Goal: Task Accomplishment & Management: Manage account settings

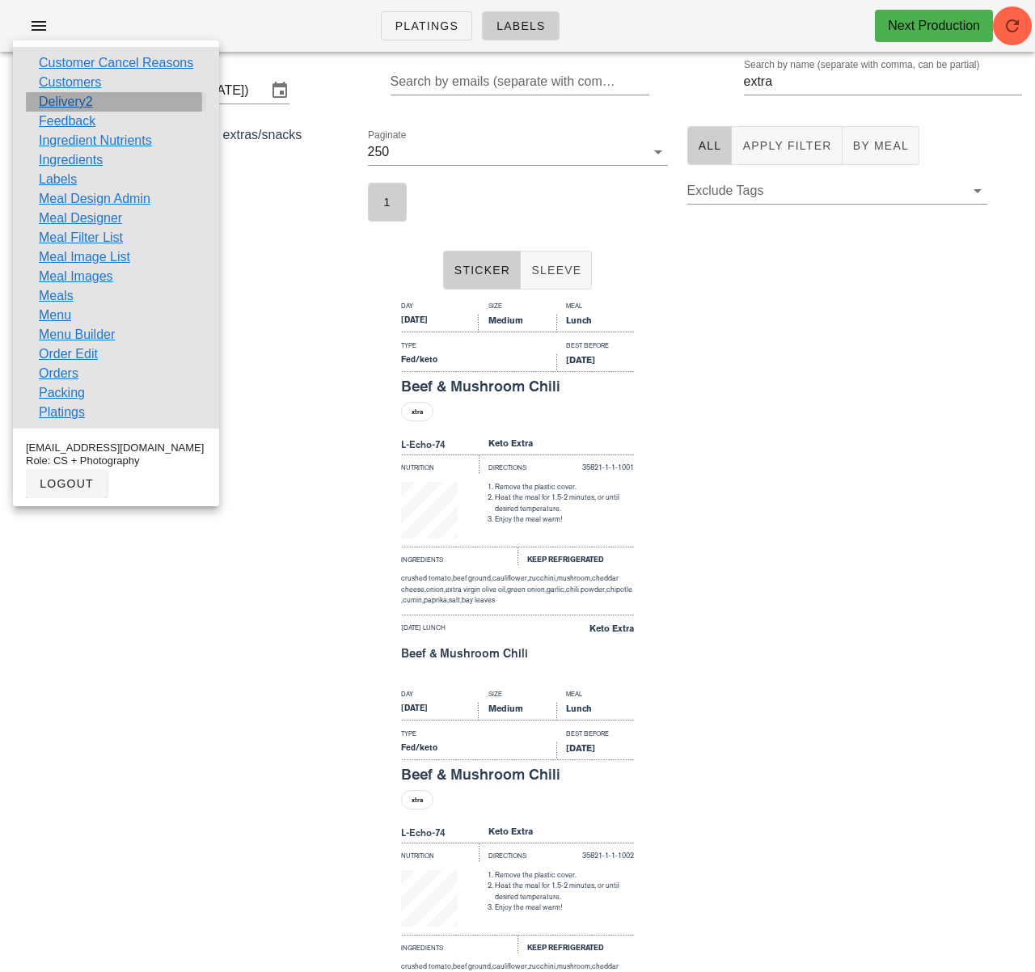
click at [77, 108] on link "Delivery2" at bounding box center [66, 101] width 54 height 19
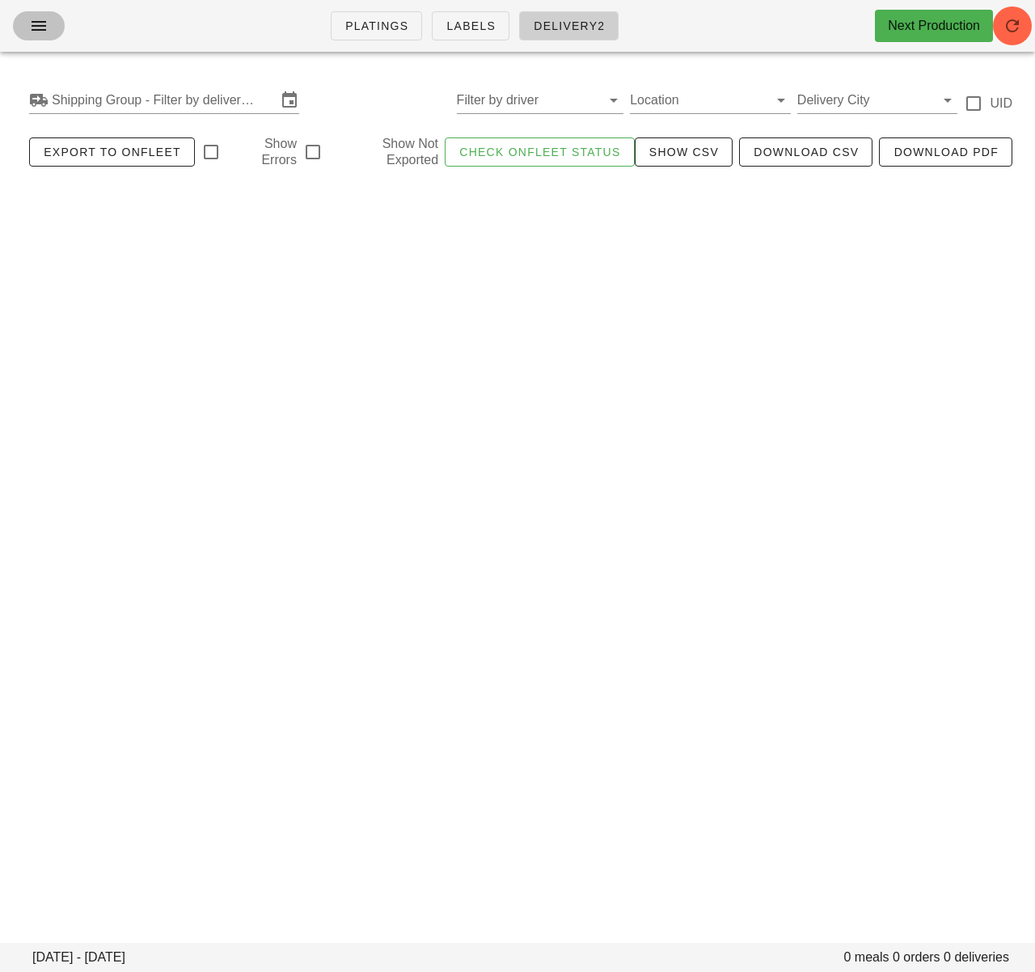
click at [46, 32] on icon "button" at bounding box center [38, 25] width 19 height 19
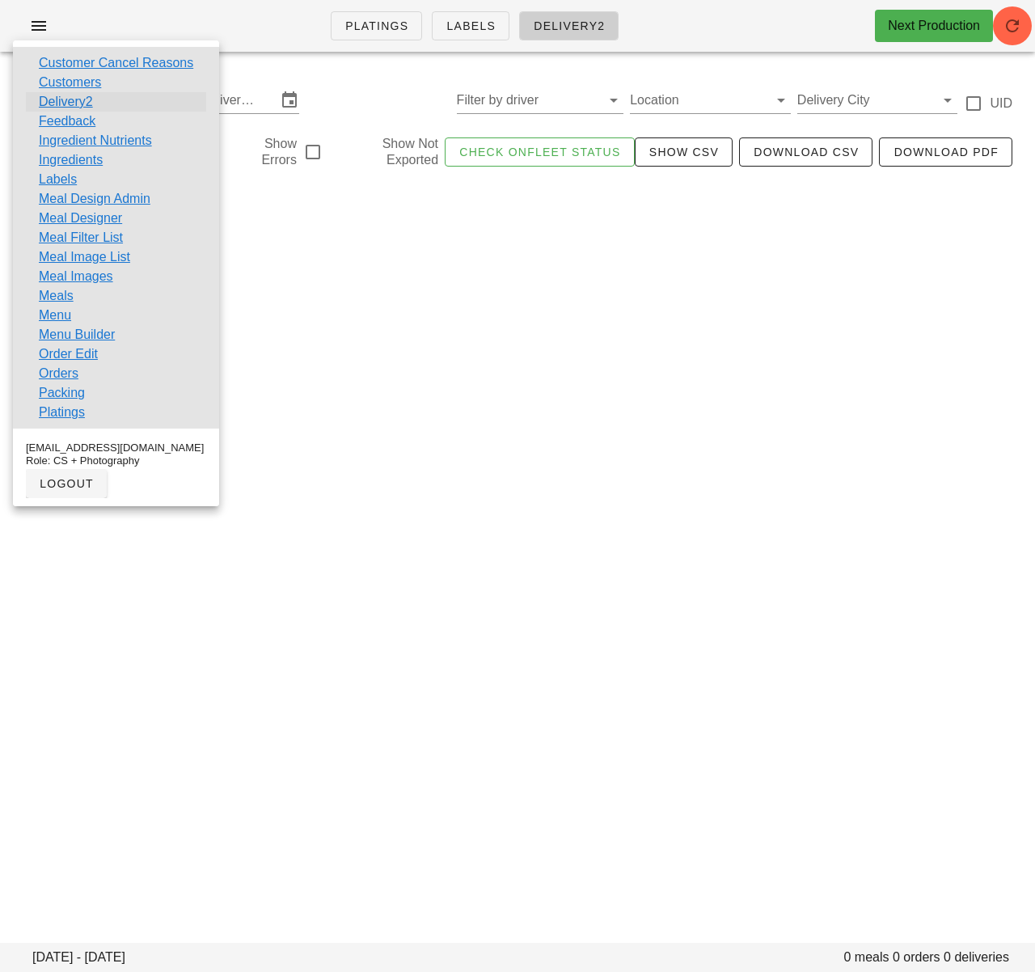
click at [80, 98] on link "Delivery2" at bounding box center [66, 101] width 54 height 19
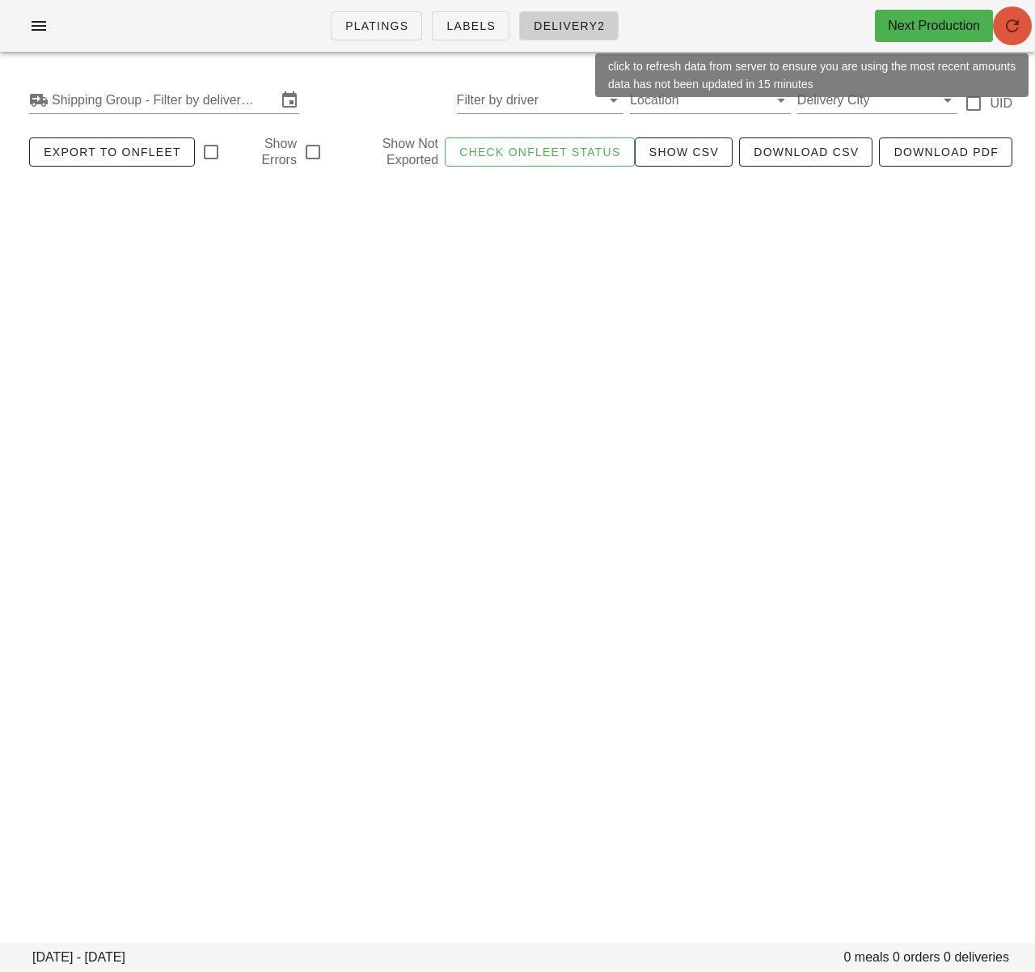
click at [1022, 27] on span "button" at bounding box center [1012, 25] width 39 height 19
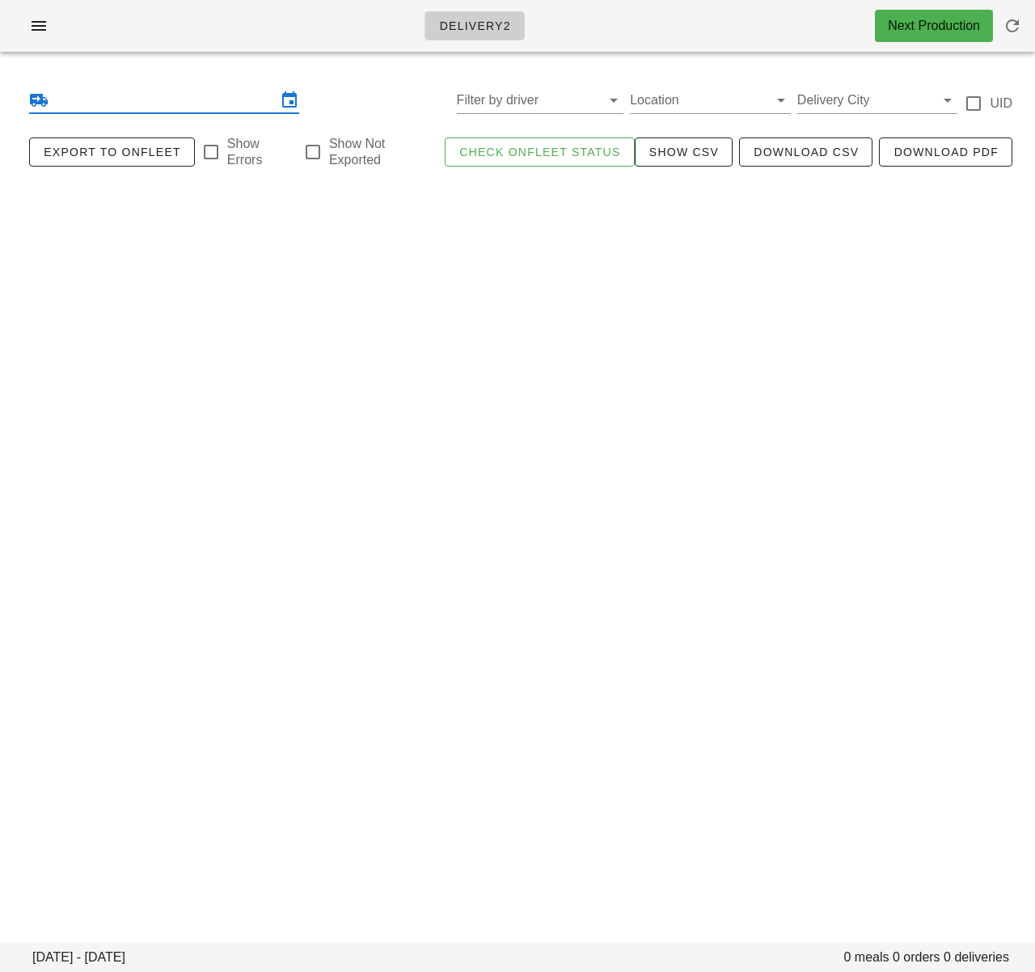
click at [247, 102] on input "text" at bounding box center [164, 100] width 225 height 26
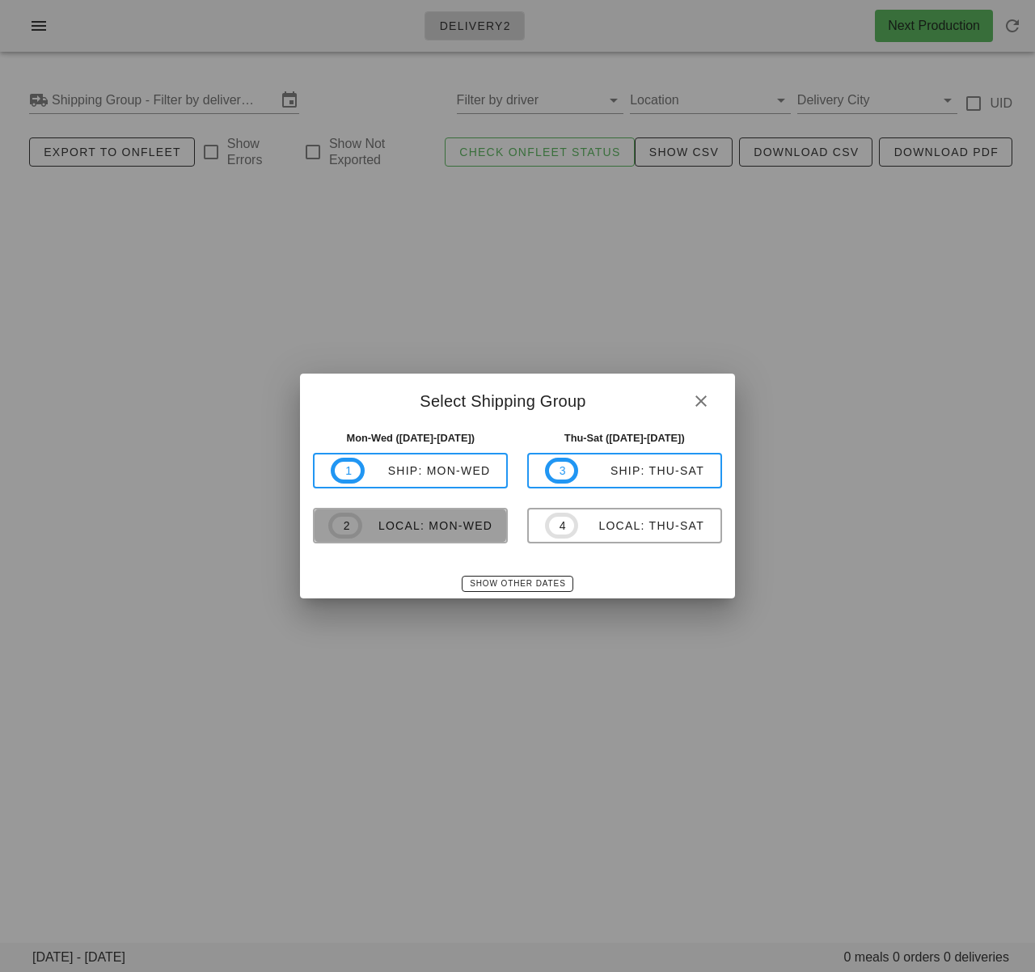
click at [459, 538] on button "2 local: Mon-Wed" at bounding box center [410, 526] width 195 height 36
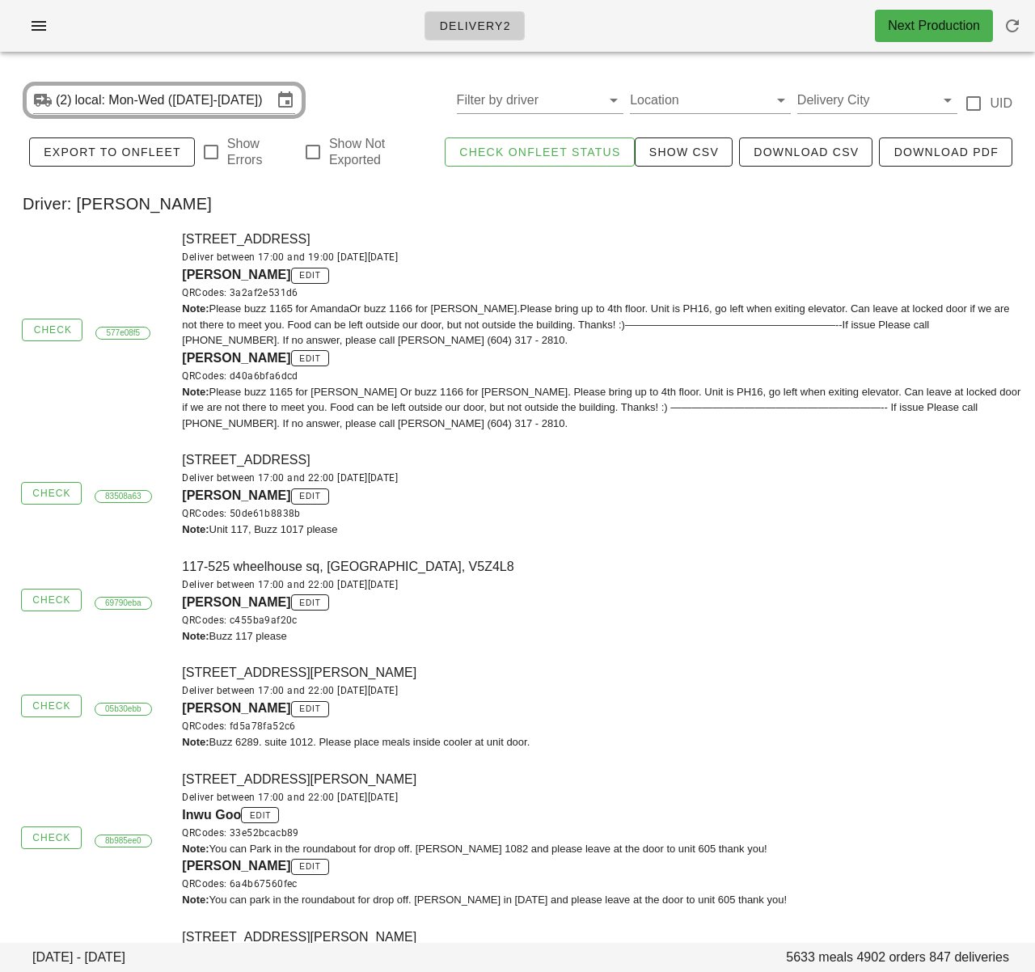
drag, startPoint x: 606, startPoint y: 511, endPoint x: 433, endPoint y: 353, distance: 234.0
click at [606, 511] on div "QRCodes: 50de61b8838b" at bounding box center [603, 513] width 843 height 16
click at [563, 99] on input "text" at bounding box center [527, 100] width 141 height 26
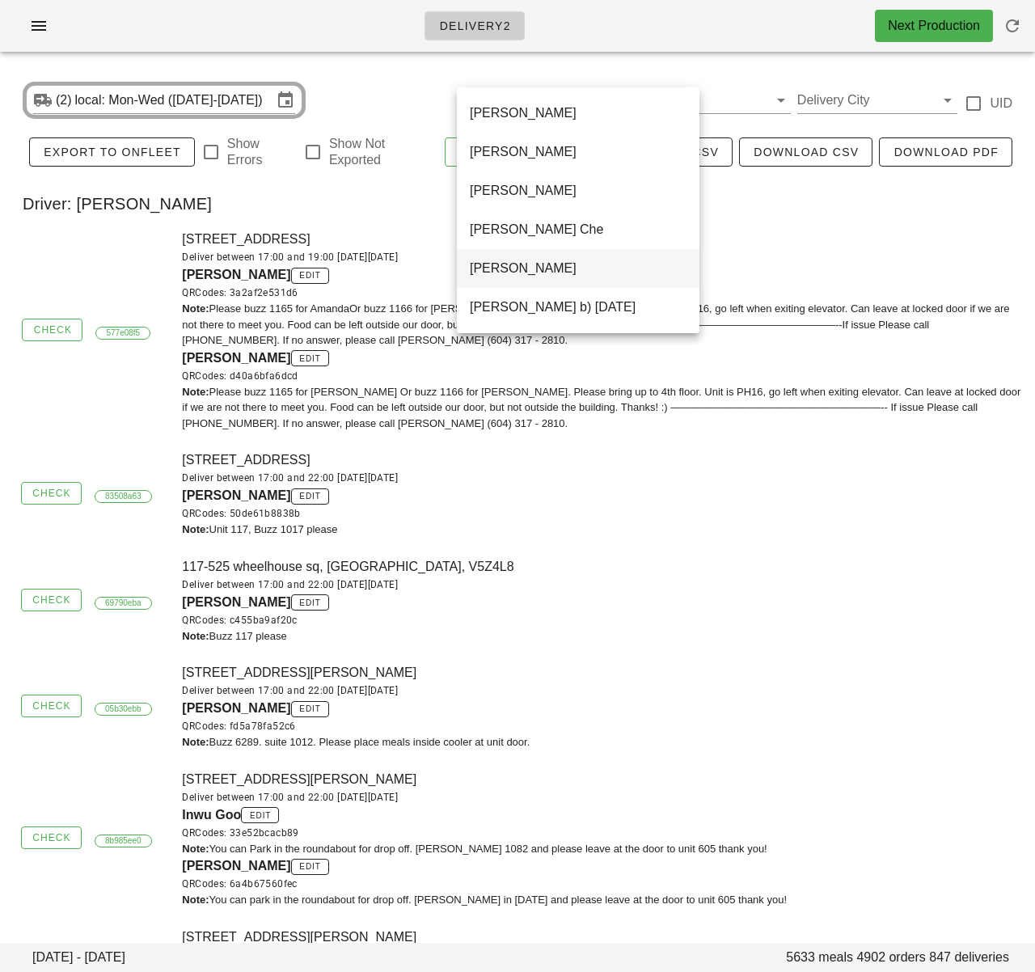
scroll to position [1125, 0]
click at [518, 261] on div "Unassigned" at bounding box center [578, 267] width 217 height 15
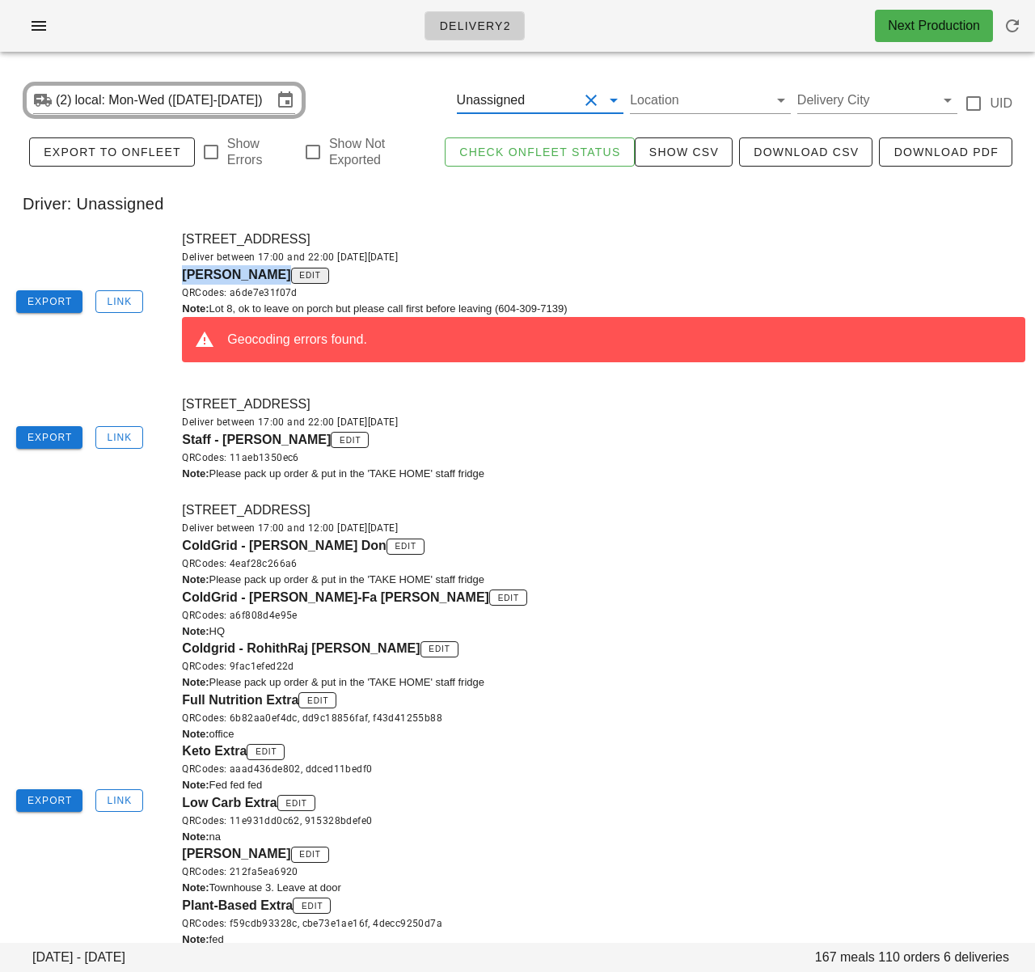
drag, startPoint x: 179, startPoint y: 274, endPoint x: 281, endPoint y: 281, distance: 102.9
click at [281, 281] on div "8-9201 Shook Road, Mission, V2V7M5 Deliver between 17:00 and 22:00 on Sunday Oc…" at bounding box center [603, 302] width 862 height 165
copy span "Mary Mackenzie"
drag, startPoint x: 707, startPoint y: 242, endPoint x: 121, endPoint y: 25, distance: 625.0
click at [699, 241] on div "8-9201 Shook Road, Mission, V2V7M5 Deliver between 17:00 and 22:00 on Sunday Oc…" at bounding box center [603, 302] width 862 height 165
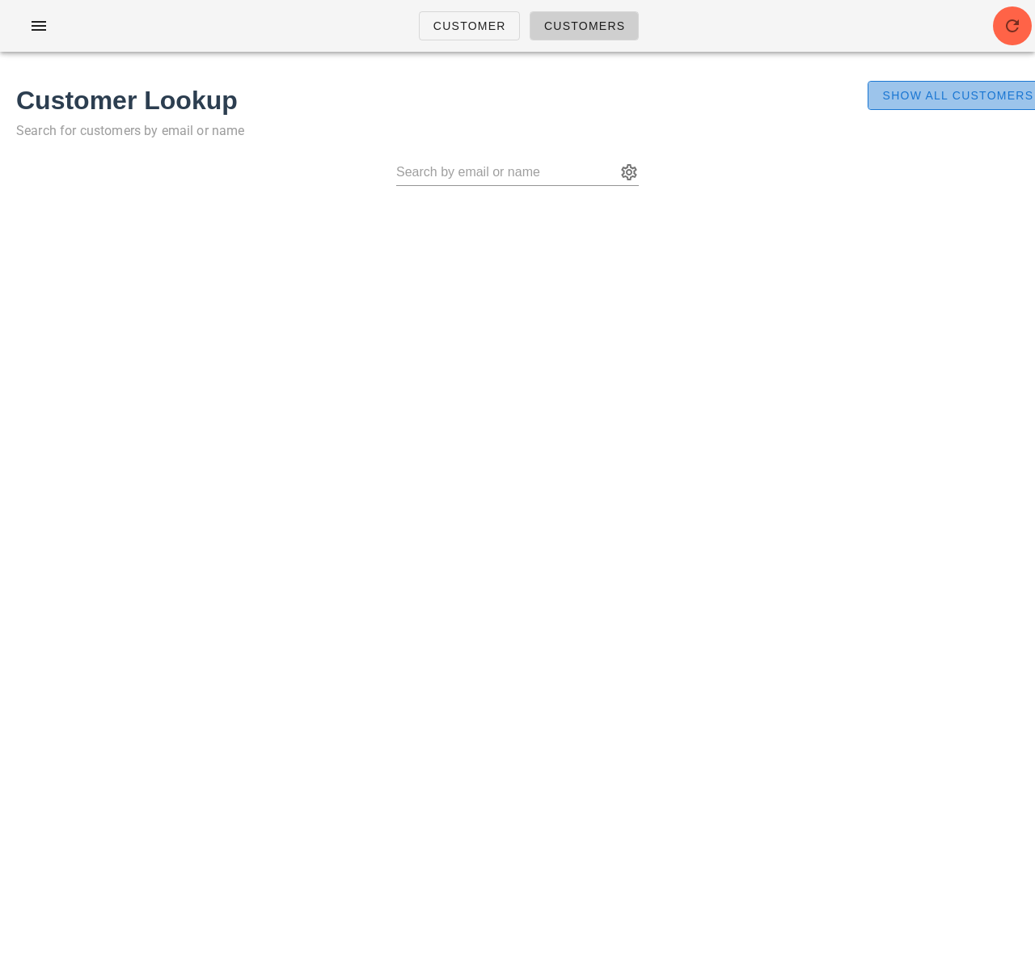
click at [969, 91] on span "Show All Customers" at bounding box center [957, 95] width 152 height 13
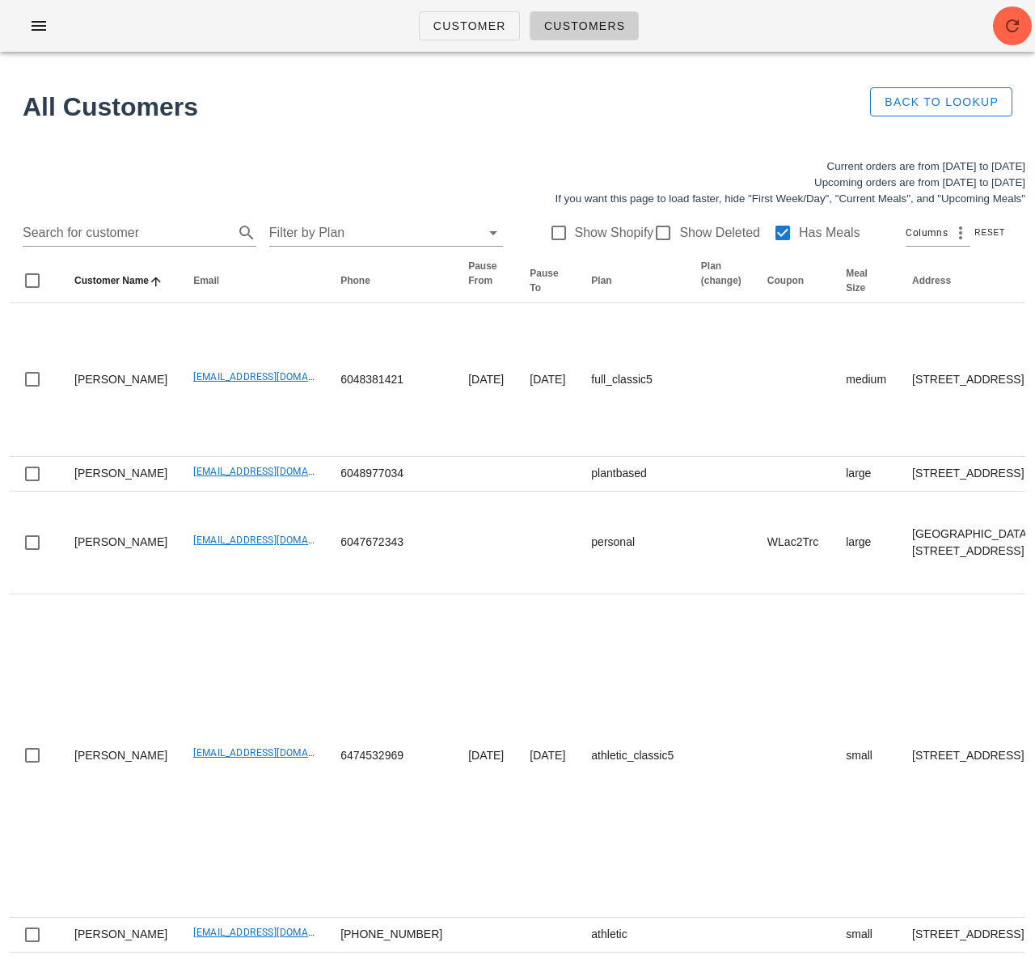
drag, startPoint x: 138, startPoint y: 229, endPoint x: 147, endPoint y: 255, distance: 27.4
click at [138, 229] on input "Search for customer" at bounding box center [127, 233] width 208 height 26
paste input "Mary Mackenzie"
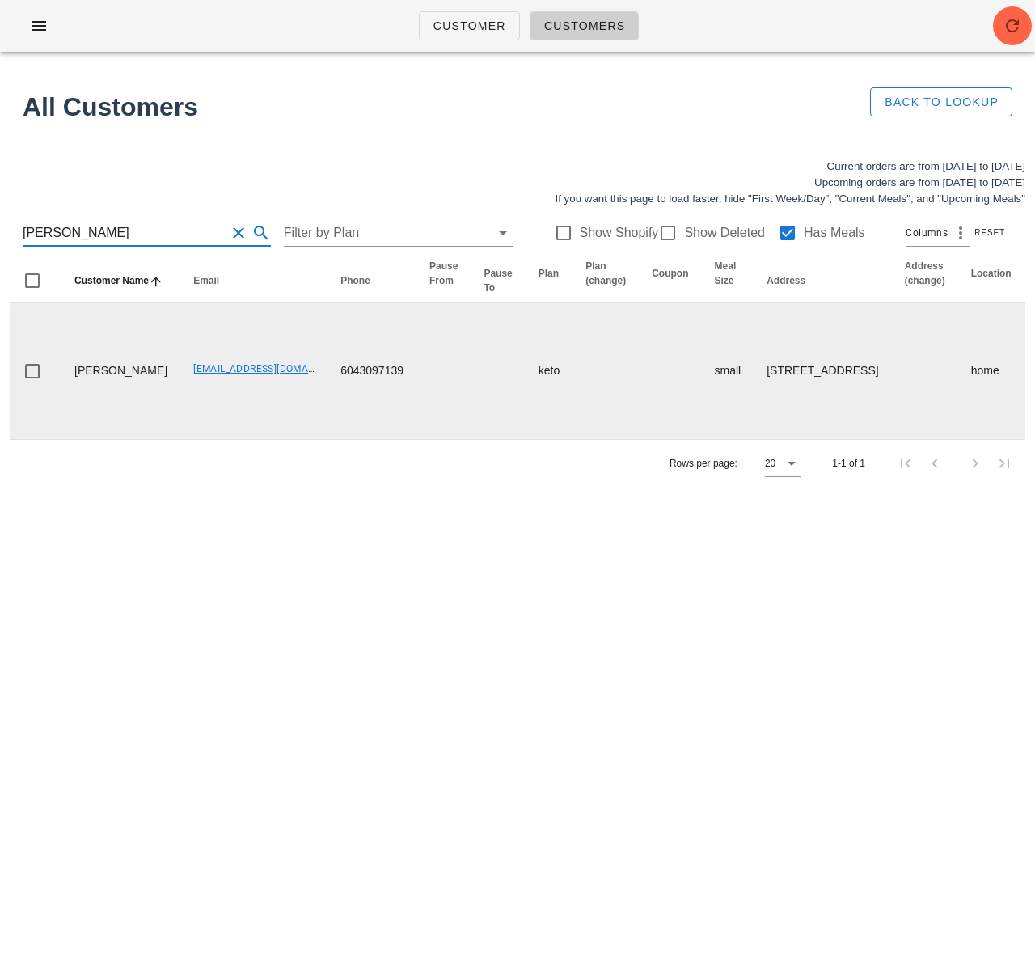
type input "Mary Mackenzie"
drag, startPoint x: 293, startPoint y: 408, endPoint x: 398, endPoint y: 408, distance: 104.3
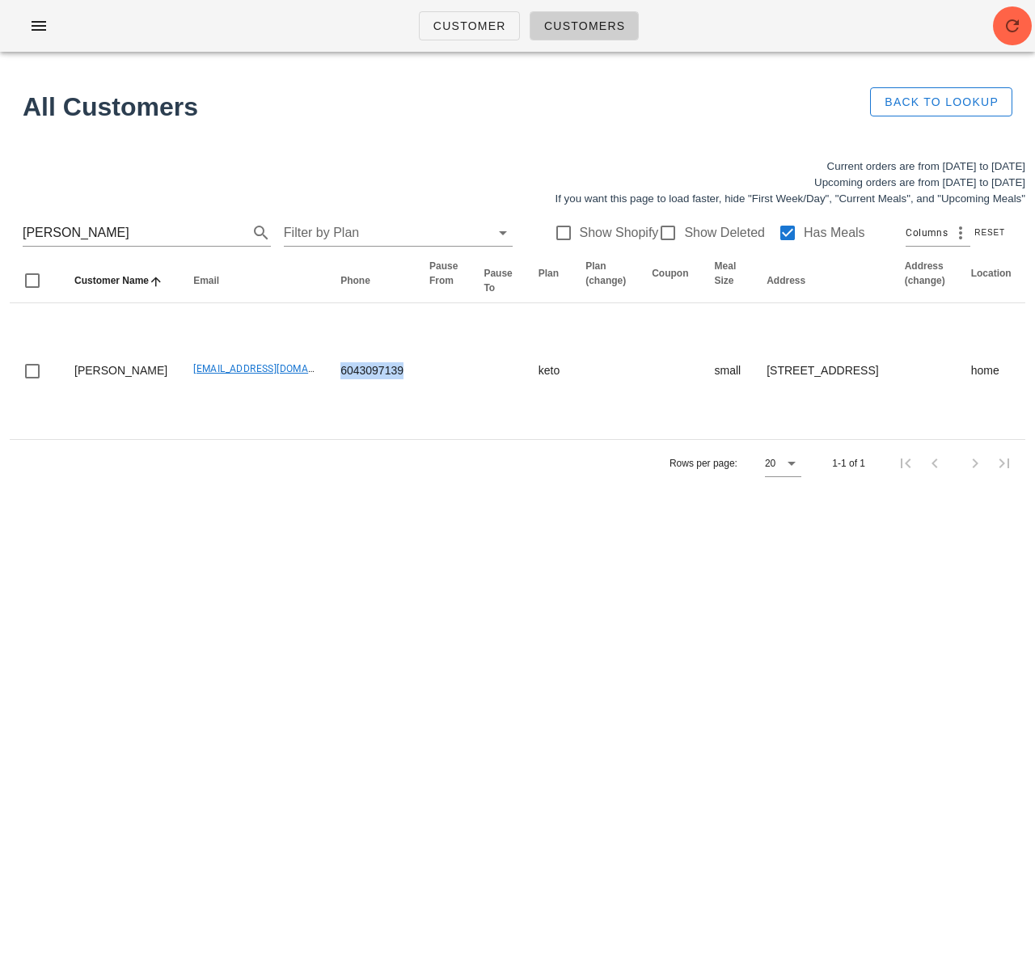
copy td "6043097139"
drag, startPoint x: 650, startPoint y: 727, endPoint x: 694, endPoint y: 765, distance: 58.4
click at [650, 727] on div "Customer Customers All Customers Back to Lookup Current orders are from Sunday …" at bounding box center [517, 486] width 1035 height 972
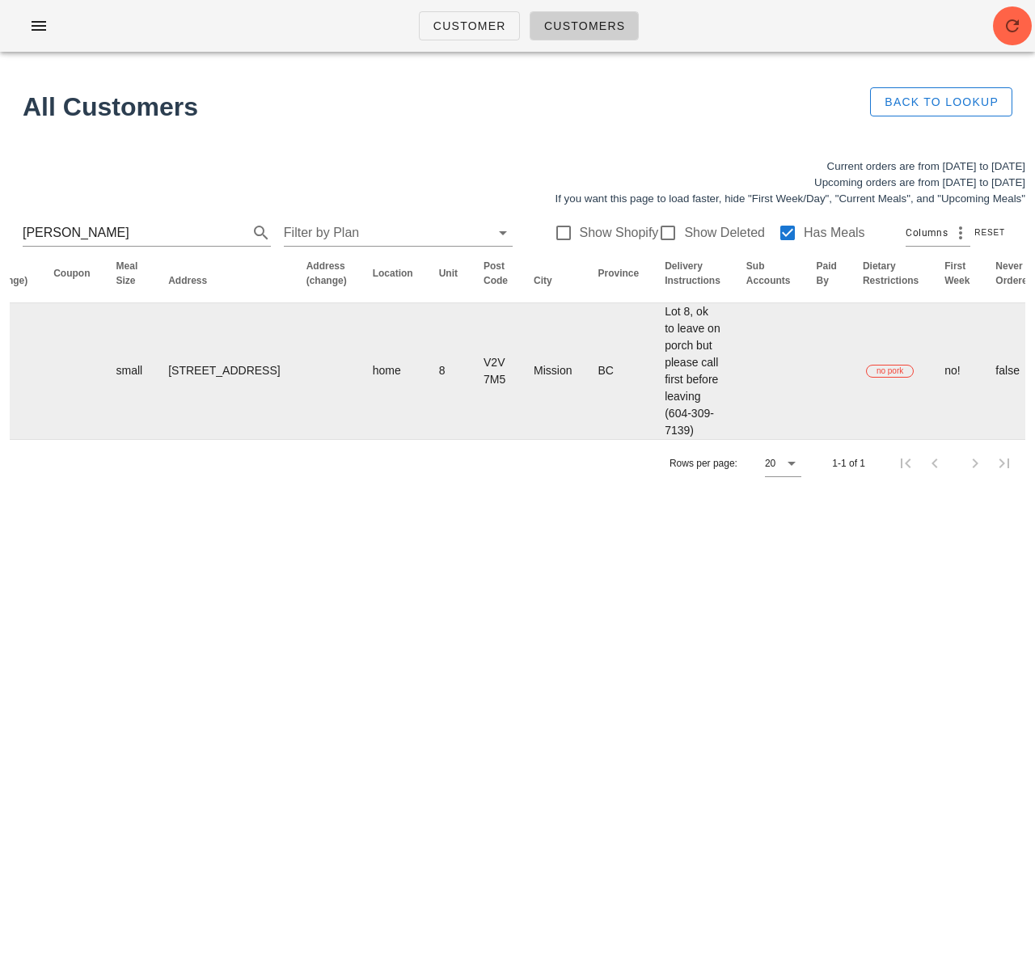
scroll to position [0, 778]
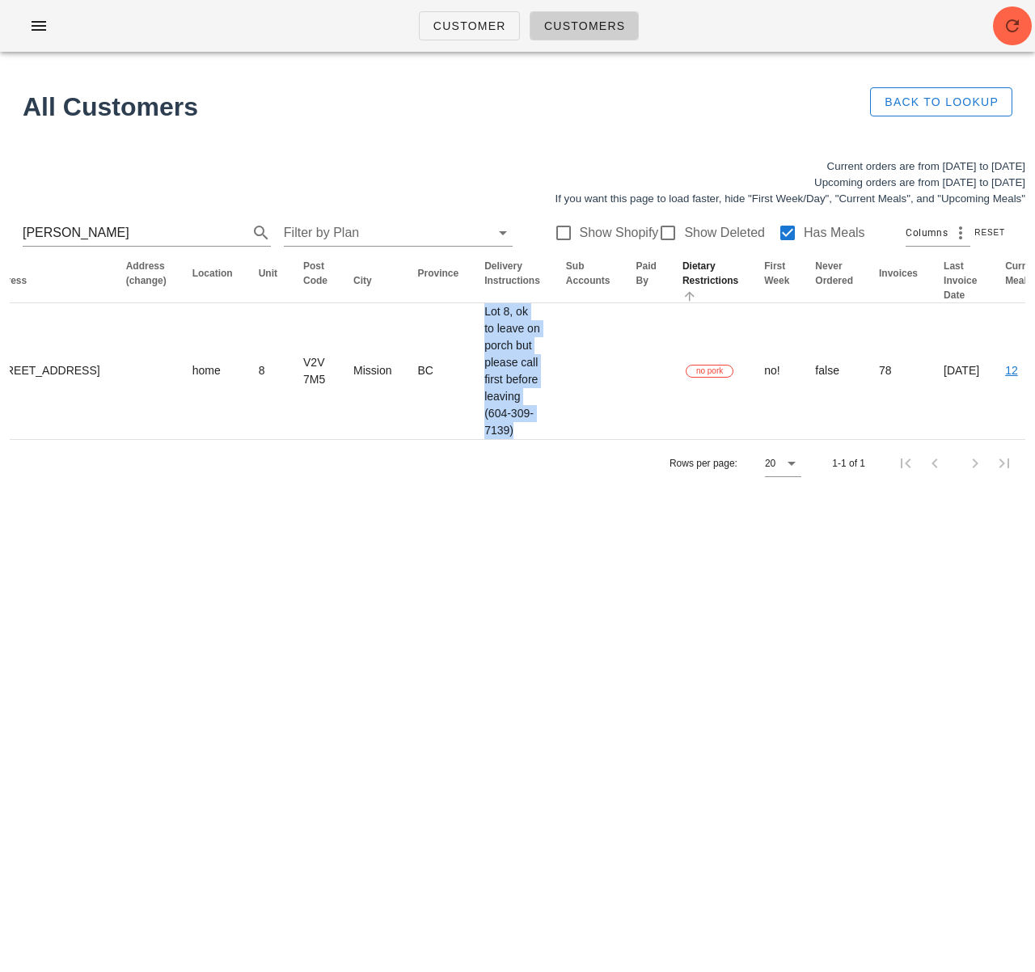
drag, startPoint x: 361, startPoint y: 329, endPoint x: 555, endPoint y: 311, distance: 194.8
click at [437, 439] on tr "Mary Mackenzie scottandserena@hotmail.com 6043097139 keto small 8-9201 Shook Ro…" at bounding box center [282, 371] width 2103 height 136
copy td "Lot 8, ok to leave on porch but please call first before leaving (604-309-7139)"
drag, startPoint x: 124, startPoint y: 234, endPoint x: -72, endPoint y: 217, distance: 197.1
click at [0, 217] on html "Customer Customers All Customers Back to Lookup Current orders are from Sunday …" at bounding box center [517, 486] width 1035 height 972
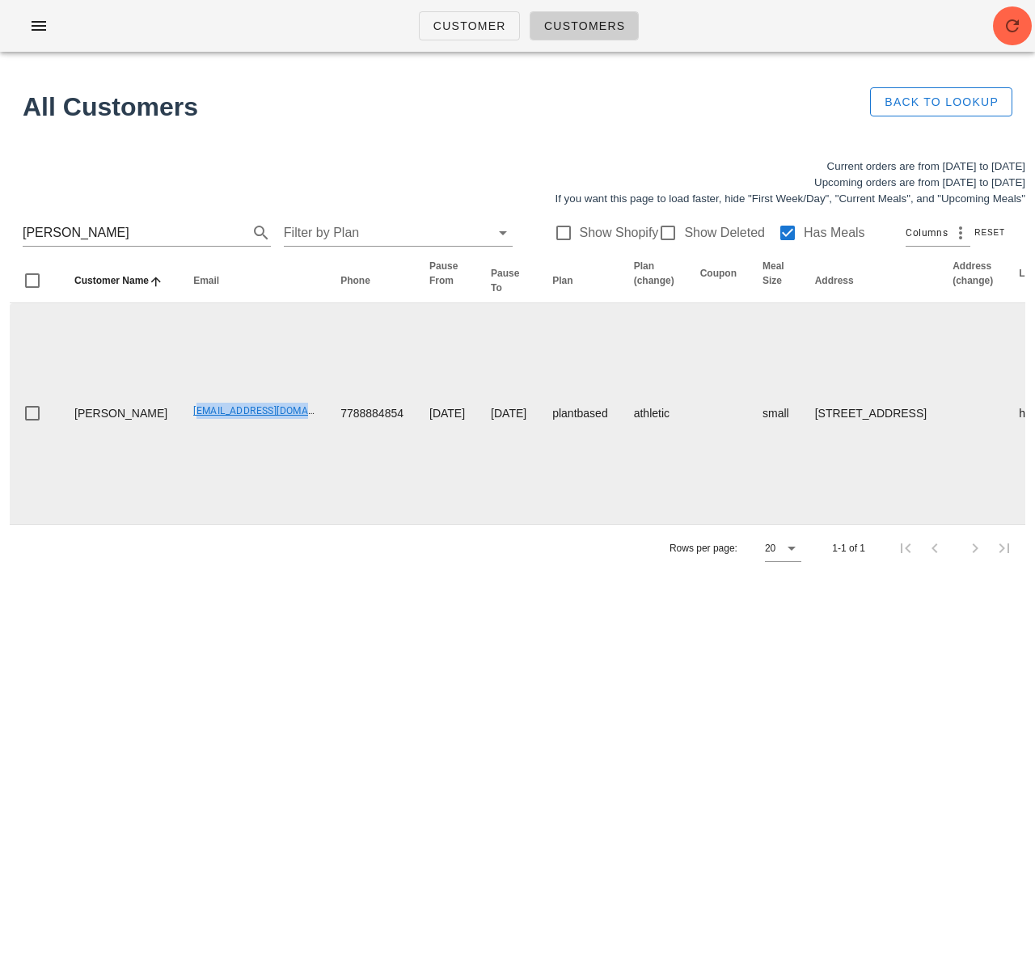
drag, startPoint x: 137, startPoint y: 529, endPoint x: 265, endPoint y: 531, distance: 127.7
click at [267, 524] on td "brendaschedel@gmail.com" at bounding box center [253, 413] width 147 height 221
copy link "brendaschedel@gmail.com"
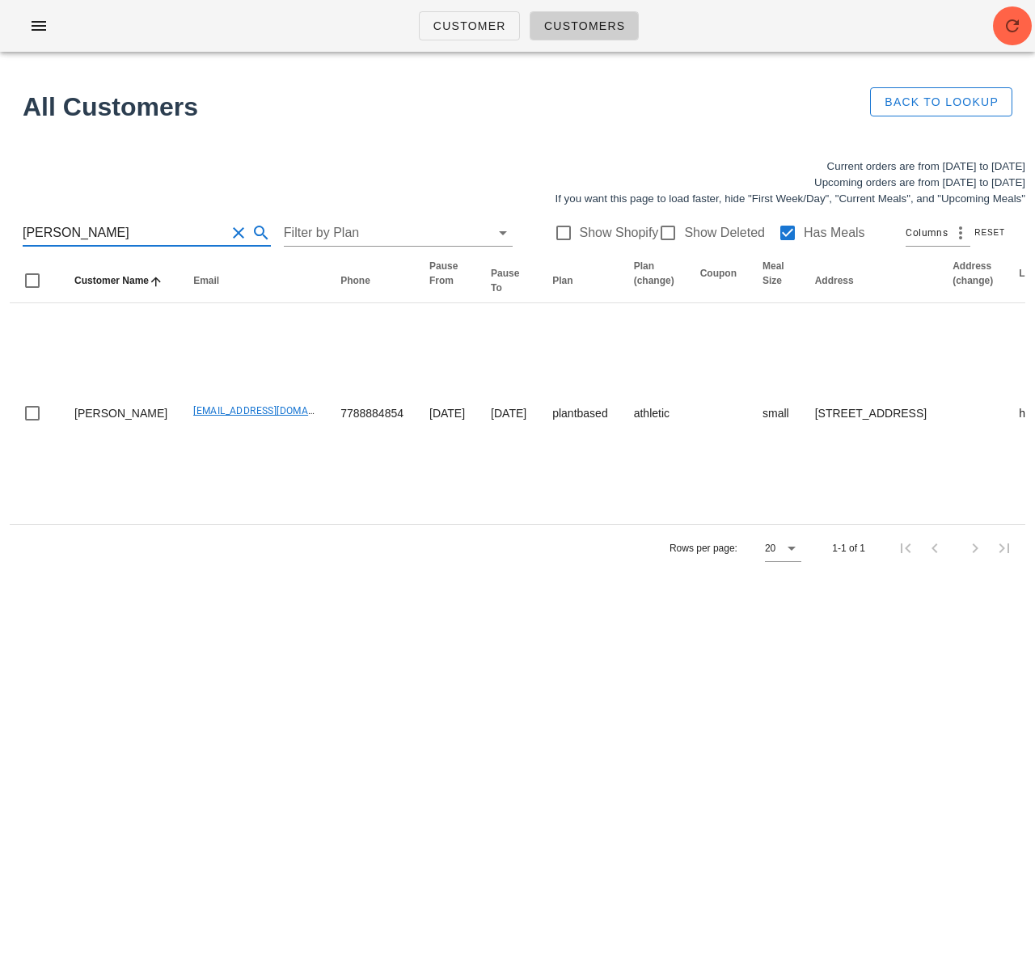
click at [172, 223] on input "brenda s" at bounding box center [124, 233] width 203 height 26
click at [172, 225] on input "brenda s" at bounding box center [124, 233] width 203 height 26
drag, startPoint x: 169, startPoint y: 230, endPoint x: -7, endPoint y: 226, distance: 176.3
click at [0, 226] on html "Customer Customers All Customers Back to Lookup Current orders are from Sunday …" at bounding box center [517, 486] width 1035 height 972
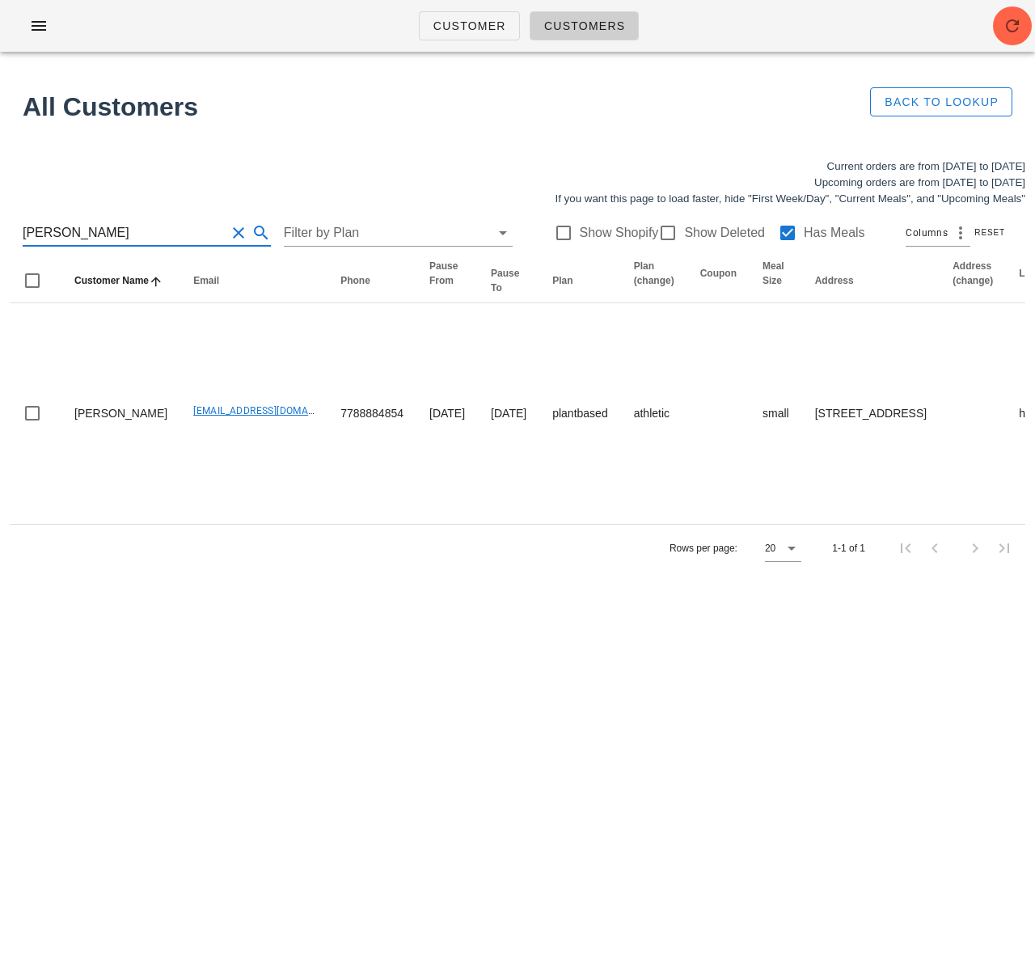
paste input "[PERSON_NAME]"
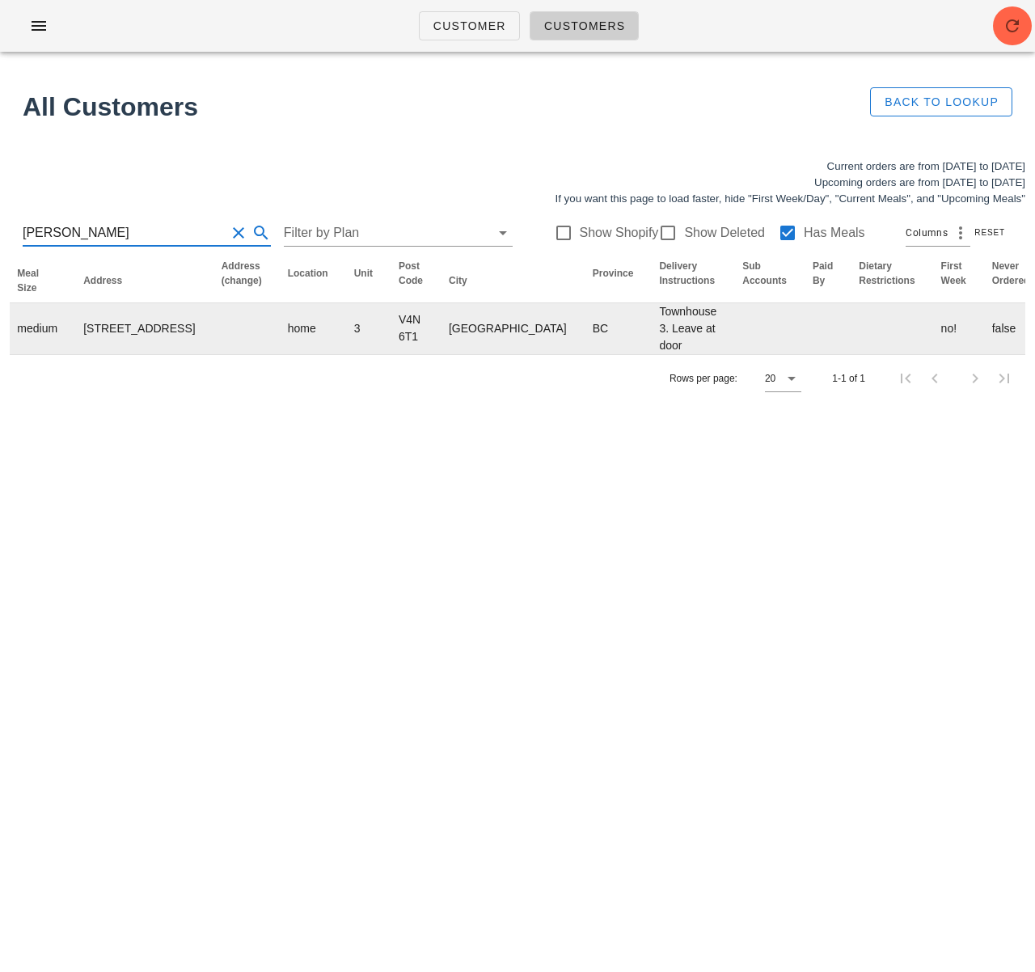
scroll to position [0, 982]
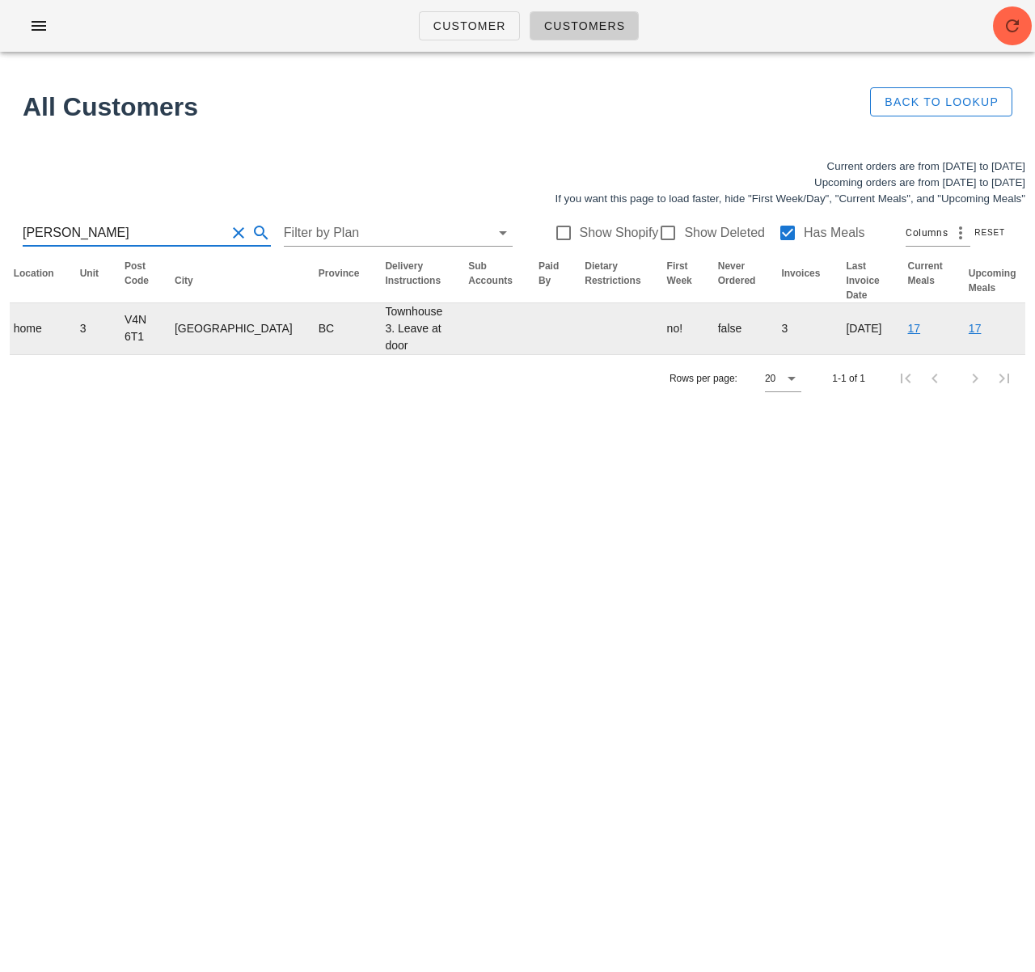
type input "[PERSON_NAME]"
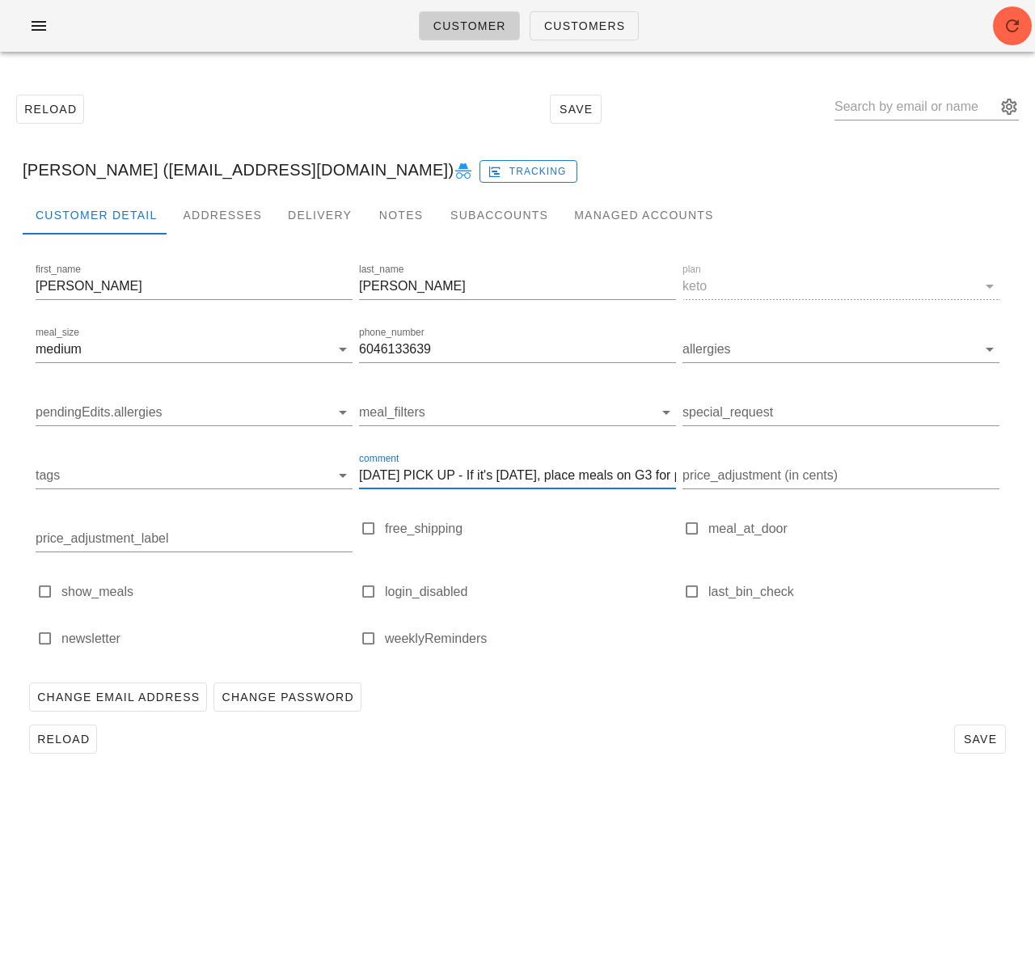
click at [449, 476] on input "SUNDAY PICK UP - If it's Sunday, place meals on G3 for pick up. If it's Wednesd…" at bounding box center [517, 475] width 317 height 26
click at [460, 476] on input "SUNDAY PICK UP - If it's Sunday, place meals on G3 for pick up. If it's Wednesd…" at bounding box center [517, 475] width 317 height 26
click at [989, 736] on span "Save" at bounding box center [979, 738] width 37 height 13
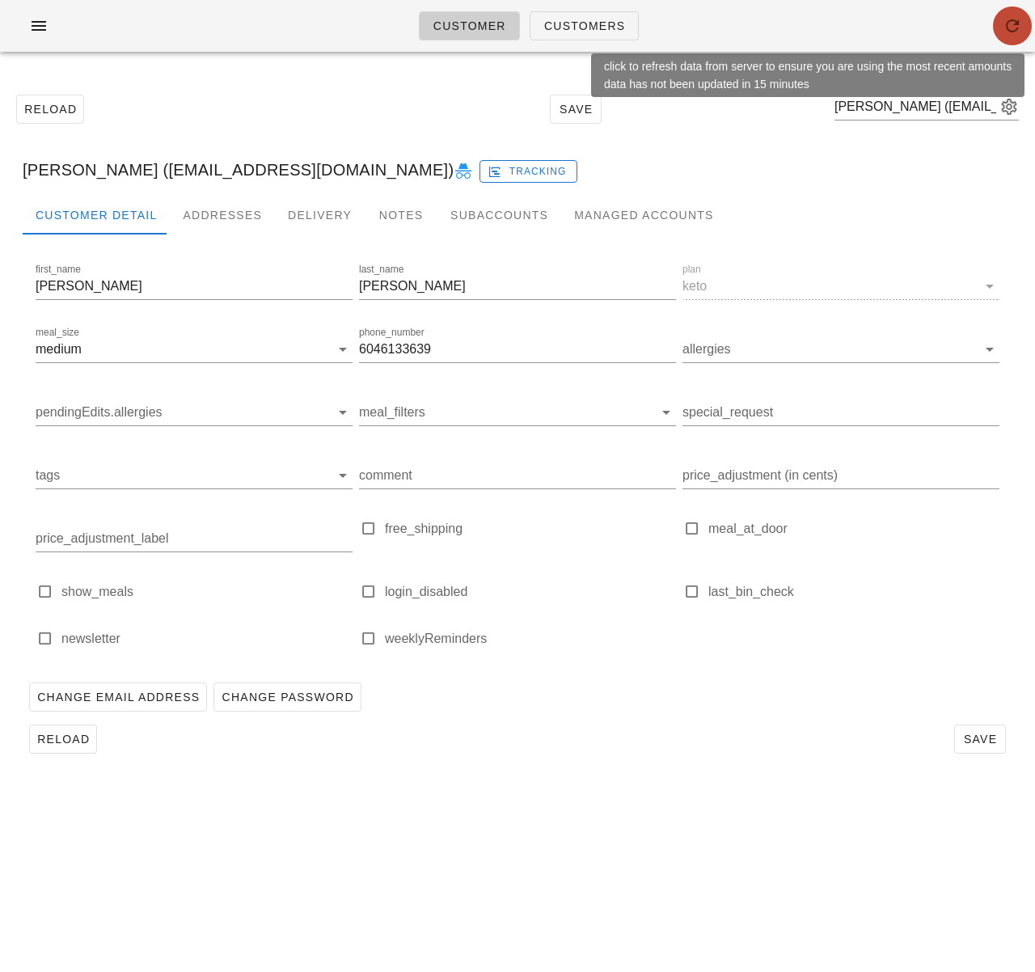
click at [1010, 23] on icon "button" at bounding box center [1011, 25] width 19 height 19
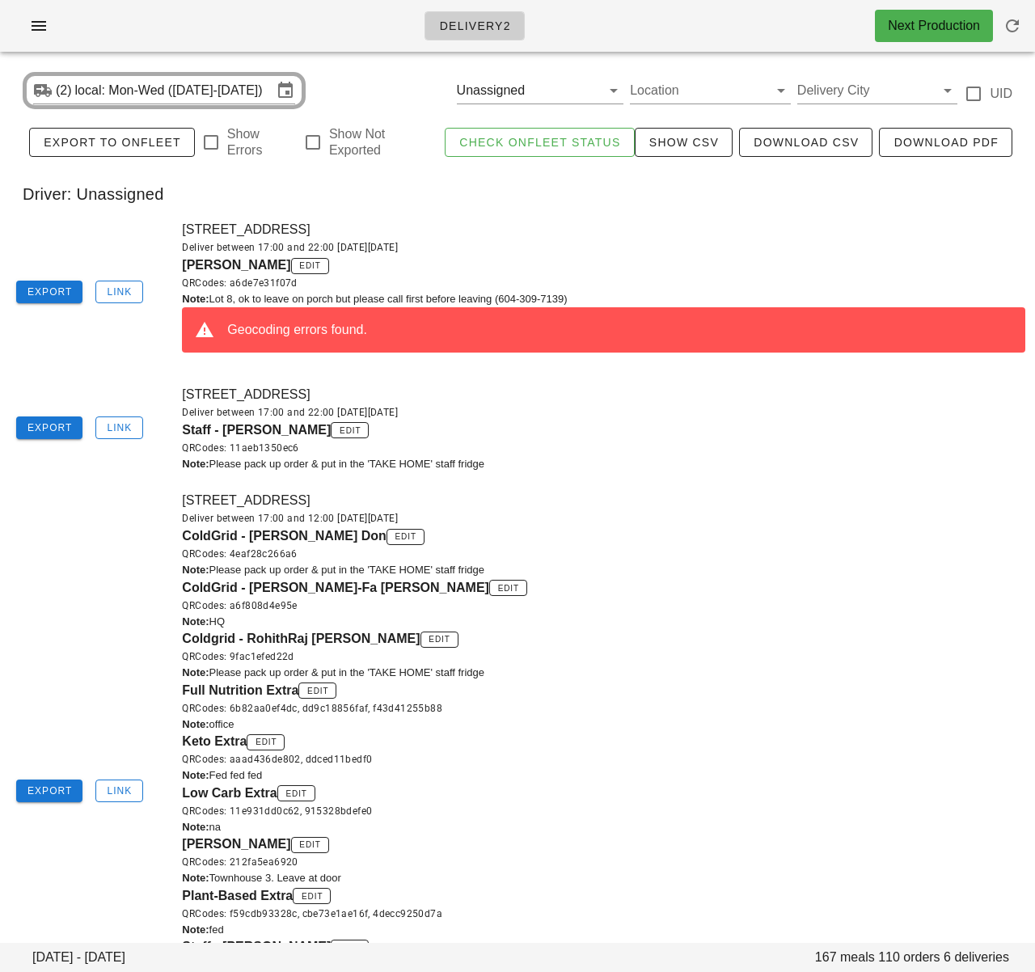
click at [603, 478] on div "[STREET_ADDRESS] Deliver between 17:00 and 22:00 [DATE][DATE] Staff - [PERSON_N…" at bounding box center [603, 428] width 862 height 107
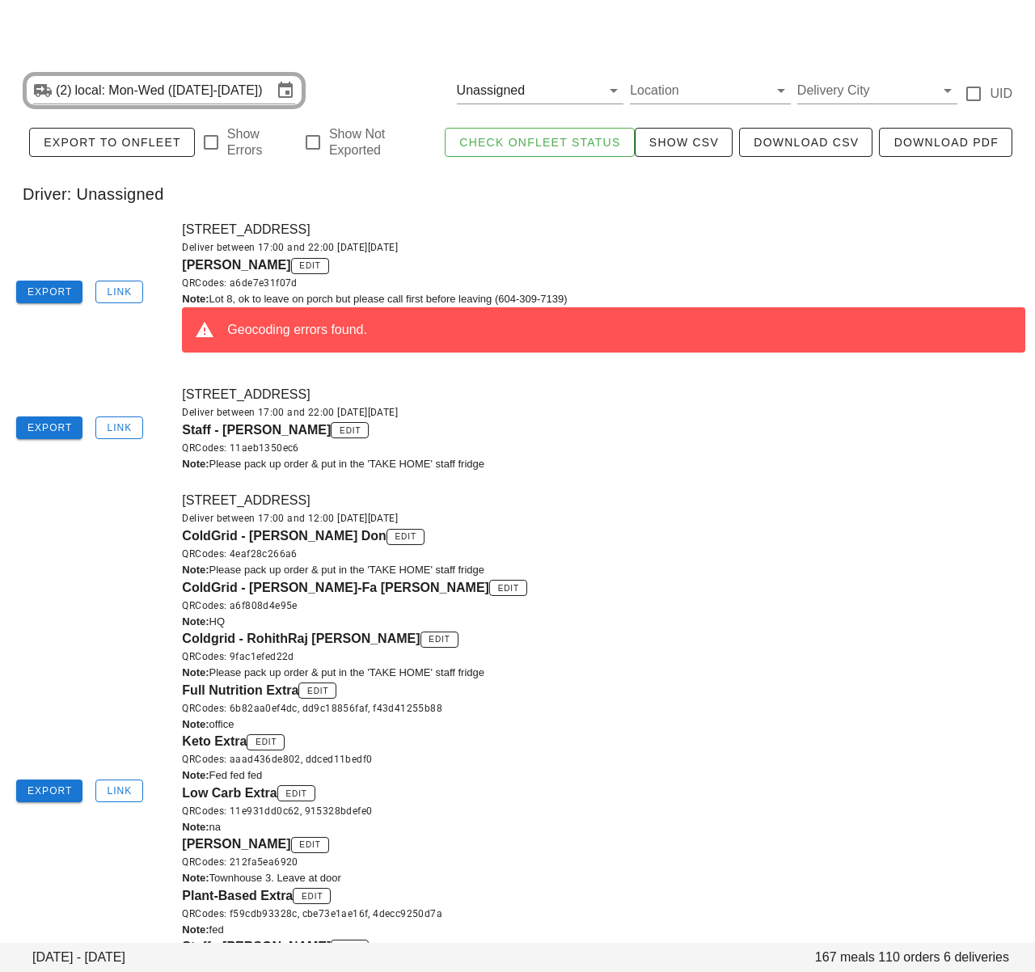
scroll to position [11, 0]
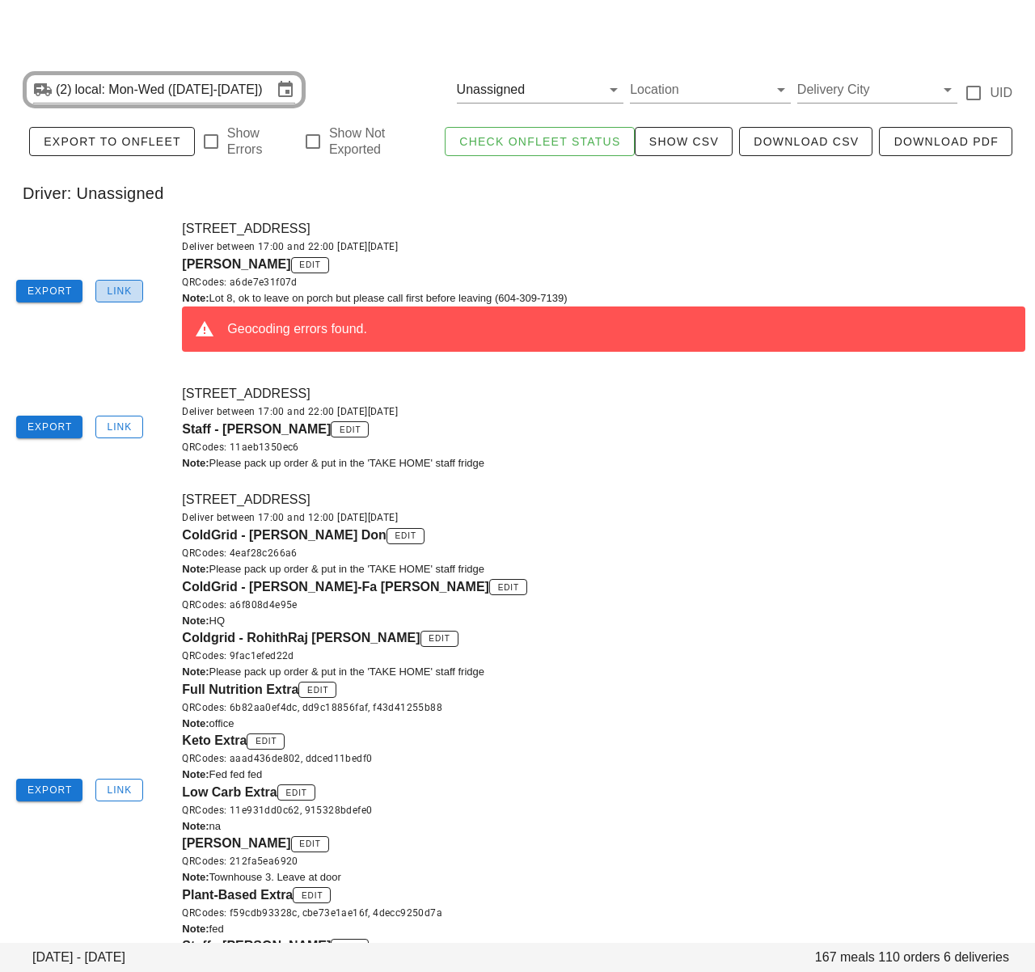
click at [136, 293] on button "Link" at bounding box center [119, 291] width 48 height 23
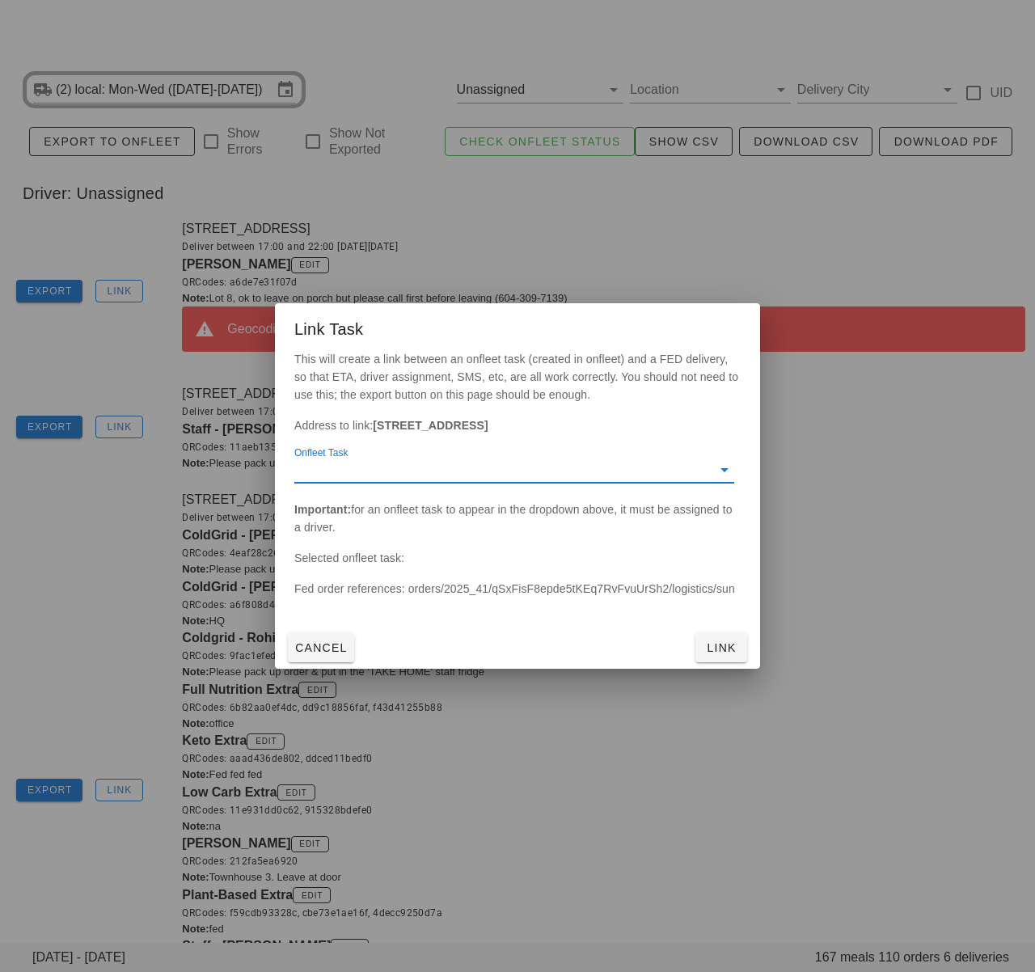
click at [461, 473] on input "Onfleet Task" at bounding box center [501, 470] width 414 height 26
drag, startPoint x: 480, startPoint y: 482, endPoint x: 562, endPoint y: 500, distance: 83.6
click at [480, 482] on div "d033e4cb - 8-9201 Shook Road, Mission, V2V7M5" at bounding box center [514, 481] width 414 height 15
drag, startPoint x: 727, startPoint y: 648, endPoint x: 466, endPoint y: 556, distance: 277.6
click at [728, 647] on span "Link" at bounding box center [721, 647] width 39 height 13
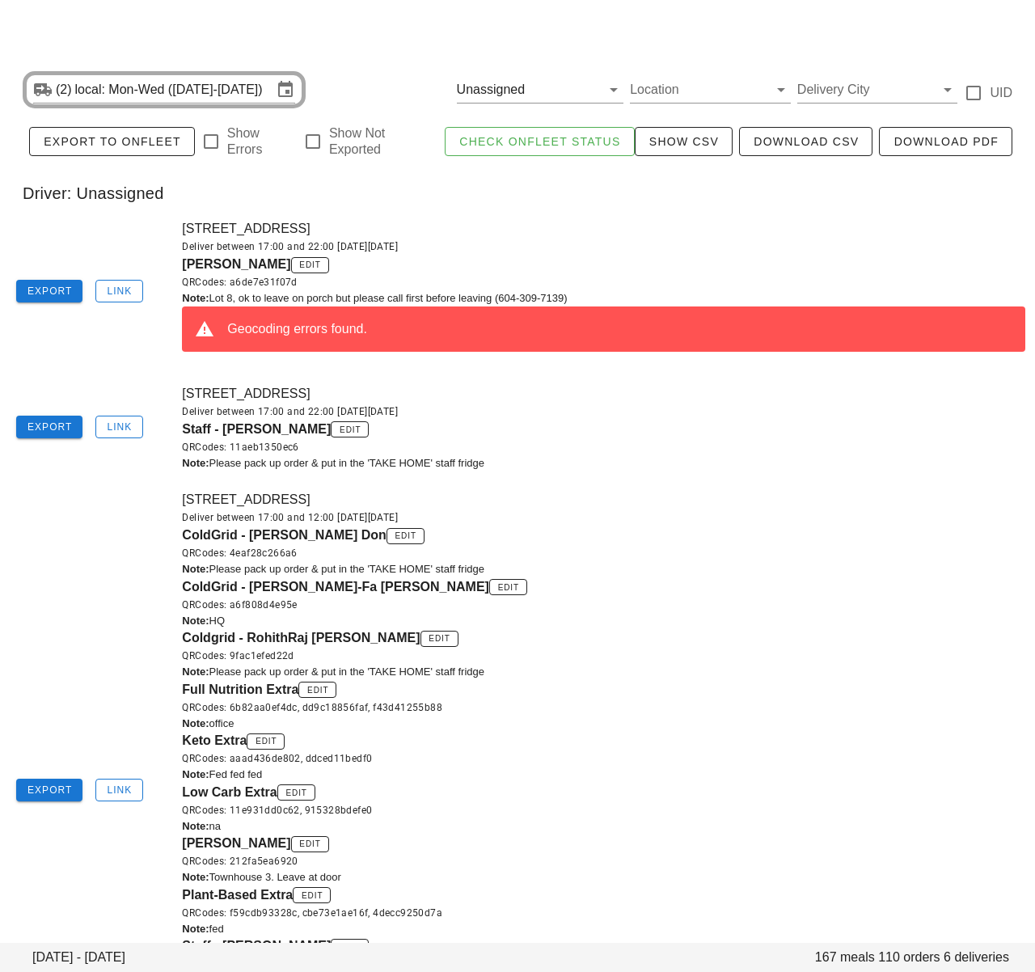
click at [491, 263] on div "Mary Mackenzie edit QRCodes: a6de7e31f07d" at bounding box center [603, 273] width 843 height 36
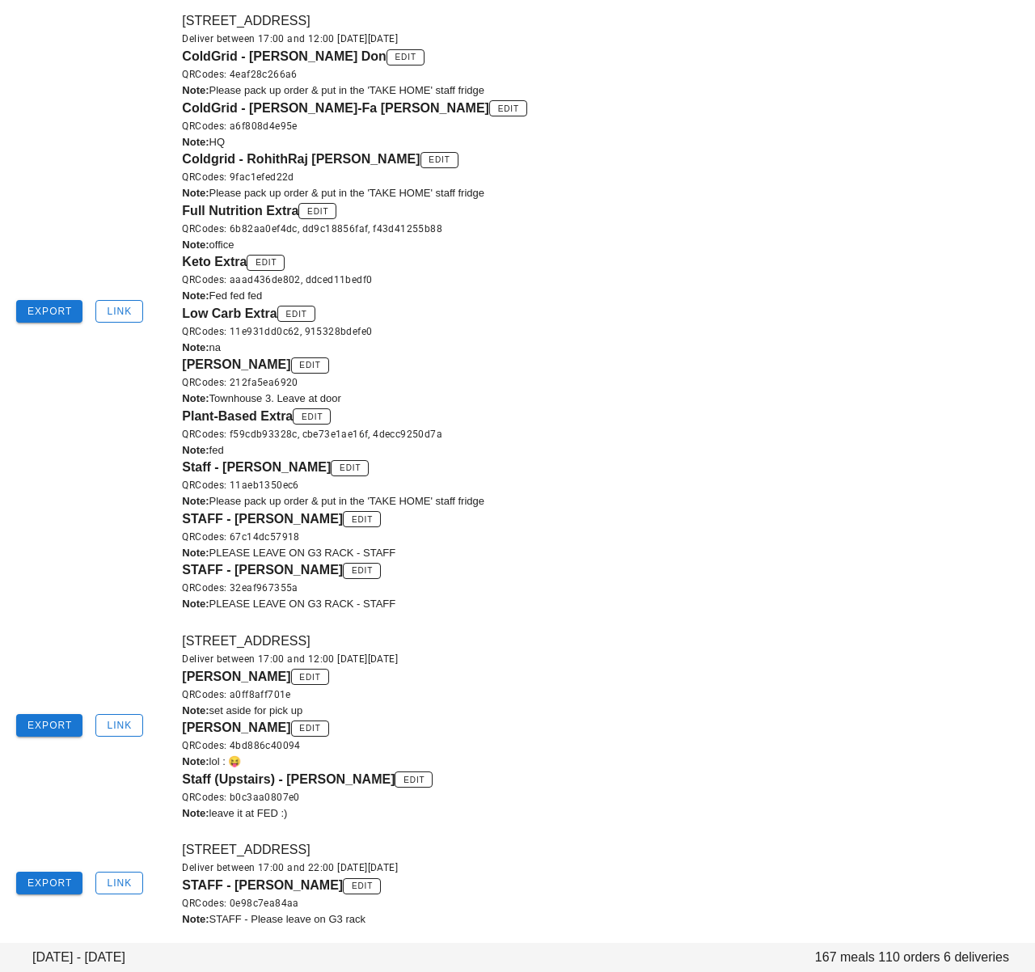
scroll to position [586, 0]
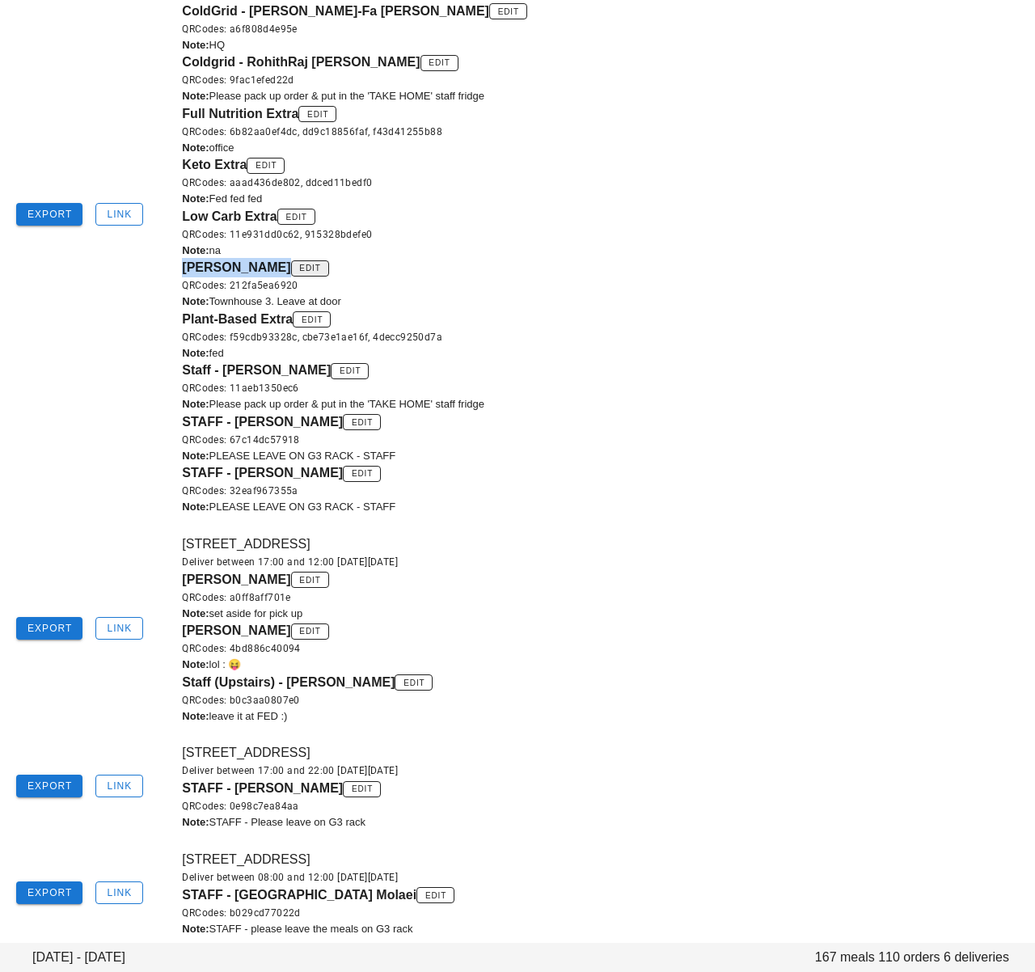
drag, startPoint x: 179, startPoint y: 272, endPoint x: 320, endPoint y: 272, distance: 140.6
click at [320, 272] on div "845 Terminal Ave, Vancouver, V6A2M9 Deliver between 17:00 and 12:00 on Sunday O…" at bounding box center [603, 215] width 862 height 620
copy span "Nadeem Pourmokhtari"
click at [592, 340] on div "QRCodes: f59cdb93328c, cbe73e1ae16f, 4decc9250d7a" at bounding box center [603, 337] width 843 height 16
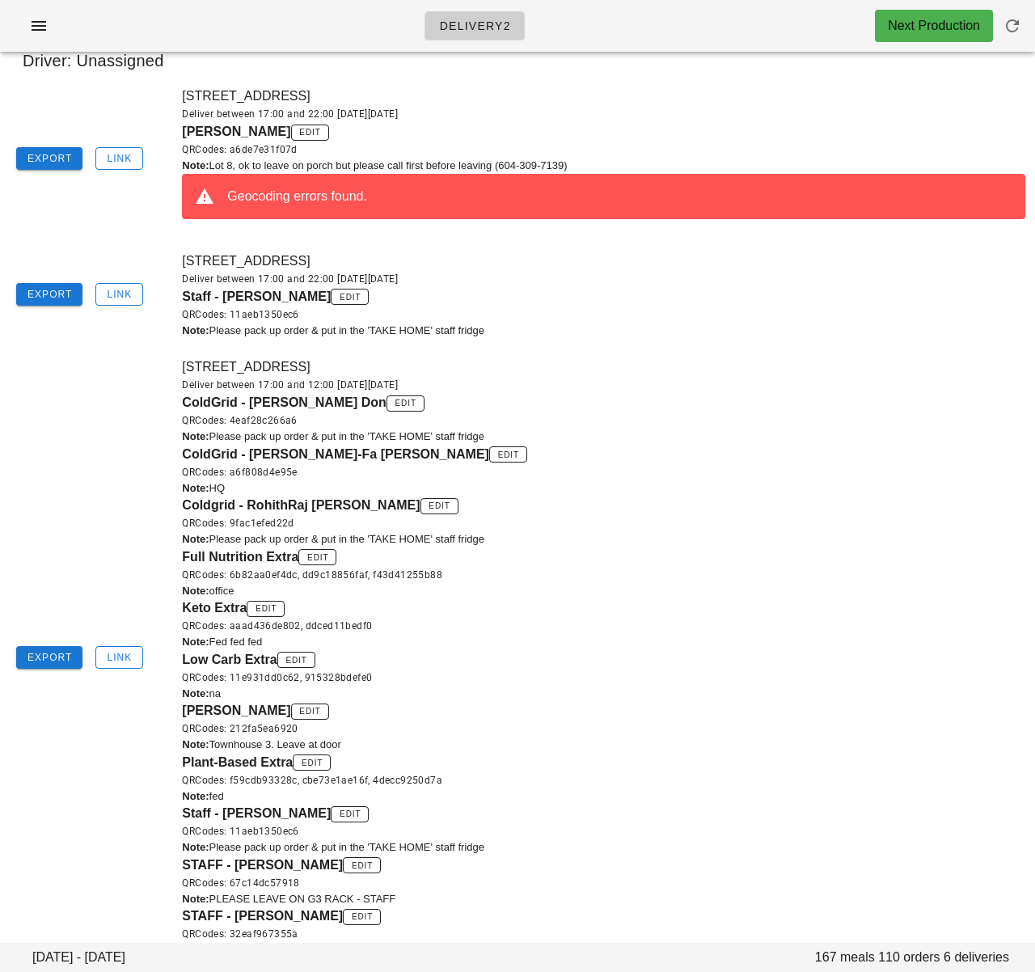
scroll to position [0, 0]
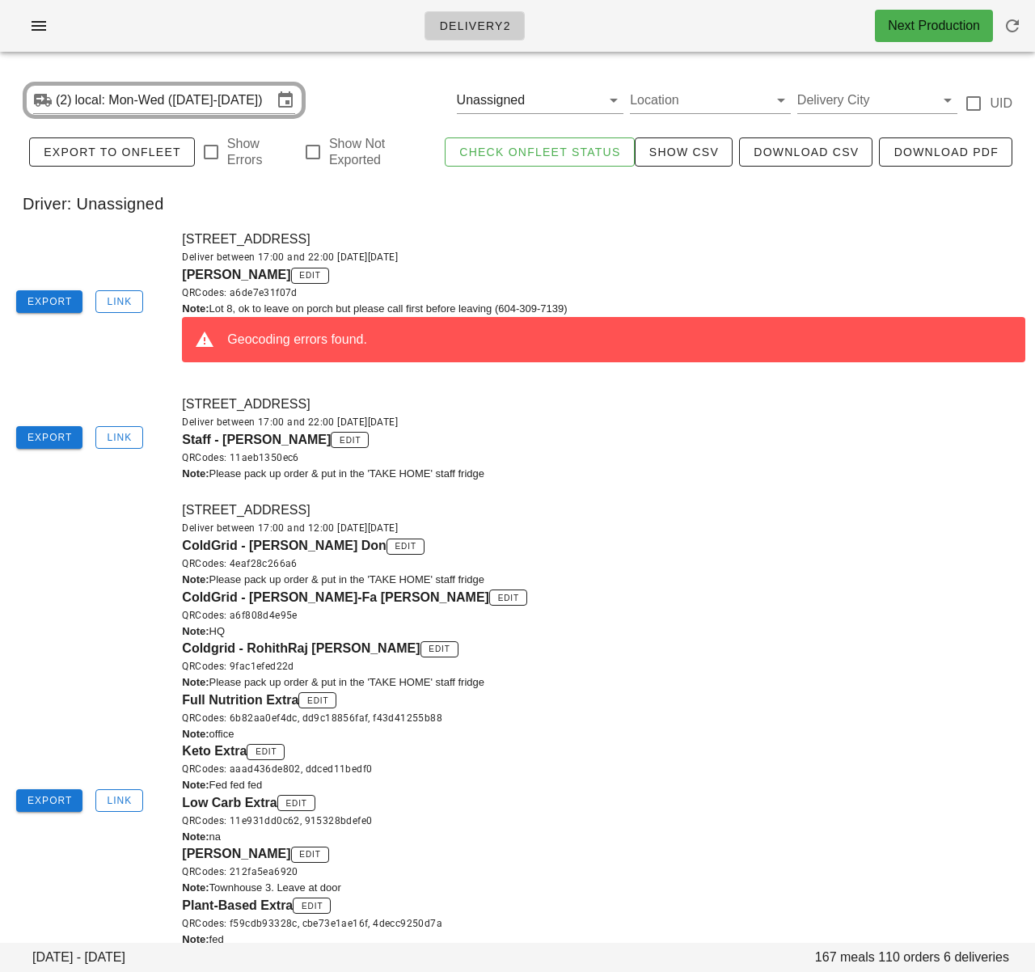
drag, startPoint x: 253, startPoint y: 203, endPoint x: 175, endPoint y: 77, distance: 148.5
click at [253, 200] on div "Driver: Unassigned" at bounding box center [517, 204] width 1015 height 52
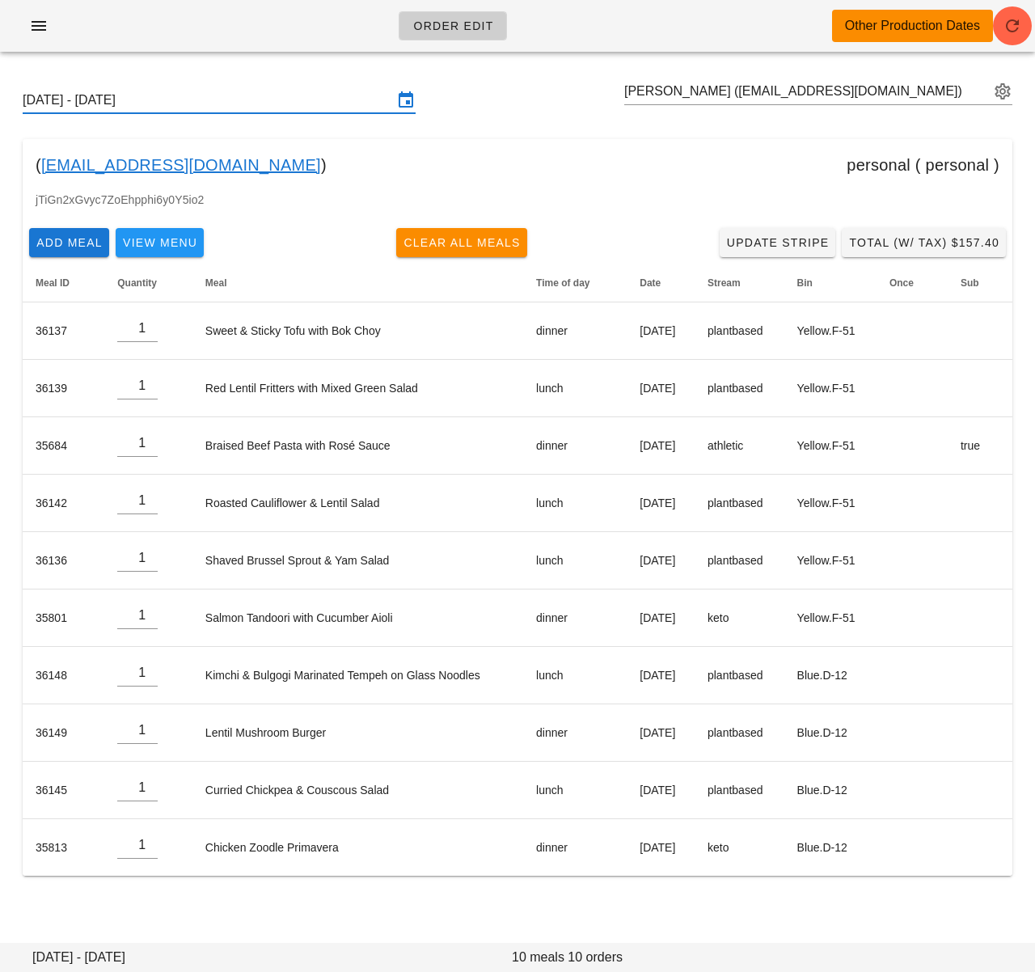
drag, startPoint x: 323, startPoint y: 107, endPoint x: 336, endPoint y: 127, distance: 24.0
click at [324, 107] on input "[DATE] - [DATE]" at bounding box center [208, 100] width 370 height 26
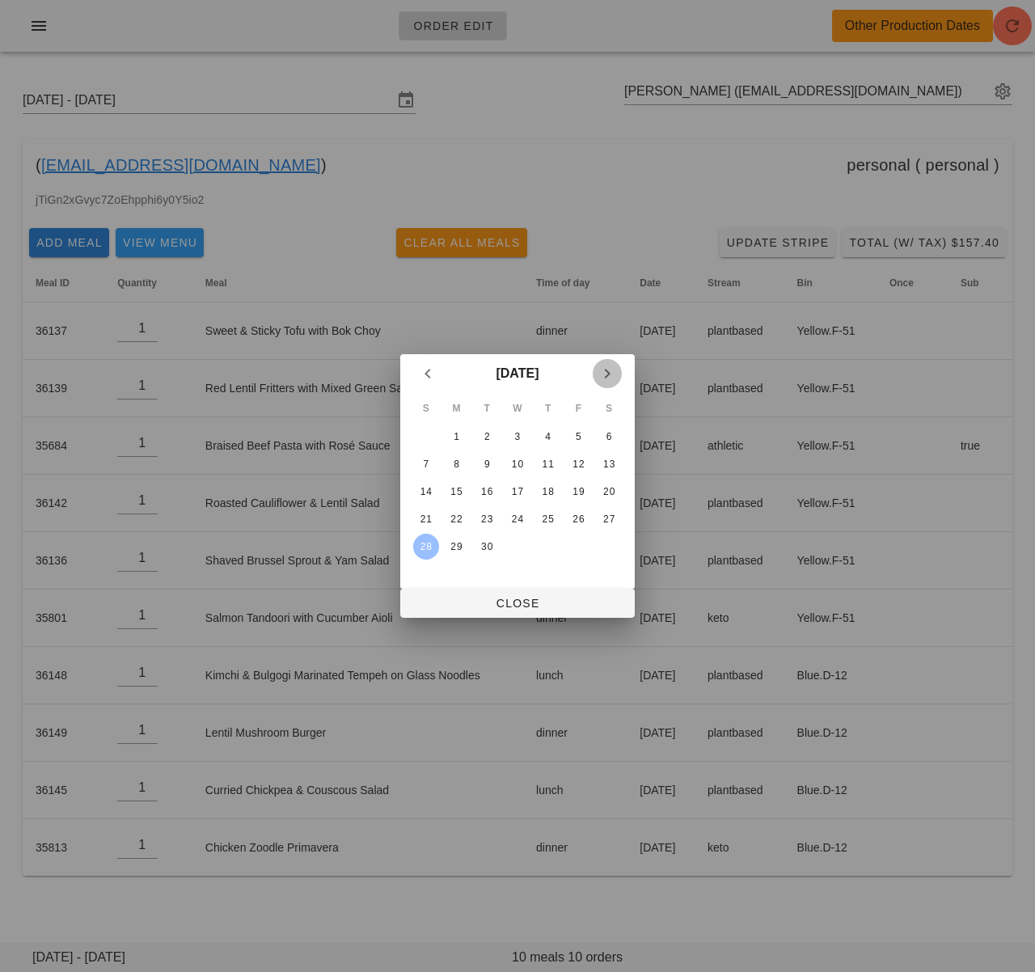
click at [605, 368] on icon "Next month" at bounding box center [606, 373] width 19 height 19
drag, startPoint x: 430, startPoint y: 457, endPoint x: 451, endPoint y: 484, distance: 34.0
click at [430, 458] on div "5" at bounding box center [426, 463] width 26 height 11
drag, startPoint x: 511, startPoint y: 610, endPoint x: 516, endPoint y: 549, distance: 61.7
click at [511, 609] on span "Close" at bounding box center [517, 603] width 209 height 13
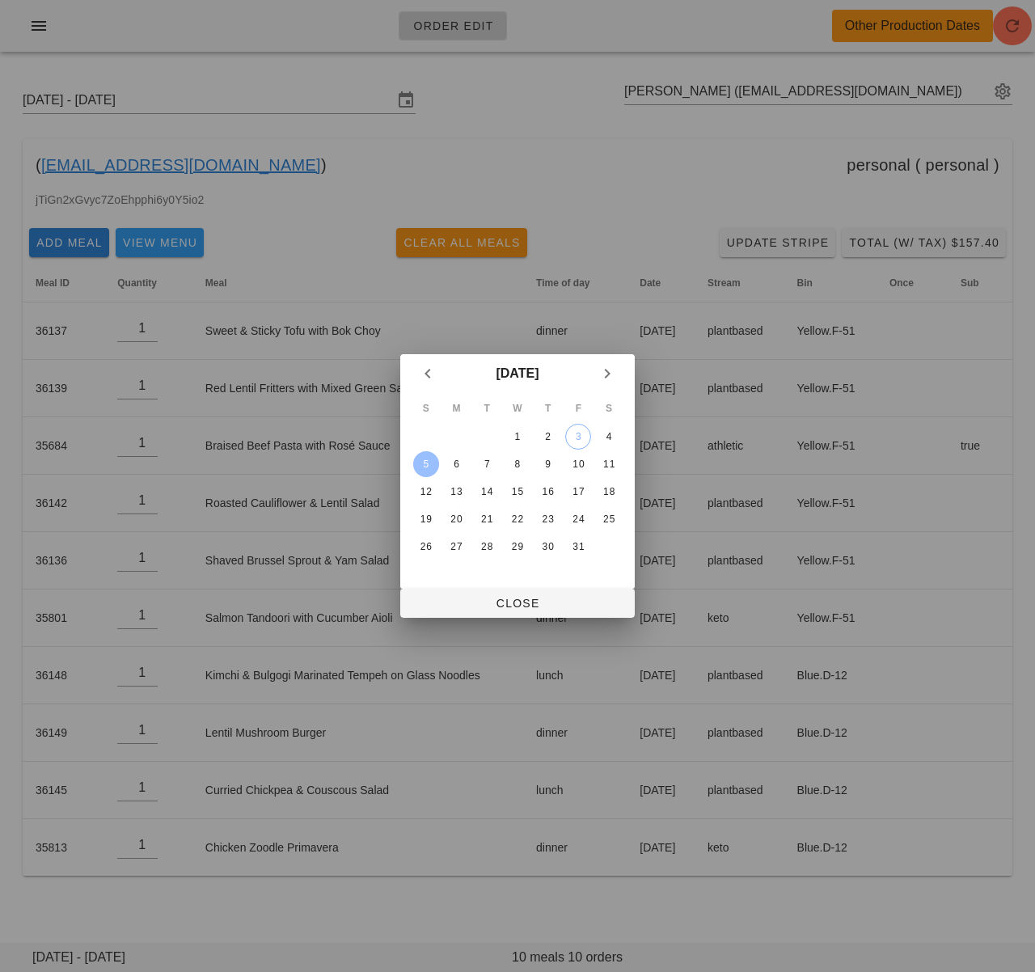
type input "Sunday October 5 - Saturday October 11"
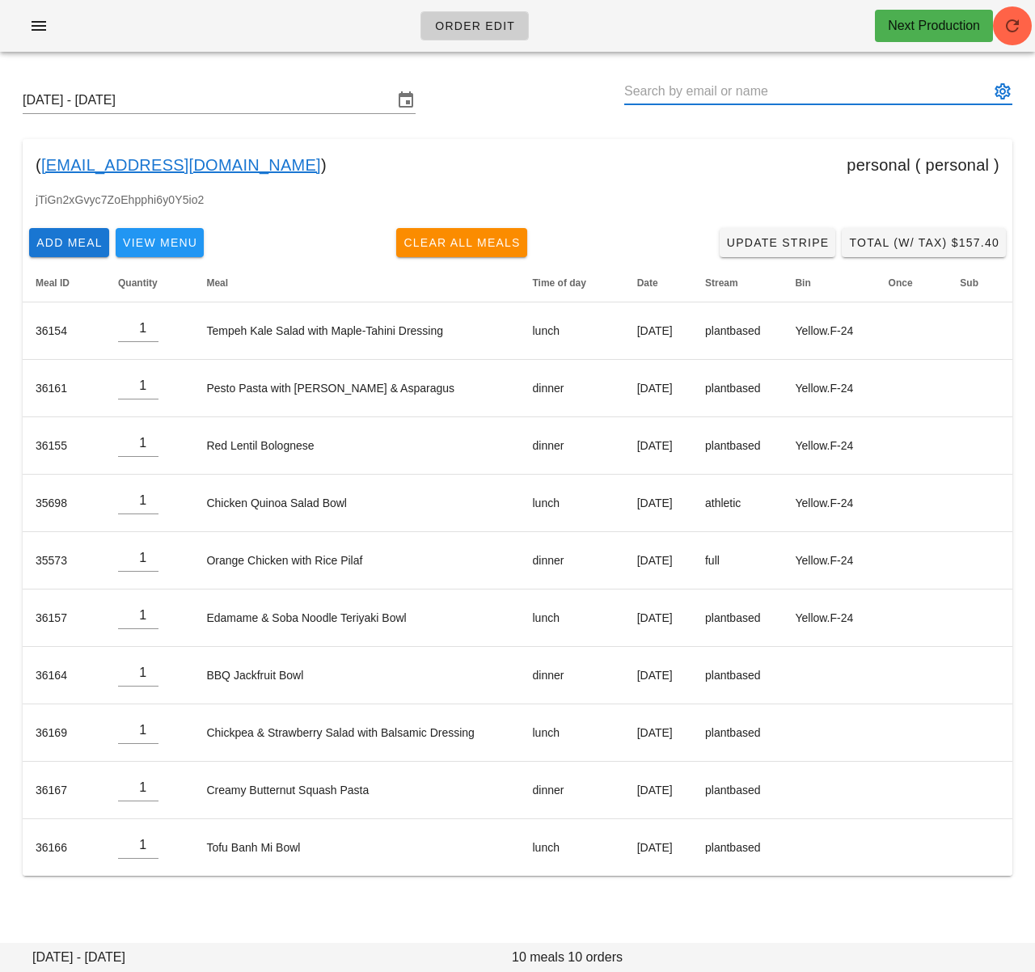
click at [718, 91] on input "text" at bounding box center [806, 91] width 365 height 26
paste input "brendaschedel@gmail.com"
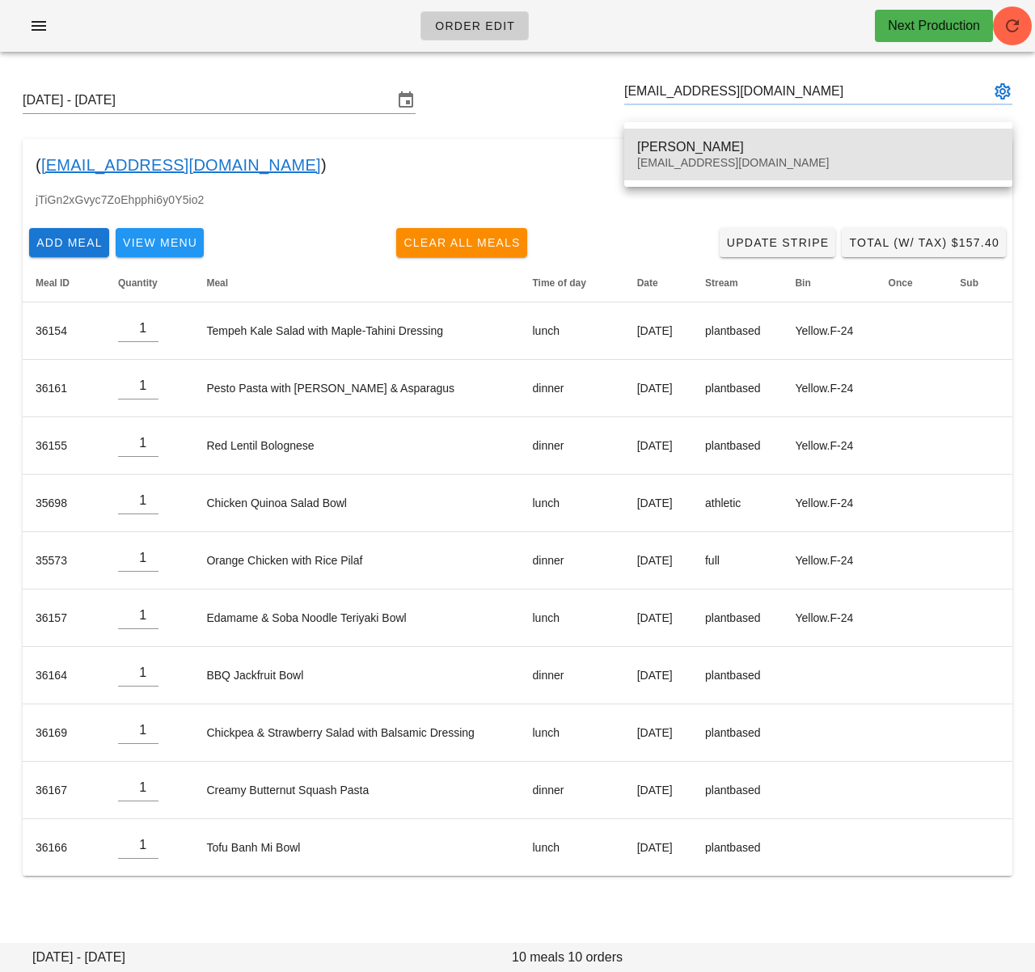
click at [696, 147] on div "Brenda Schedel" at bounding box center [818, 146] width 362 height 15
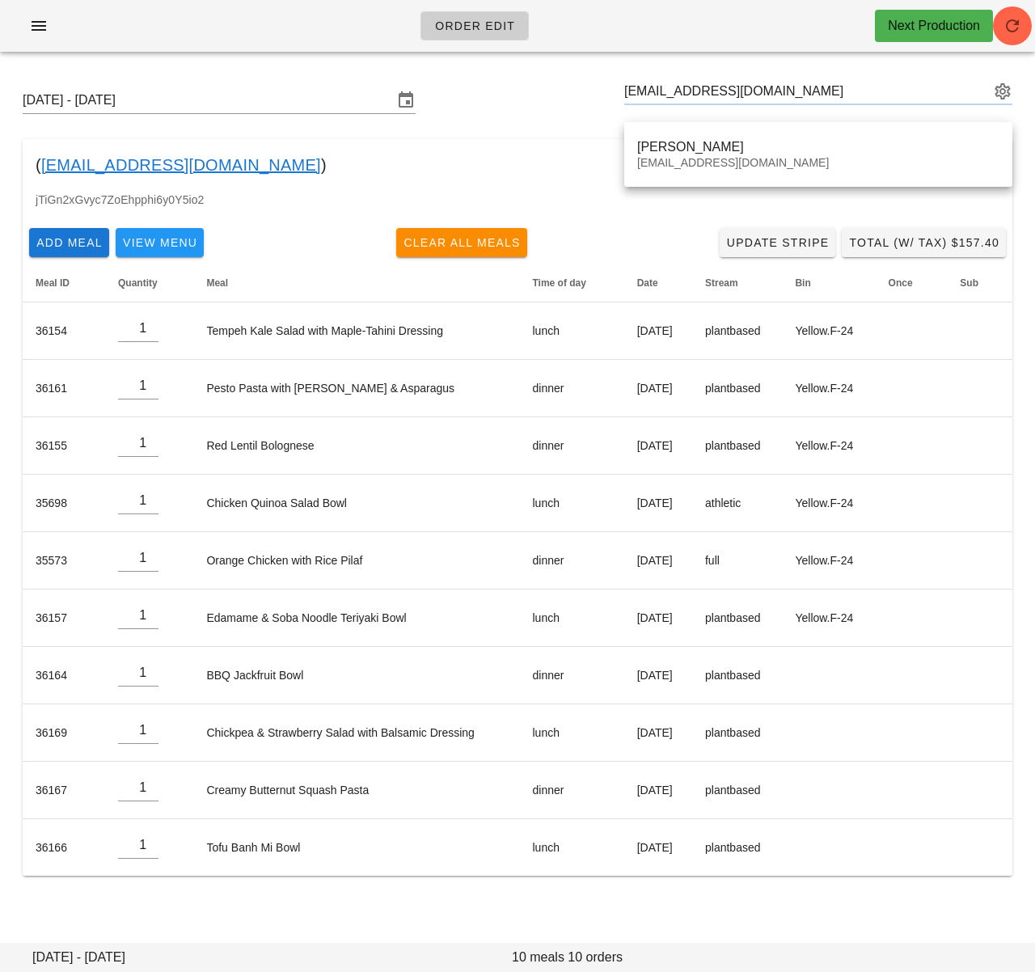
type input "Brenda Schedel (brendaschedel@gmail.com)"
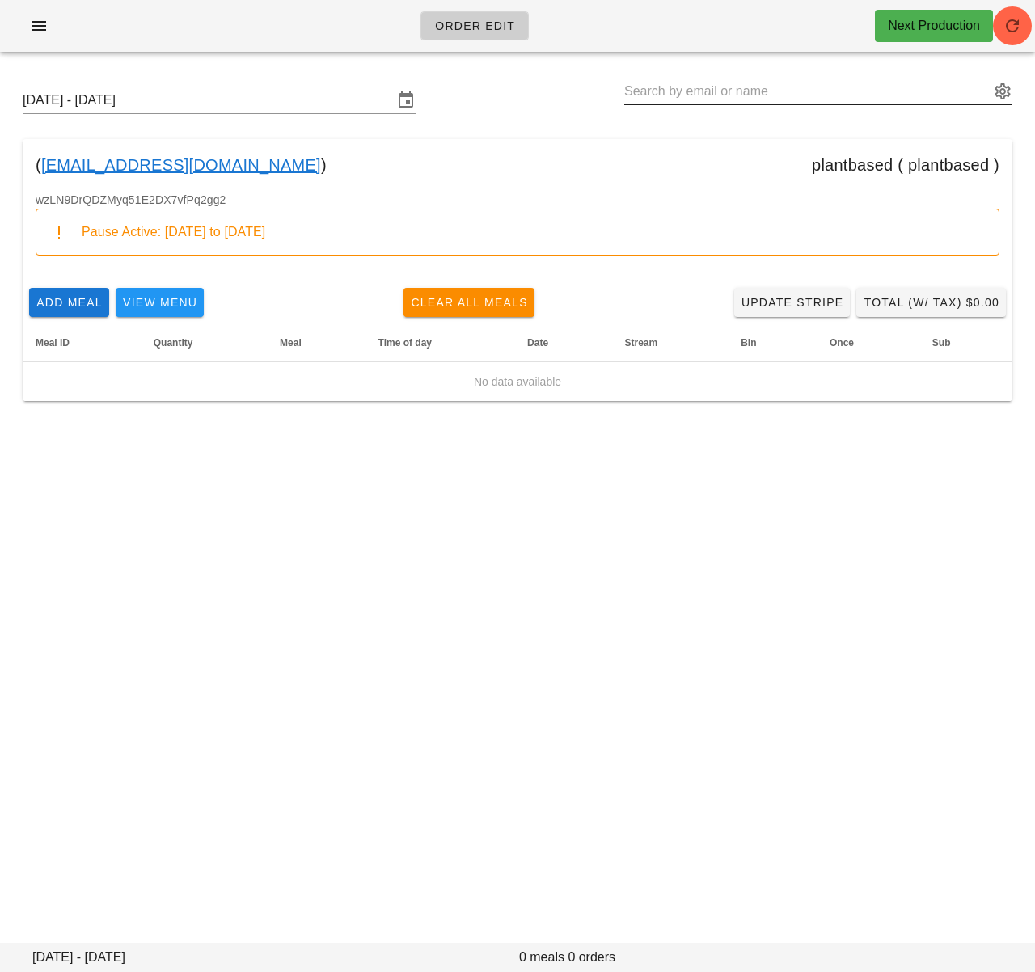
click at [719, 86] on input "text" at bounding box center [806, 91] width 365 height 26
paste input "Ashton Pearson"
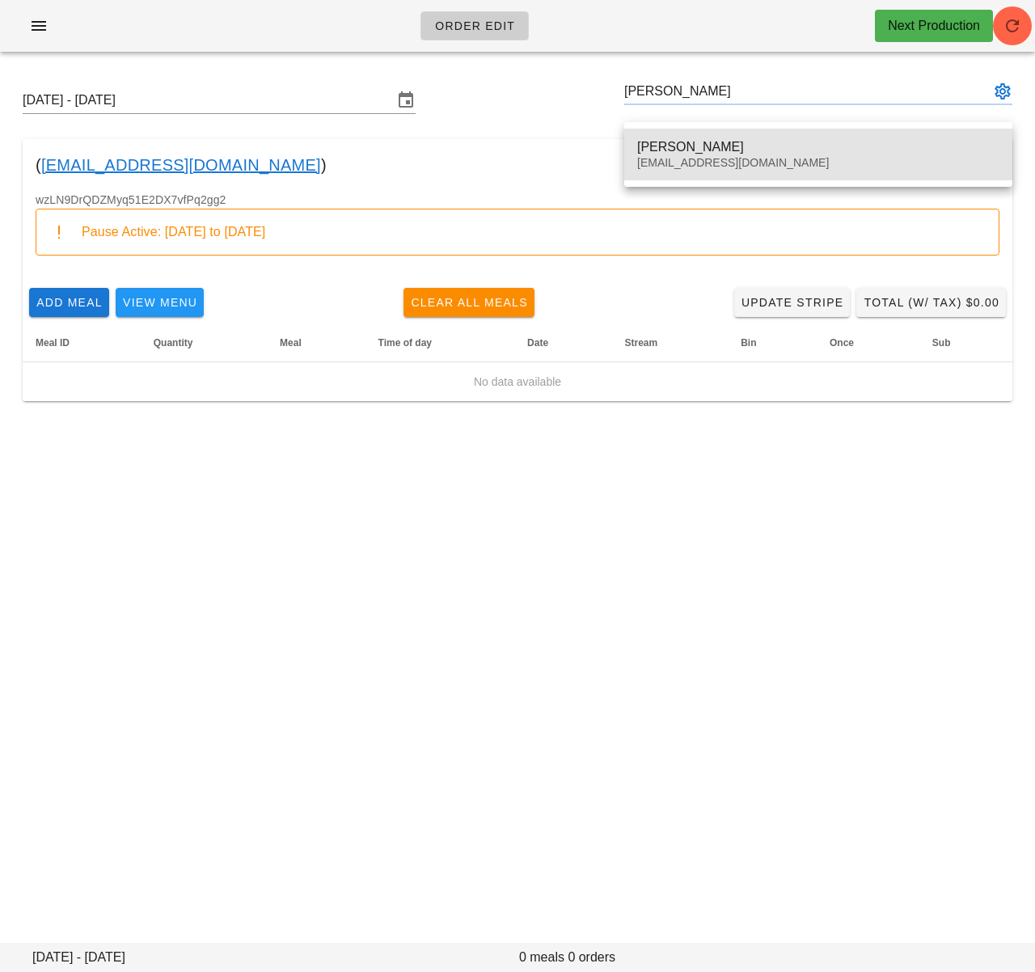
drag, startPoint x: 736, startPoint y: 150, endPoint x: 672, endPoint y: 149, distance: 63.1
click at [734, 151] on div "Ashton Pearson" at bounding box center [818, 146] width 362 height 15
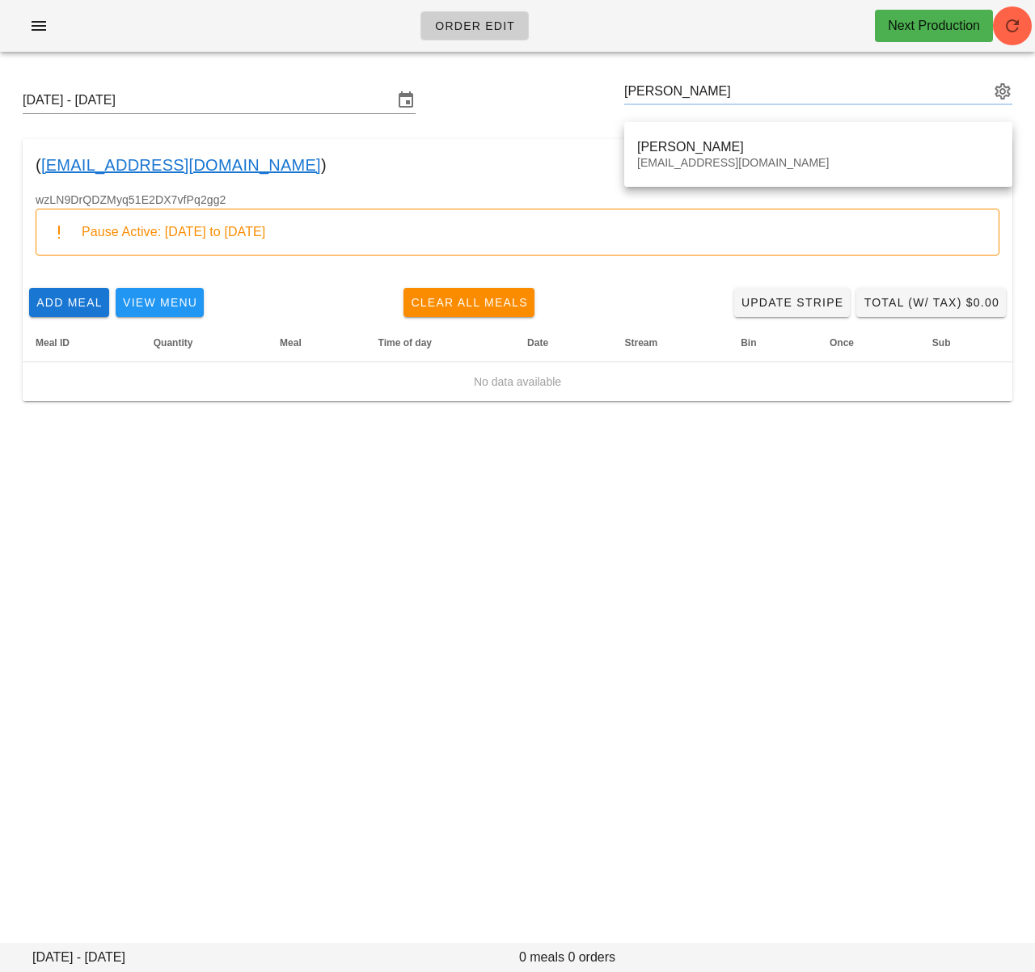
type input "Ashton Pearson (ashton.ulti@gmail.com)"
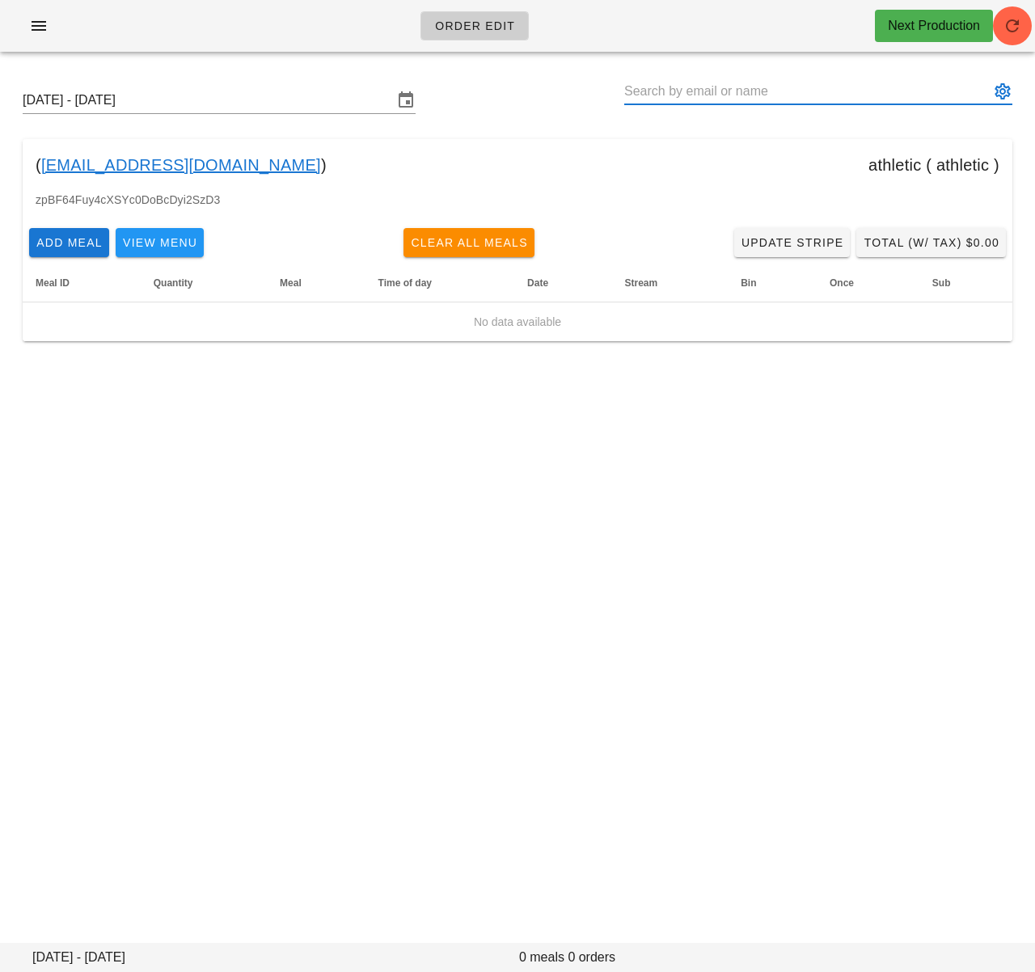
click at [774, 89] on input "text" at bounding box center [806, 91] width 365 height 26
paste input "Olivia Chu"
type input "Olivia Chu (platformwarehouse@gmail.com)"
click at [698, 93] on input "text" at bounding box center [806, 91] width 365 height 26
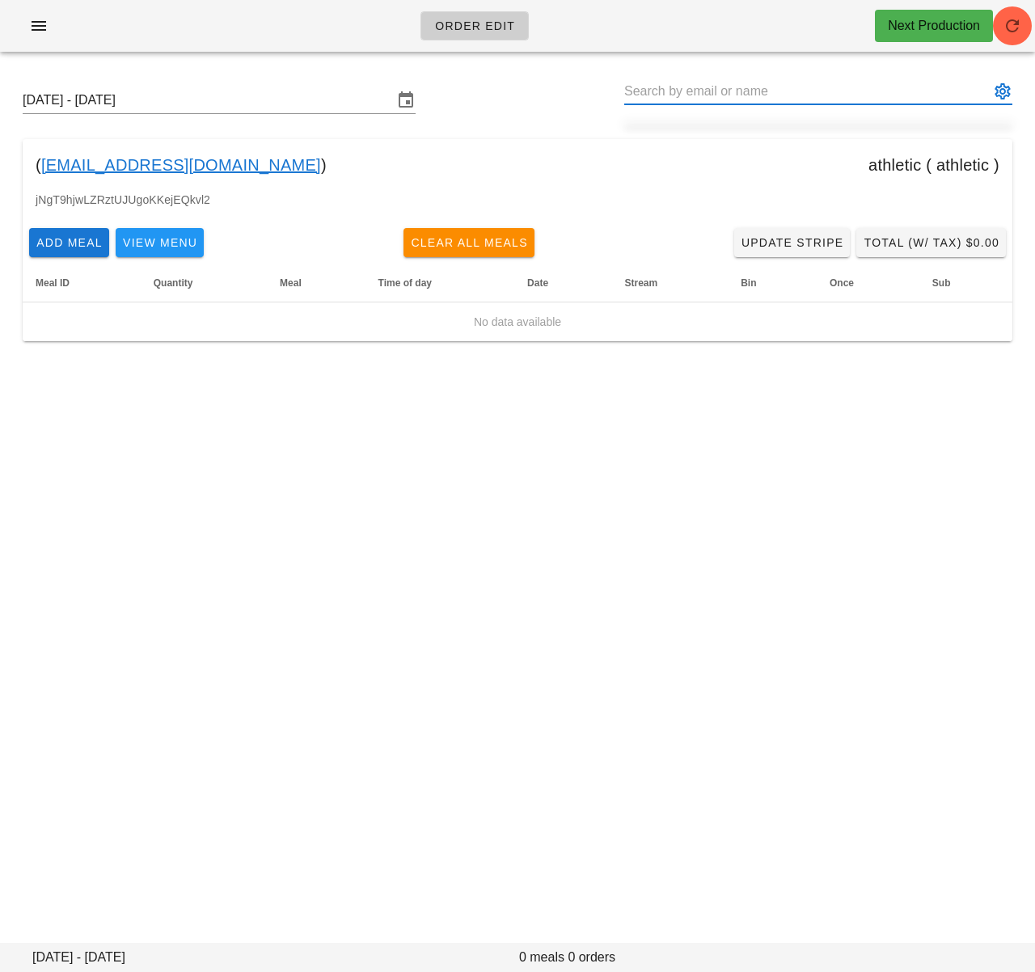
paste input "Helene Jacob"
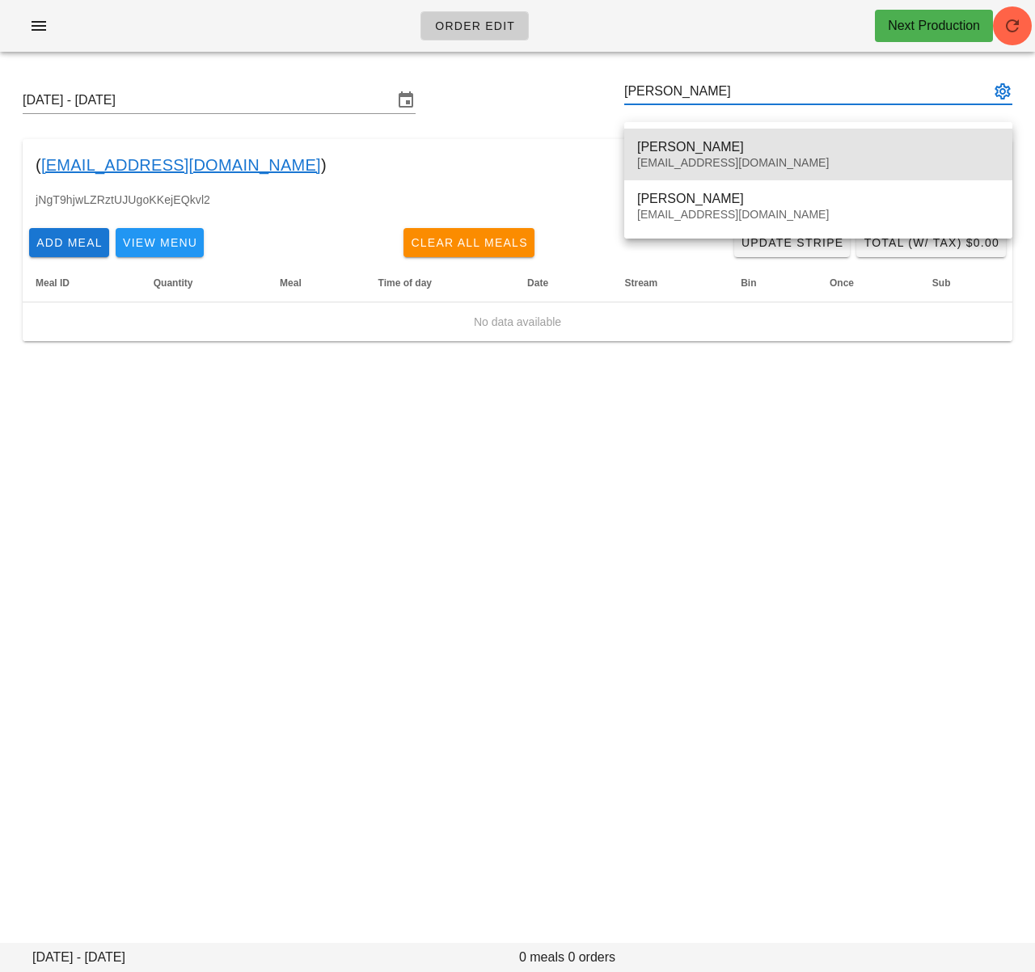
click at [695, 146] on div "Helene Jacob" at bounding box center [818, 146] width 362 height 15
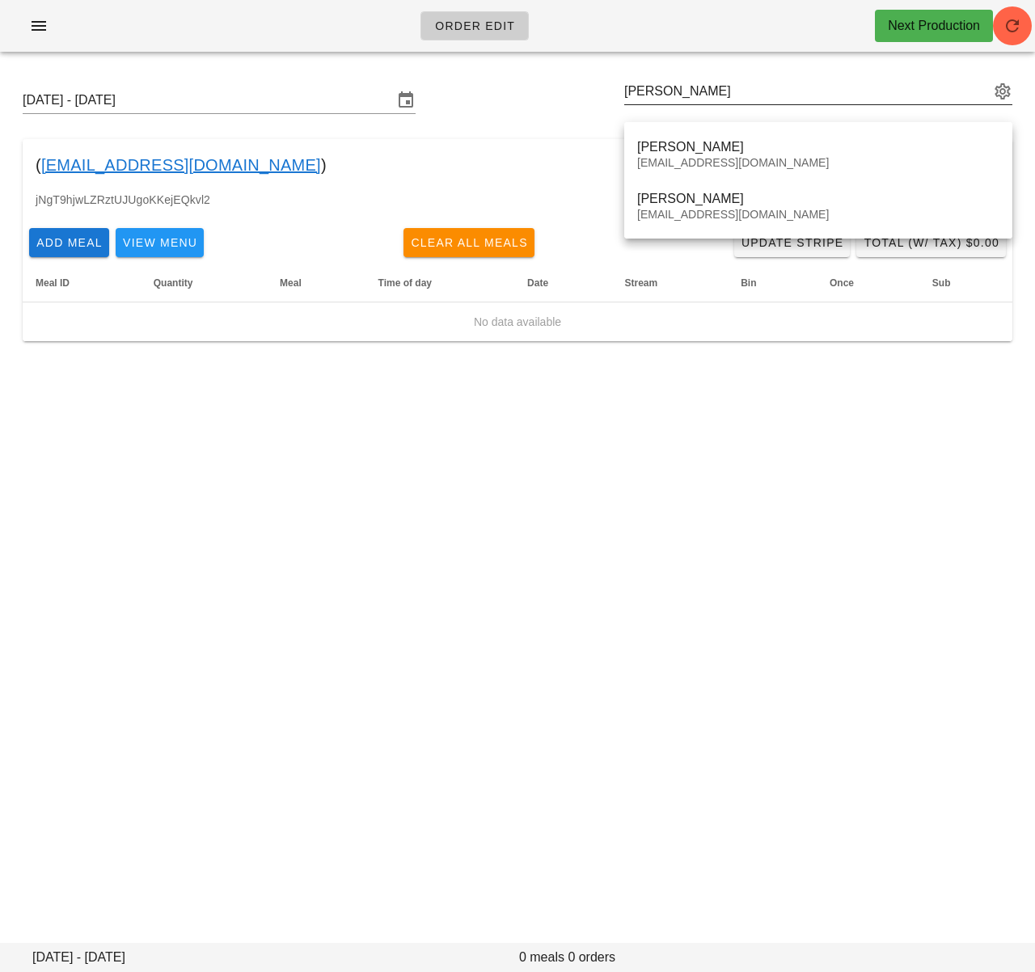
type input "Helene Jacob (sogirohe@gmail.com)"
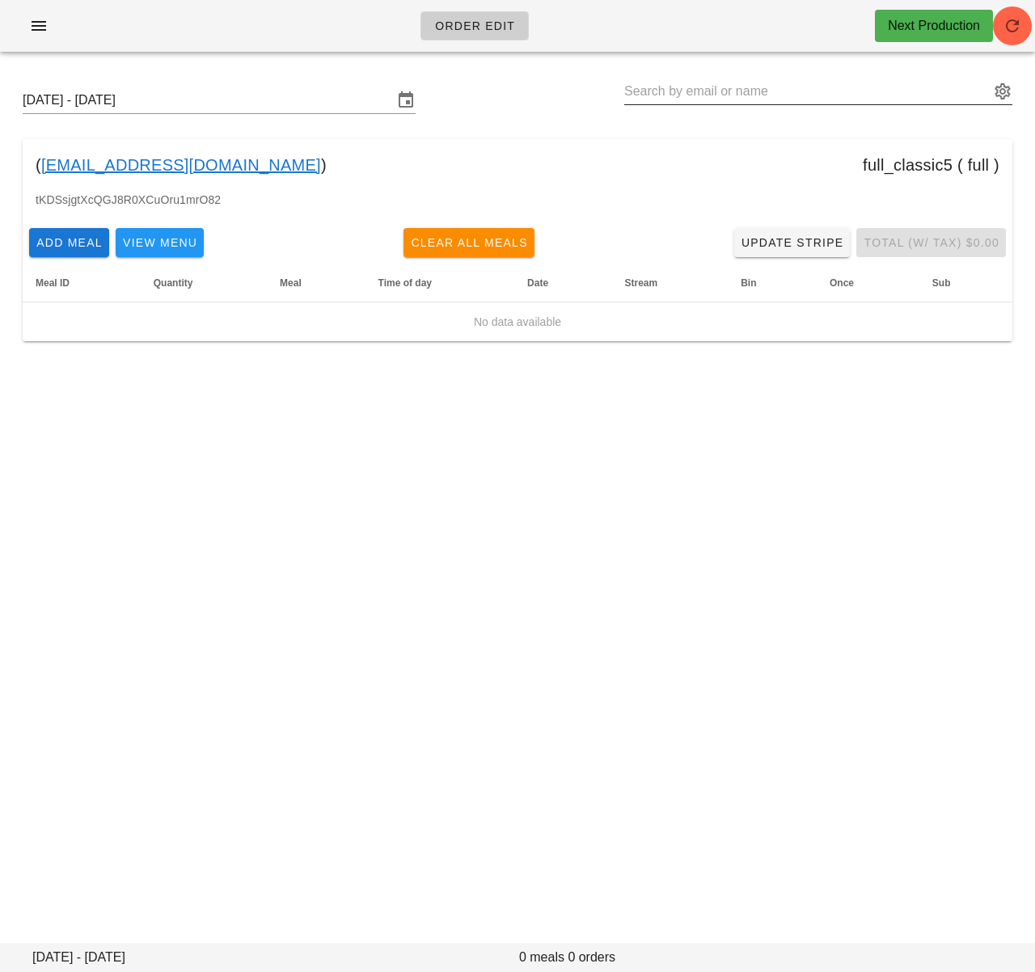
click at [689, 93] on input "text" at bounding box center [806, 91] width 365 height 26
paste input "Helene Jacob"
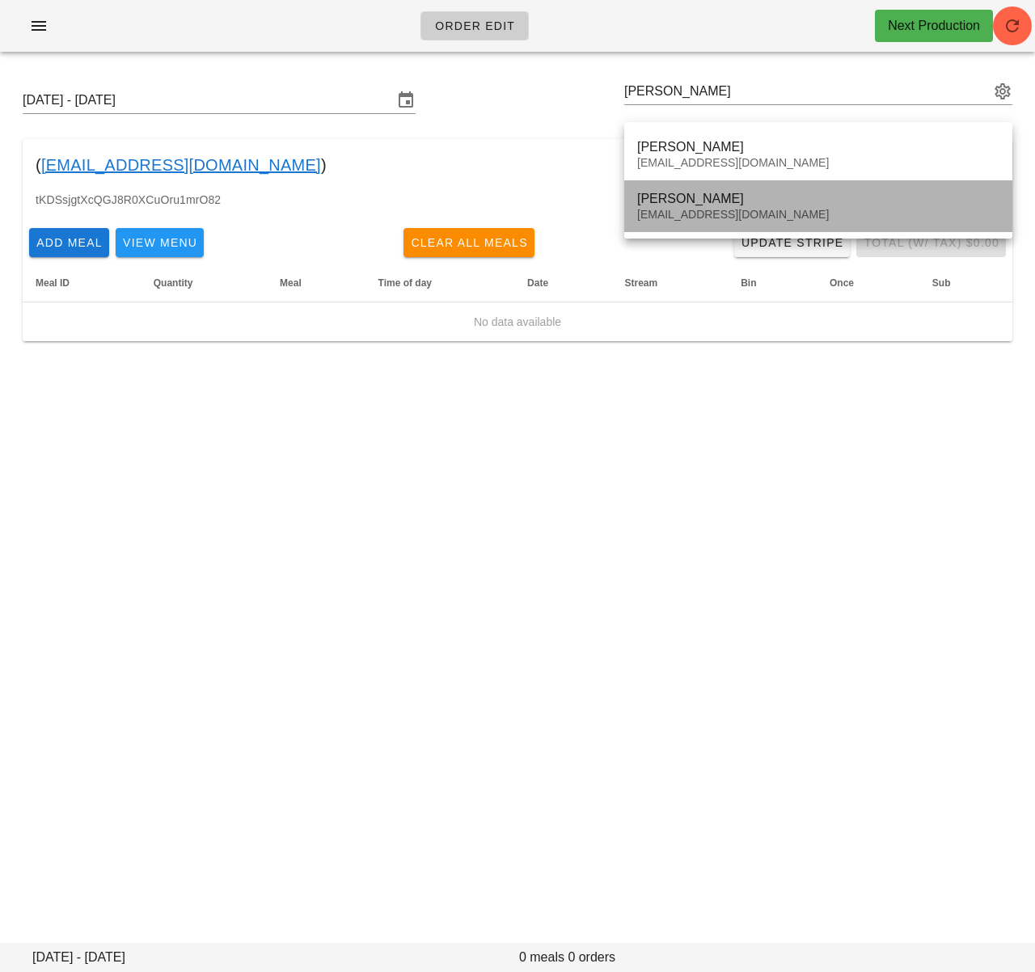
click at [696, 204] on div "Helene Jacob" at bounding box center [818, 198] width 362 height 15
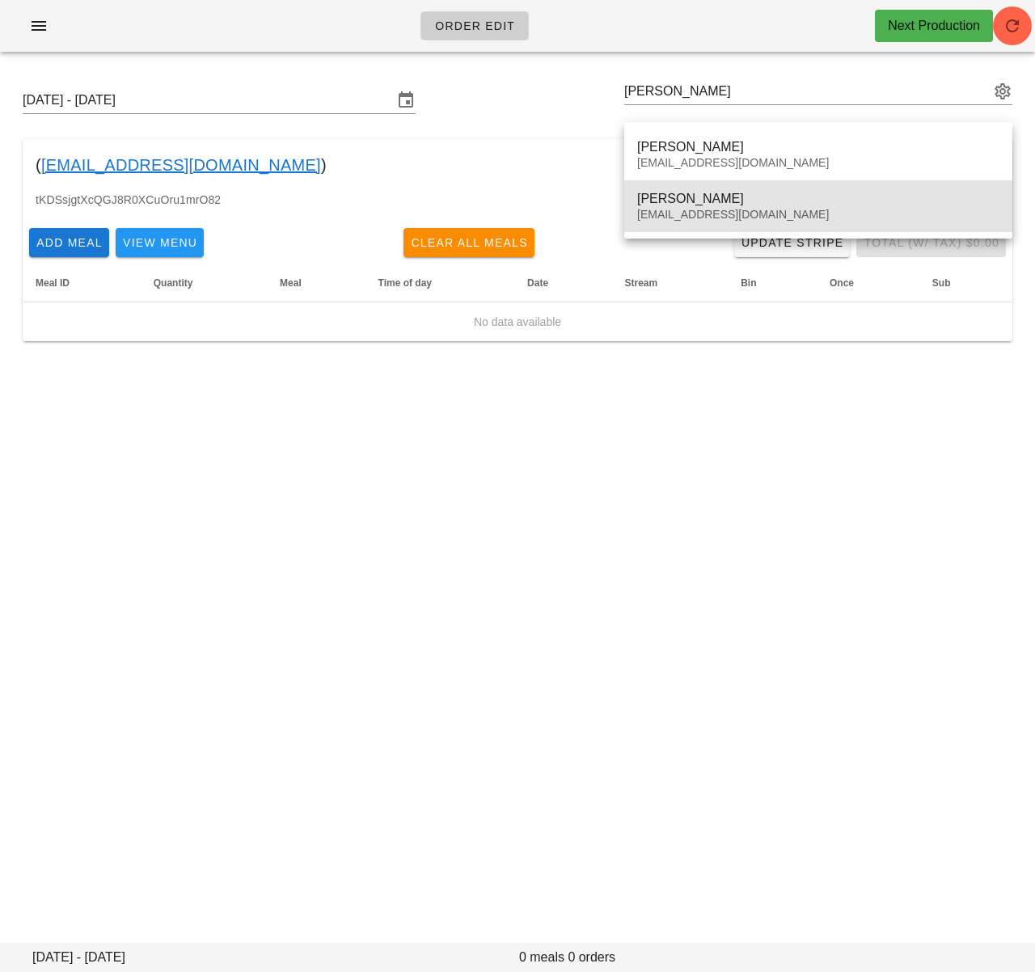
click at [706, 213] on div "Audreyfwatt@gmail.com" at bounding box center [818, 215] width 362 height 14
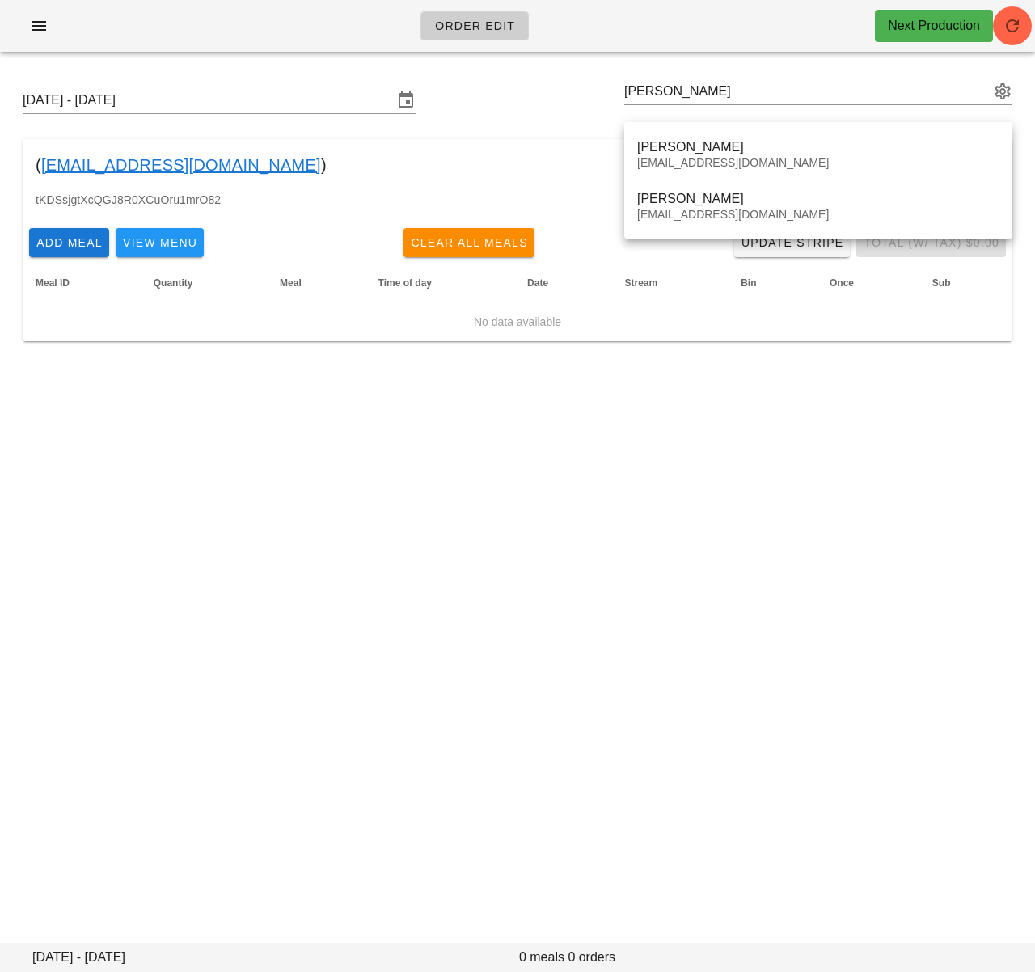
type input "Helene Jacob (Audreyfwatt@gmail.com)"
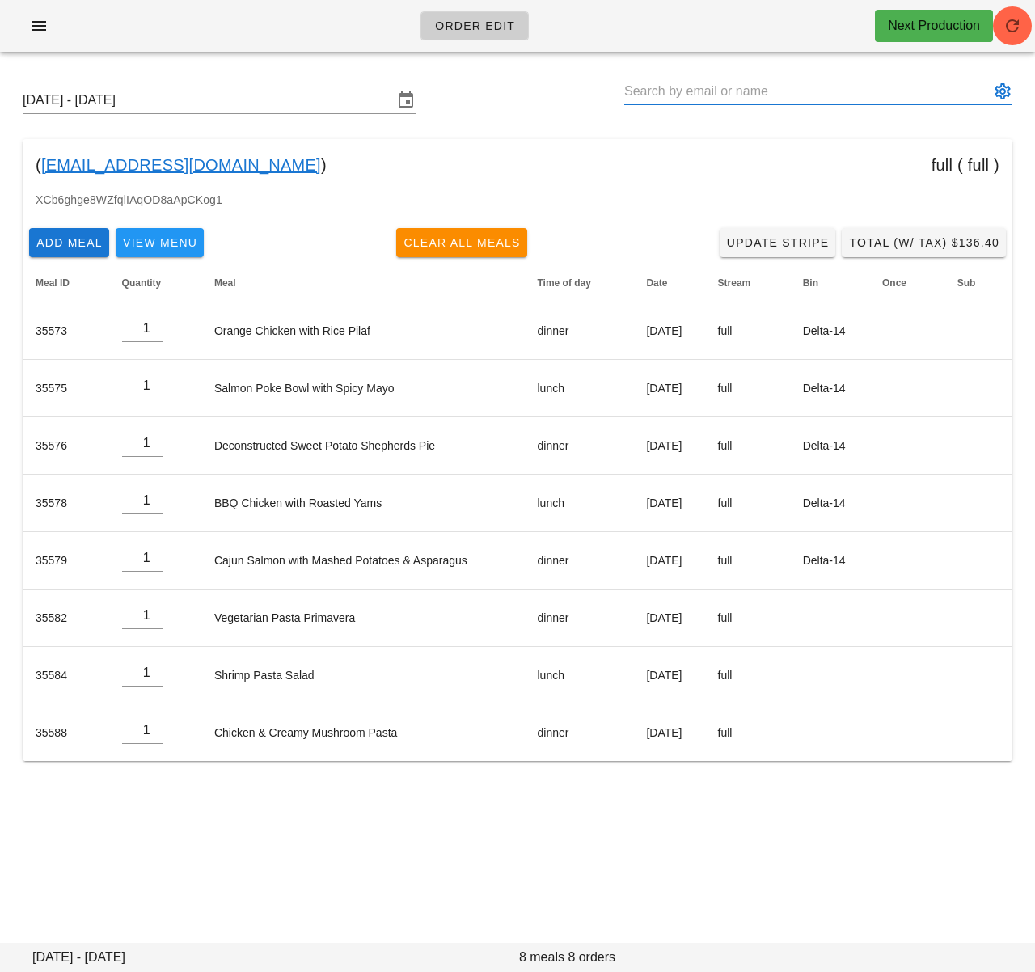
click at [725, 93] on input "text" at bounding box center [806, 91] width 365 height 26
paste input "Linda Manestar"
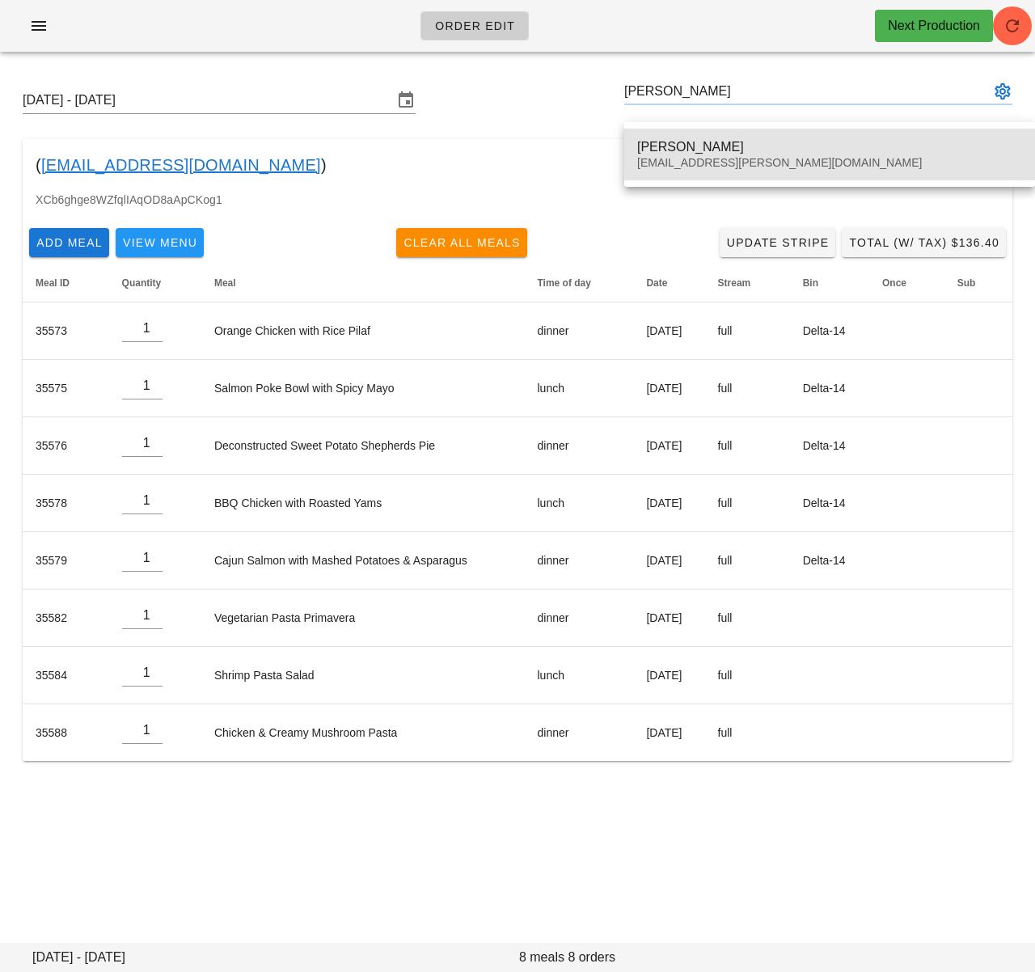
click at [722, 137] on div "Linda Manestar autumn.manestar@gmail.com" at bounding box center [829, 154] width 385 height 50
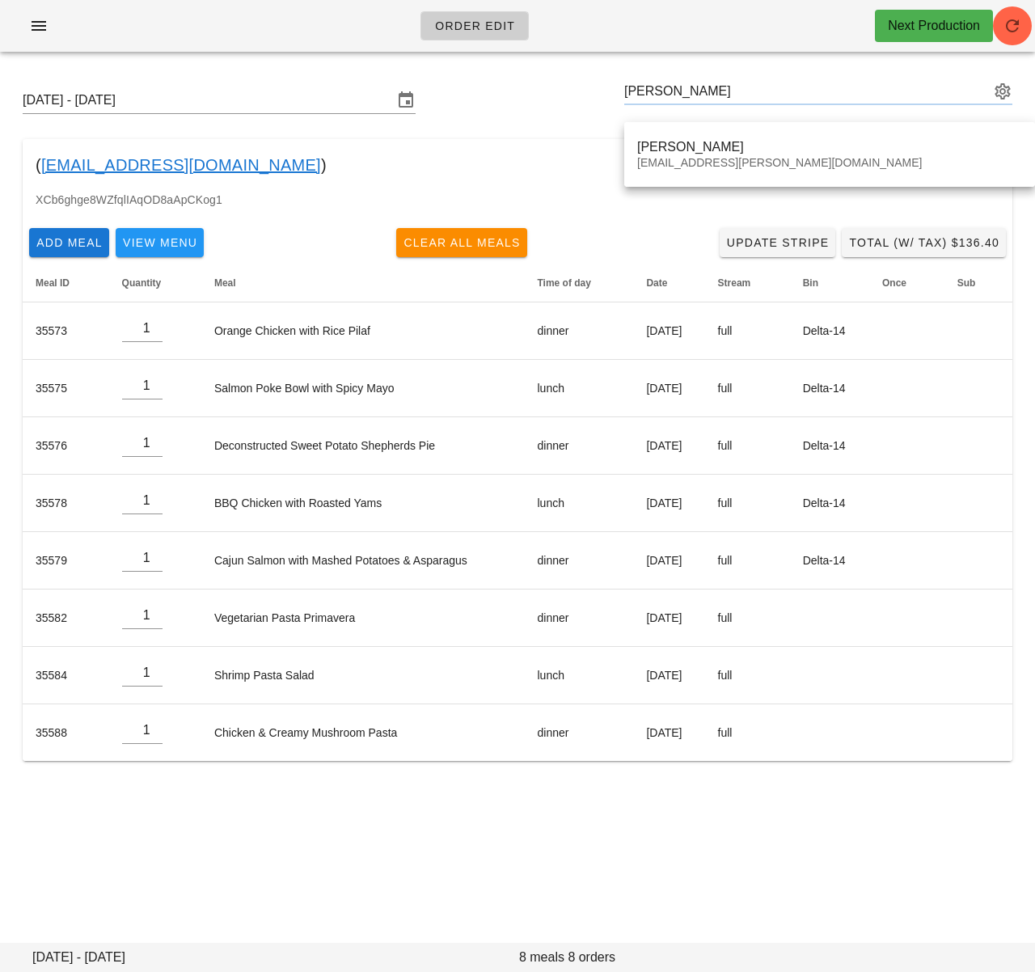
type input "Linda Manestar (autumn.manestar@gmail.com)"
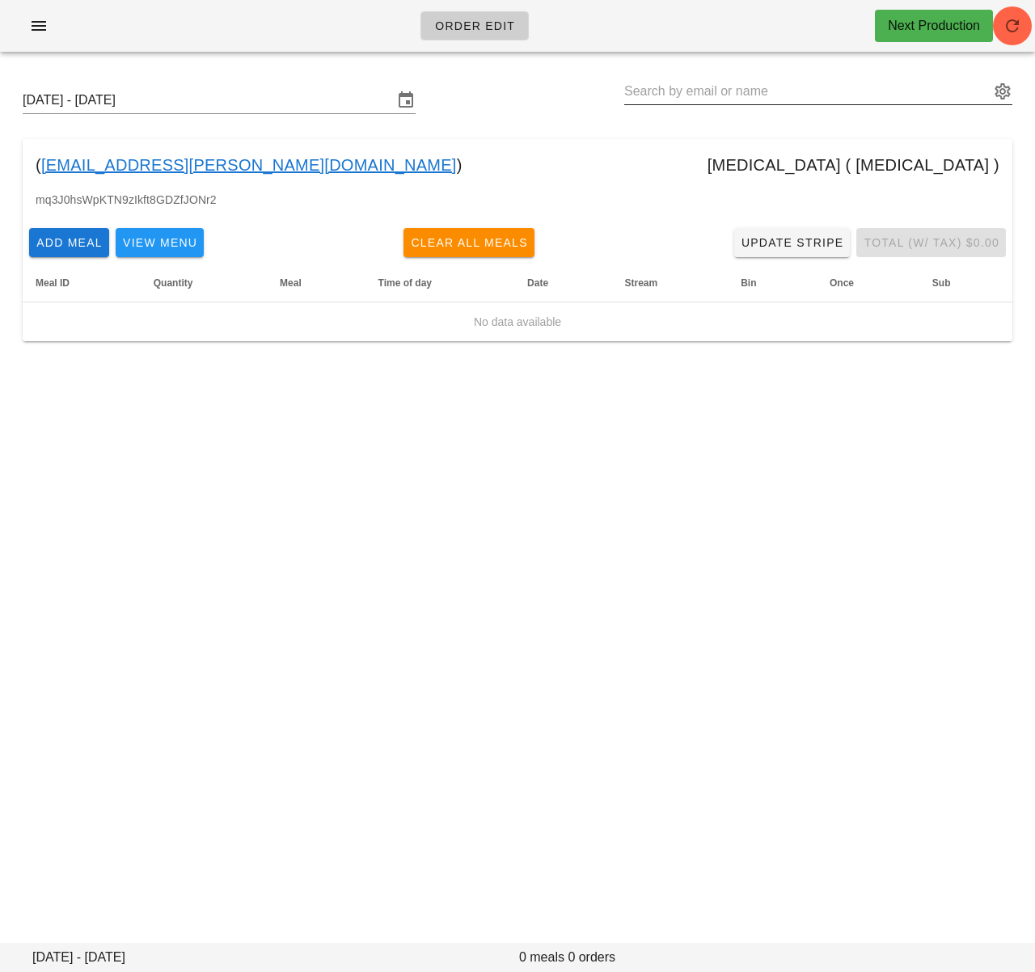
click at [684, 88] on input "text" at bounding box center [806, 91] width 365 height 26
paste input "Steph Mz"
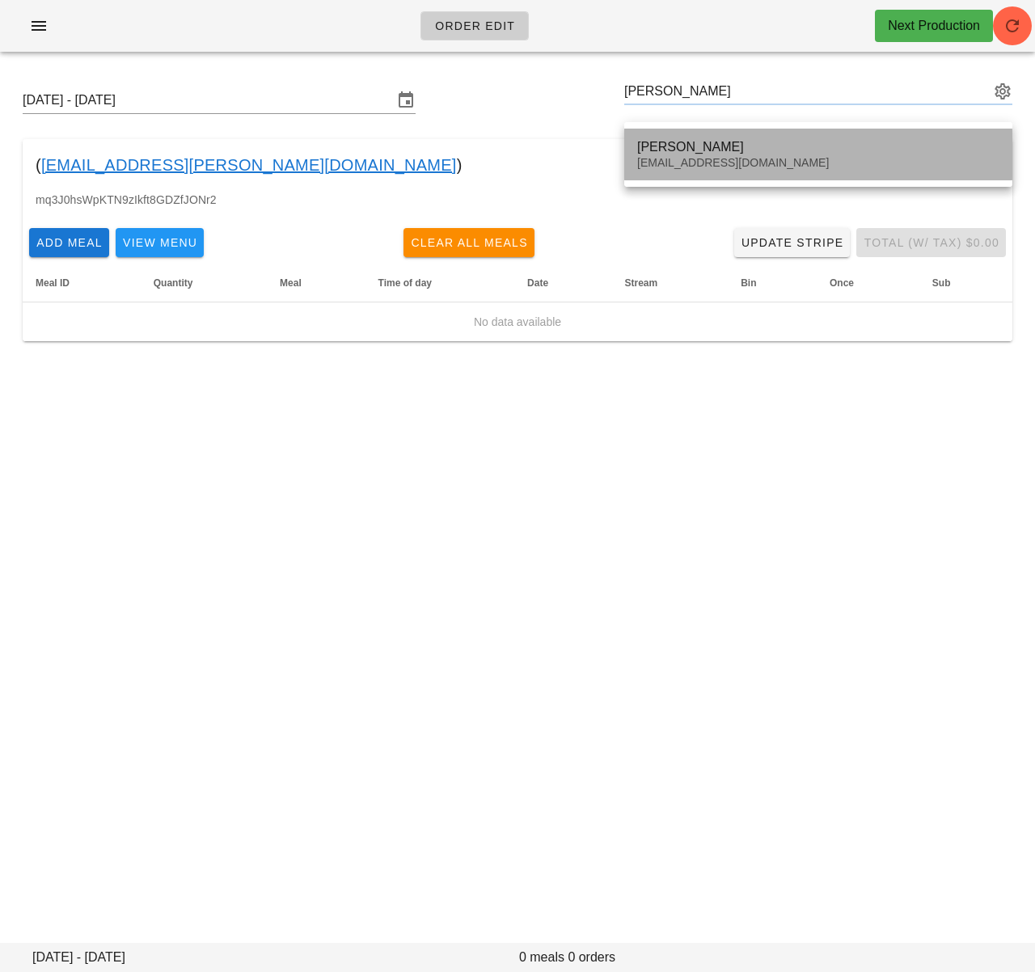
click at [677, 139] on div "Steph Mz" at bounding box center [818, 146] width 362 height 15
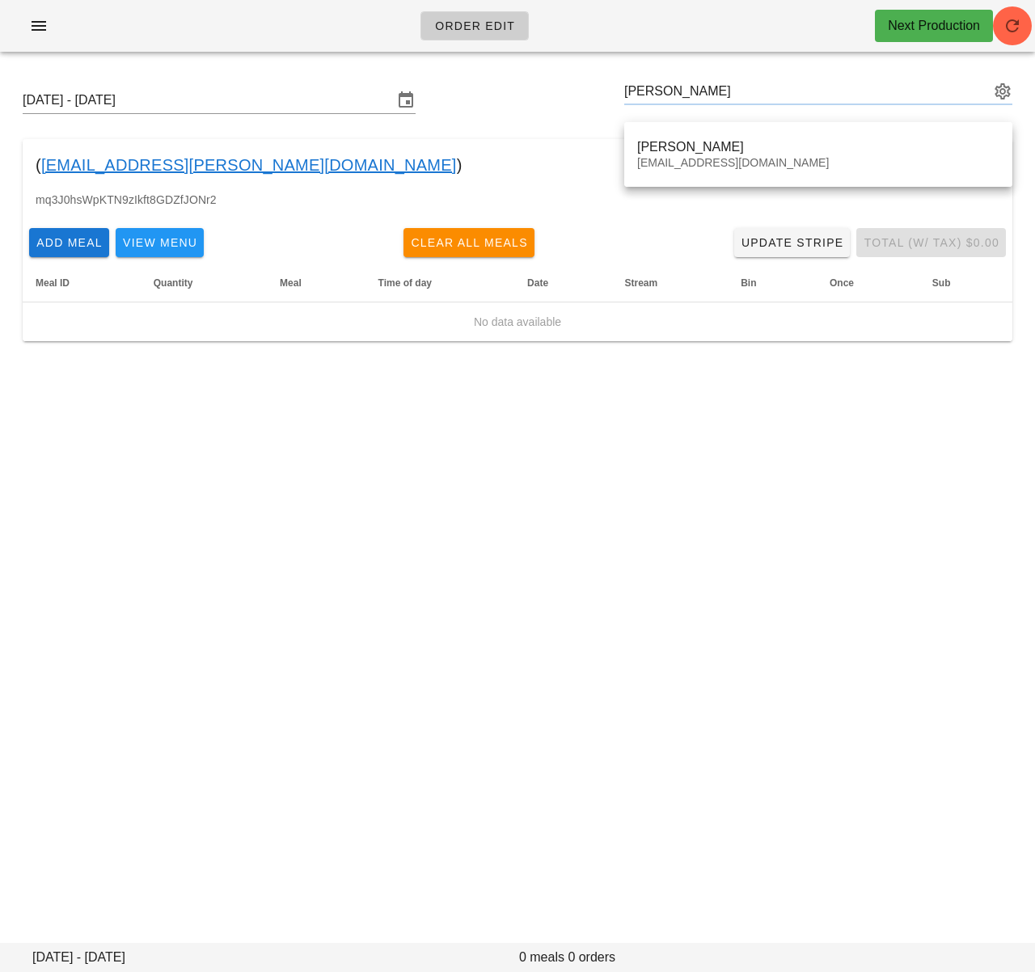
type input "Steph Mz (stephmunez@gmail.com)"
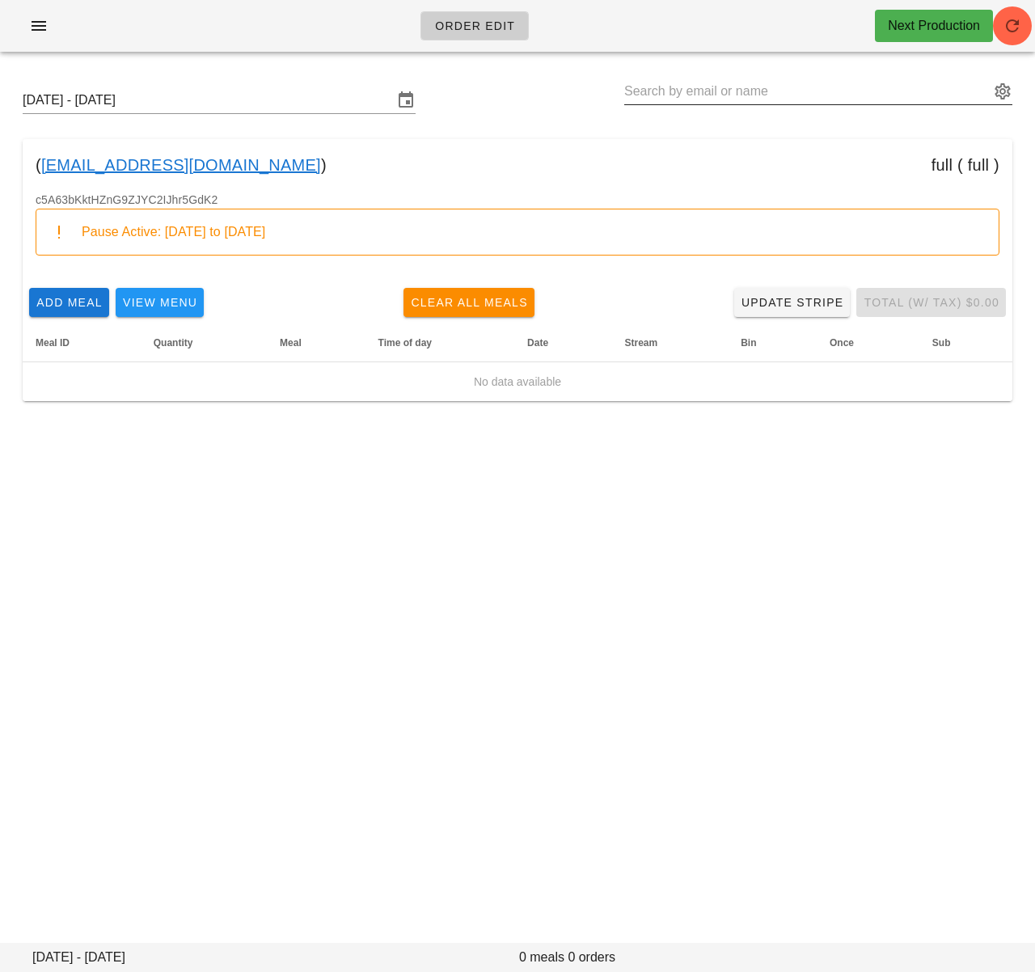
click at [732, 91] on input "text" at bounding box center [806, 91] width 365 height 26
paste input "Travis Dunn"
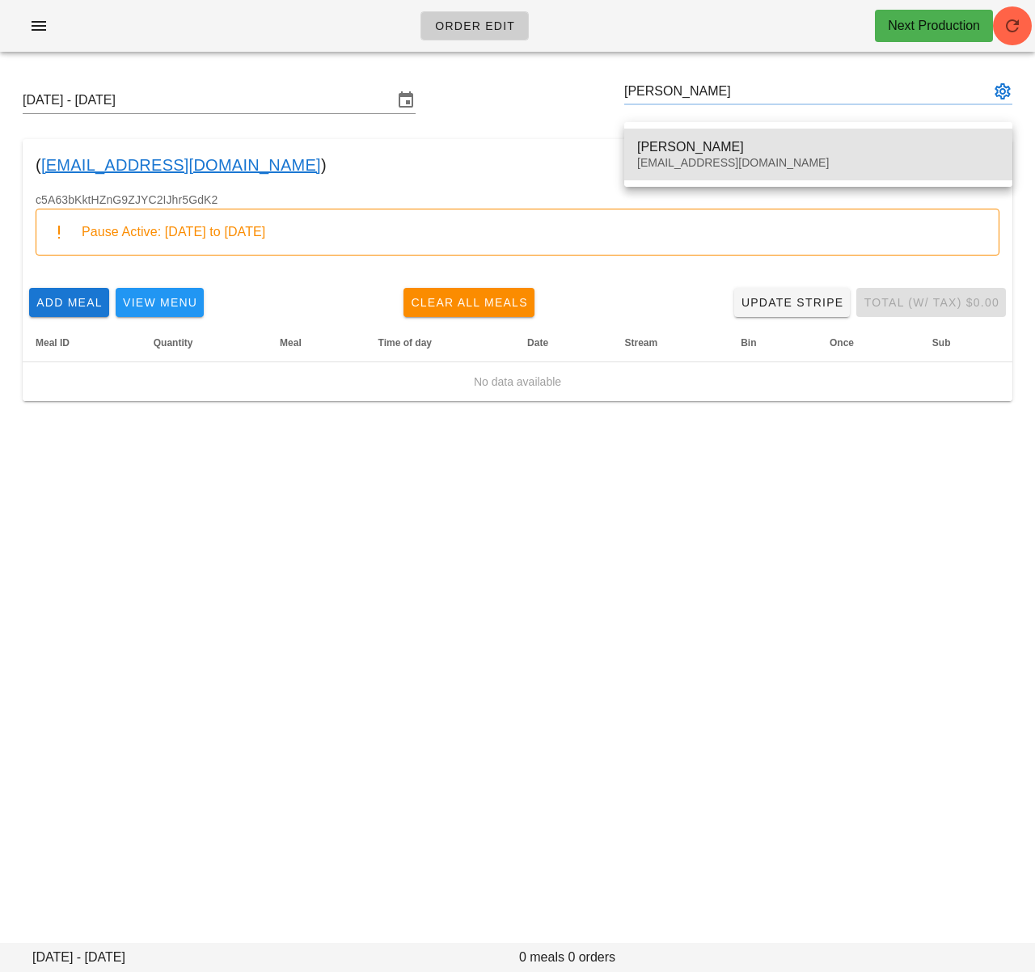
click at [715, 145] on div "Travis Dunn" at bounding box center [818, 146] width 362 height 15
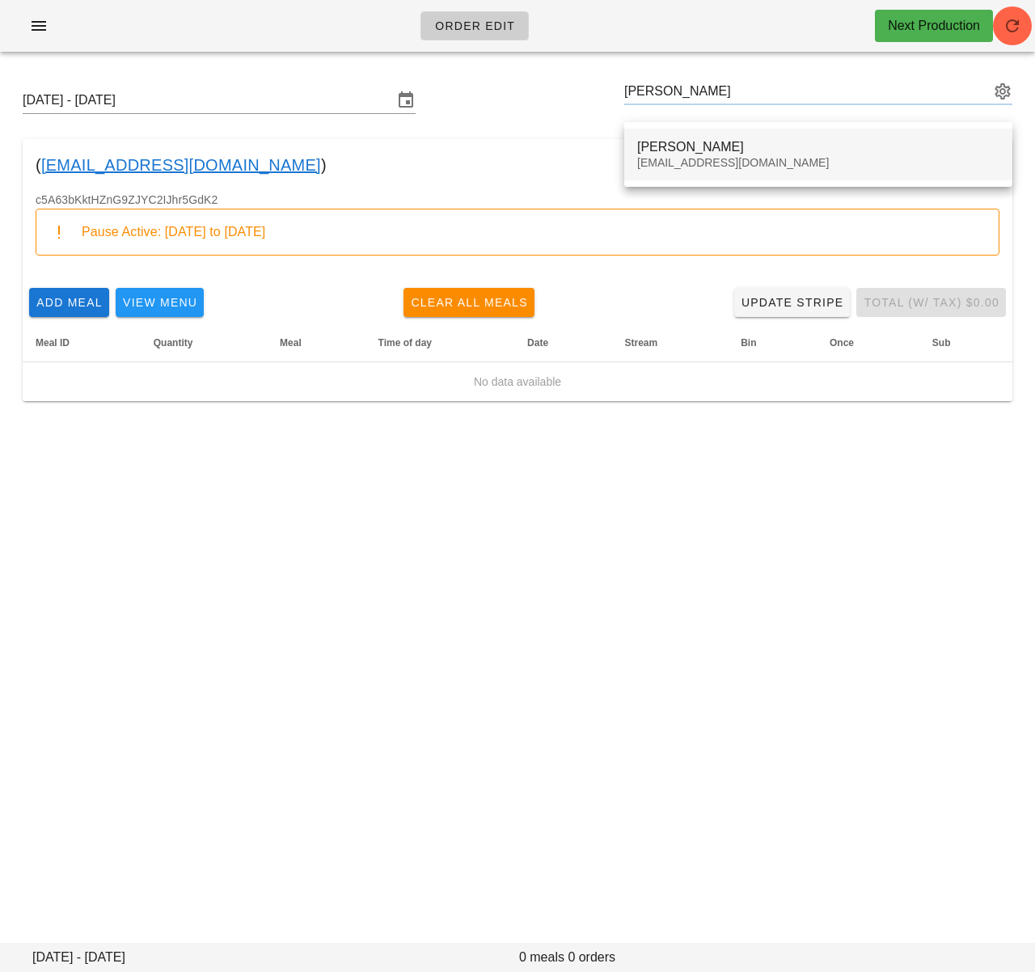
type input "Travis Dunn (Travisajdunn@gmail.com)"
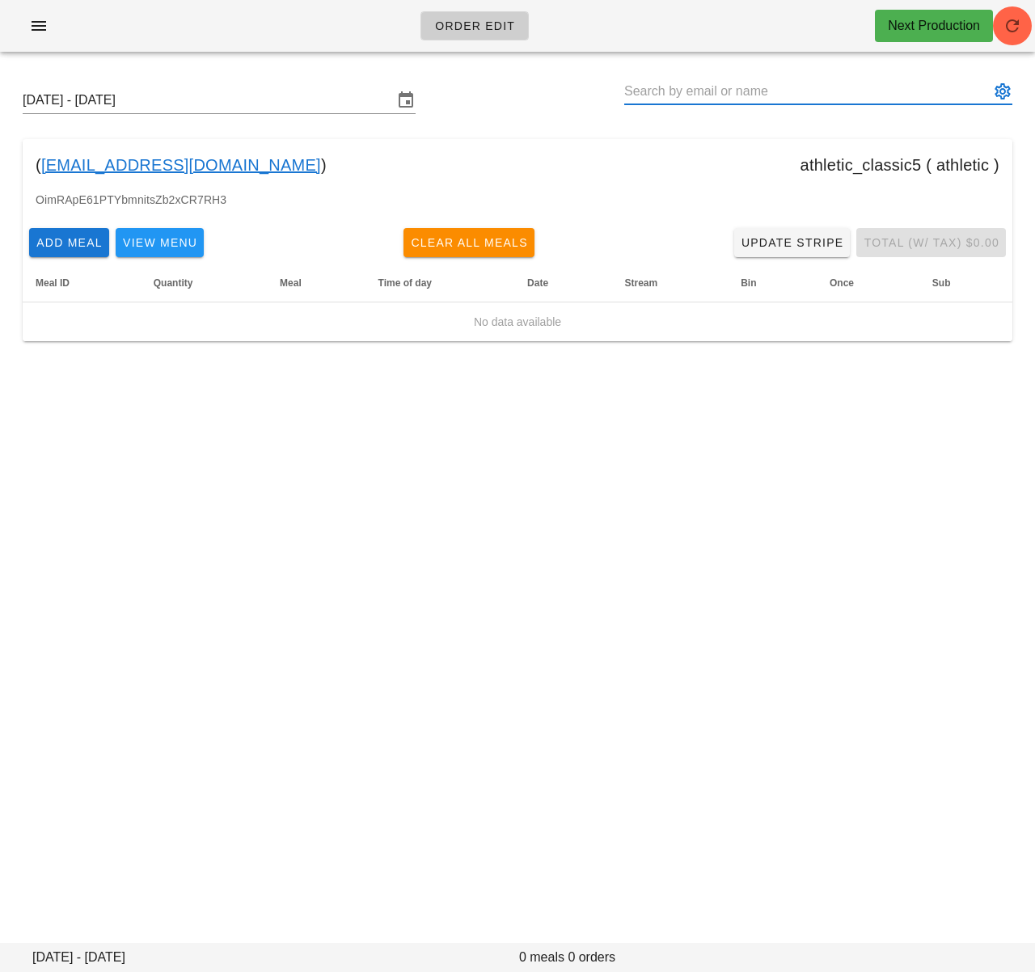
click at [798, 90] on input "text" at bounding box center [806, 91] width 365 height 26
paste input "Rob Peterson"
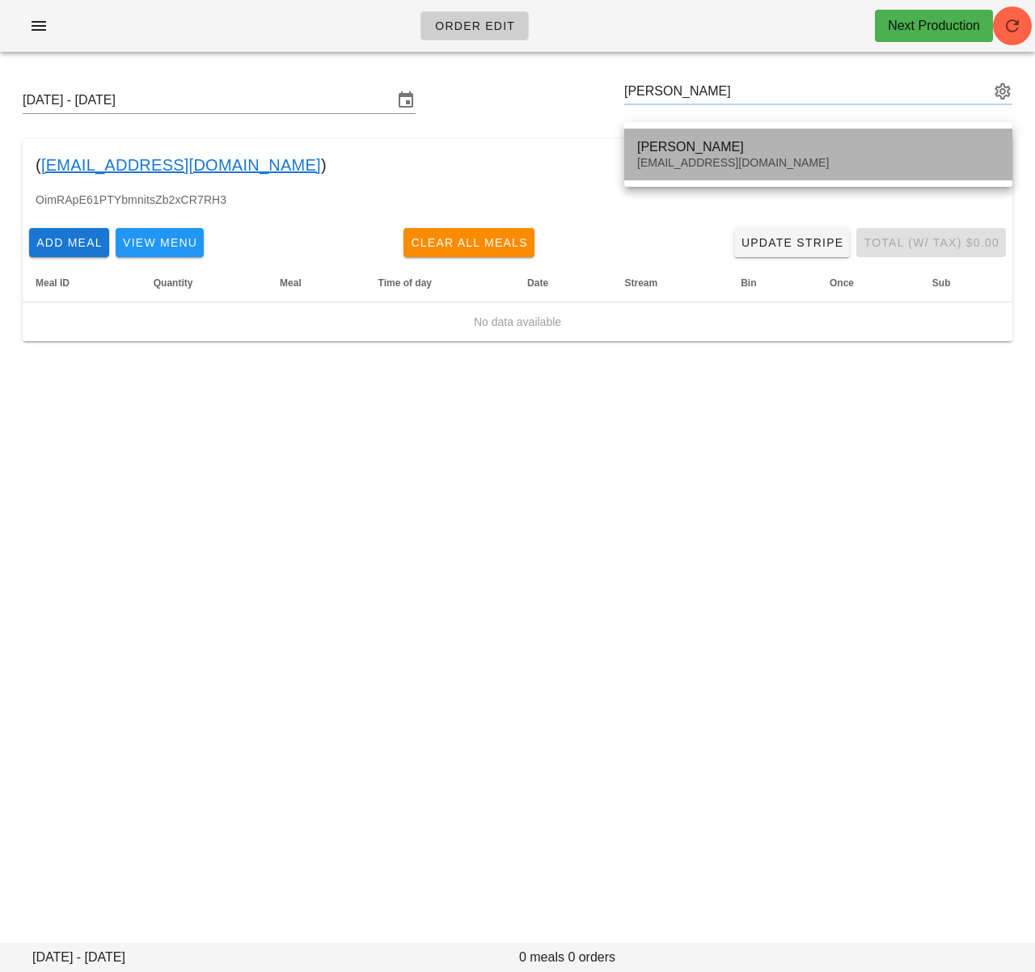
click at [750, 145] on div "Rob Peterson" at bounding box center [818, 146] width 362 height 15
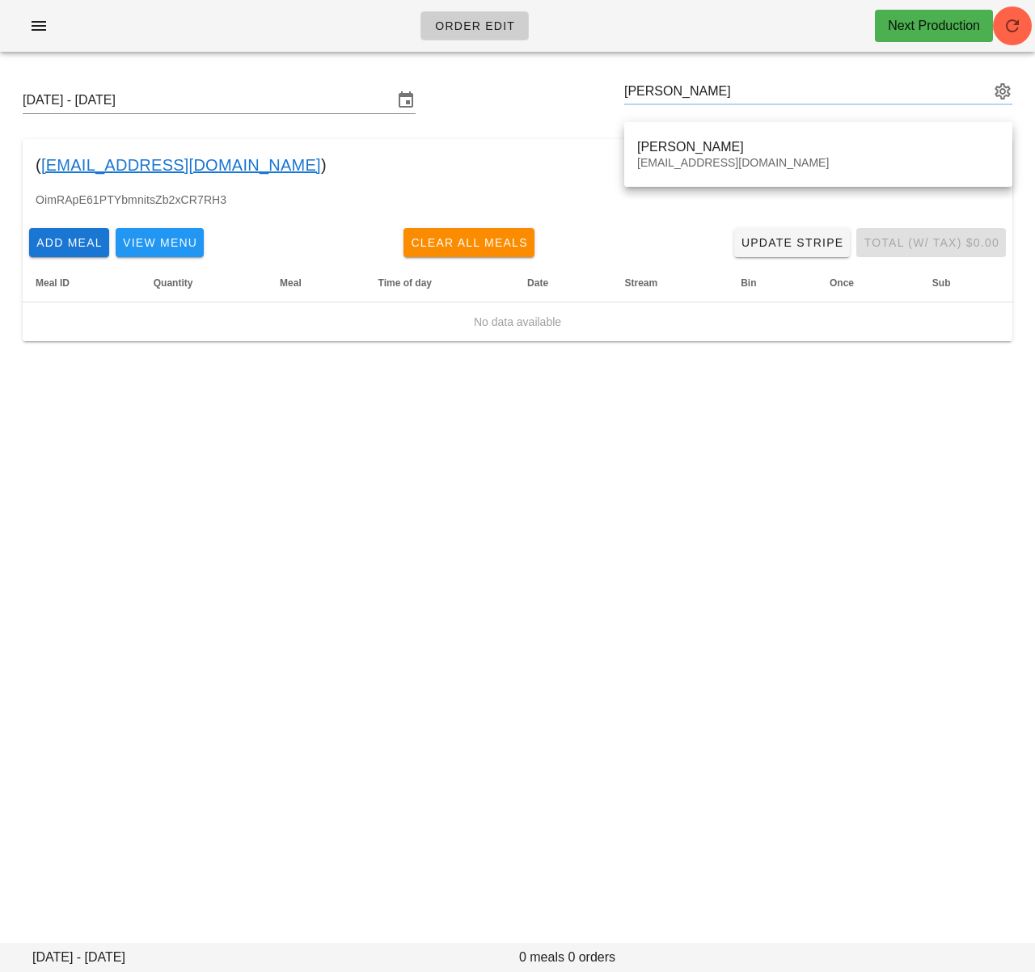
type input "Rob Peterson (Perersonrob92@gmail.com)"
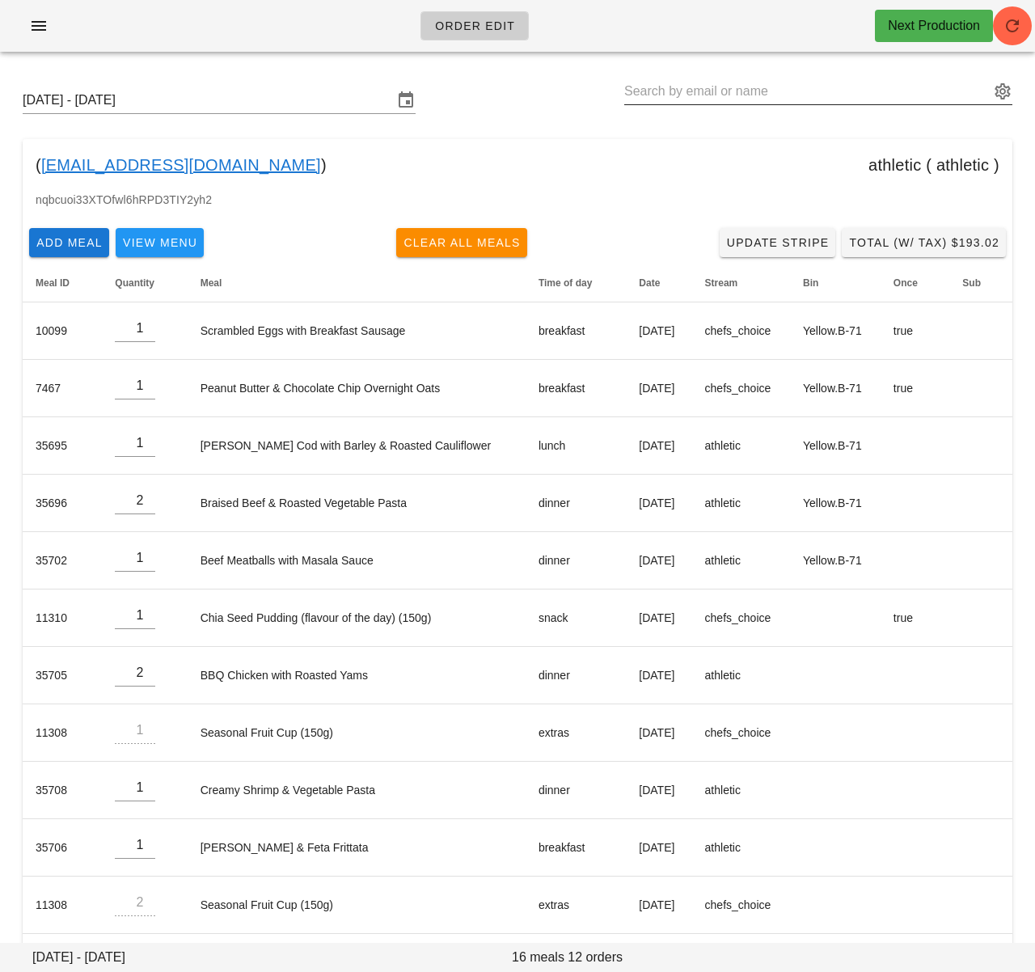
click at [643, 92] on input "text" at bounding box center [806, 91] width 365 height 26
paste input "Michael Rutherfor"
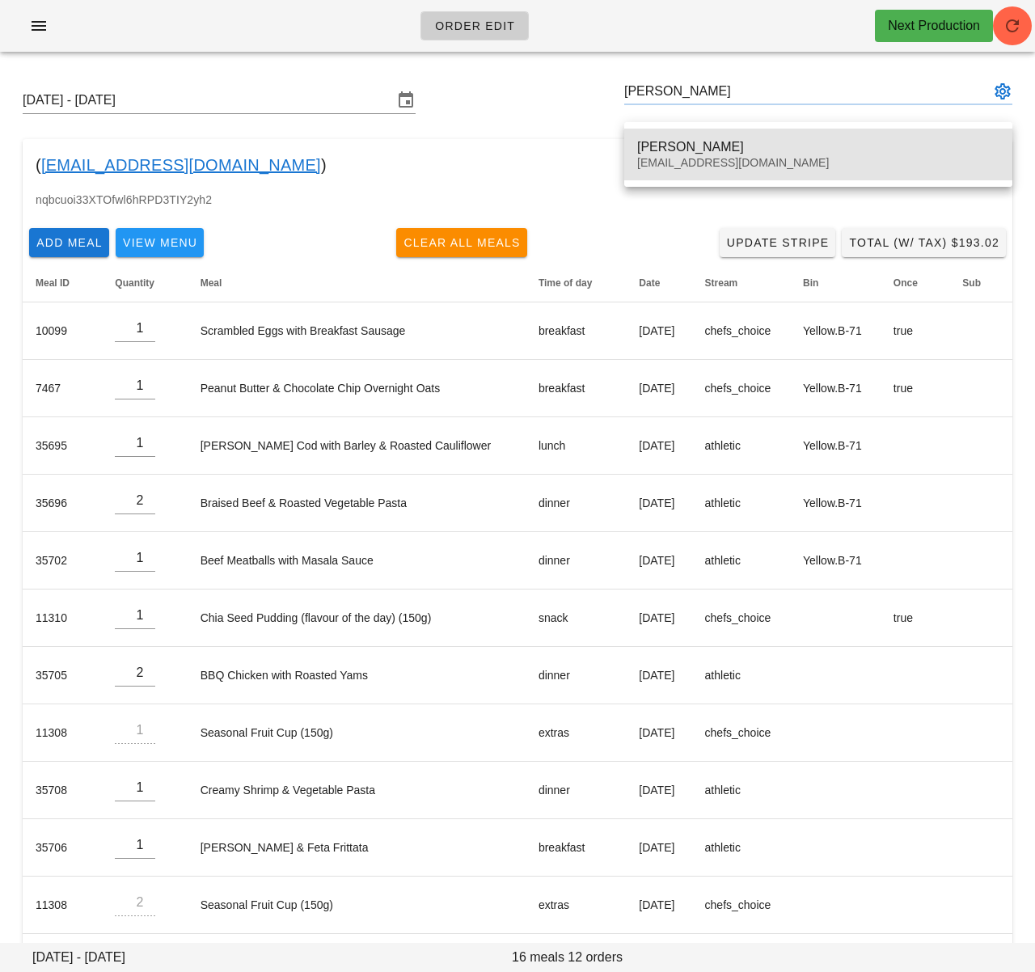
drag, startPoint x: 691, startPoint y: 144, endPoint x: 606, endPoint y: 129, distance: 86.2
click at [691, 144] on div "Michael Rutherford" at bounding box center [818, 146] width 362 height 15
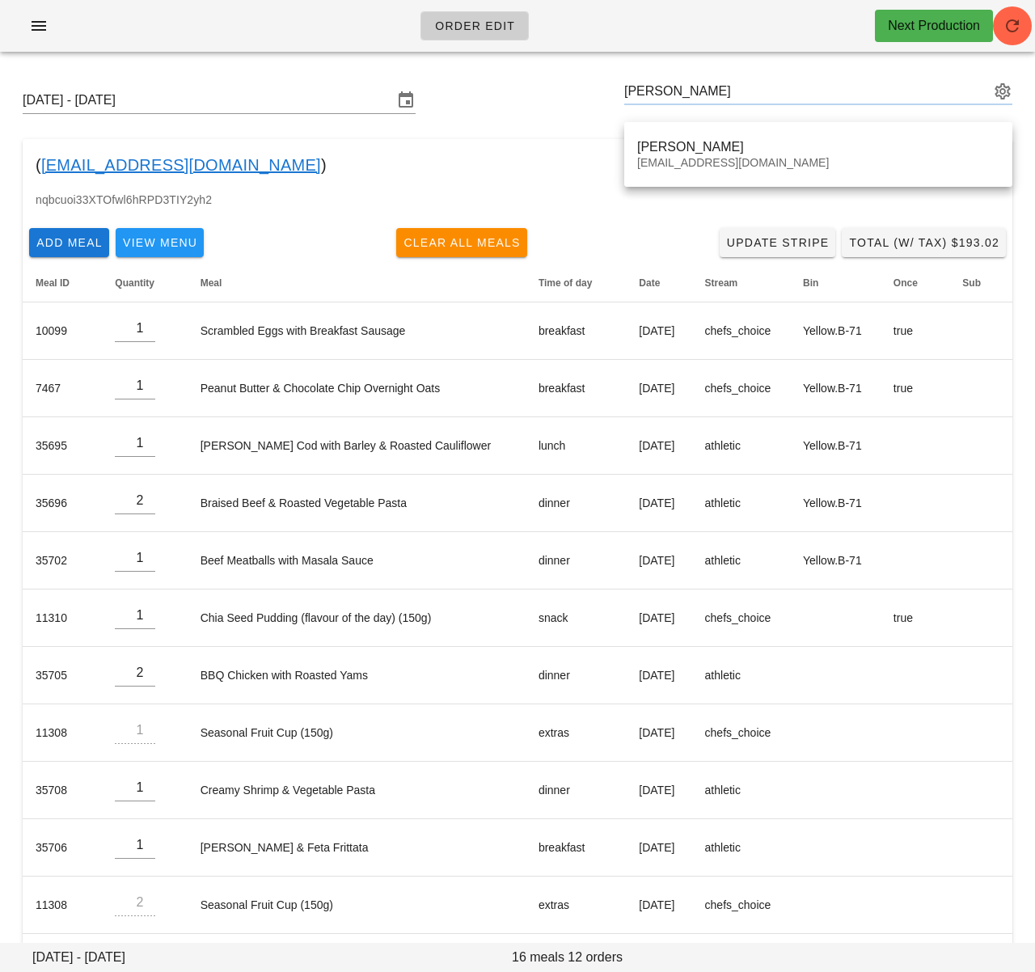
type input "[PERSON_NAME] ([EMAIL_ADDRESS][DOMAIN_NAME])"
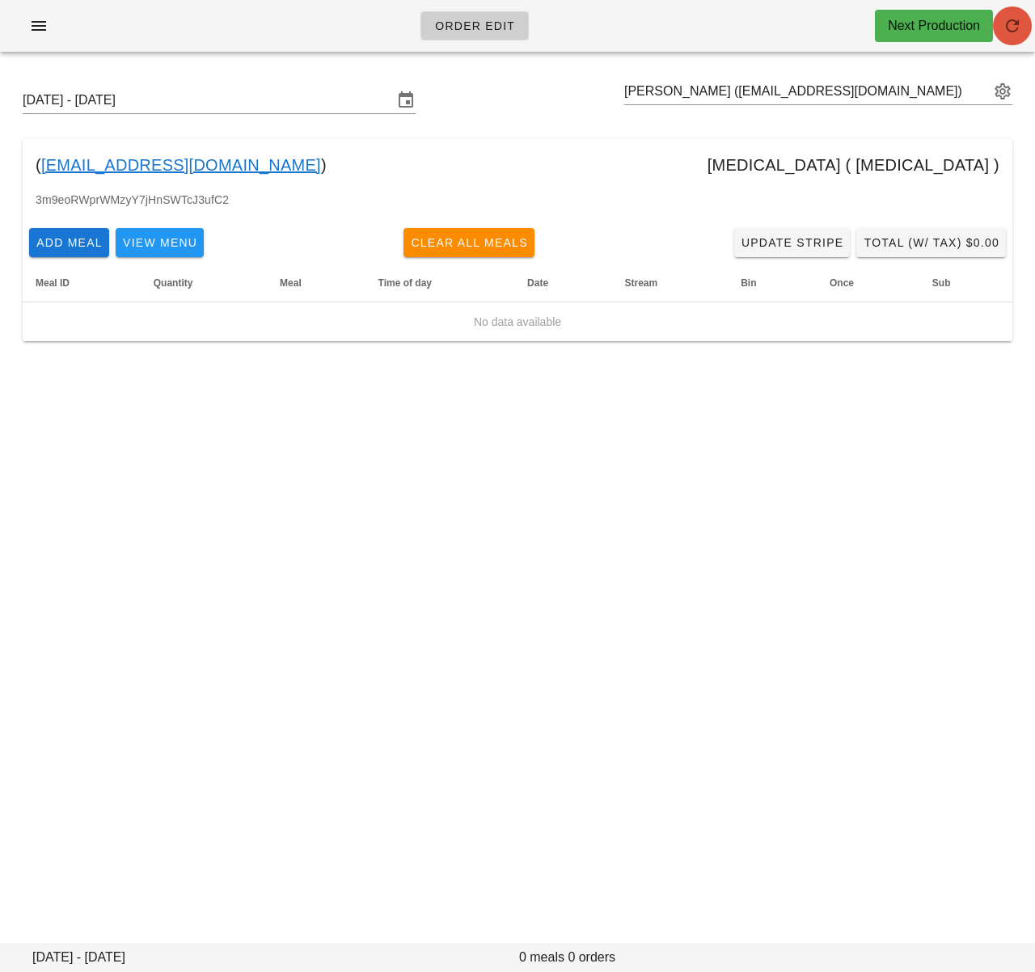
click at [1011, 36] on button "button" at bounding box center [1012, 25] width 39 height 39
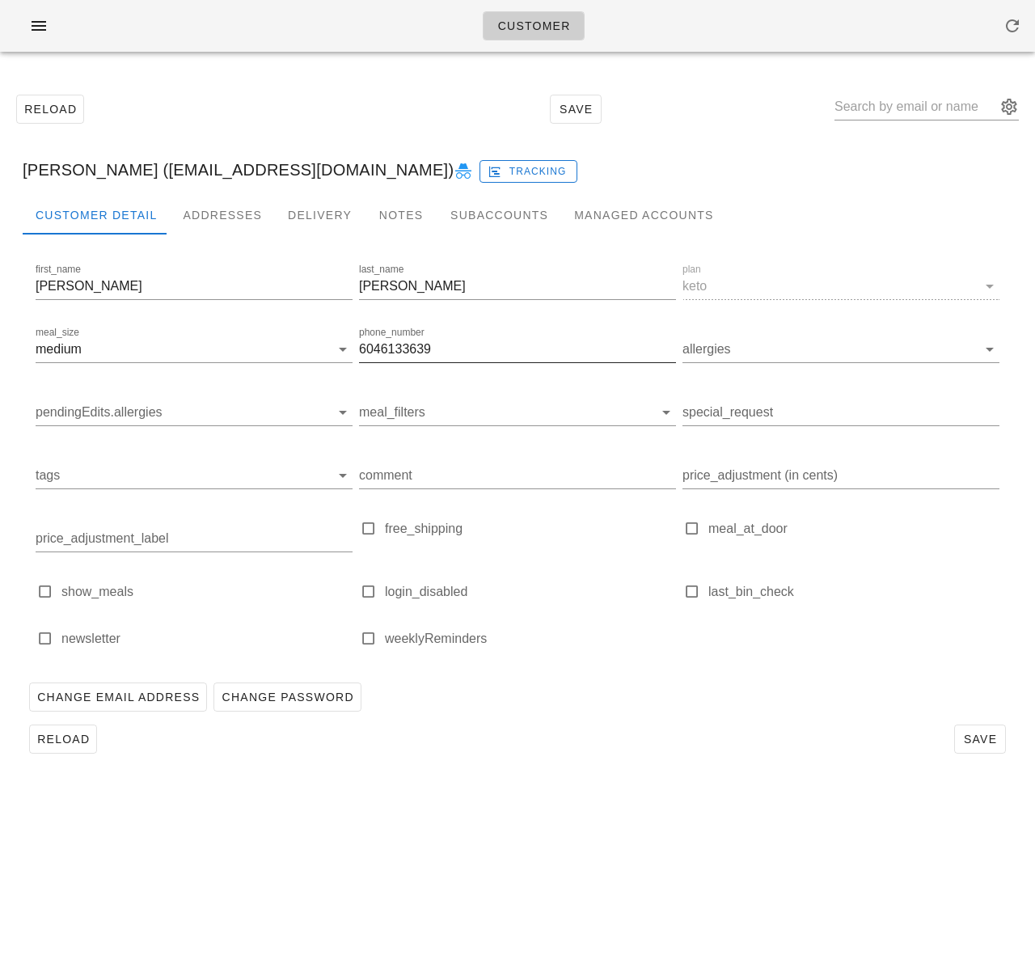
click at [419, 354] on input "6046133639" at bounding box center [517, 349] width 317 height 26
click at [419, 355] on input "6046133639" at bounding box center [517, 349] width 317 height 26
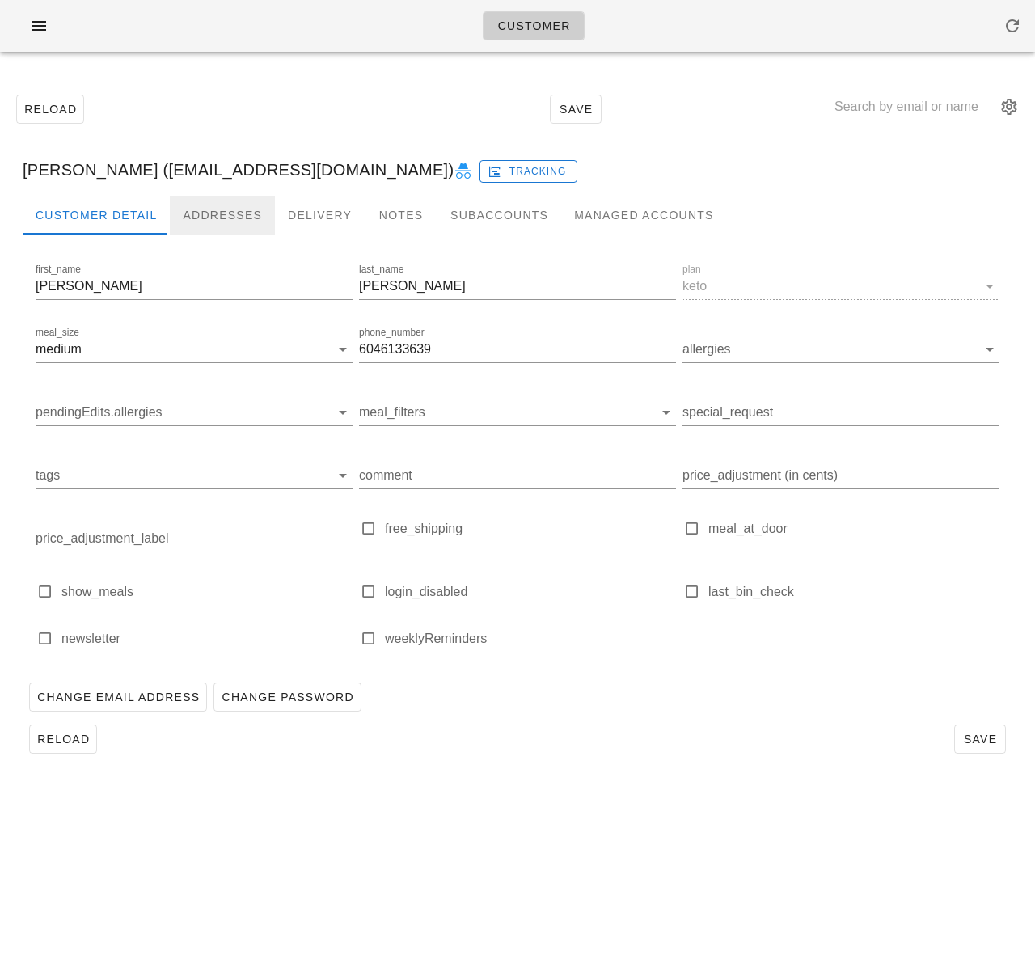
click at [218, 213] on div "Addresses" at bounding box center [222, 215] width 105 height 39
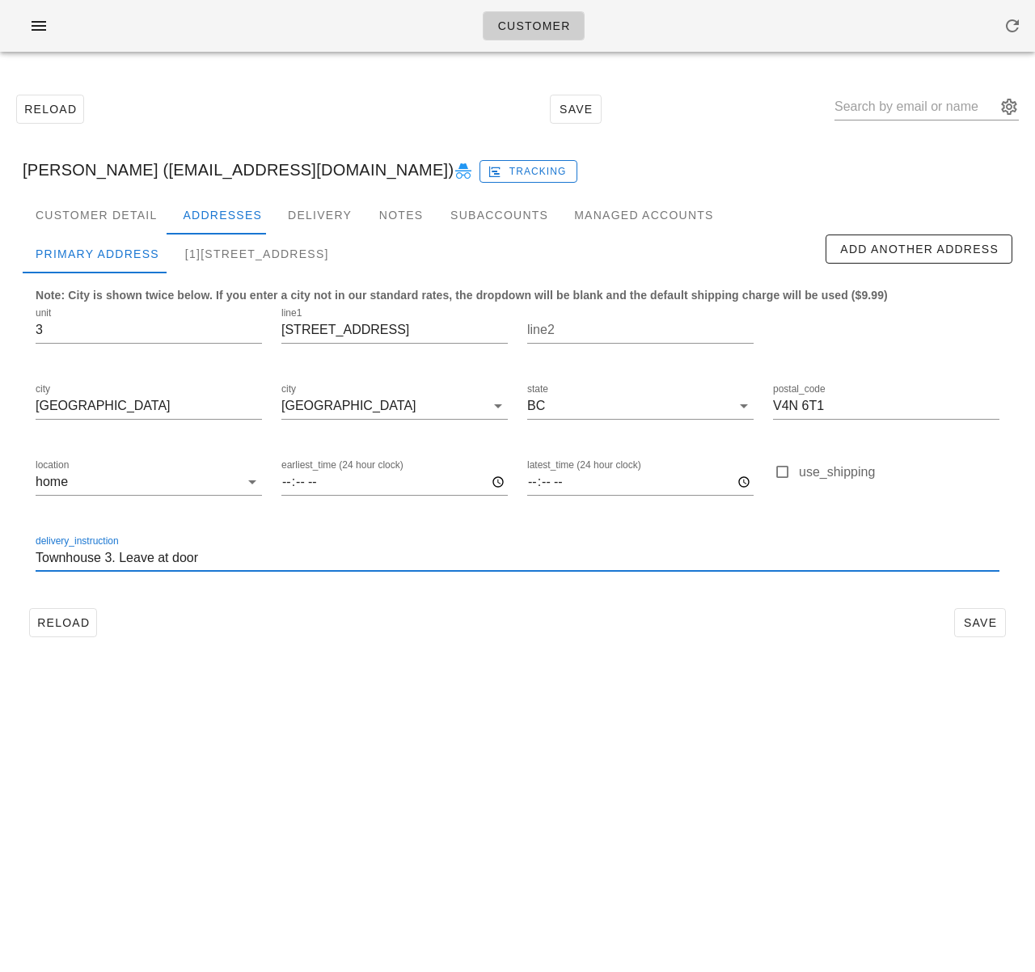
click at [154, 560] on input "Townhouse 3. Leave at door" at bounding box center [517, 558] width 963 height 26
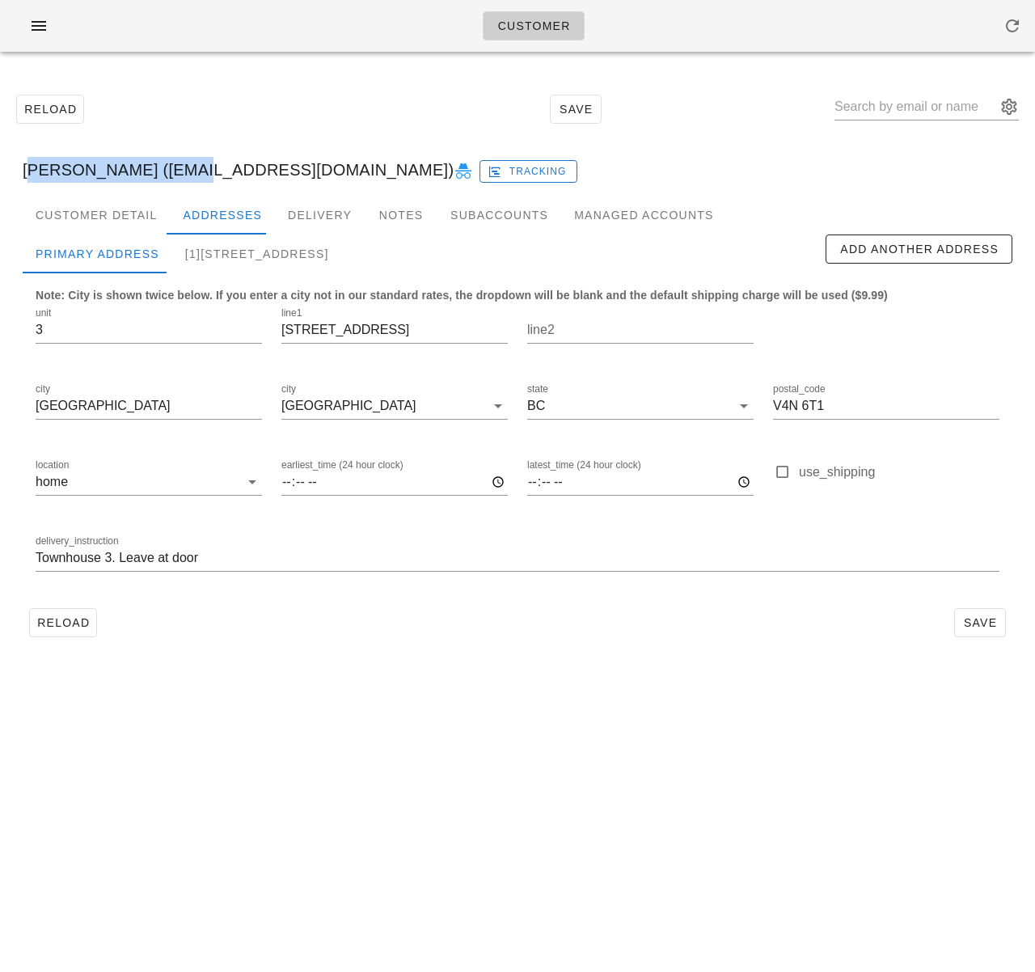
drag, startPoint x: 194, startPoint y: 171, endPoint x: 25, endPoint y: 168, distance: 168.9
click at [25, 168] on div "Nadeem Pourmokhtari (Eye.am.nadeem@gmail.com) Tracking" at bounding box center [517, 170] width 1015 height 52
copy div "Nadeem Pourmokhtari"
drag, startPoint x: 365, startPoint y: 718, endPoint x: 45, endPoint y: 225, distance: 587.4
click at [365, 717] on div "Customer Reload Save Nadeem Pourmokhtari (Eye.am.nadeem@gmail.com) Tracking Cus…" at bounding box center [517, 486] width 1035 height 972
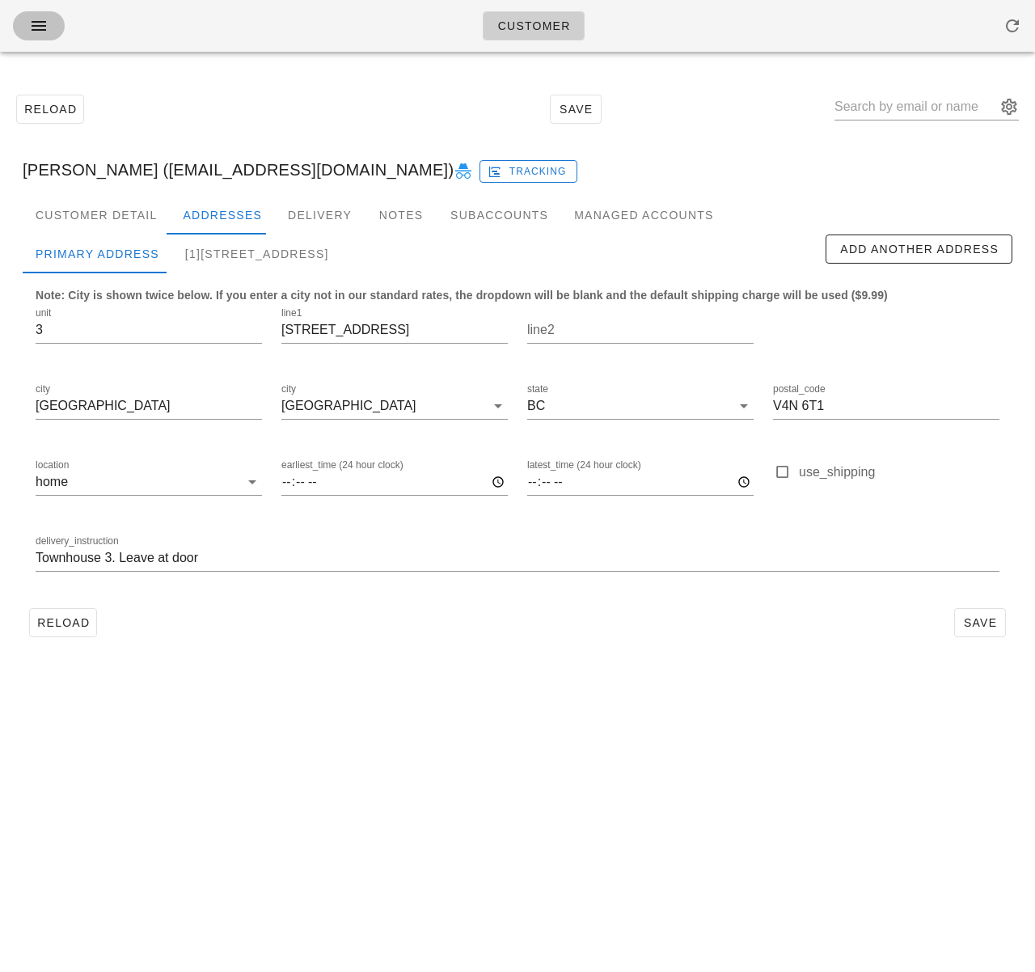
drag, startPoint x: 40, startPoint y: 24, endPoint x: 58, endPoint y: 36, distance: 22.2
click at [40, 24] on icon "button" at bounding box center [38, 25] width 19 height 19
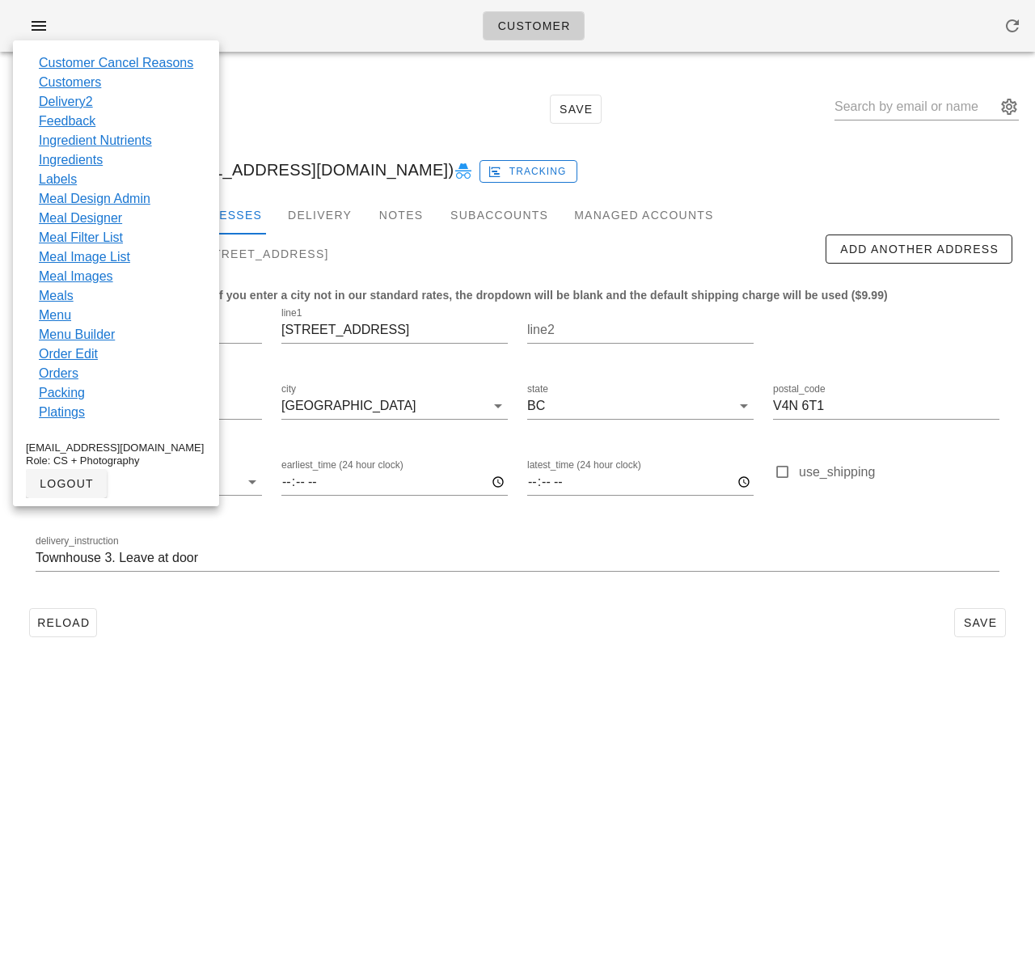
click at [79, 78] on link "Customers" at bounding box center [70, 82] width 62 height 19
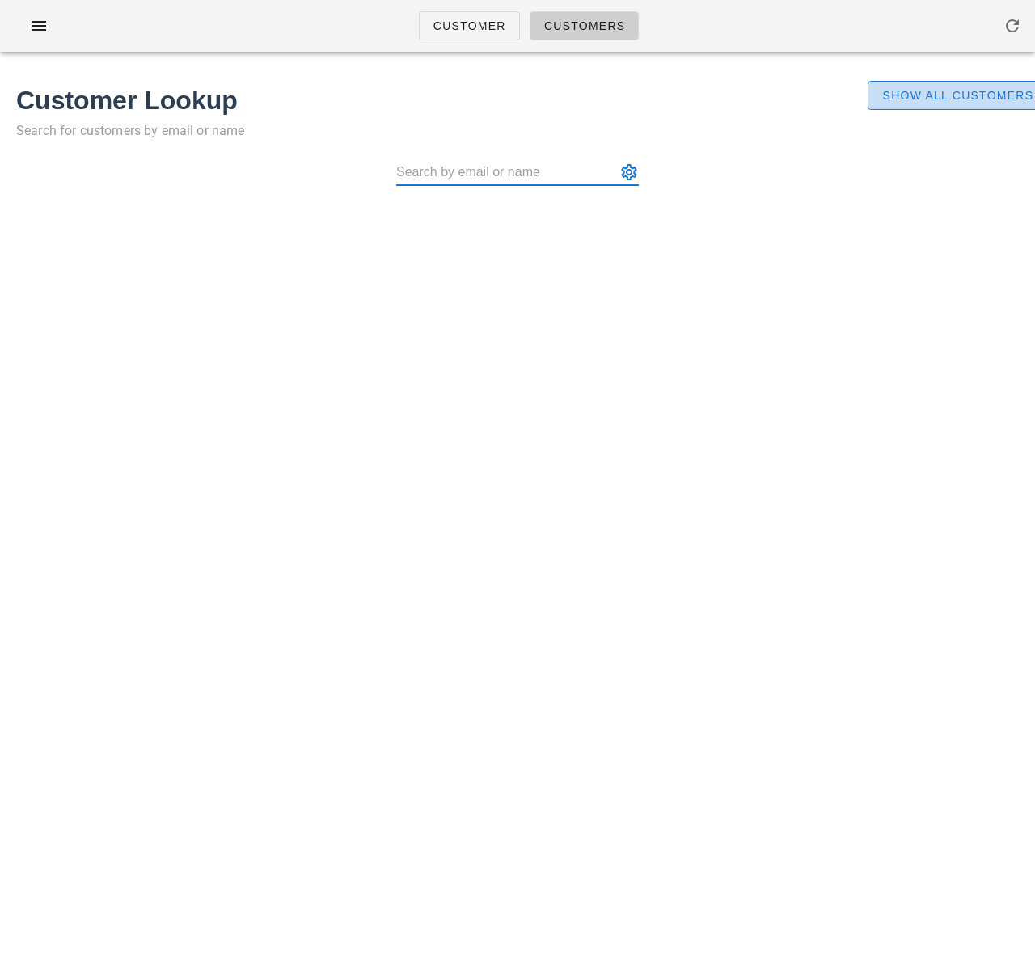
click at [906, 99] on span "Show All Customers" at bounding box center [957, 95] width 152 height 13
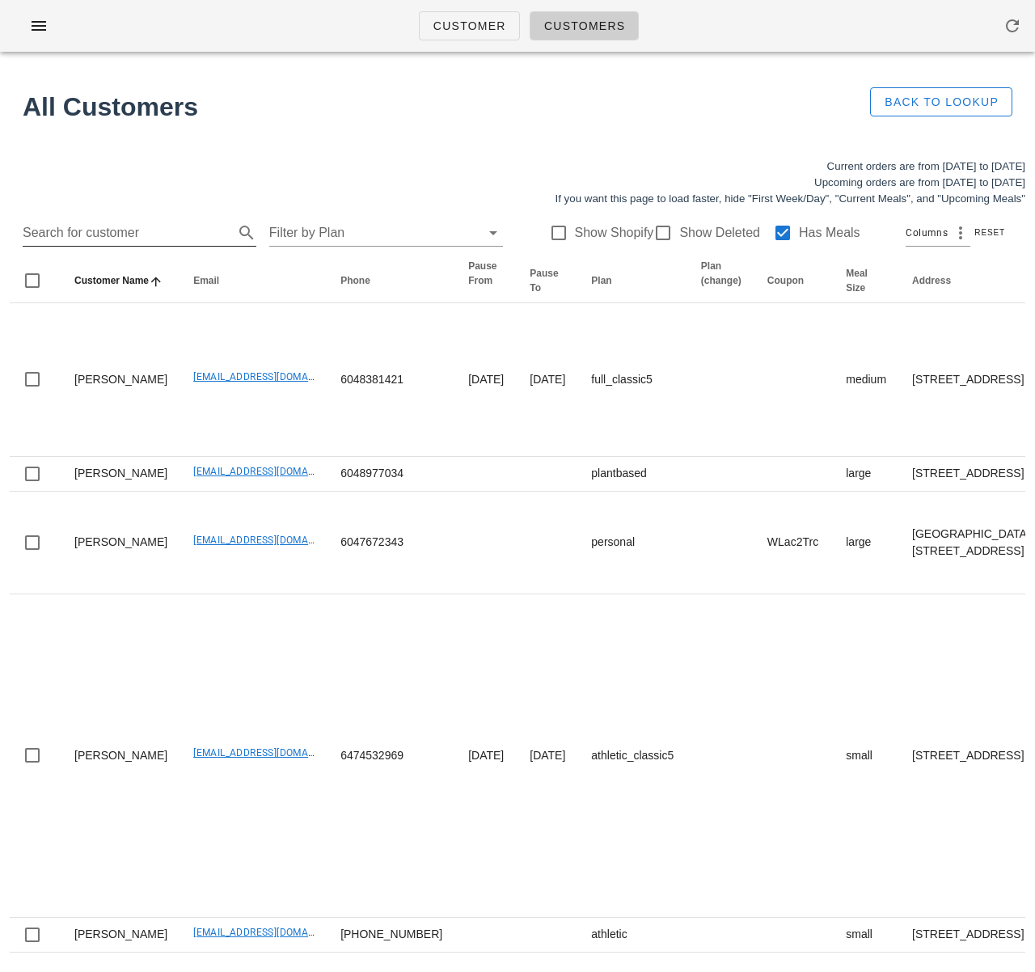
click at [158, 233] on input "Search for customer" at bounding box center [127, 233] width 208 height 26
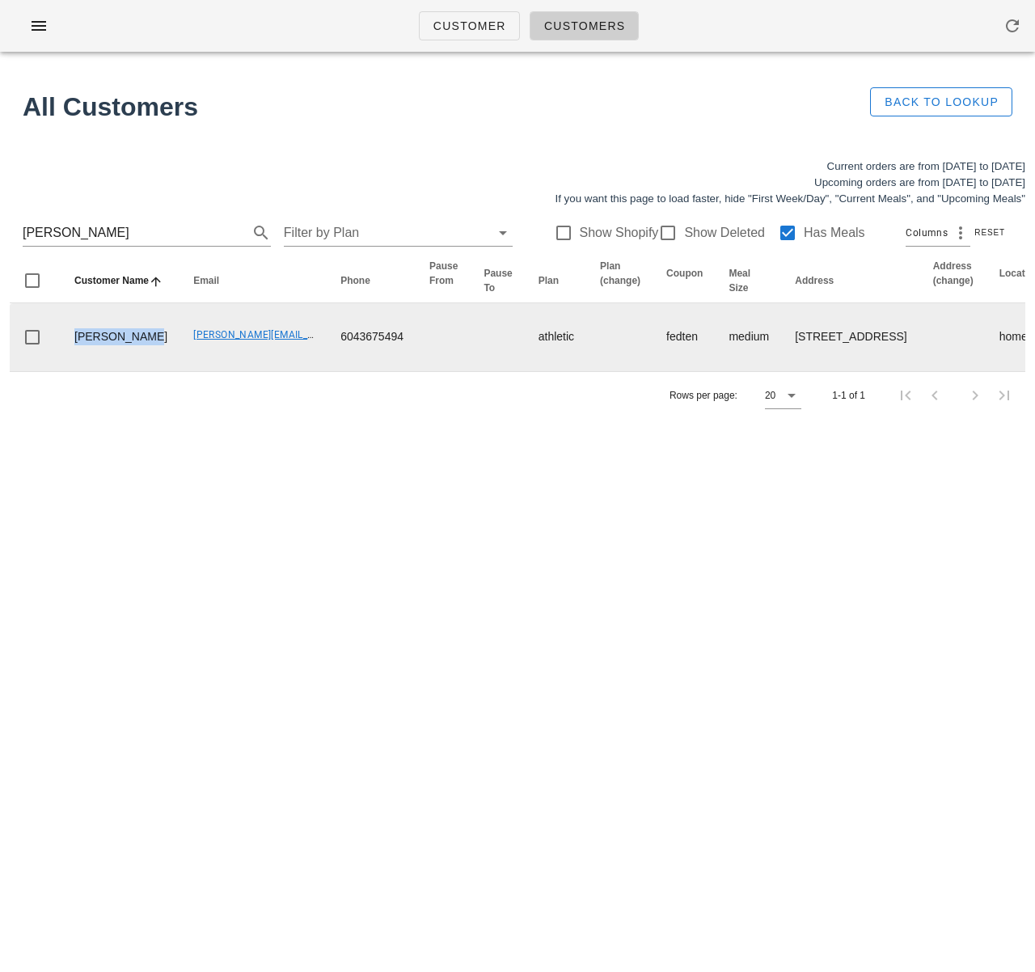
drag, startPoint x: 112, startPoint y: 376, endPoint x: 74, endPoint y: 347, distance: 48.5
click at [71, 347] on td "David Knight" at bounding box center [120, 337] width 119 height 68
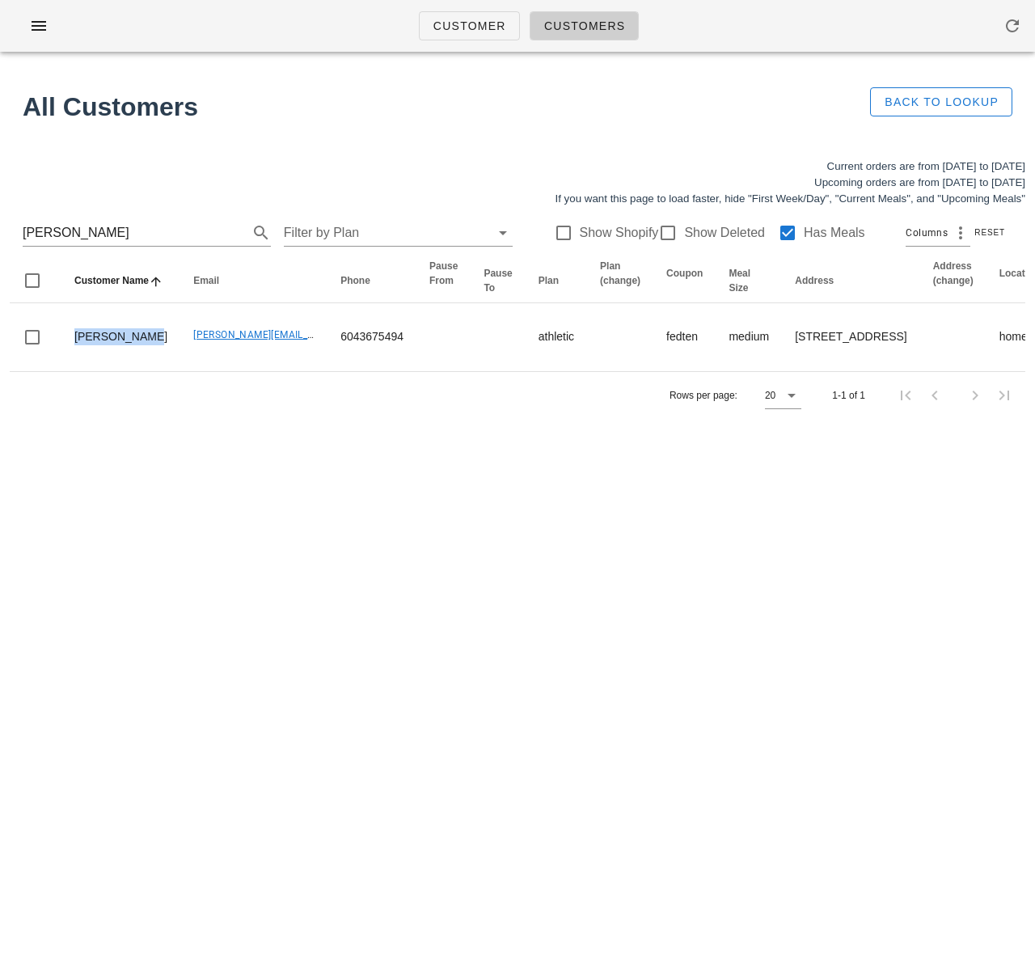
copy td "David Knight"
drag, startPoint x: 566, startPoint y: 141, endPoint x: 538, endPoint y: 23, distance: 122.0
click at [566, 141] on div "All Customers Back to Lookup" at bounding box center [517, 107] width 1035 height 84
drag, startPoint x: 530, startPoint y: 670, endPoint x: 538, endPoint y: 677, distance: 10.9
click at [530, 670] on div "Customer Customers All Customers Back to Lookup Current orders are from Sunday …" at bounding box center [517, 486] width 1035 height 972
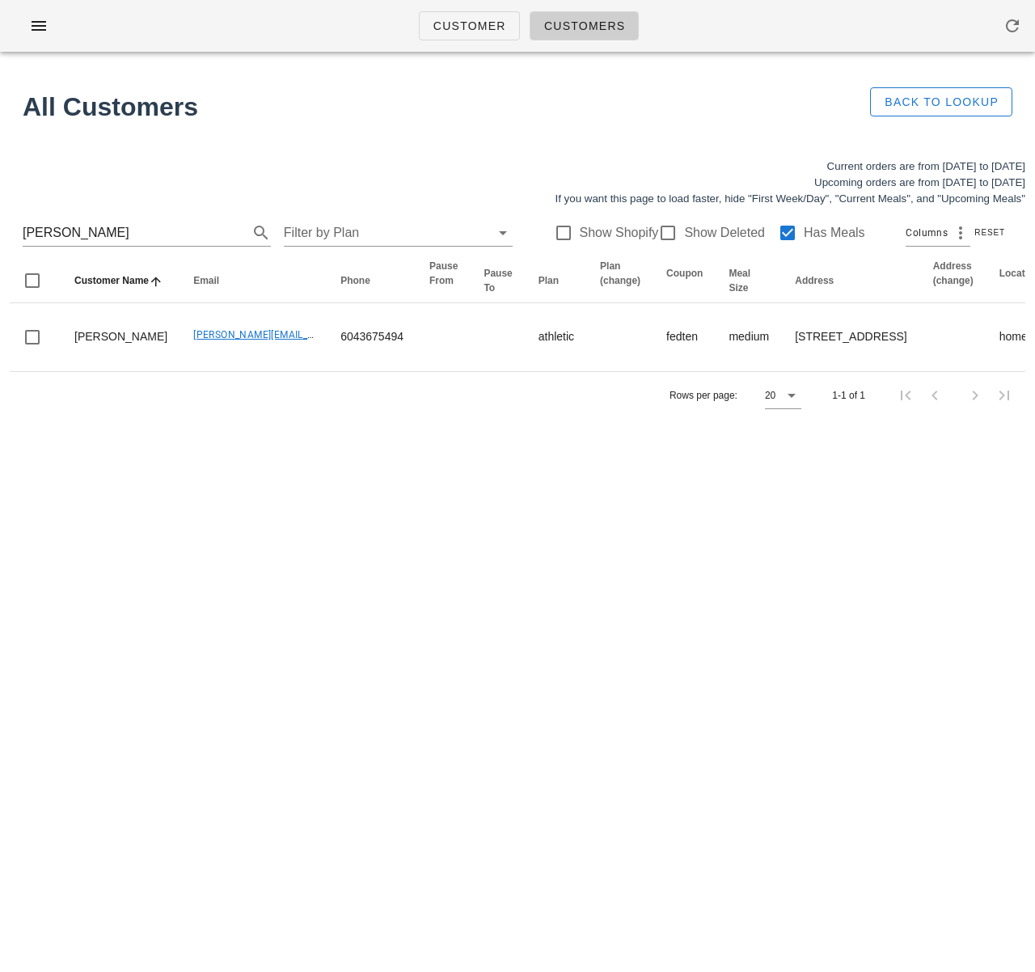
click at [383, 540] on div "Customer Customers All Customers Back to Lookup Current orders are from Sunday …" at bounding box center [517, 486] width 1035 height 972
click at [416, 648] on div "Customer Customers All Customers Back to Lookup Current orders are from Sunday …" at bounding box center [517, 486] width 1035 height 972
drag, startPoint x: 117, startPoint y: 234, endPoint x: -133, endPoint y: 231, distance: 249.8
click at [0, 231] on html "Customer Customers All Customers Back to Lookup Current orders are from Sunday …" at bounding box center [517, 486] width 1035 height 972
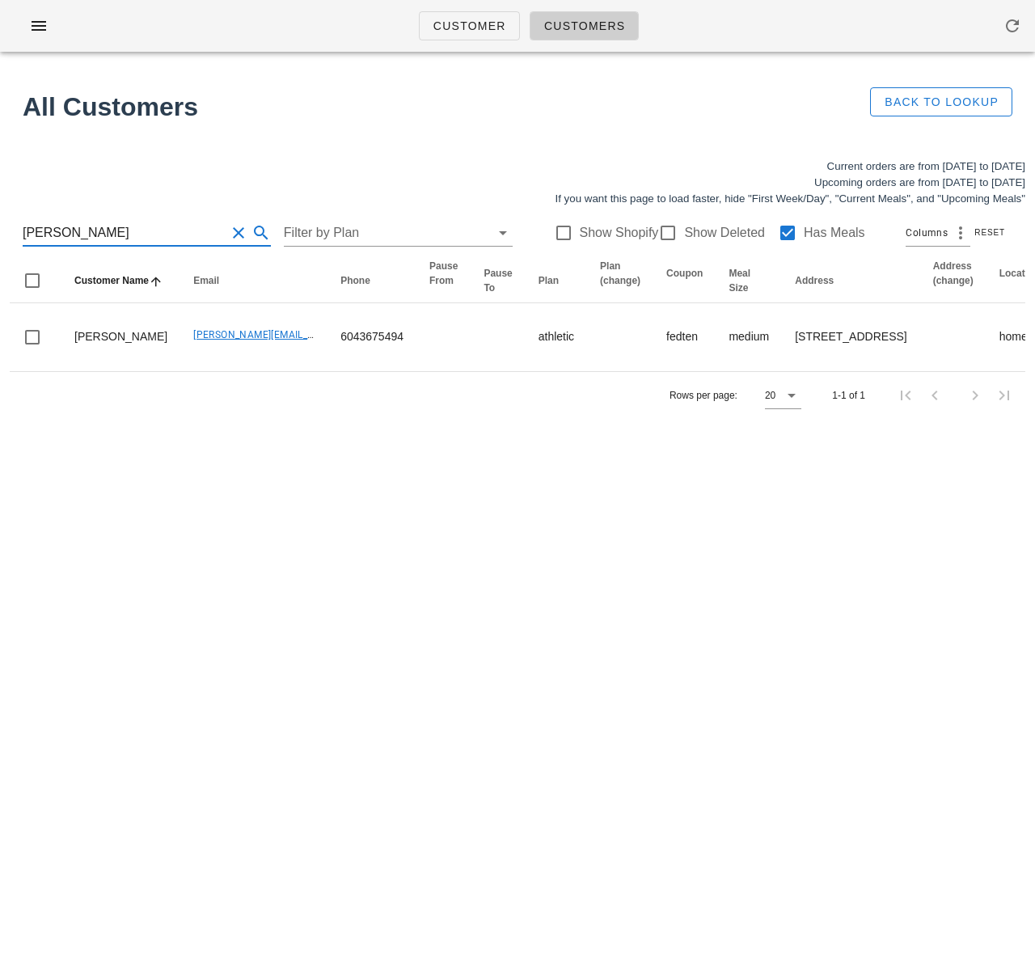
scroll to position [0, 0]
paste input "Rob Peterson"
drag, startPoint x: 64, startPoint y: 234, endPoint x: -34, endPoint y: 234, distance: 97.8
click at [0, 234] on html "Customer Customers All Customers Back to Lookup Current orders are from Sunday …" at bounding box center [517, 486] width 1035 height 972
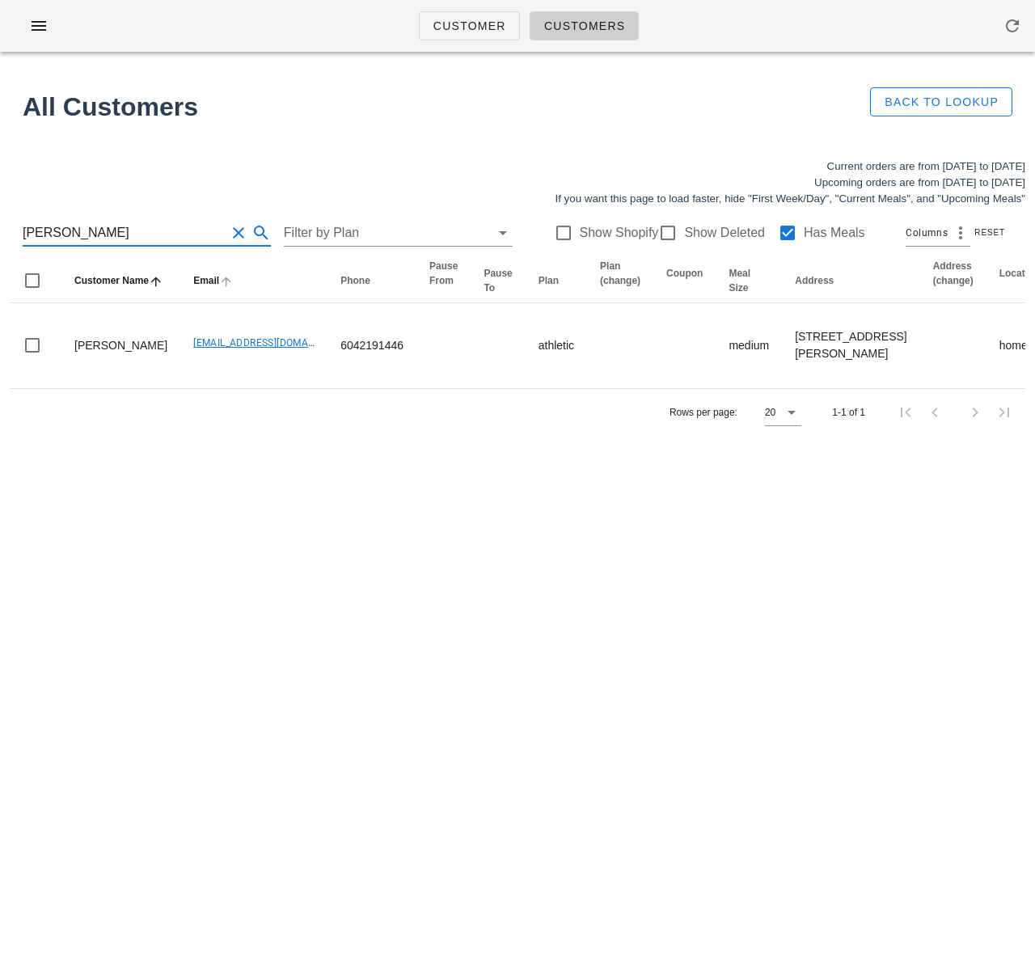
paste input "David Robin"
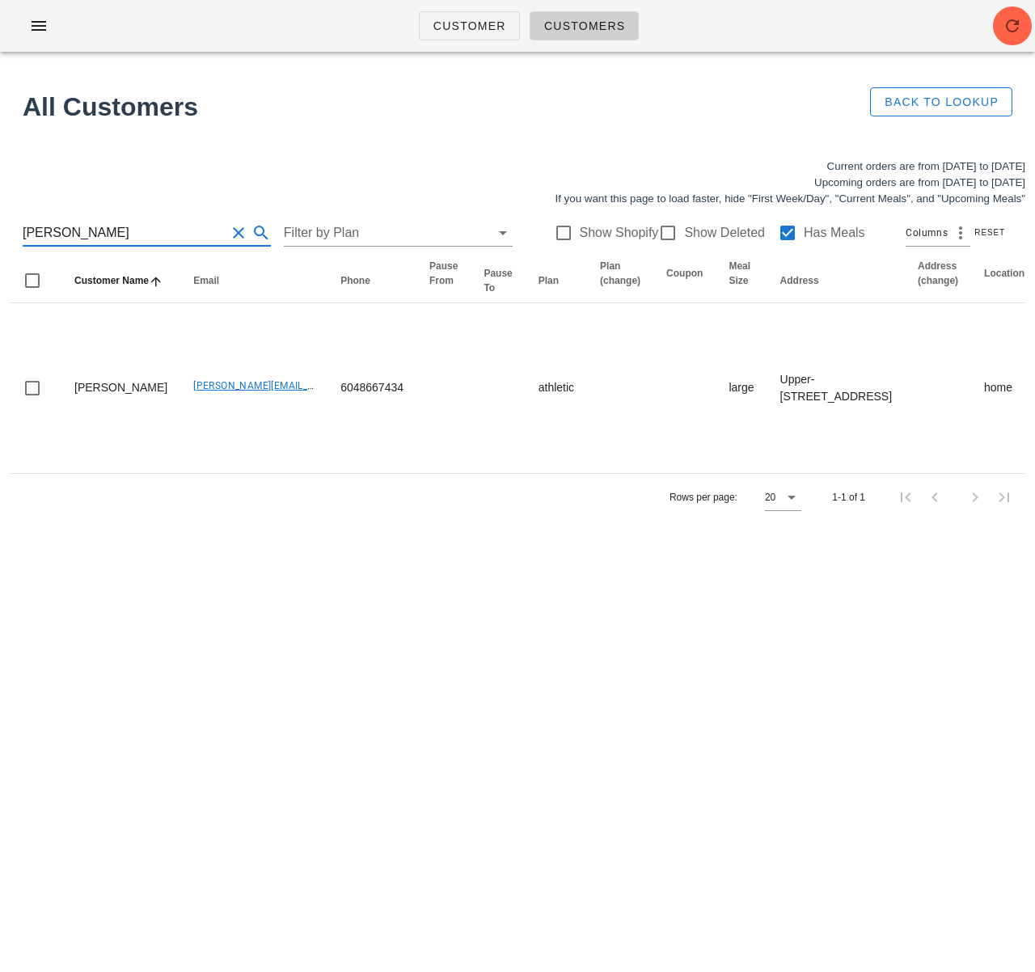
drag, startPoint x: 89, startPoint y: 228, endPoint x: -69, endPoint y: 221, distance: 157.8
click at [0, 221] on html "Customer Customers All Customers Back to Lookup Current orders are from Sunday …" at bounding box center [517, 486] width 1035 height 972
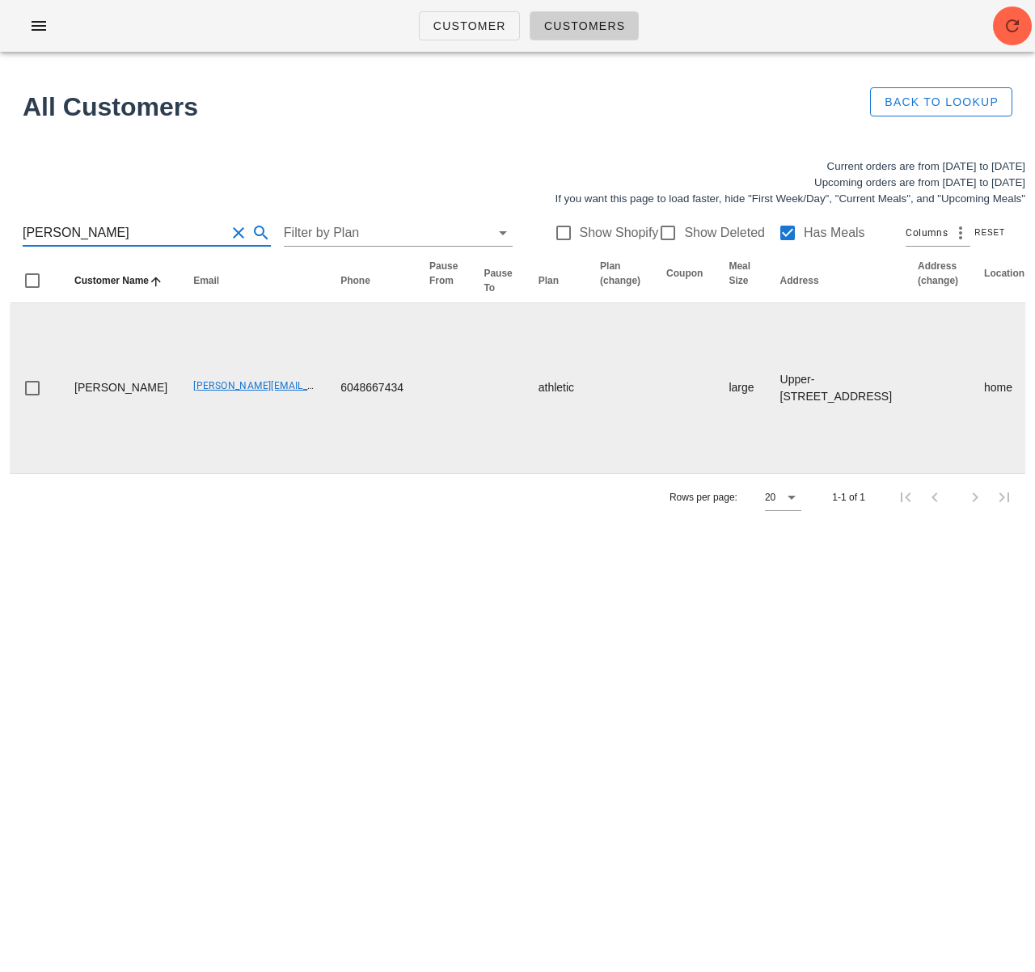
paste input "[PERSON_NAME]"
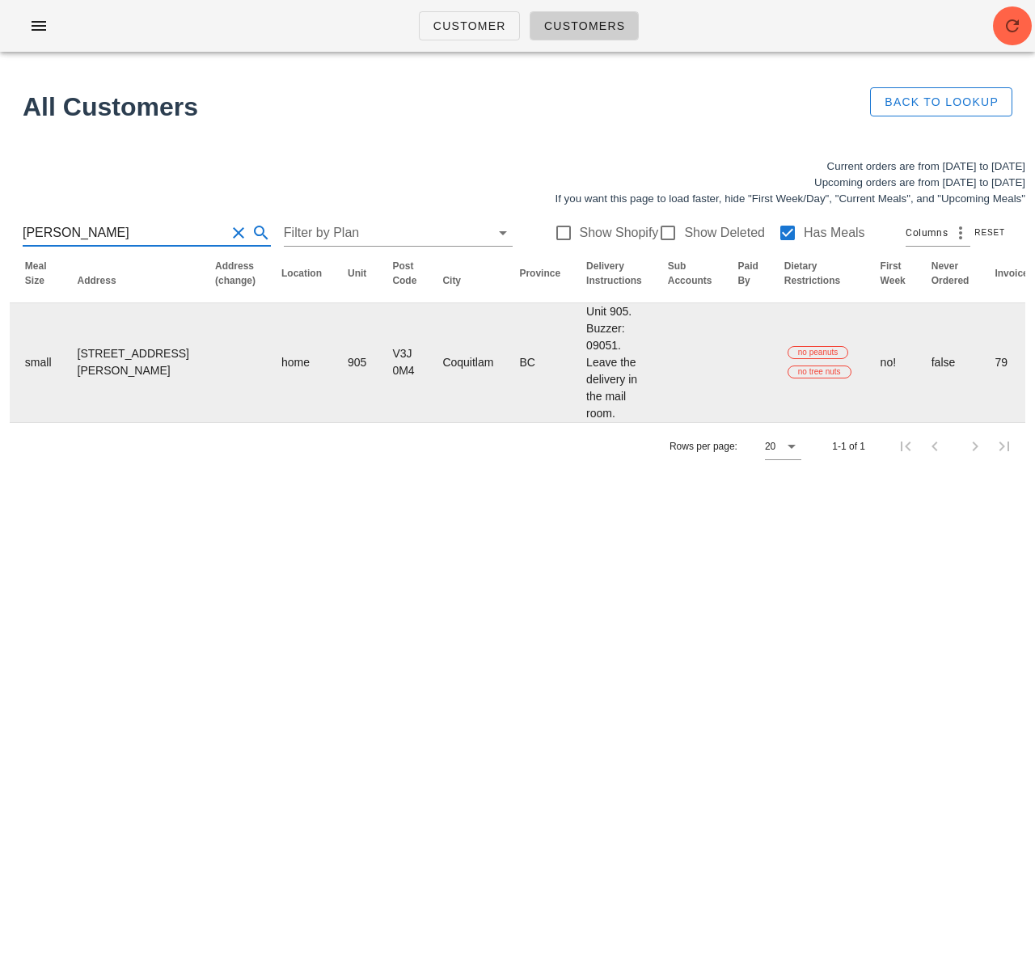
scroll to position [0, 996]
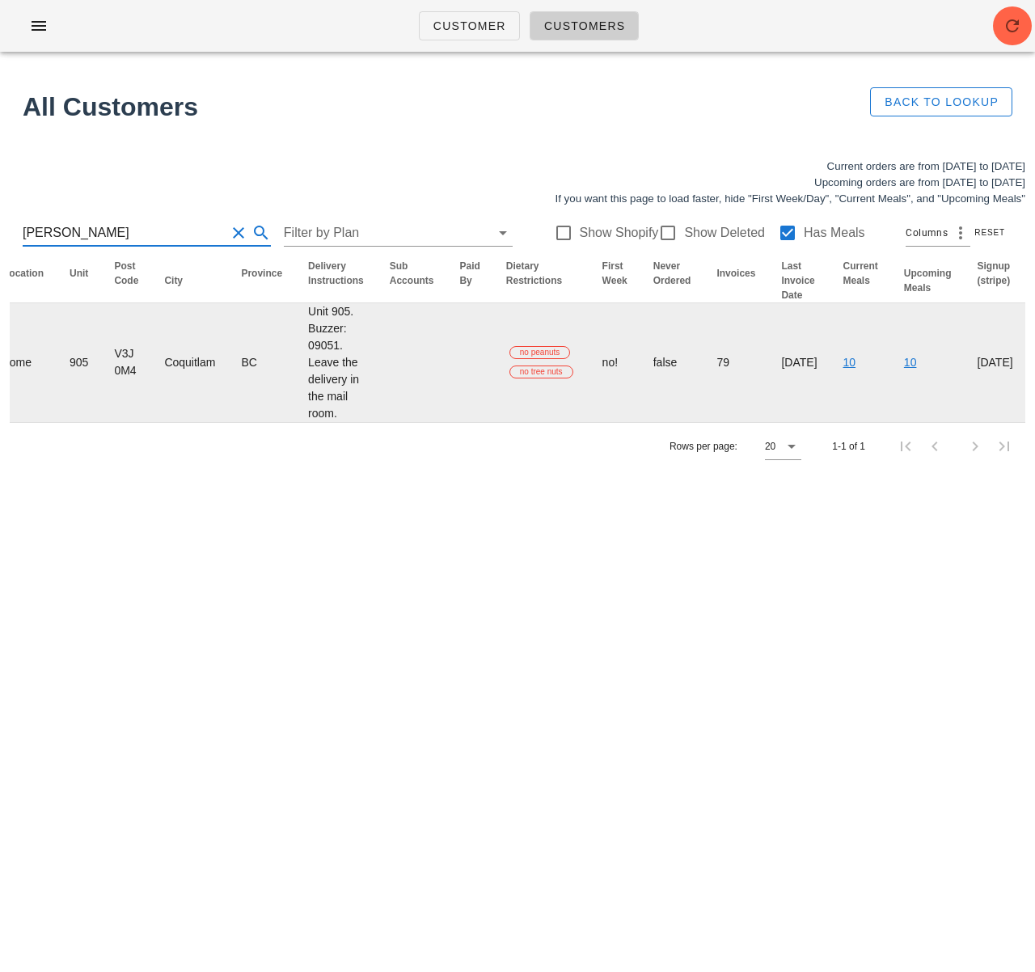
type input "[PERSON_NAME]"
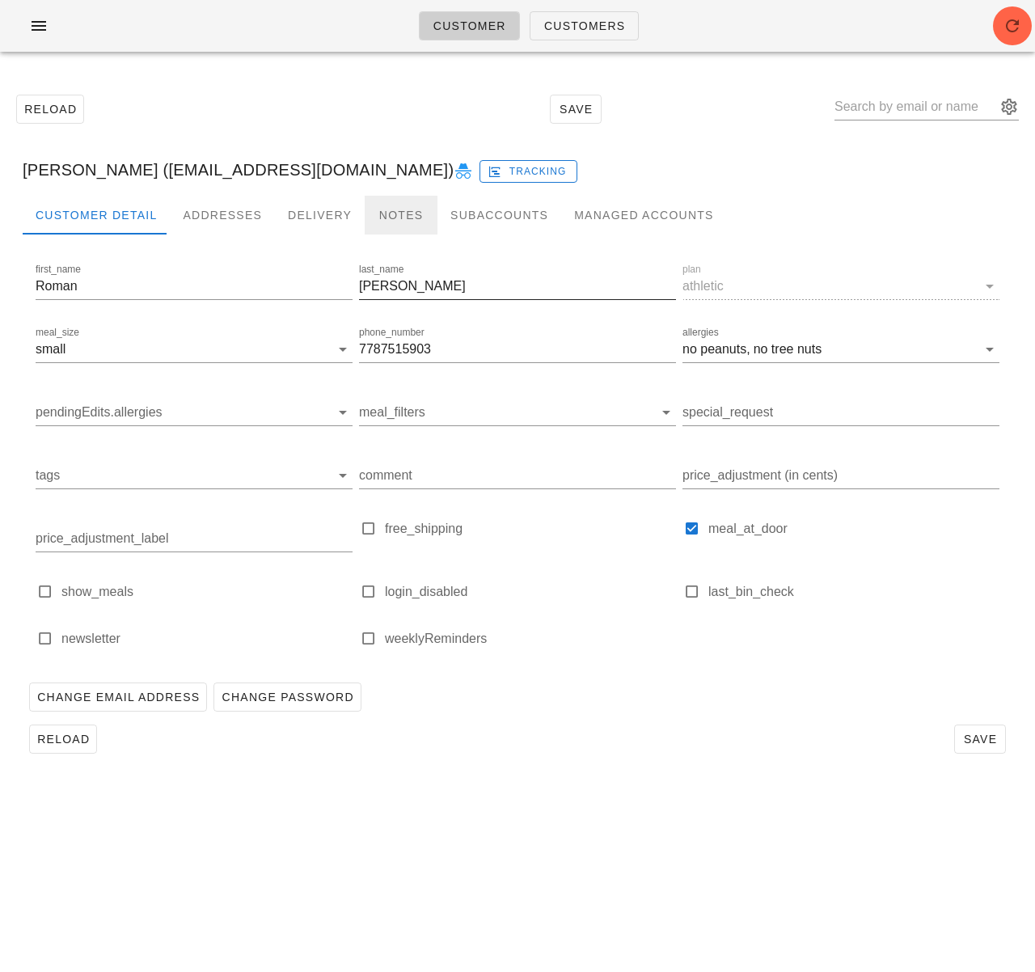
click at [403, 214] on div "Notes" at bounding box center [401, 215] width 73 height 39
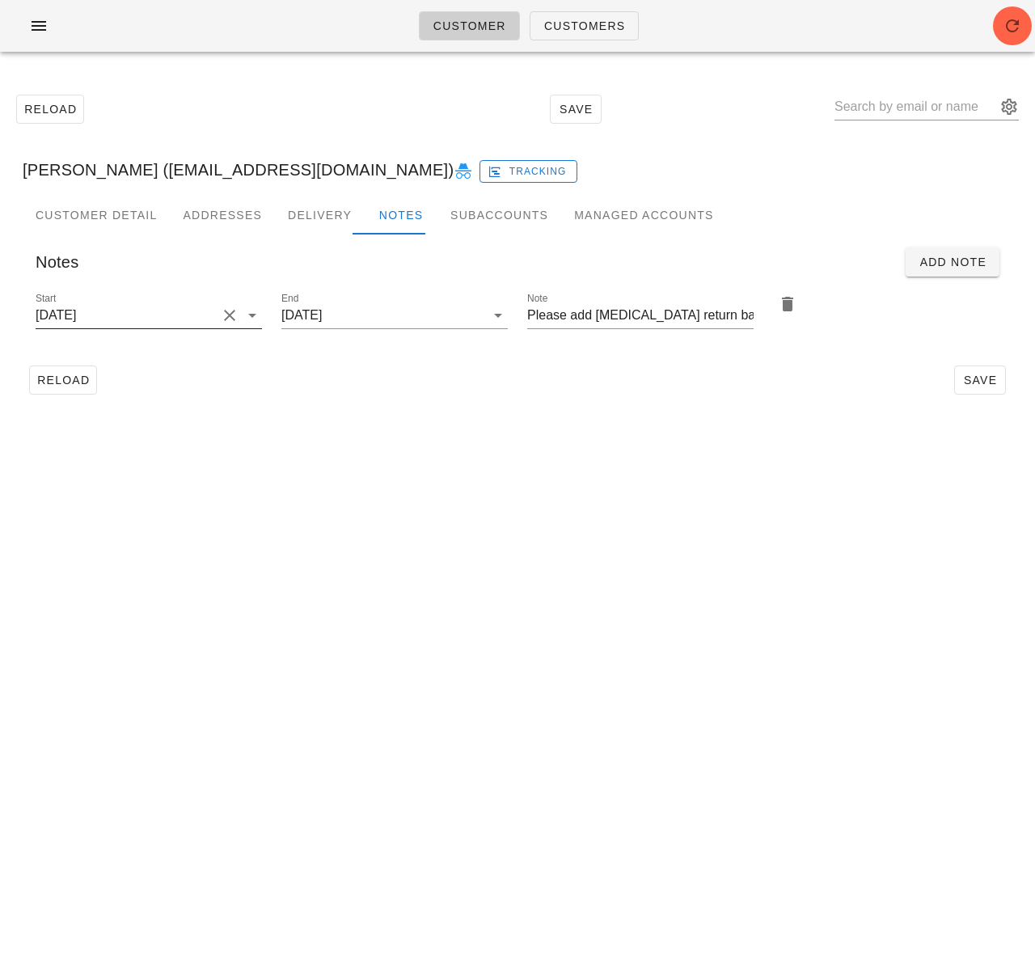
click at [151, 314] on input "2025-09-28" at bounding box center [126, 315] width 181 height 26
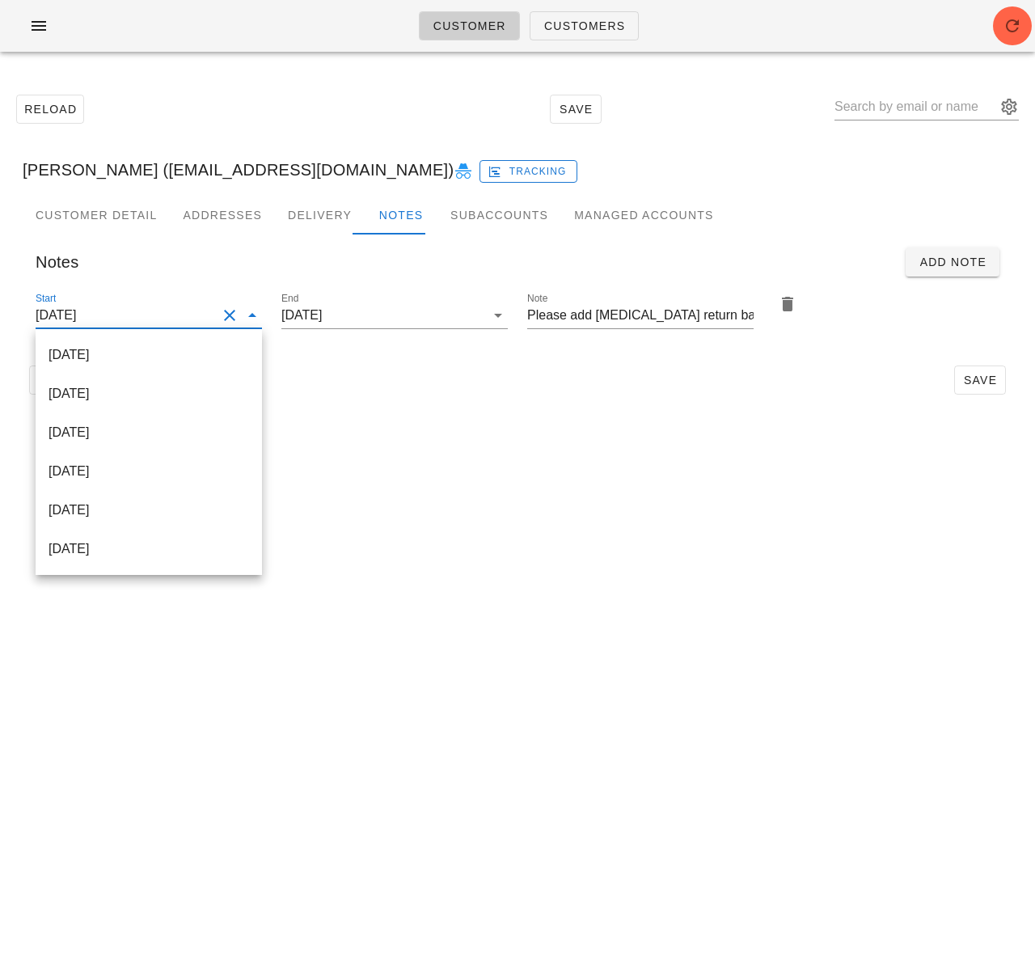
click at [161, 358] on div "2025-10-05" at bounding box center [148, 354] width 200 height 15
type input "2025-10-05"
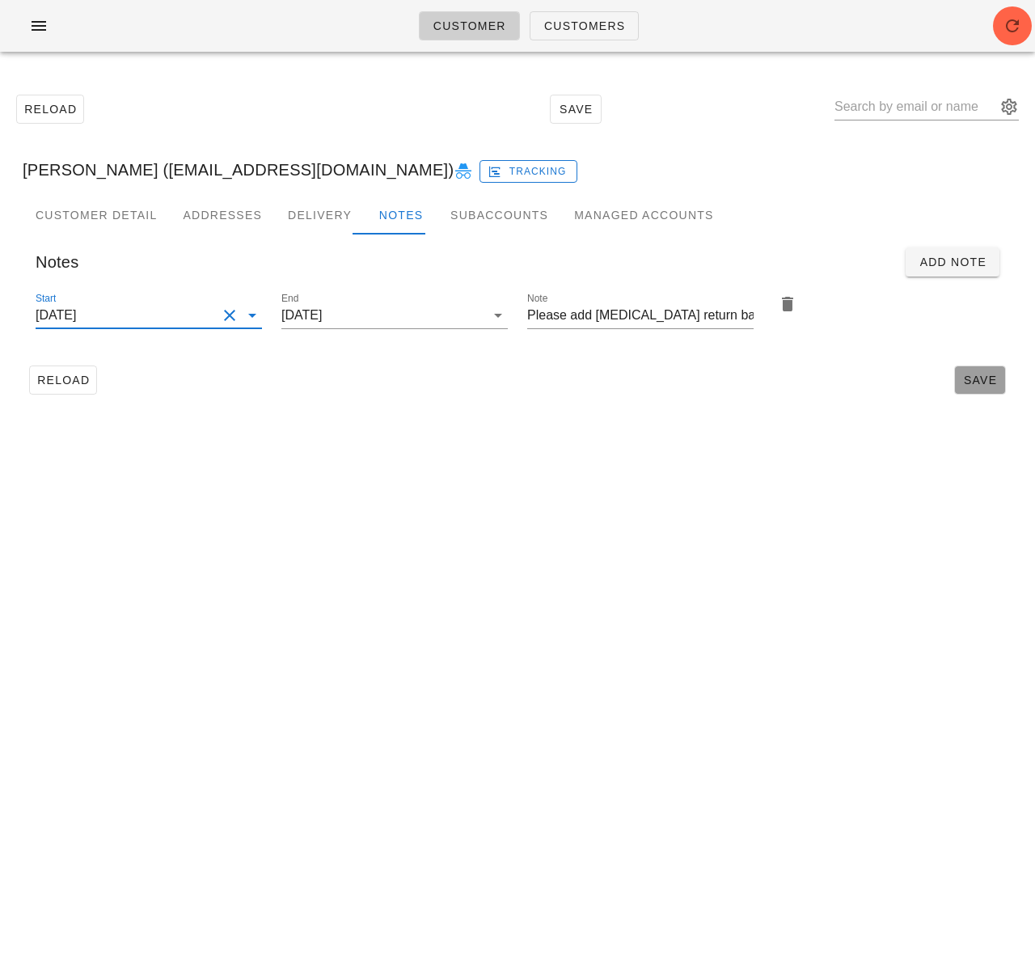
click at [968, 373] on span "Save" at bounding box center [979, 379] width 37 height 13
click at [916, 112] on input "text" at bounding box center [915, 107] width 162 height 26
paste input "[PERSON_NAME]"
type input "[PERSON_NAME]"
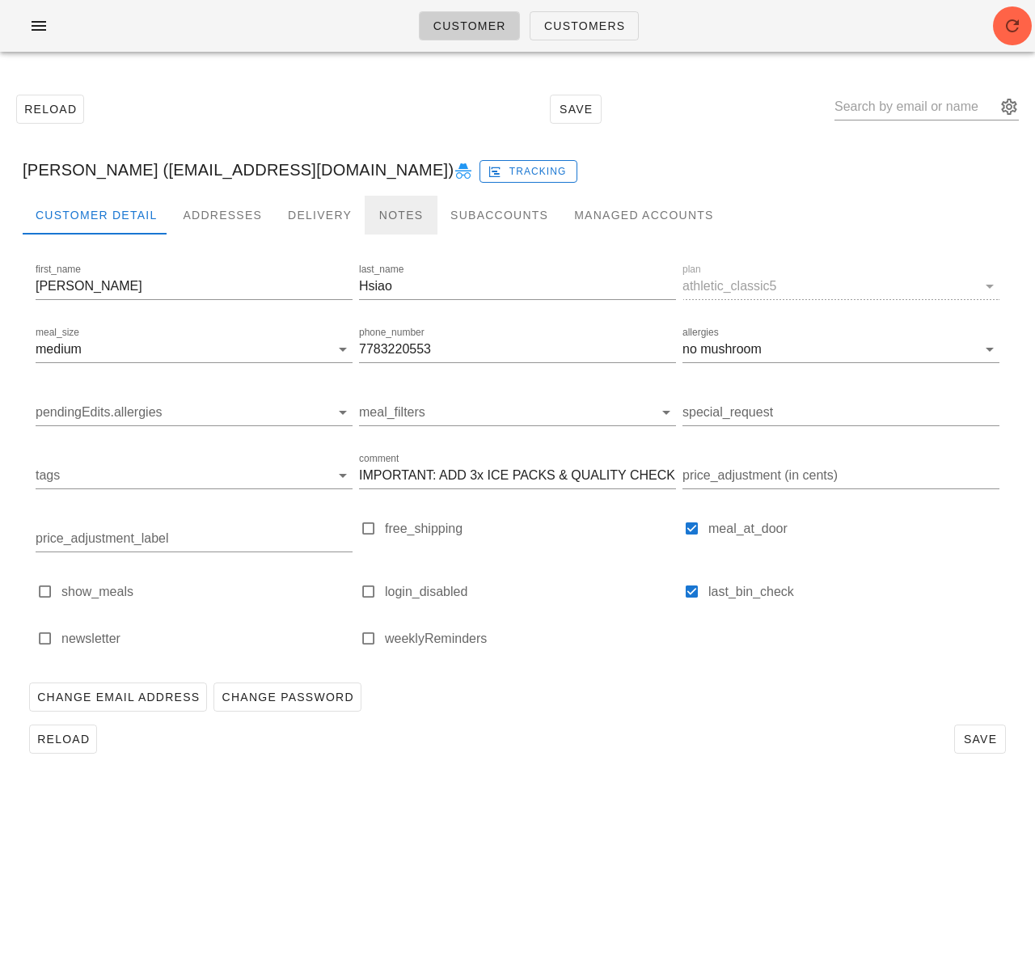
drag, startPoint x: 373, startPoint y: 212, endPoint x: 292, endPoint y: 266, distance: 97.3
click at [373, 212] on div "Notes" at bounding box center [401, 215] width 73 height 39
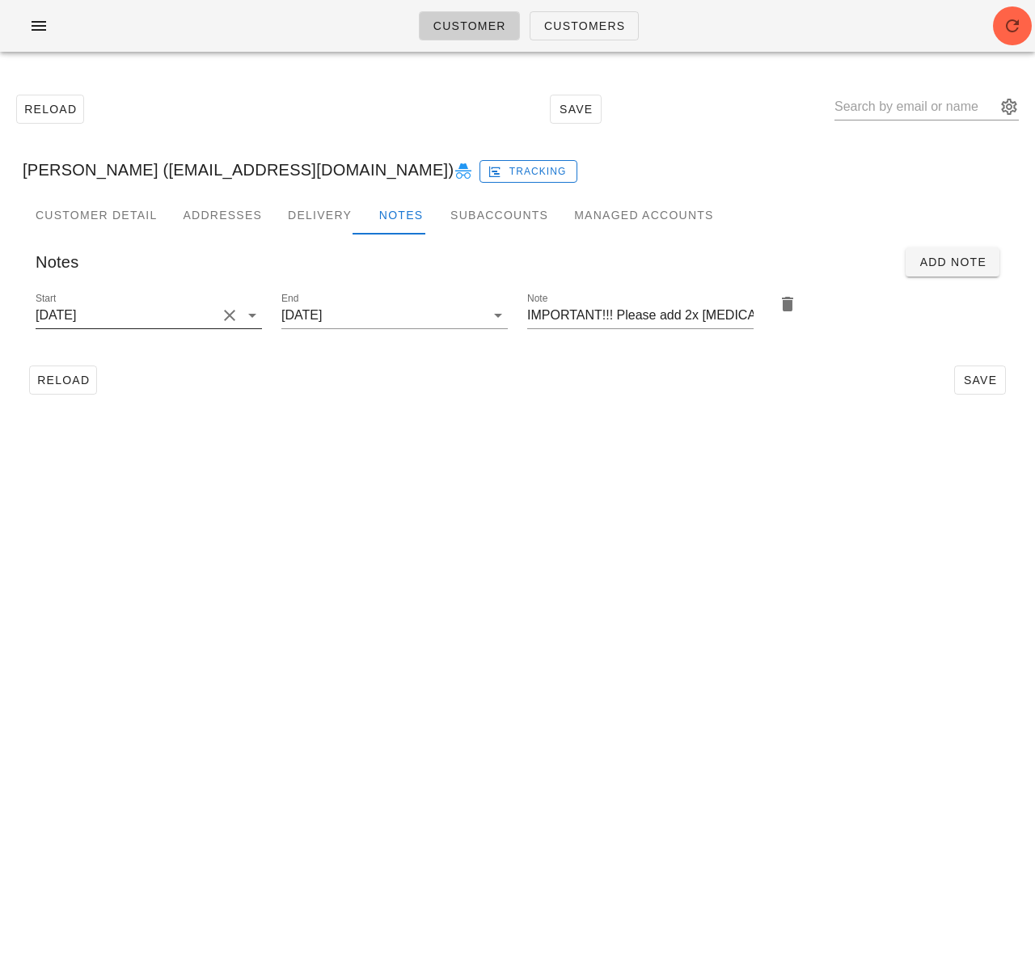
click at [176, 319] on input "2025-09-28" at bounding box center [126, 315] width 181 height 26
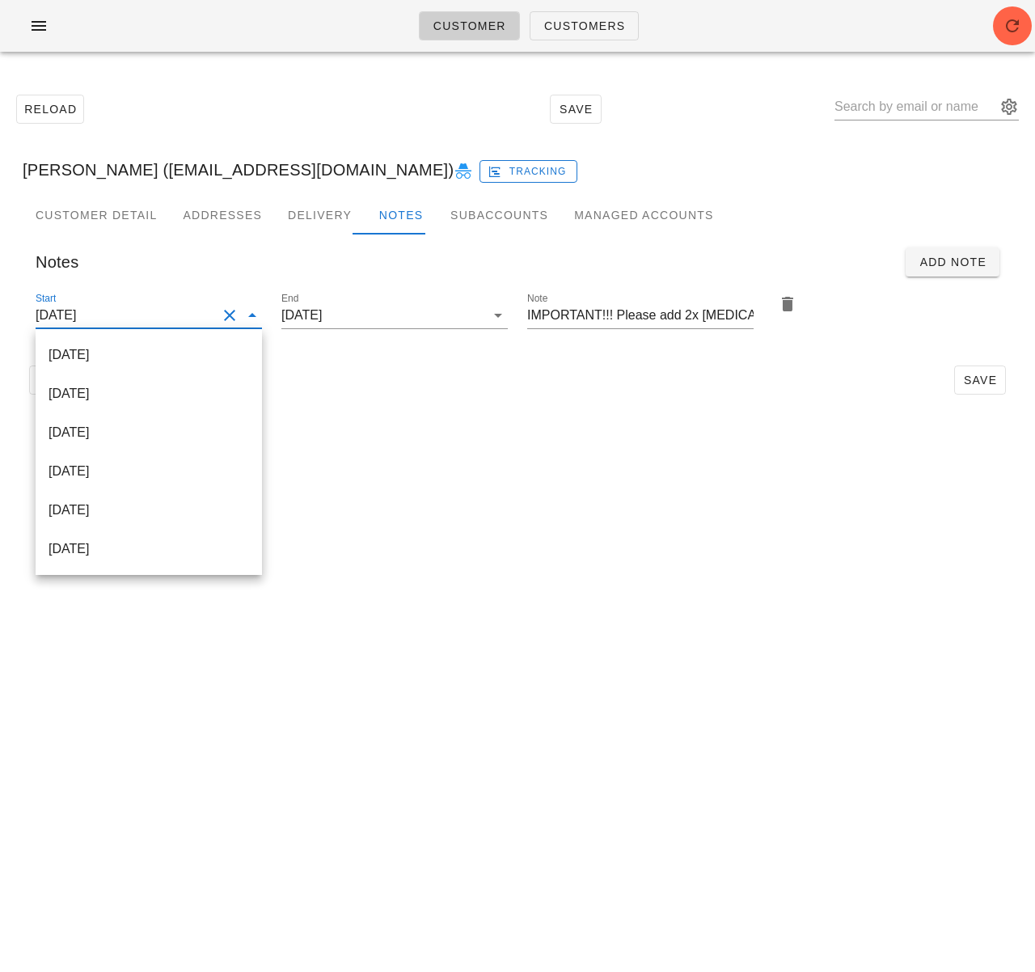
drag, startPoint x: 183, startPoint y: 358, endPoint x: 220, endPoint y: 353, distance: 36.7
click at [183, 358] on div "2025-10-05" at bounding box center [148, 354] width 200 height 15
type input "2025-10-05"
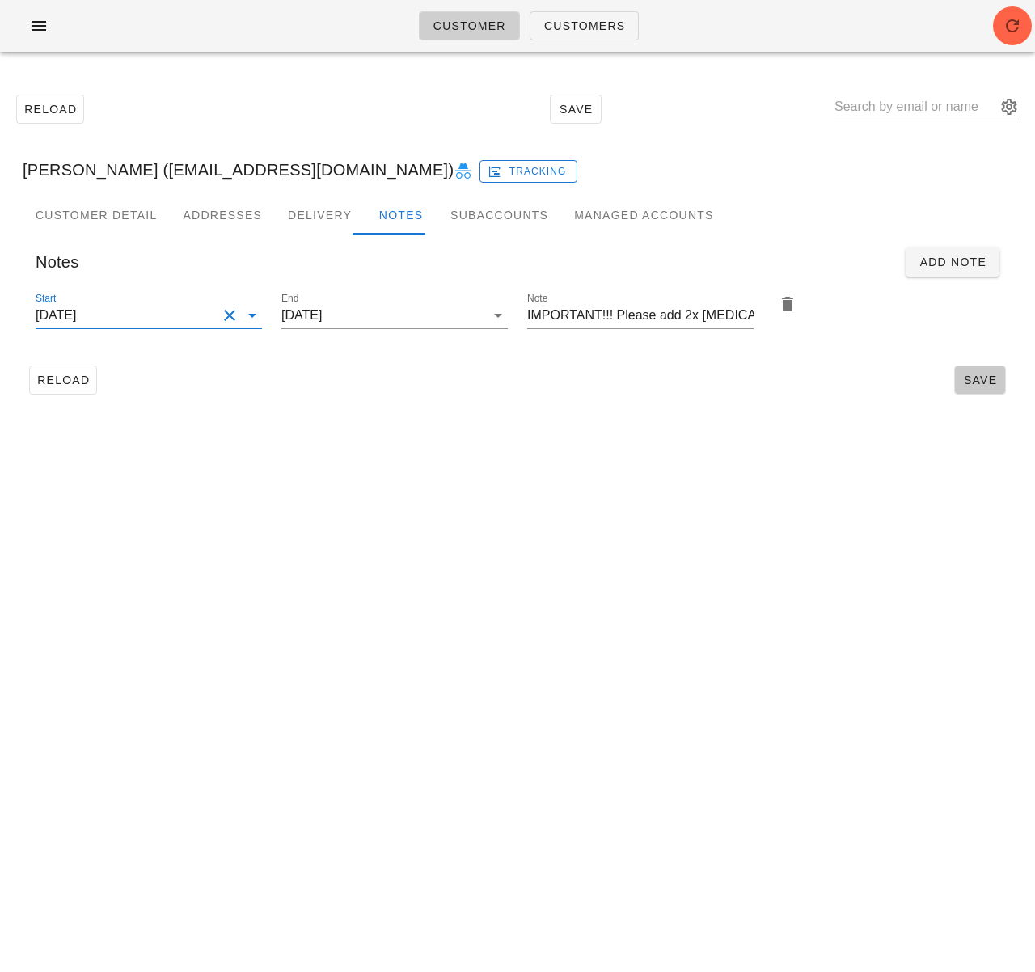
click at [984, 382] on span "Save" at bounding box center [979, 379] width 37 height 13
click at [917, 107] on input "text" at bounding box center [915, 107] width 162 height 26
paste input "[PERSON_NAME]"
type input "[PERSON_NAME]"
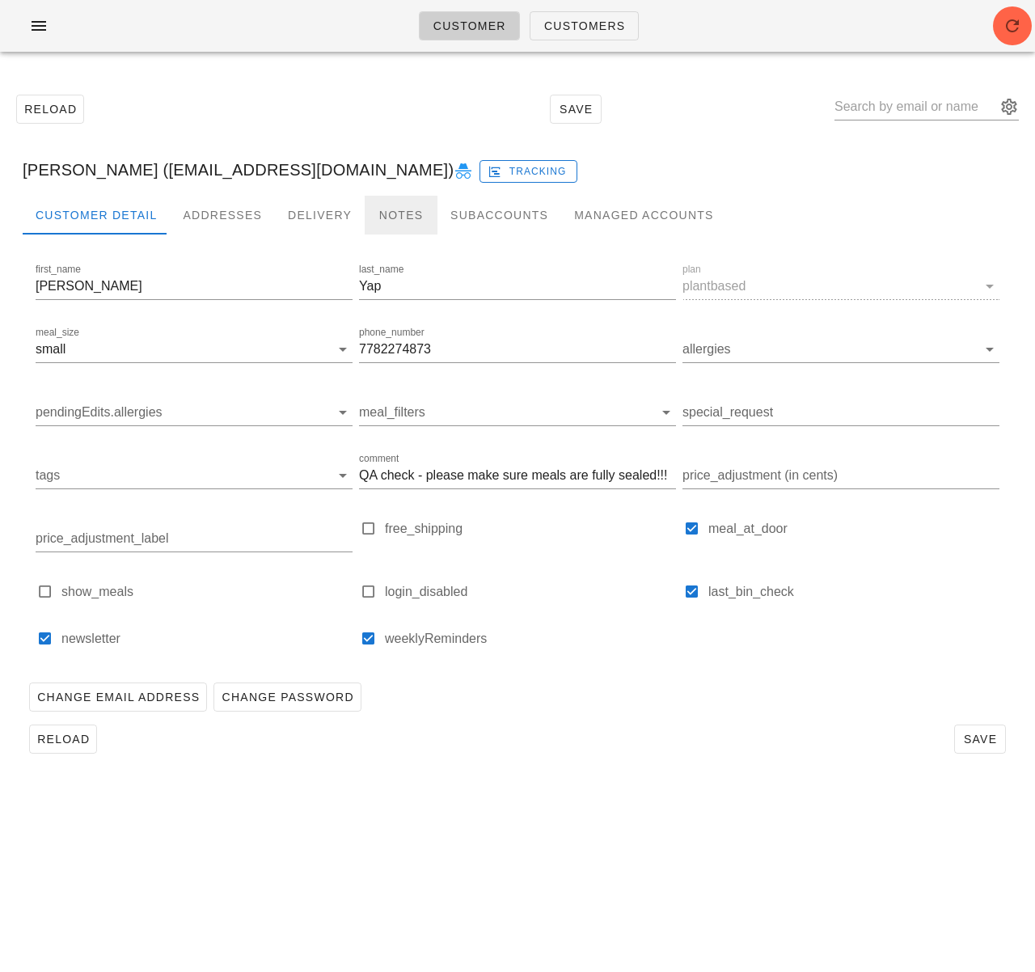
click at [389, 215] on div "Notes" at bounding box center [401, 215] width 73 height 39
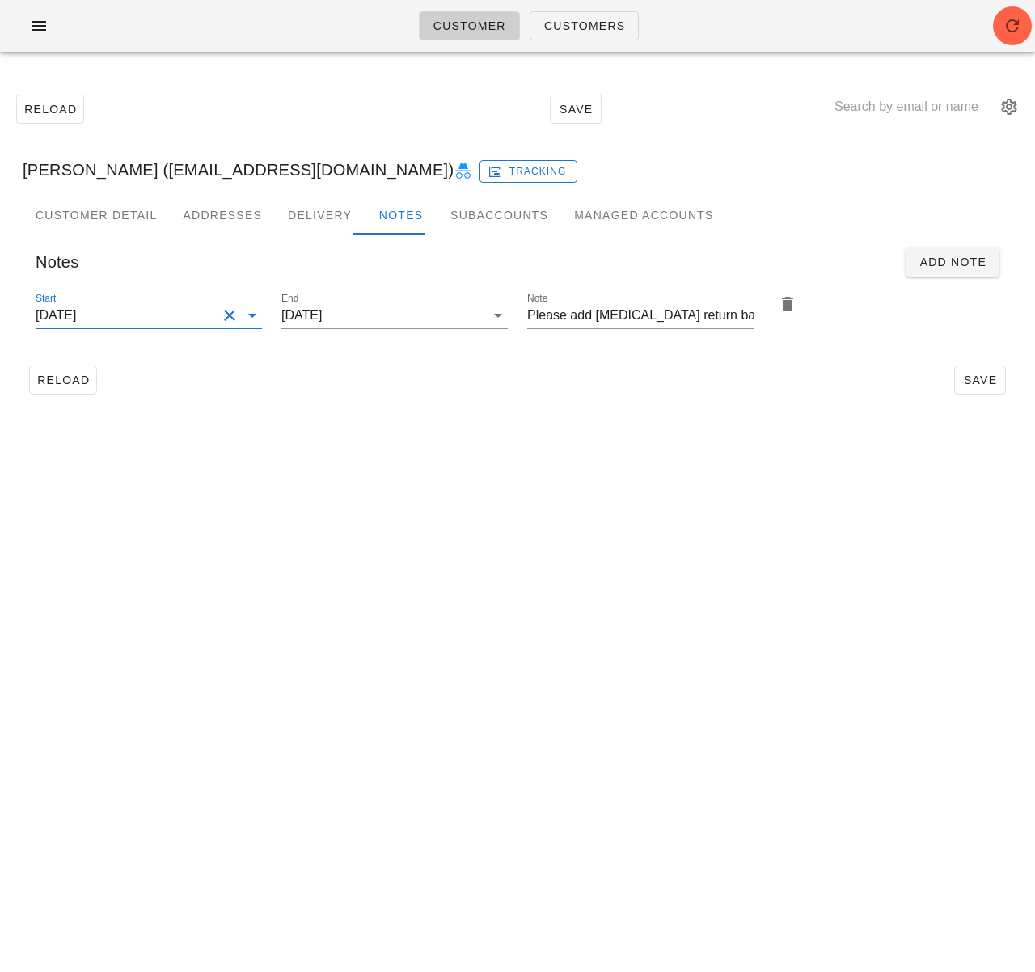
click at [151, 308] on input "2025-09-28" at bounding box center [126, 315] width 181 height 26
drag, startPoint x: 165, startPoint y: 327, endPoint x: 173, endPoint y: 339, distance: 13.9
click at [167, 336] on div "2025-10-05" at bounding box center [149, 354] width 226 height 39
type input "2025-10-05"
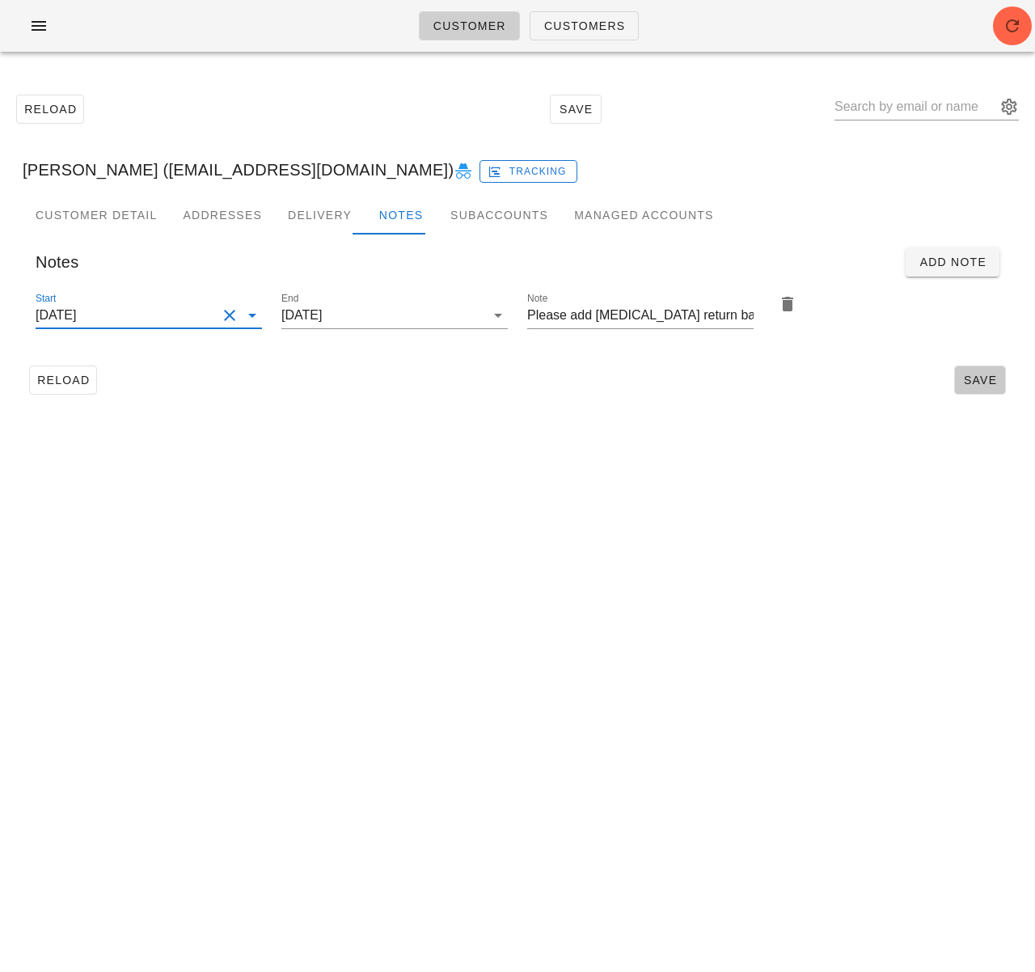
click at [980, 380] on span "Save" at bounding box center [979, 379] width 37 height 13
drag, startPoint x: 885, startPoint y: 111, endPoint x: 871, endPoint y: 108, distance: 14.7
click at [885, 111] on input "text" at bounding box center [915, 107] width 162 height 26
paste input "[PERSON_NAME]"
type input "[PERSON_NAME]"
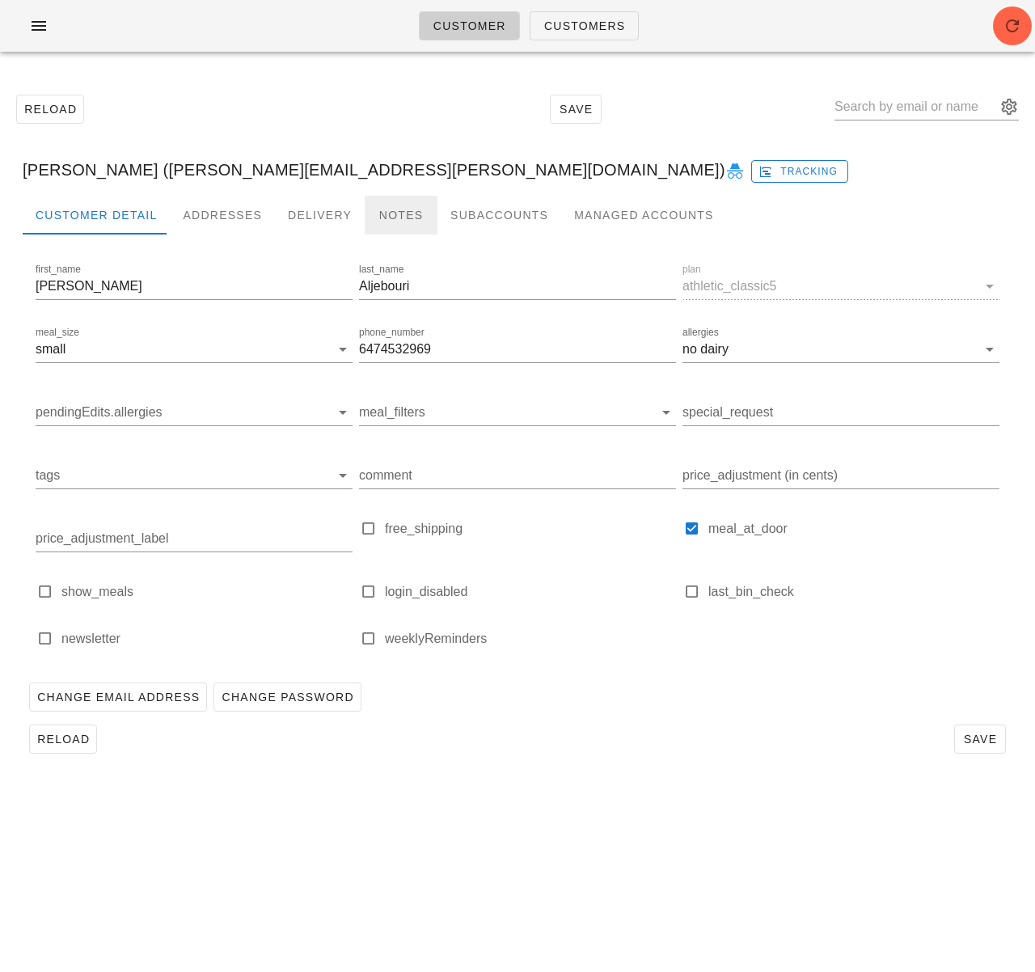
click at [382, 218] on div "Notes" at bounding box center [401, 215] width 73 height 39
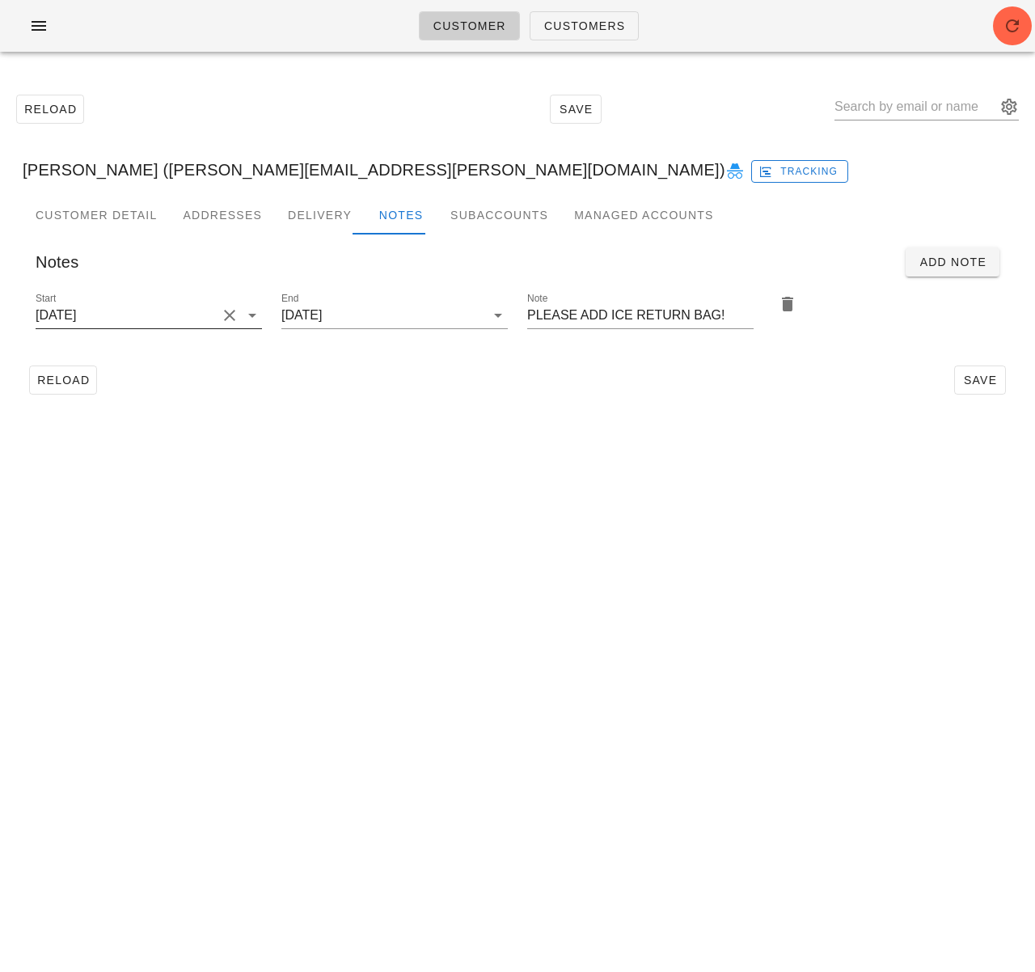
click at [96, 317] on input "2025-09-07" at bounding box center [126, 315] width 181 height 26
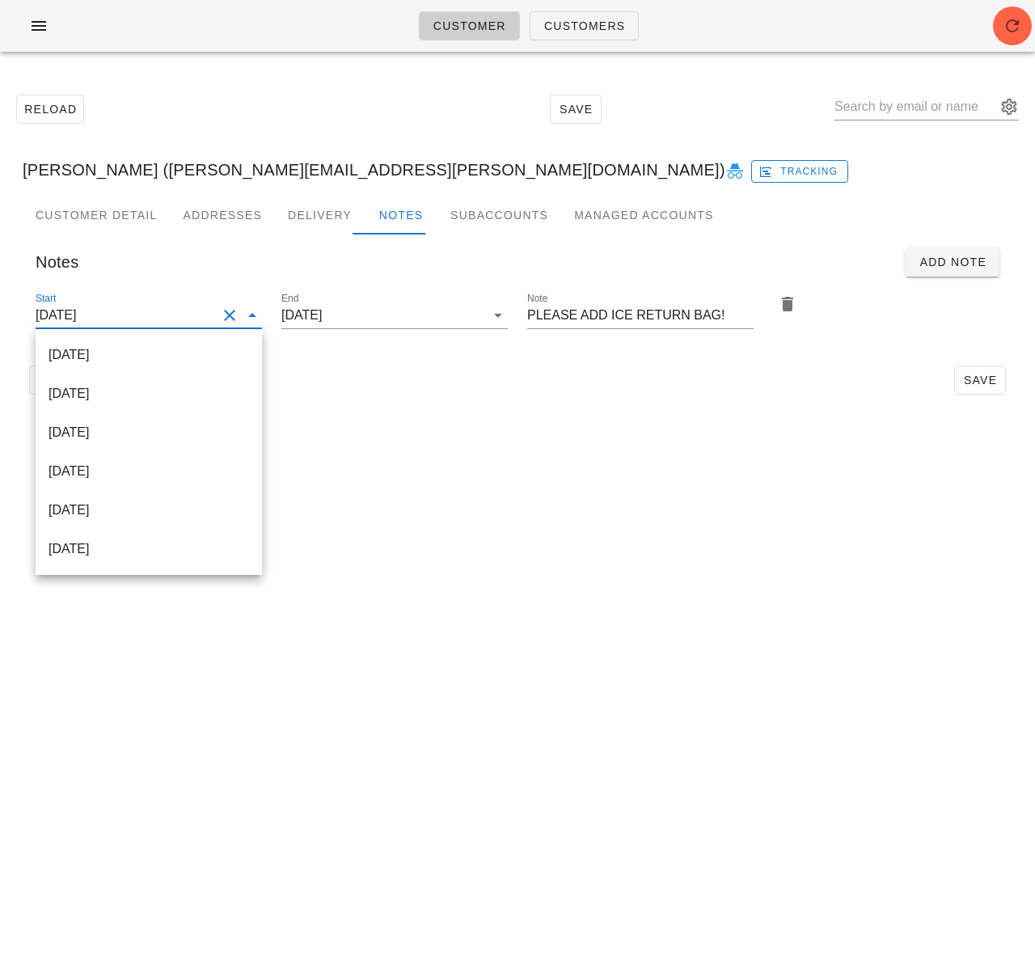
click at [127, 352] on div "2025-10-05" at bounding box center [148, 354] width 200 height 15
type input "2025-10-05"
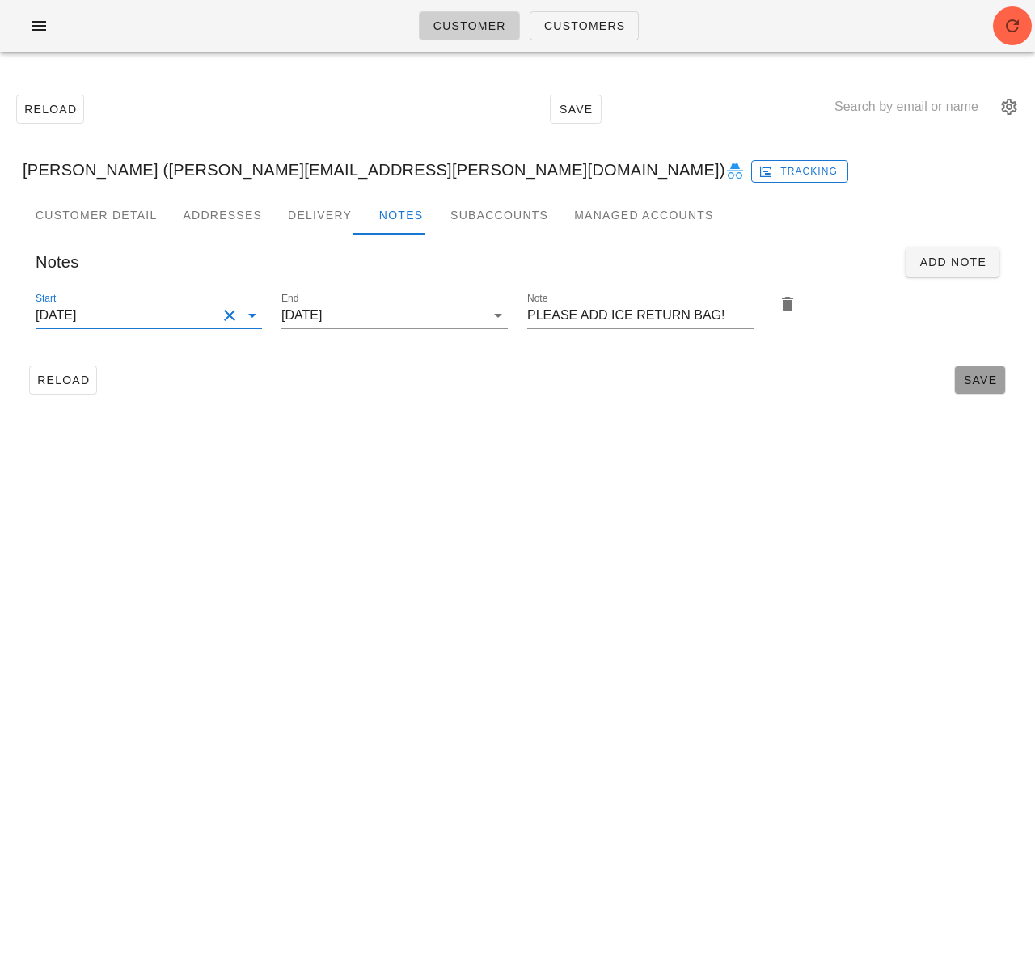
click at [964, 386] on span "Save" at bounding box center [979, 379] width 37 height 13
type input "[PERSON_NAME] ([PERSON_NAME][EMAIL_ADDRESS][PERSON_NAME][DOMAIN_NAME])"
click at [913, 108] on input "text" at bounding box center [915, 107] width 162 height 26
paste input "[PERSON_NAME]"
type input "[PERSON_NAME]"
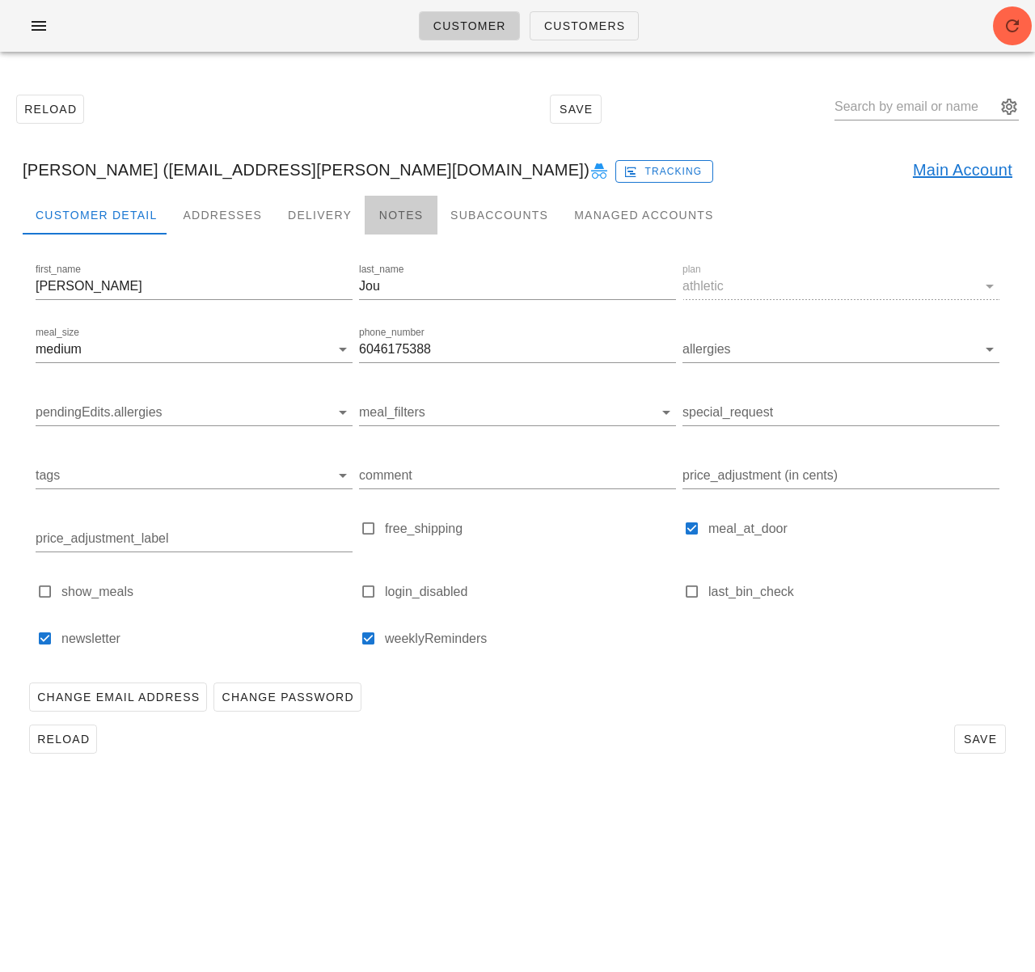
click at [386, 216] on div "Notes" at bounding box center [401, 215] width 73 height 39
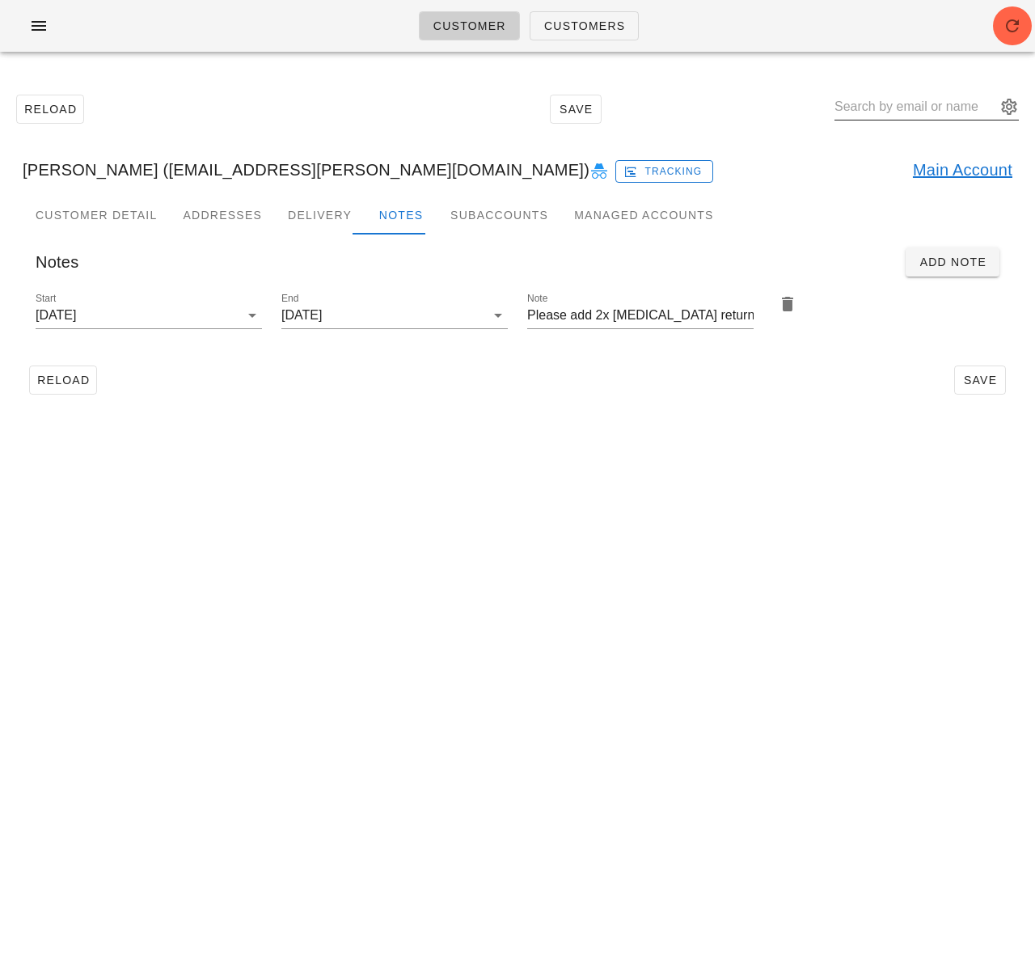
click at [925, 95] on input "text" at bounding box center [915, 107] width 162 height 26
paste input "[PERSON_NAME]"
type input "[PERSON_NAME]"
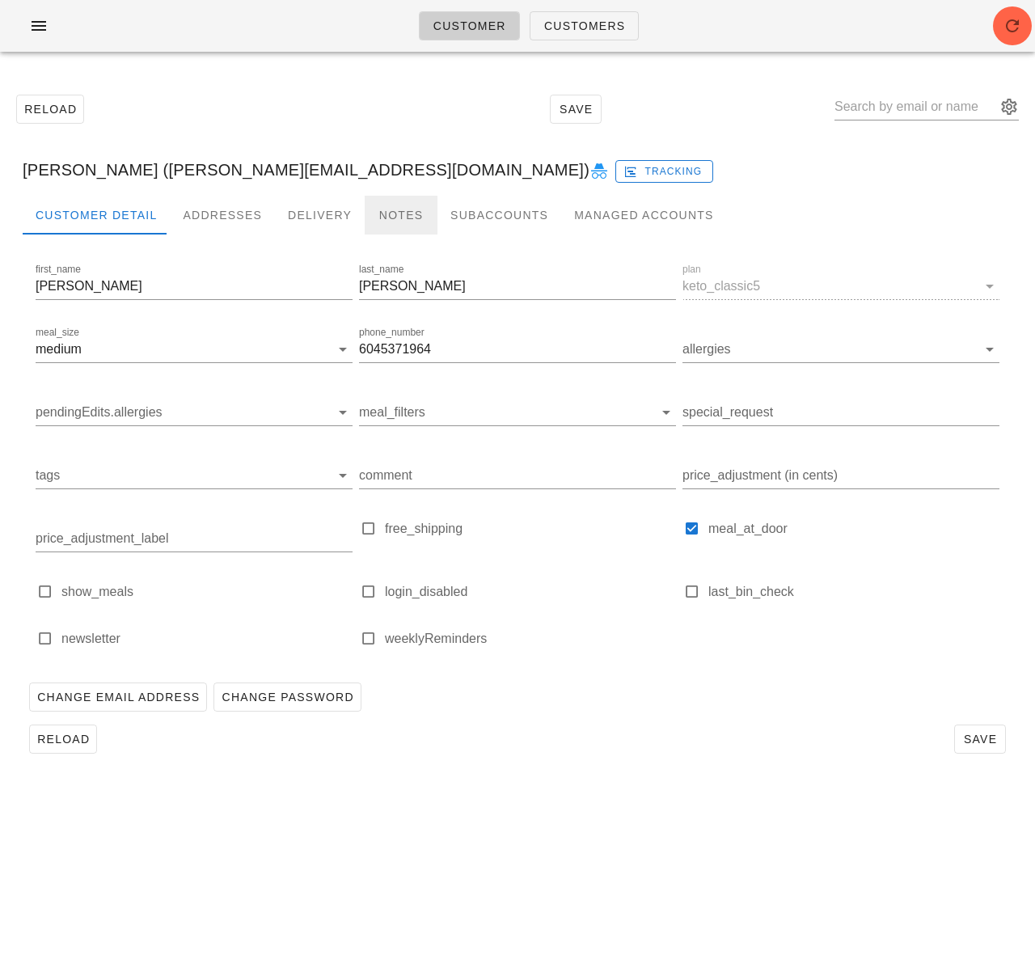
click at [397, 224] on div "Notes" at bounding box center [401, 215] width 73 height 39
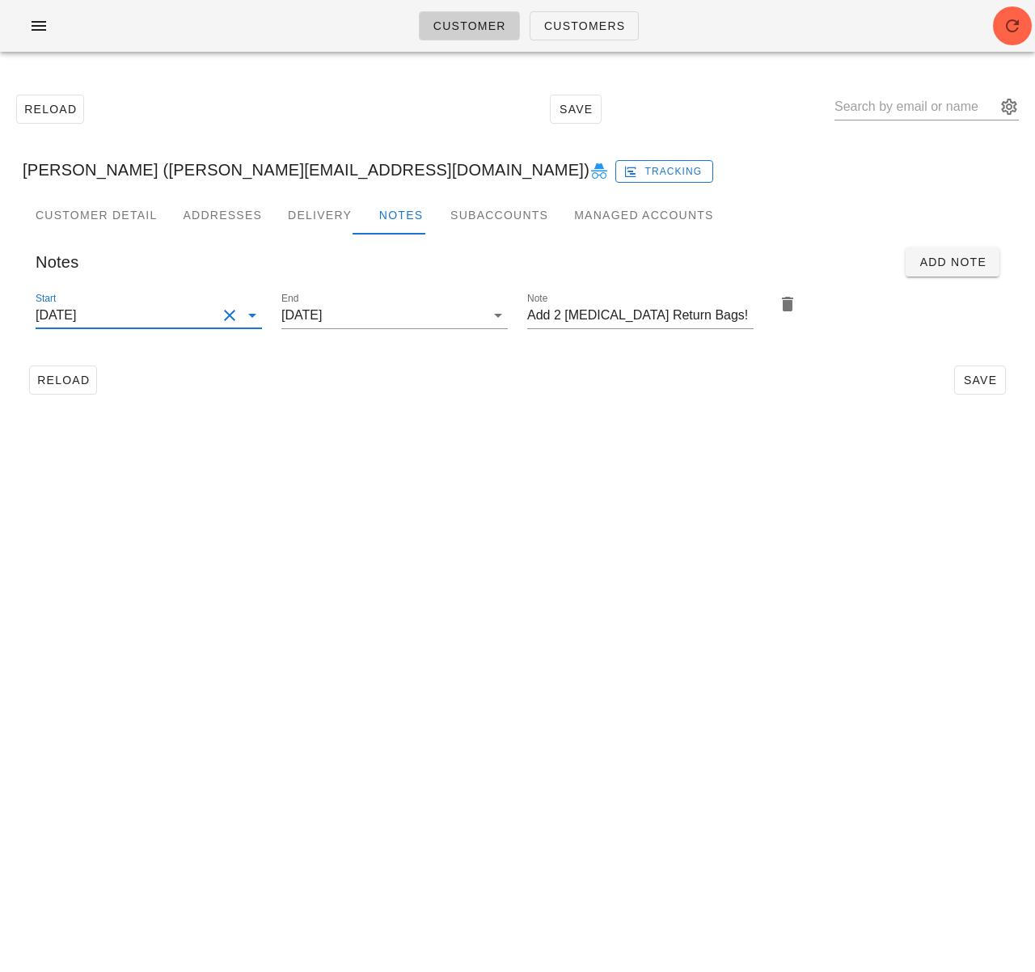
click at [125, 325] on input "2025-09-07" at bounding box center [126, 315] width 181 height 26
drag, startPoint x: 122, startPoint y: 358, endPoint x: 153, endPoint y: 357, distance: 30.7
click at [122, 358] on div "2025-10-05" at bounding box center [148, 354] width 200 height 15
type input "2025-10-05"
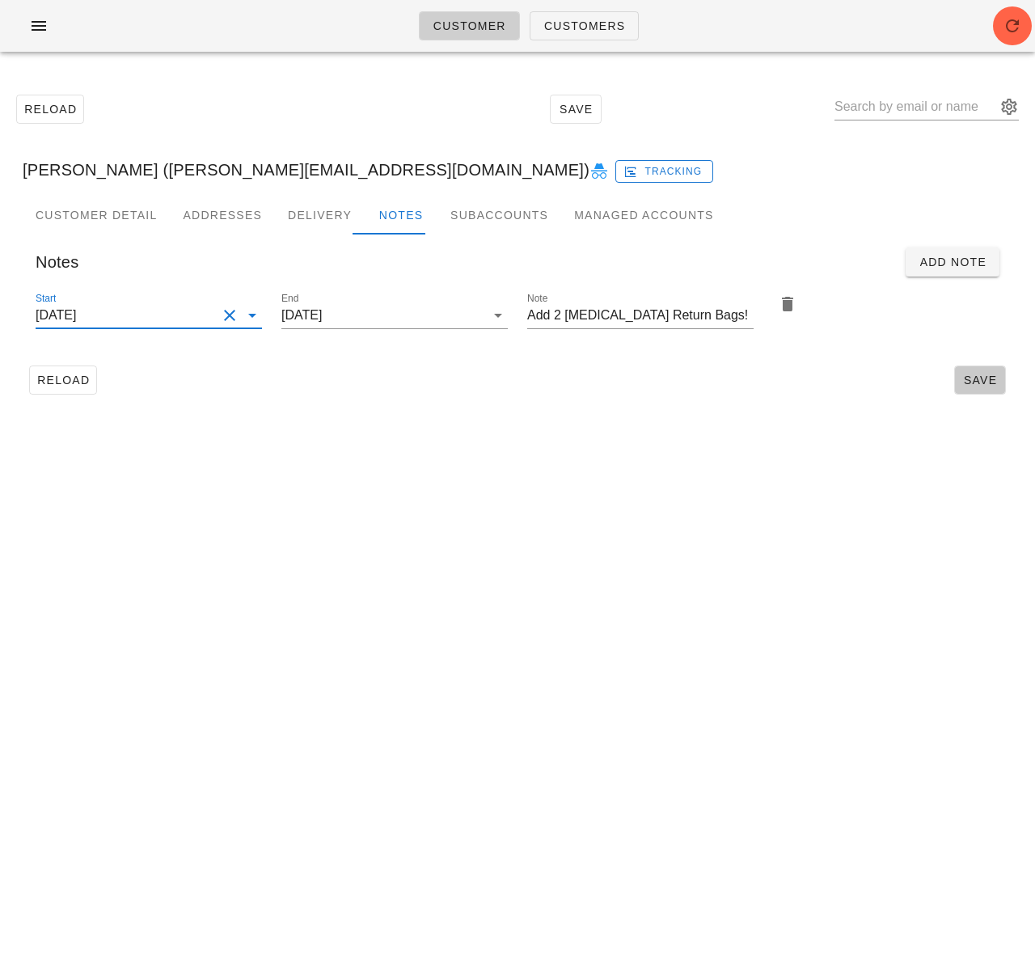
click at [978, 381] on span "Save" at bounding box center [979, 379] width 37 height 13
click at [971, 110] on input "text" at bounding box center [915, 107] width 162 height 26
paste input "Farnazedalat@yahoo.com )"
type input "[EMAIL_ADDRESS][DOMAIN_NAME]"
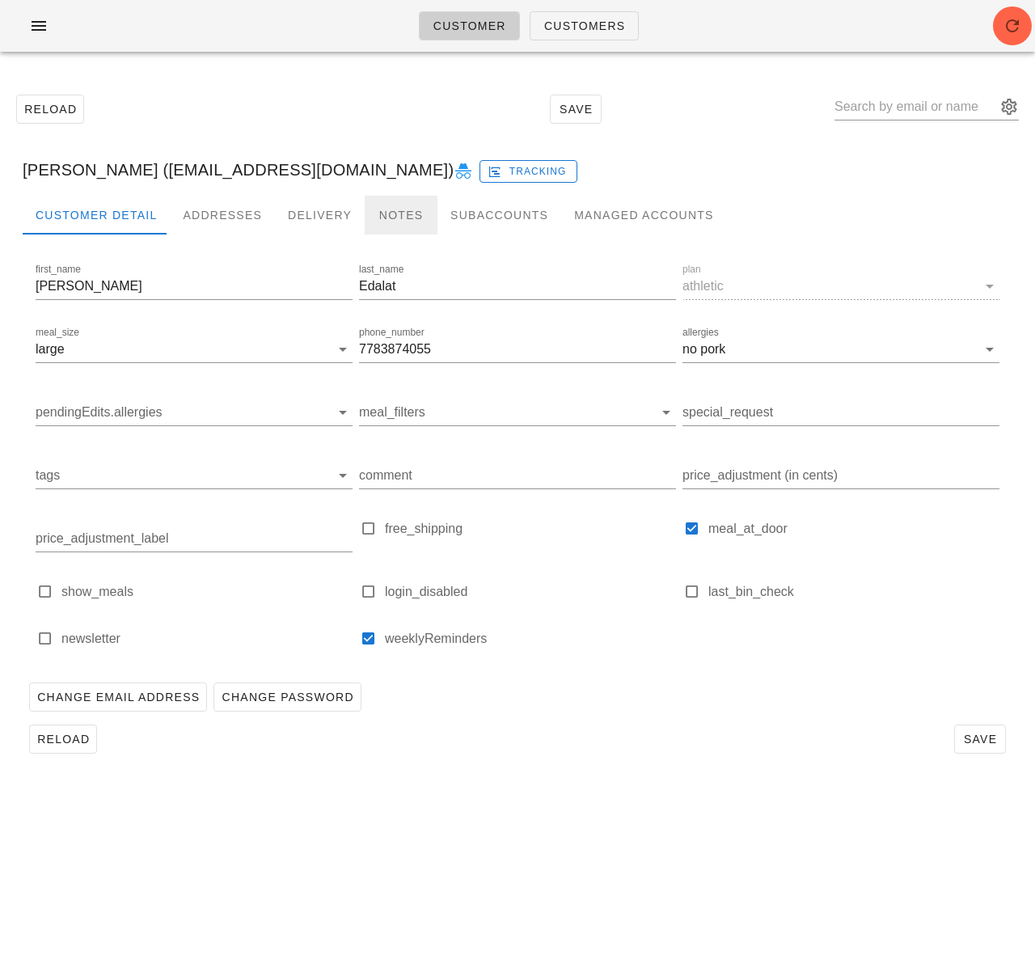
click at [365, 214] on div "Notes" at bounding box center [401, 215] width 73 height 39
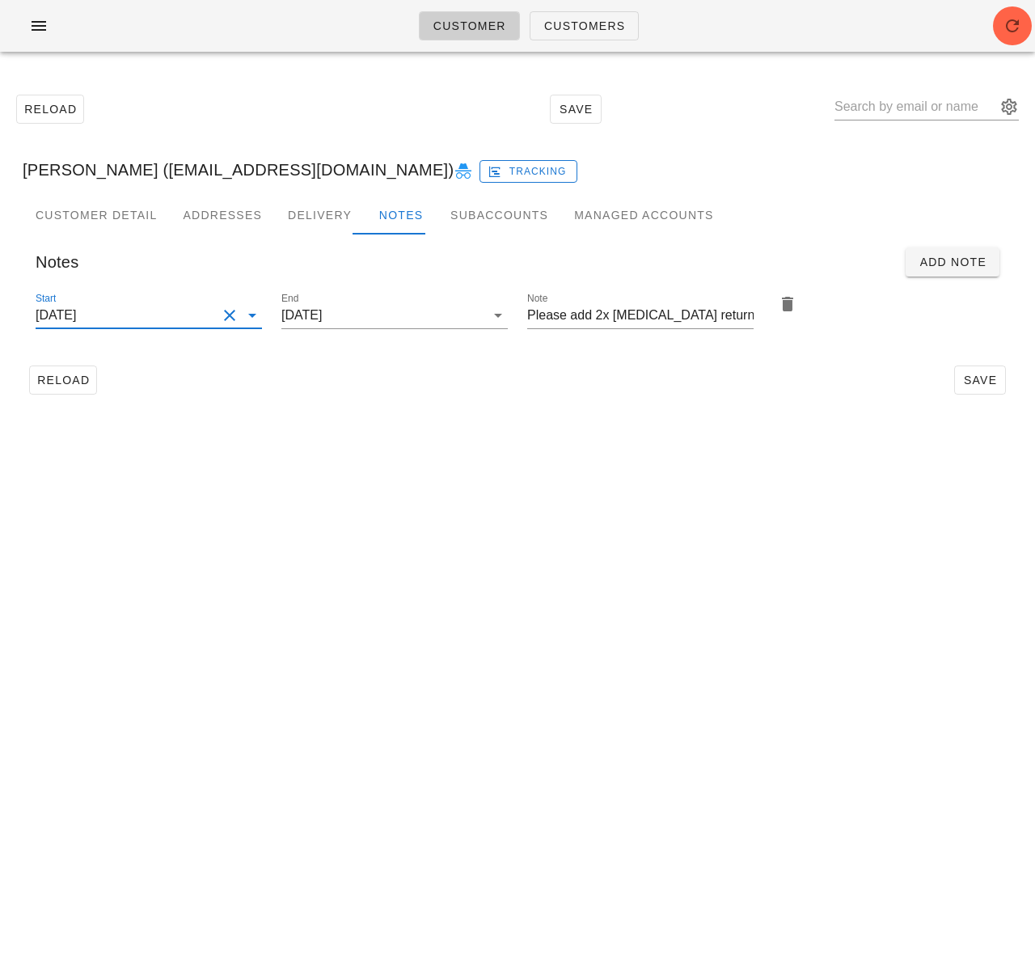
click at [128, 322] on input "2025-09-14" at bounding box center [126, 315] width 181 height 26
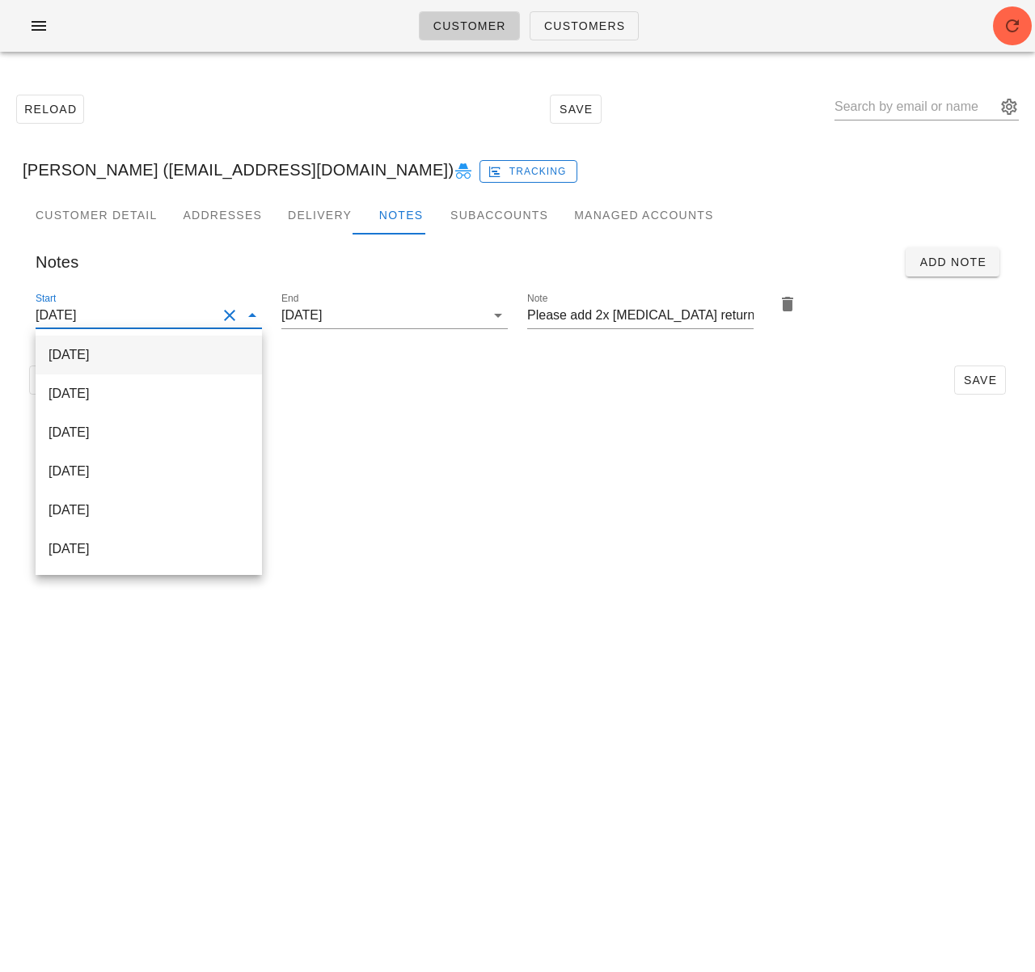
click at [140, 348] on div "2025-10-05" at bounding box center [148, 354] width 200 height 15
type input "2025-10-05"
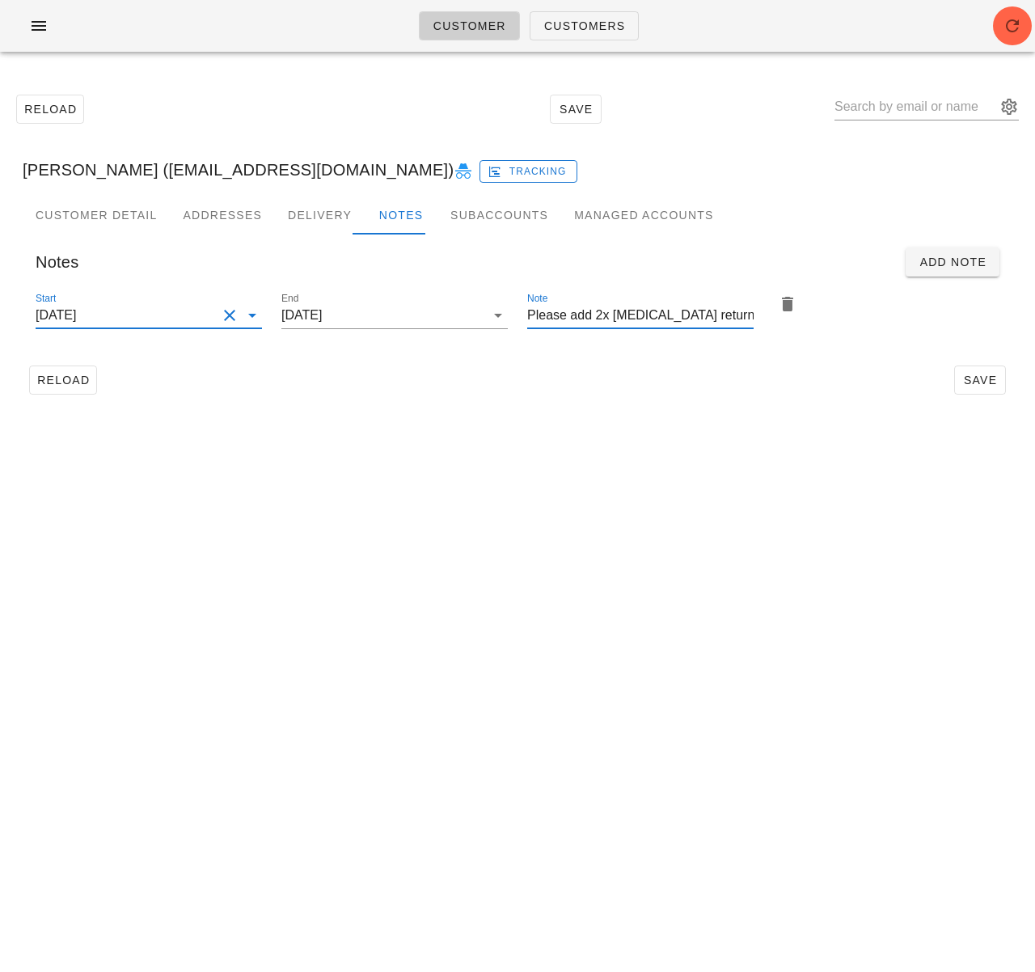
scroll to position [0, 0]
click at [730, 319] on input "Please add 2x ice pack return bag" at bounding box center [640, 315] width 226 height 26
type input "Please add 2x ice pack return bags"
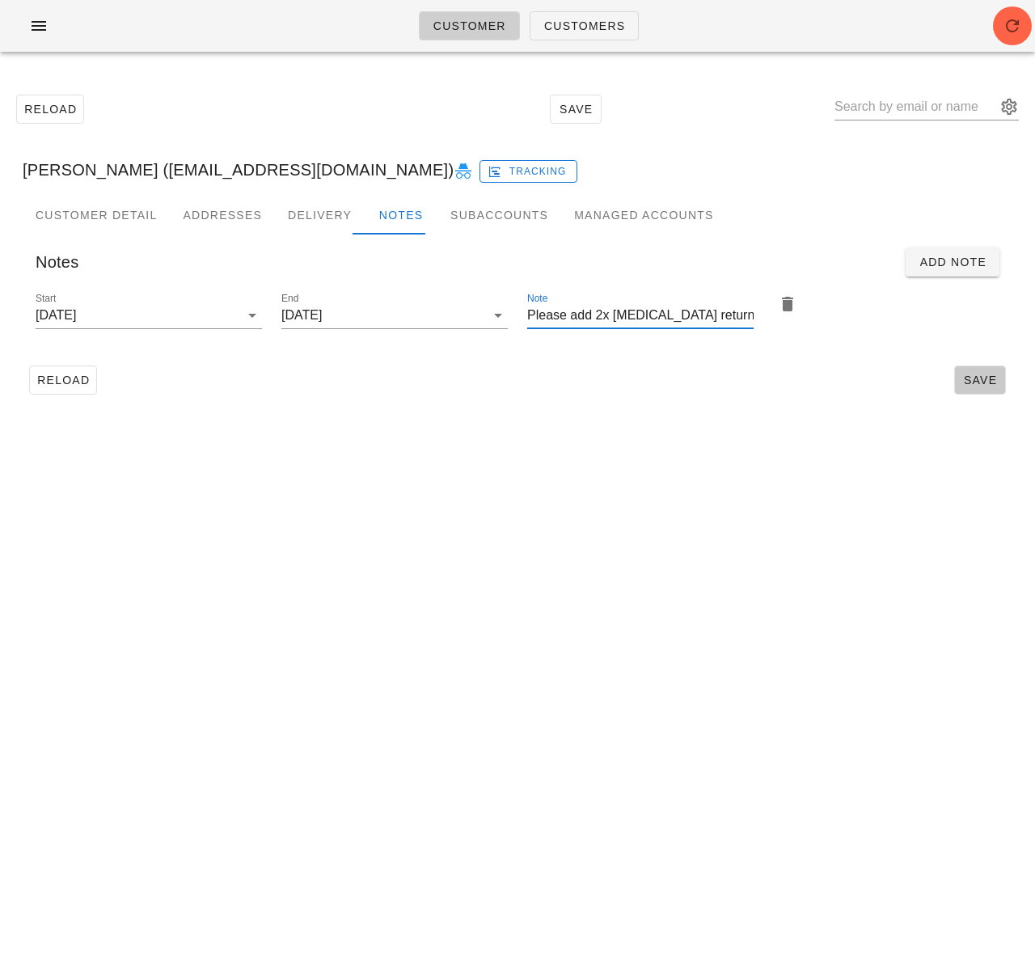
drag, startPoint x: 975, startPoint y: 373, endPoint x: 271, endPoint y: 366, distance: 704.1
click at [975, 373] on span "Save" at bounding box center [979, 379] width 37 height 13
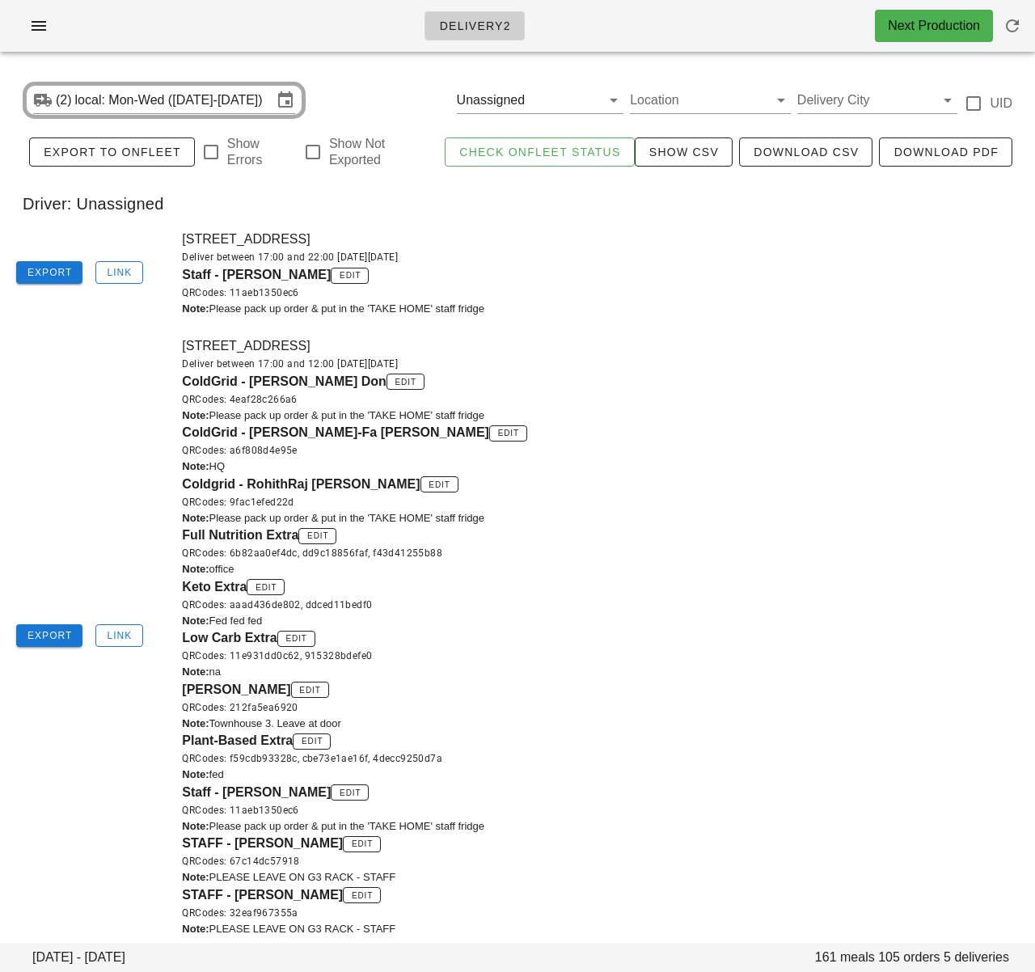
drag, startPoint x: 576, startPoint y: 313, endPoint x: 559, endPoint y: 312, distance: 17.0
click at [576, 313] on div "Note: Please pack up order & put in the 'TAKE HOME' staff fridge" at bounding box center [603, 309] width 843 height 16
click at [373, 95] on div "(2) local: Mon-Wed ([DATE]-[DATE]) Unassigned Location Delivery City UID" at bounding box center [517, 100] width 1015 height 52
click at [50, 23] on span "button" at bounding box center [39, 25] width 26 height 19
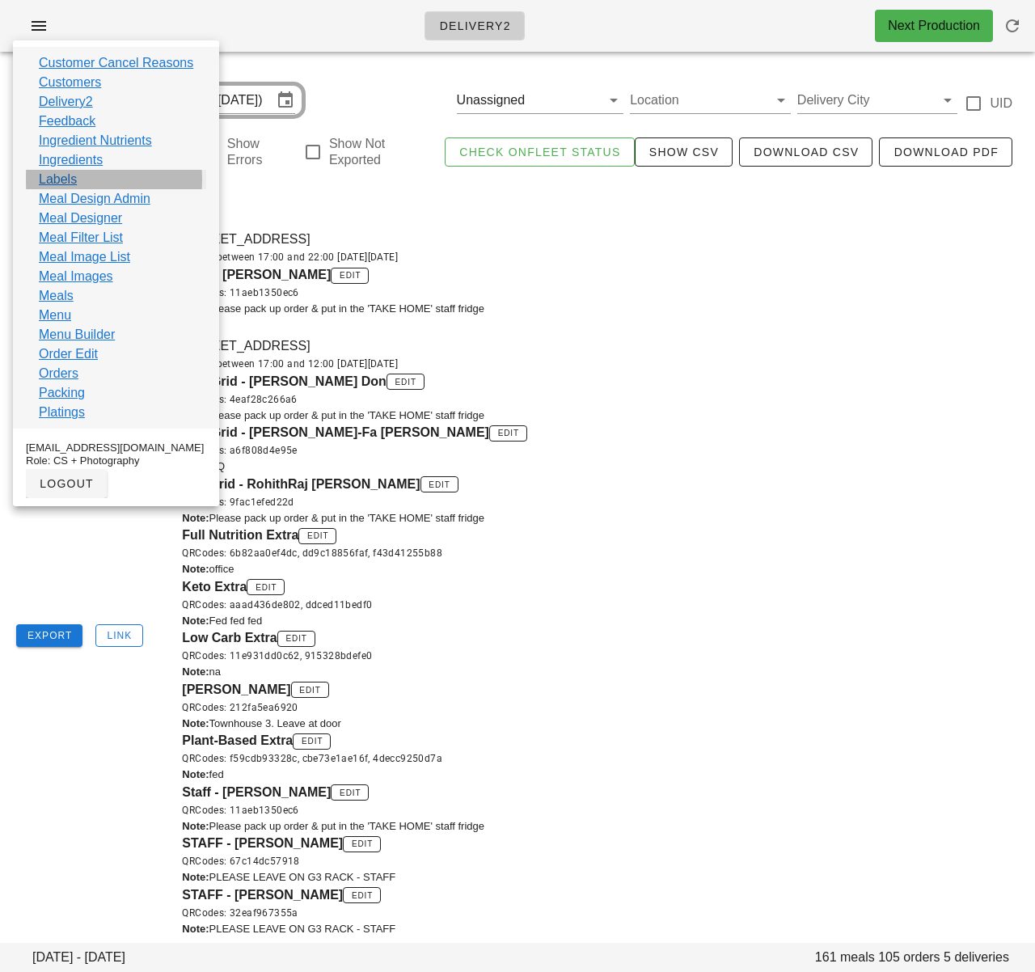
click at [59, 180] on link "Labels" at bounding box center [58, 179] width 38 height 19
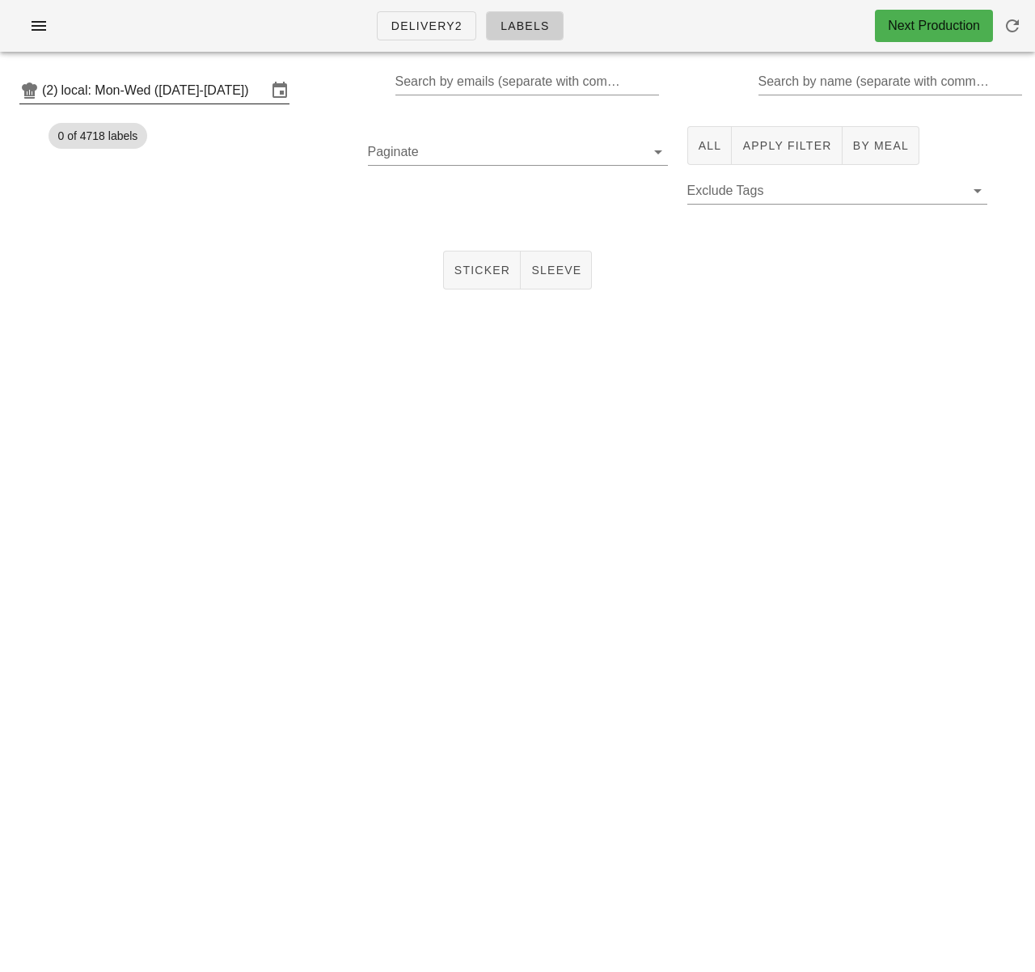
click at [149, 102] on input "local: Mon-Wed (Oct 6-Oct 8)" at bounding box center [163, 91] width 205 height 26
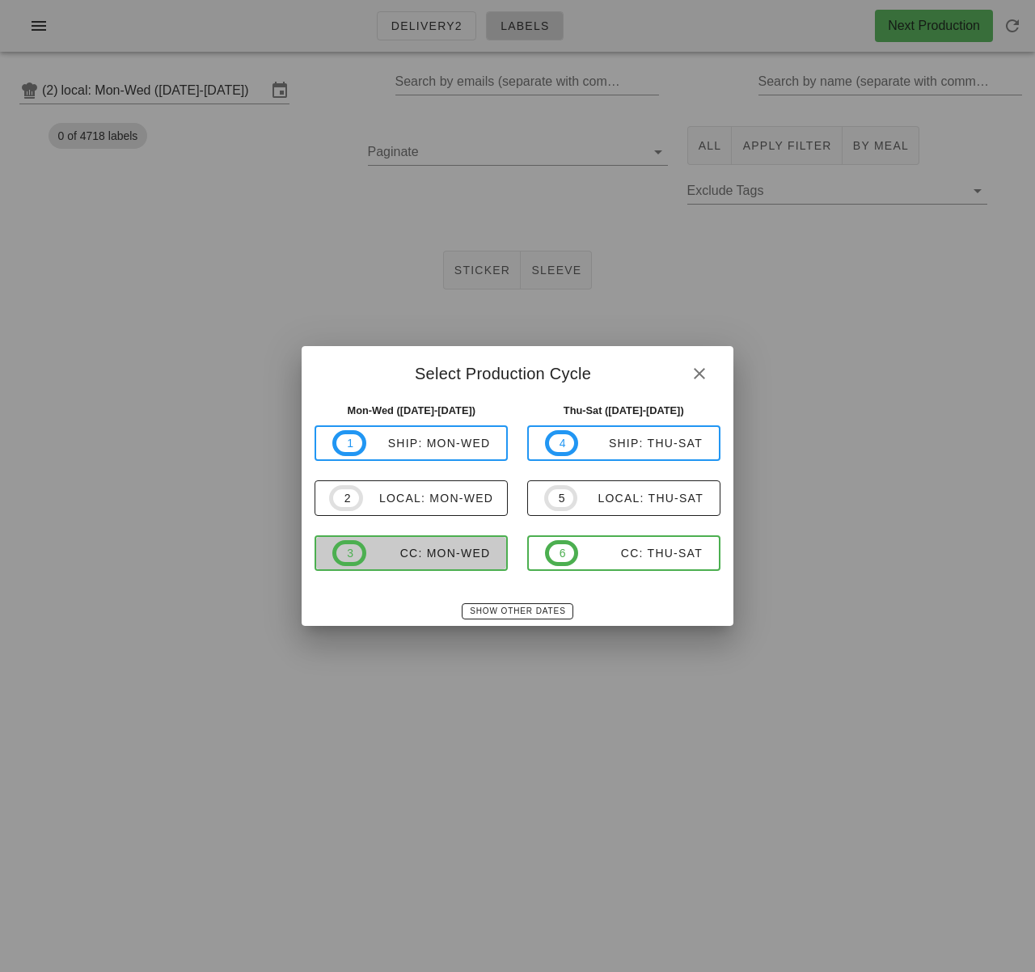
click at [444, 553] on div "CC: Mon-Wed" at bounding box center [428, 552] width 124 height 13
type input "CC: Mon-Wed (Oct 6-Oct 8)"
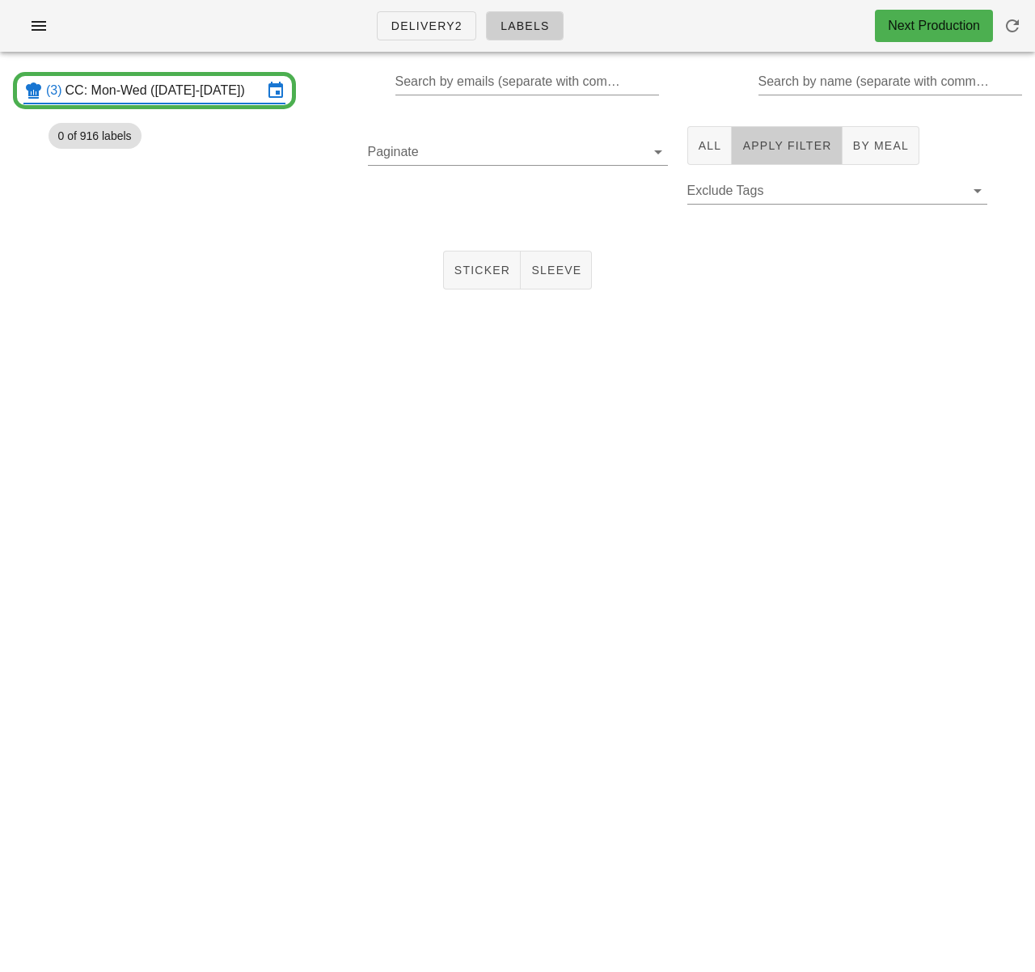
click at [751, 154] on button "Apply Filter" at bounding box center [787, 145] width 110 height 39
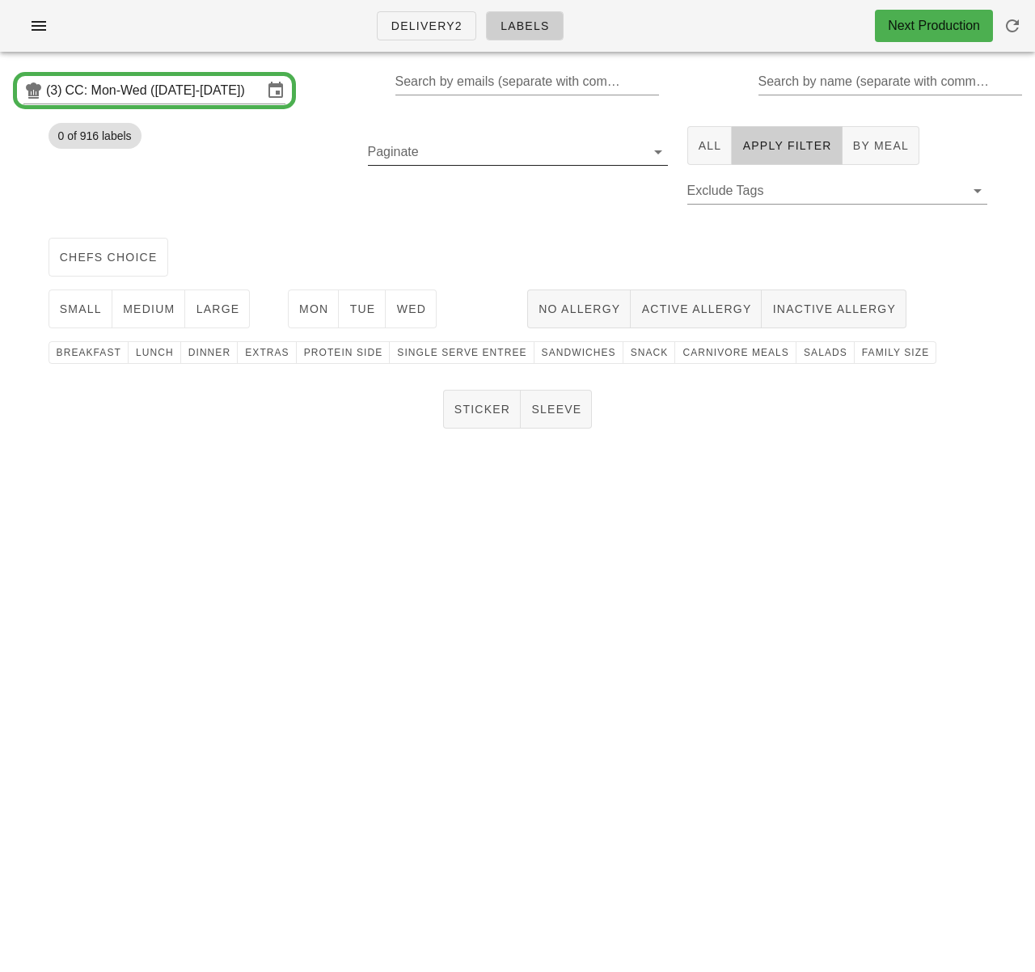
click at [476, 159] on input "Paginate" at bounding box center [505, 152] width 274 height 26
click at [457, 176] on div "250" at bounding box center [518, 164] width 274 height 35
click at [108, 265] on button "chefs choice" at bounding box center [108, 257] width 120 height 39
click at [861, 352] on span "family size" at bounding box center [895, 352] width 68 height 11
click at [310, 309] on span "Mon" at bounding box center [313, 308] width 31 height 13
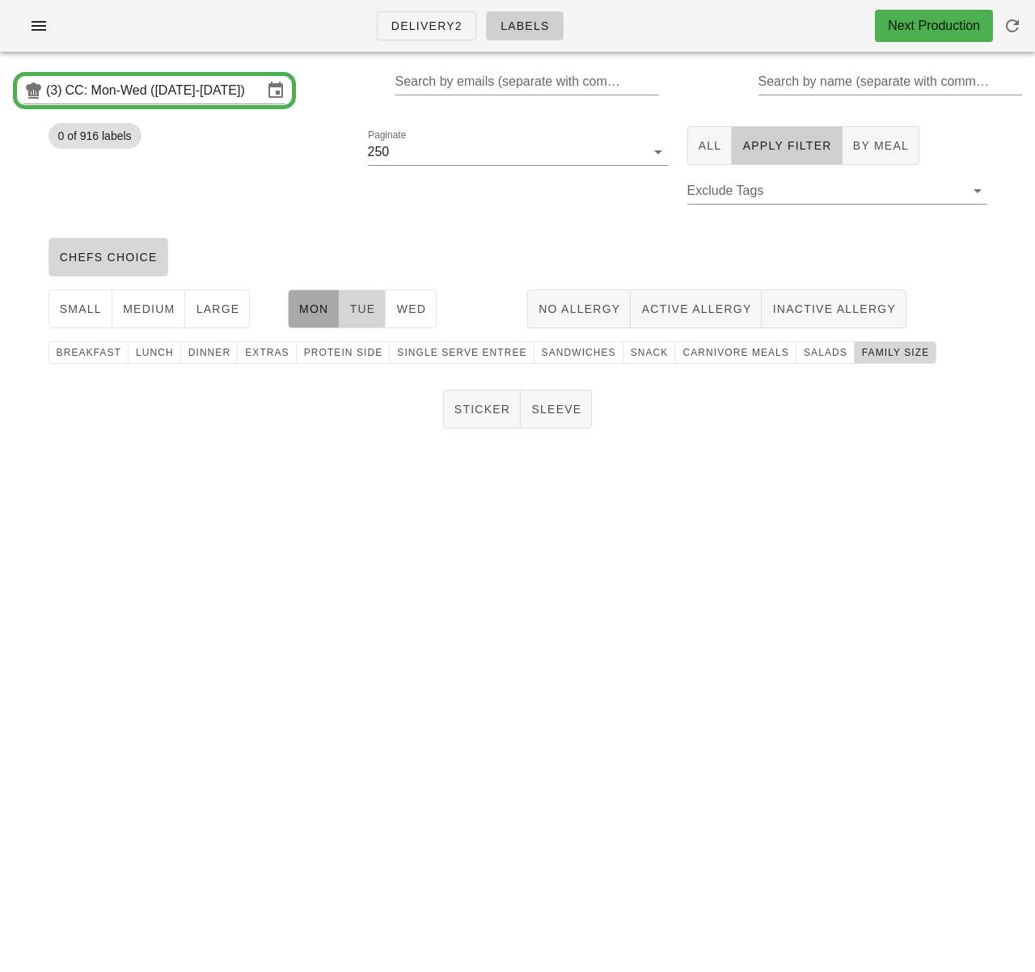
drag, startPoint x: 364, startPoint y: 307, endPoint x: 376, endPoint y: 307, distance: 12.1
click at [365, 307] on span "Tue" at bounding box center [361, 308] width 27 height 13
click at [421, 306] on span "Wed" at bounding box center [410, 308] width 31 height 13
drag, startPoint x: 209, startPoint y: 308, endPoint x: 158, endPoint y: 310, distance: 50.1
click at [208, 308] on span "large" at bounding box center [217, 308] width 44 height 13
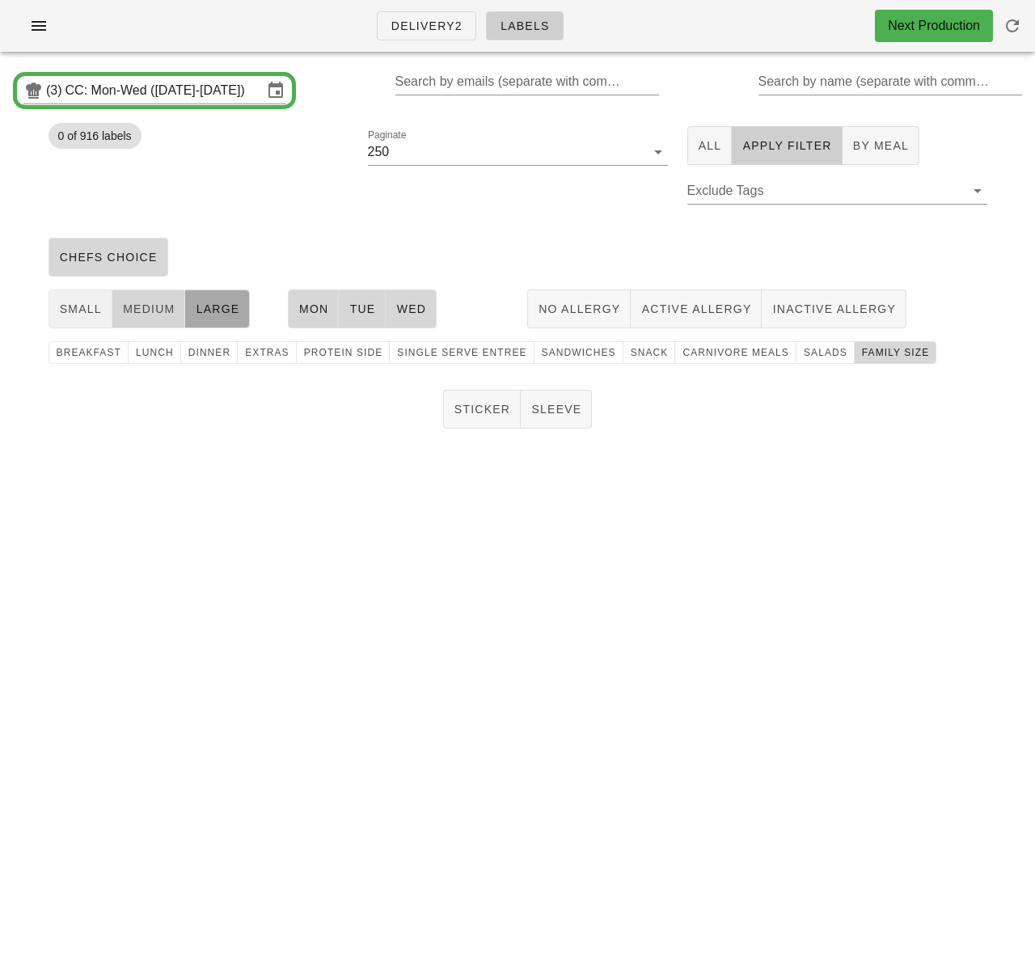
drag, startPoint x: 153, startPoint y: 310, endPoint x: 99, endPoint y: 306, distance: 53.4
click at [150, 310] on span "medium" at bounding box center [148, 308] width 53 height 13
click at [81, 308] on span "small" at bounding box center [80, 308] width 43 height 13
click at [371, 203] on button "1" at bounding box center [387, 202] width 39 height 39
click at [467, 407] on span "Sticker" at bounding box center [481, 409] width 57 height 13
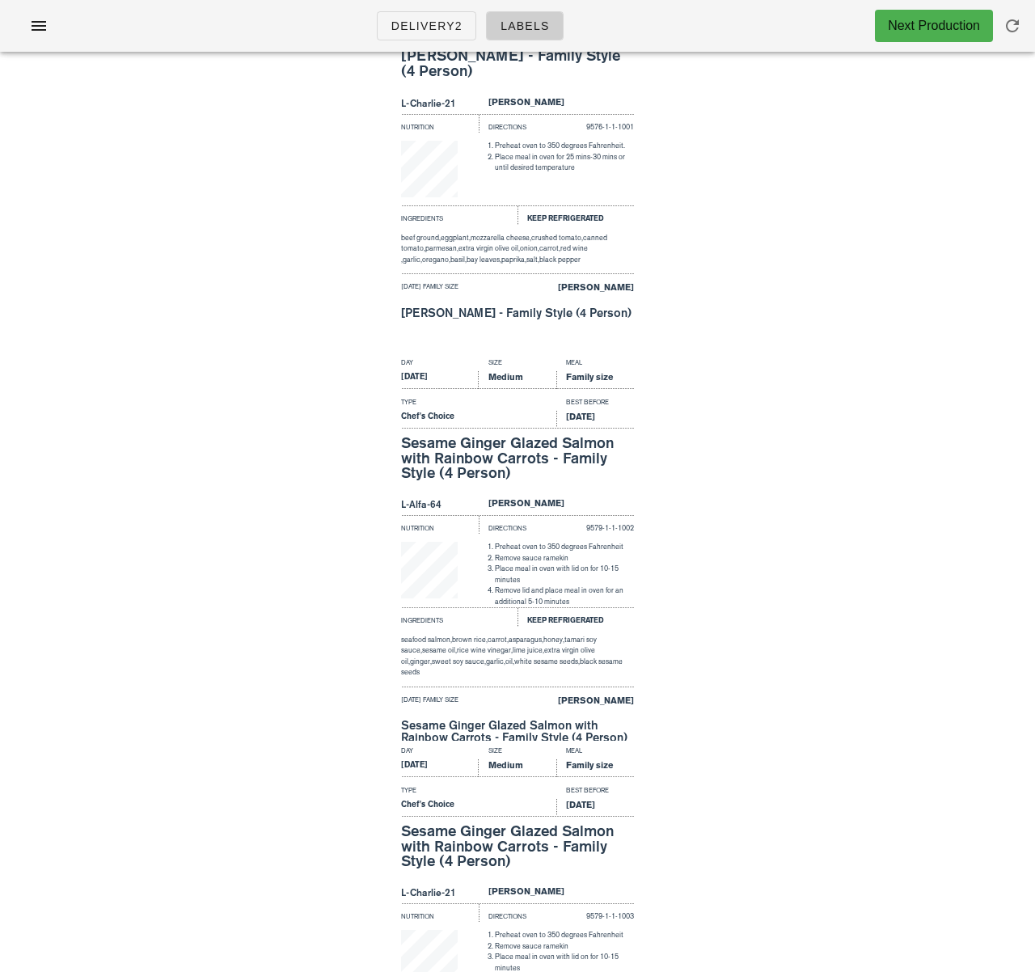
scroll to position [313, 0]
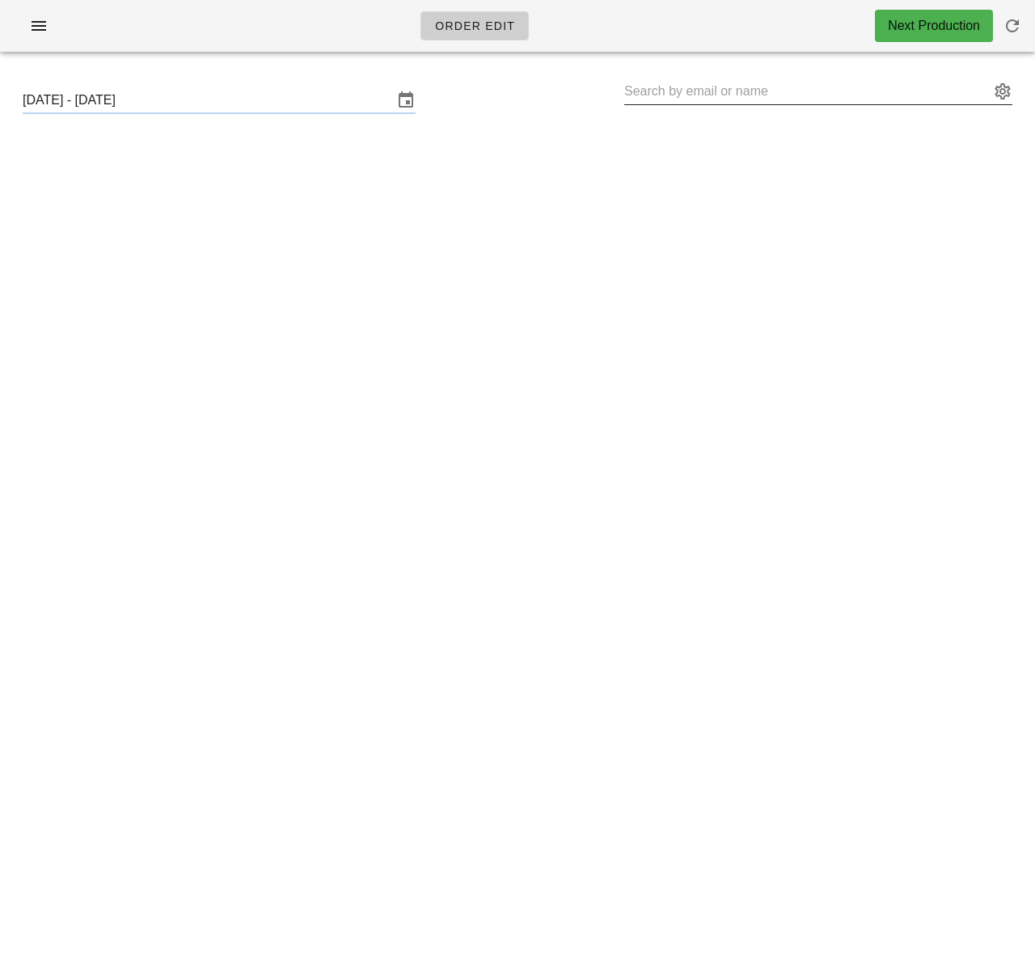
type input "[PERSON_NAME] ([EMAIL_ADDRESS][DOMAIN_NAME])"
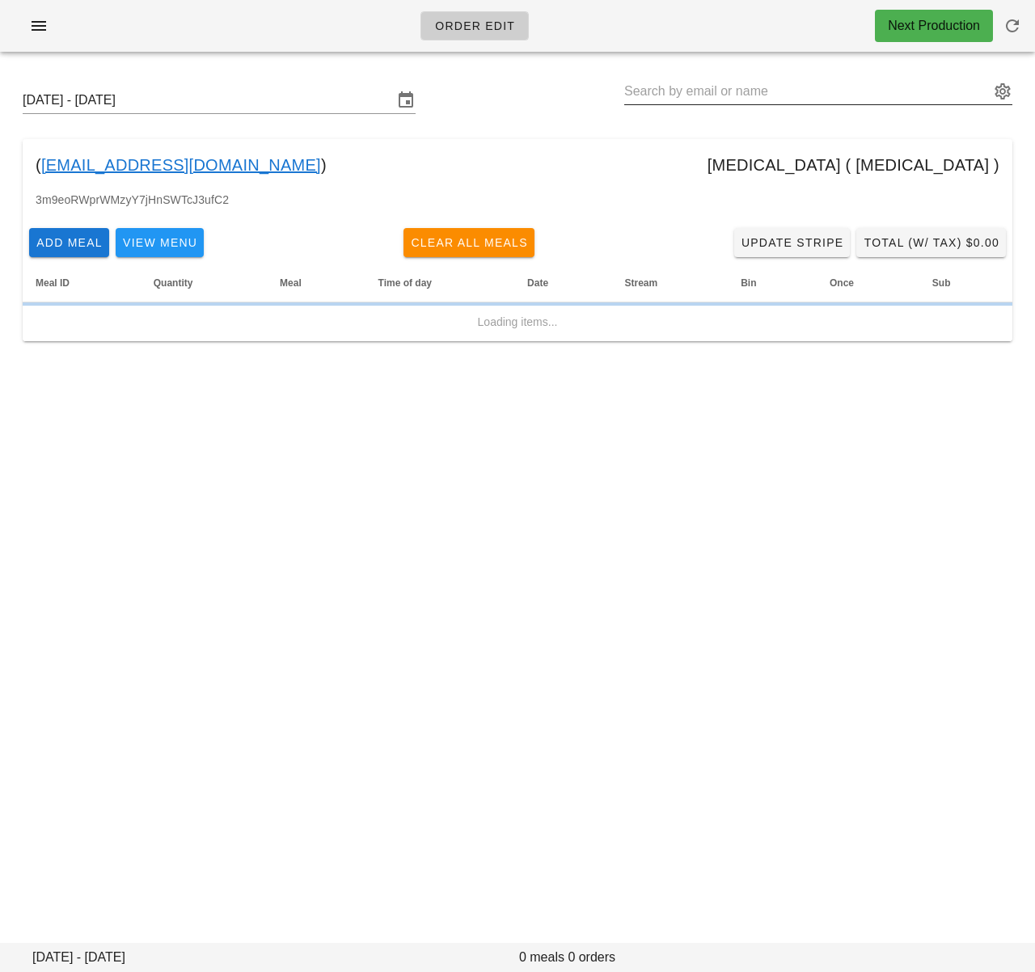
click at [743, 91] on input "text" at bounding box center [806, 91] width 365 height 26
paste input "[PERSON_NAME]"
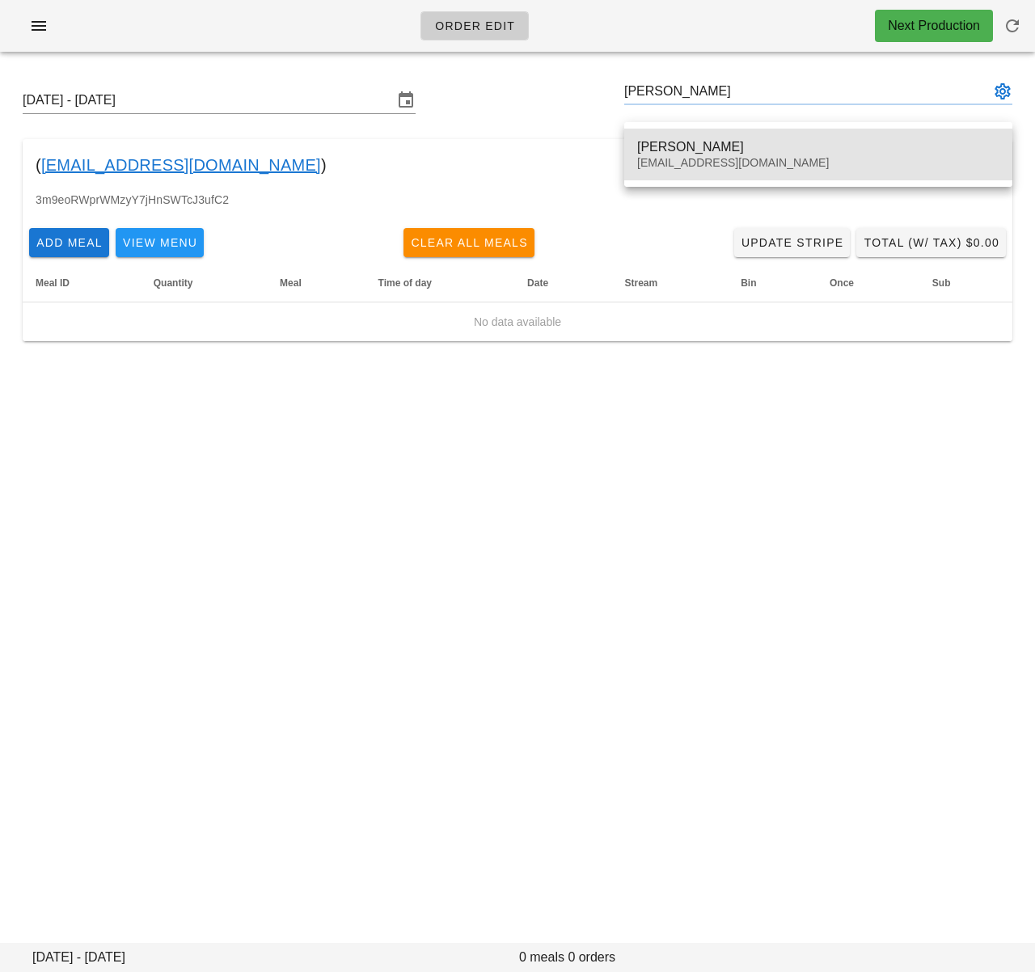
click at [733, 141] on div "[PERSON_NAME]" at bounding box center [818, 146] width 362 height 15
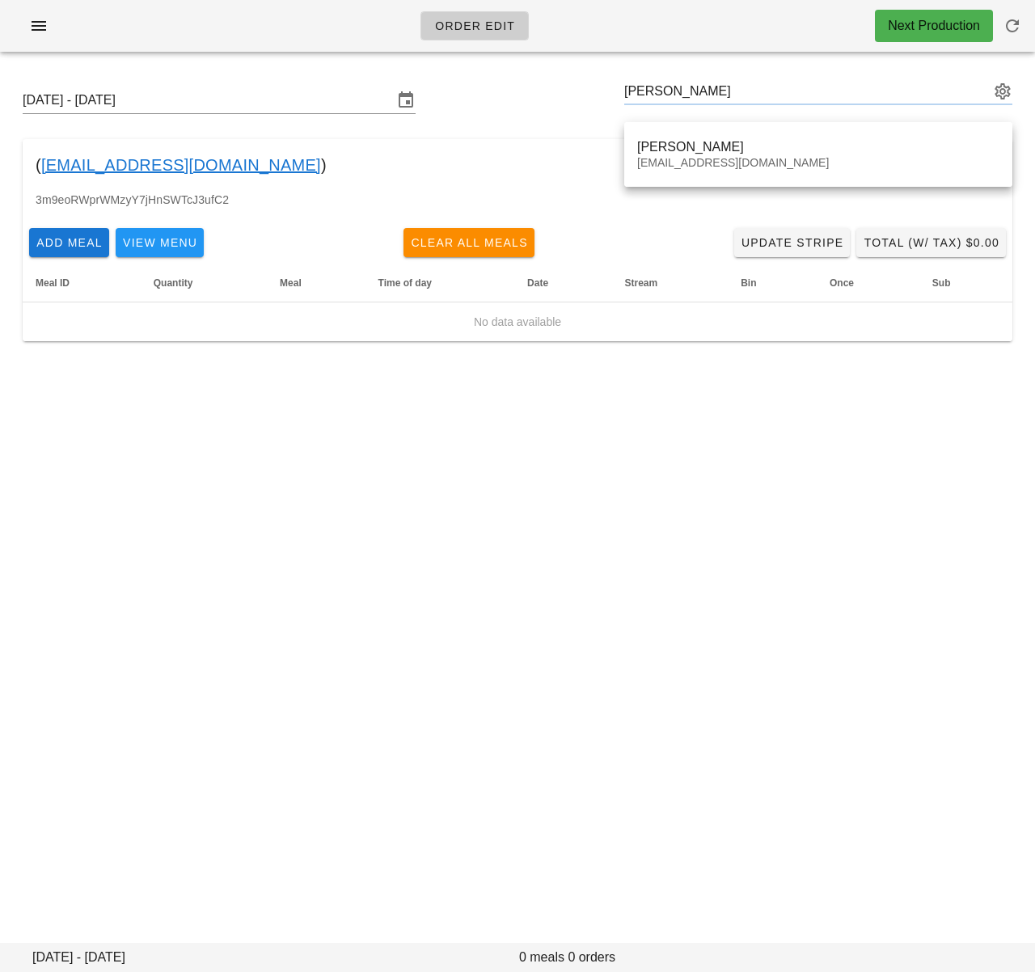
type input "[PERSON_NAME] ([EMAIL_ADDRESS][DOMAIN_NAME])"
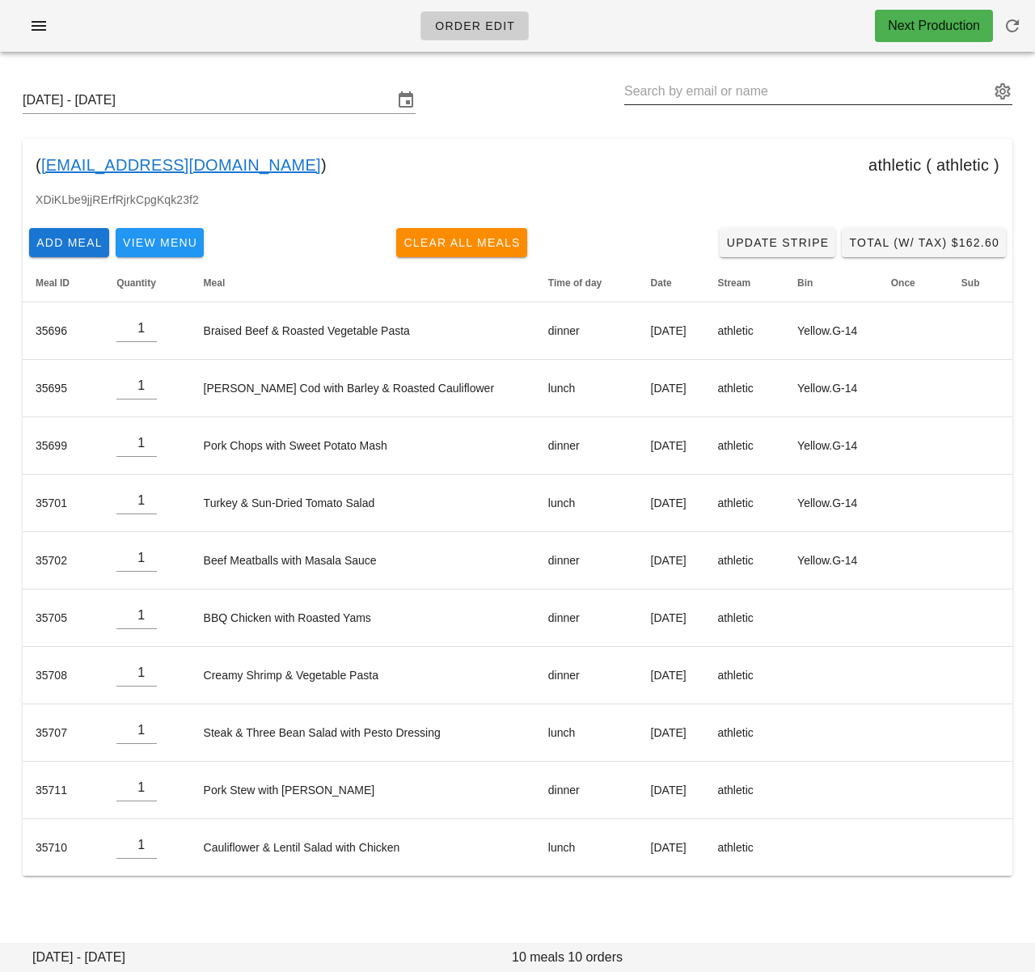
click at [733, 96] on input "text" at bounding box center [806, 91] width 365 height 26
paste input "[PERSON_NAME]"
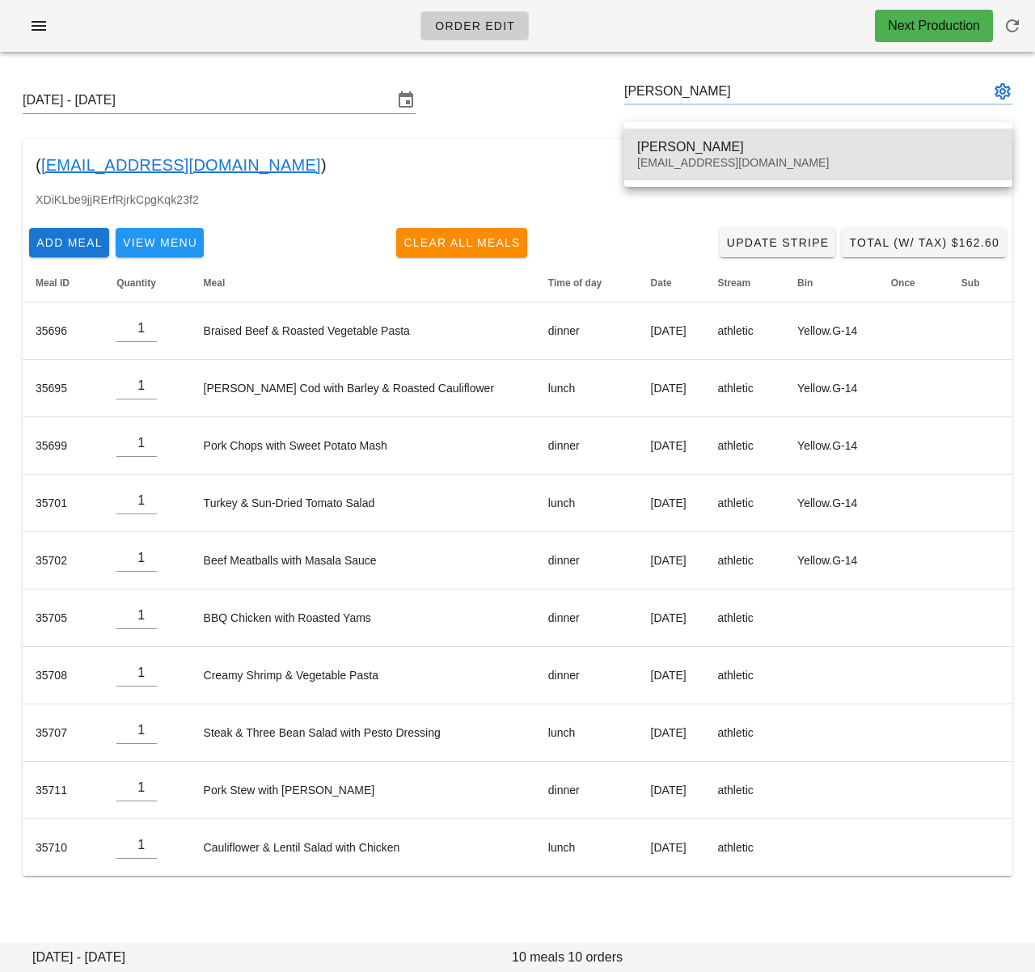
click at [720, 146] on div "[PERSON_NAME]" at bounding box center [818, 146] width 362 height 15
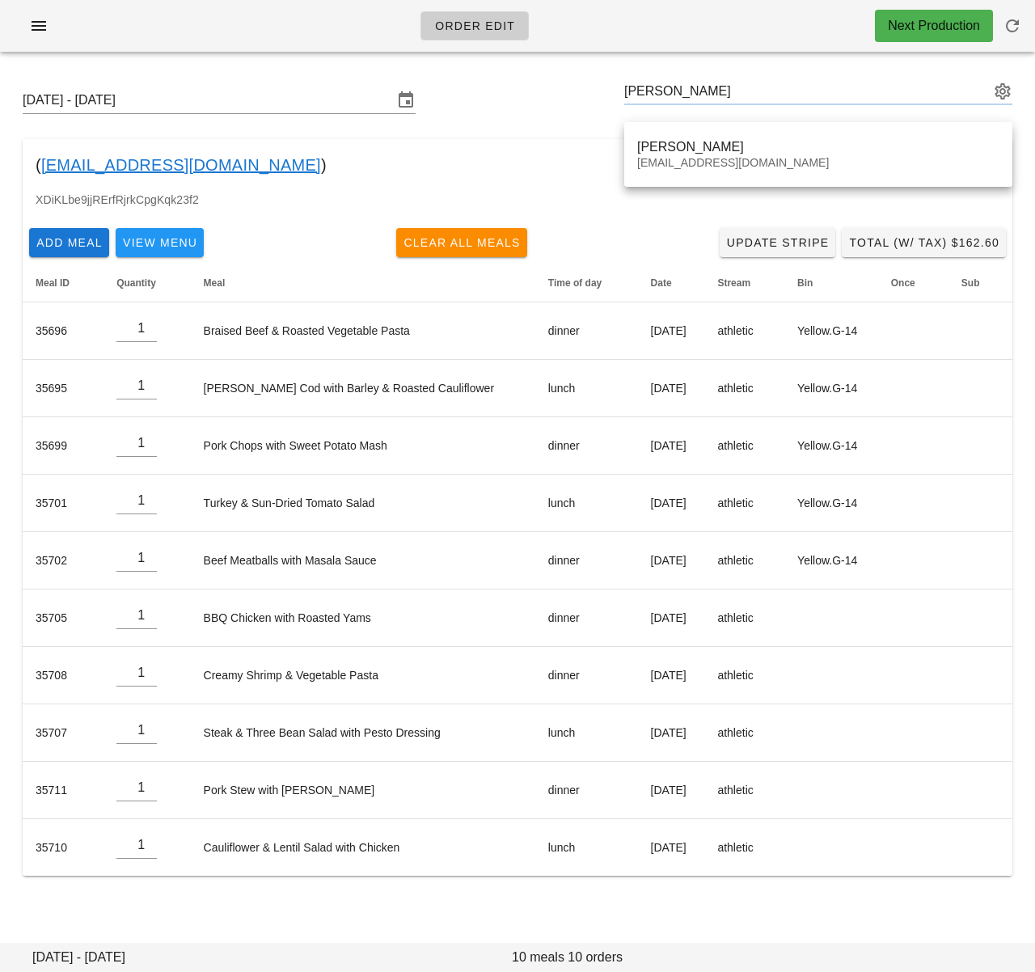
type input "[PERSON_NAME] ([EMAIL_ADDRESS][DOMAIN_NAME])"
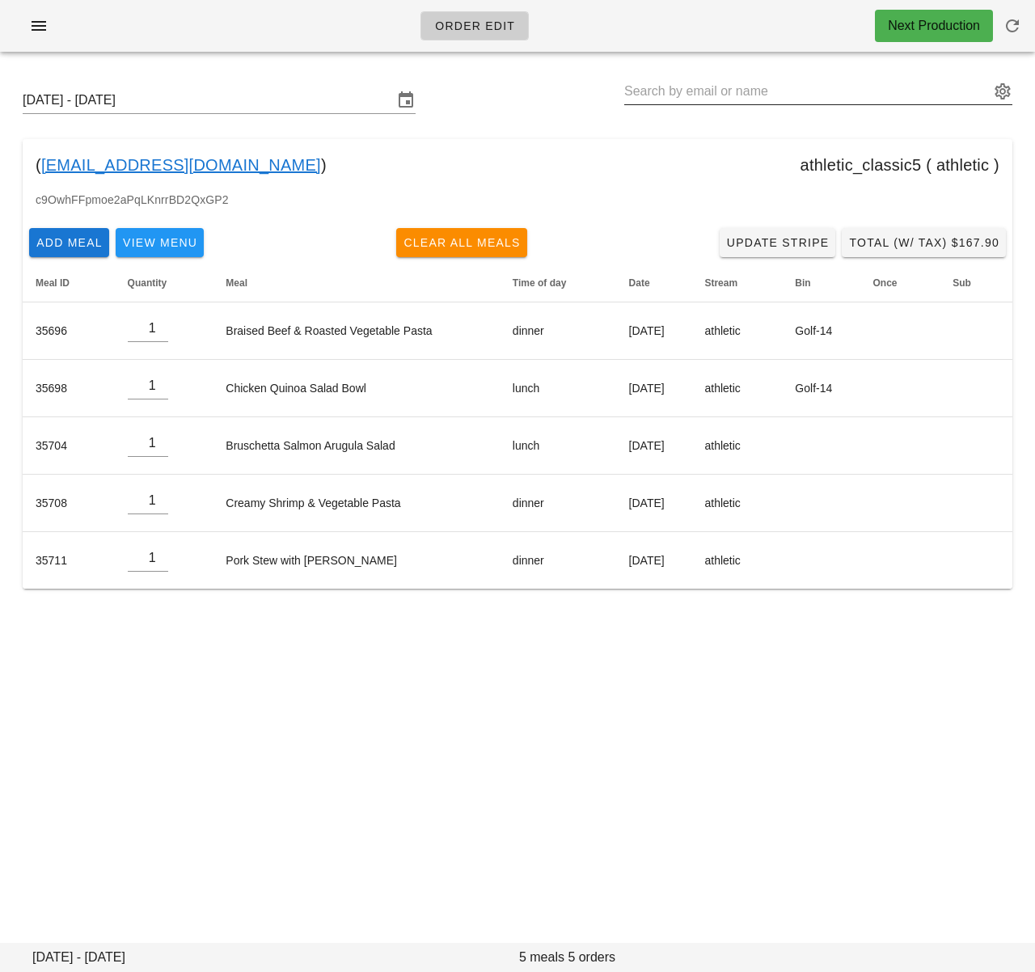
click at [689, 94] on input "text" at bounding box center [806, 91] width 365 height 26
paste input "[PERSON_NAME]"
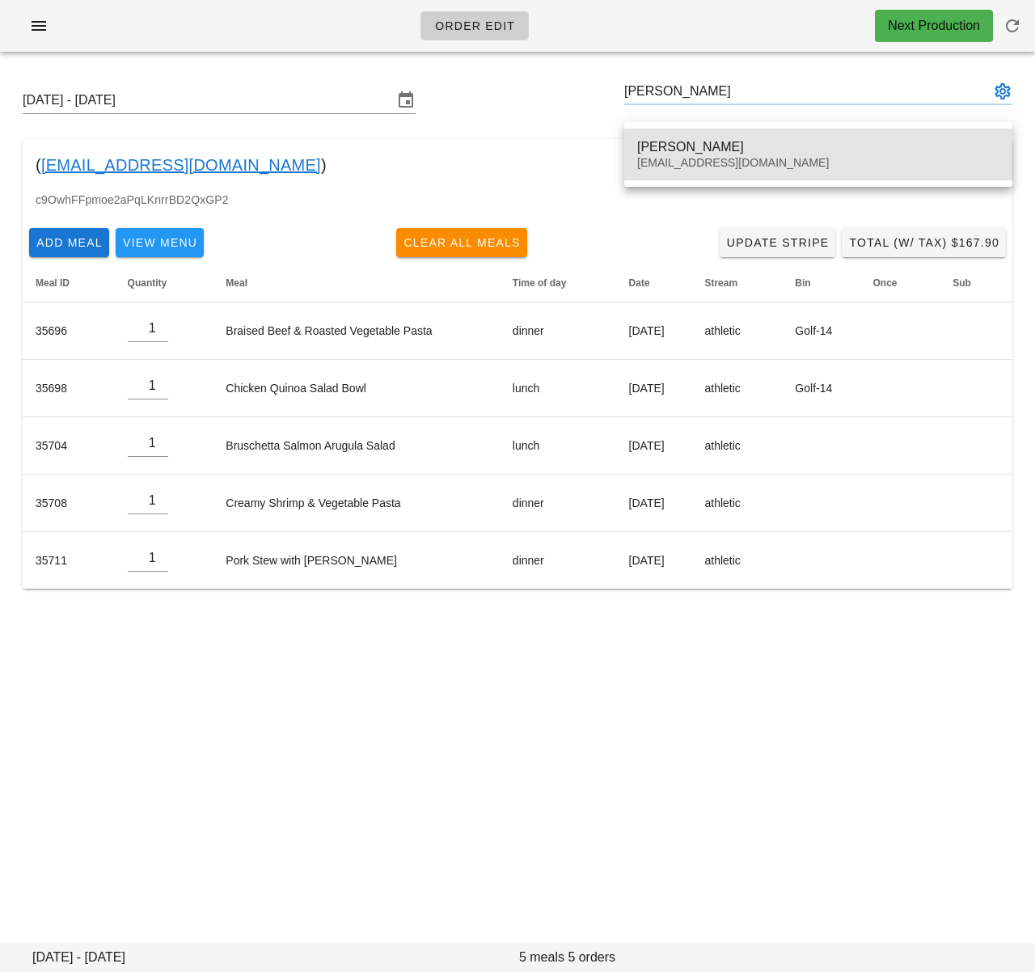
click at [680, 131] on div "[PERSON_NAME] [EMAIL_ADDRESS][DOMAIN_NAME]" at bounding box center [818, 154] width 362 height 50
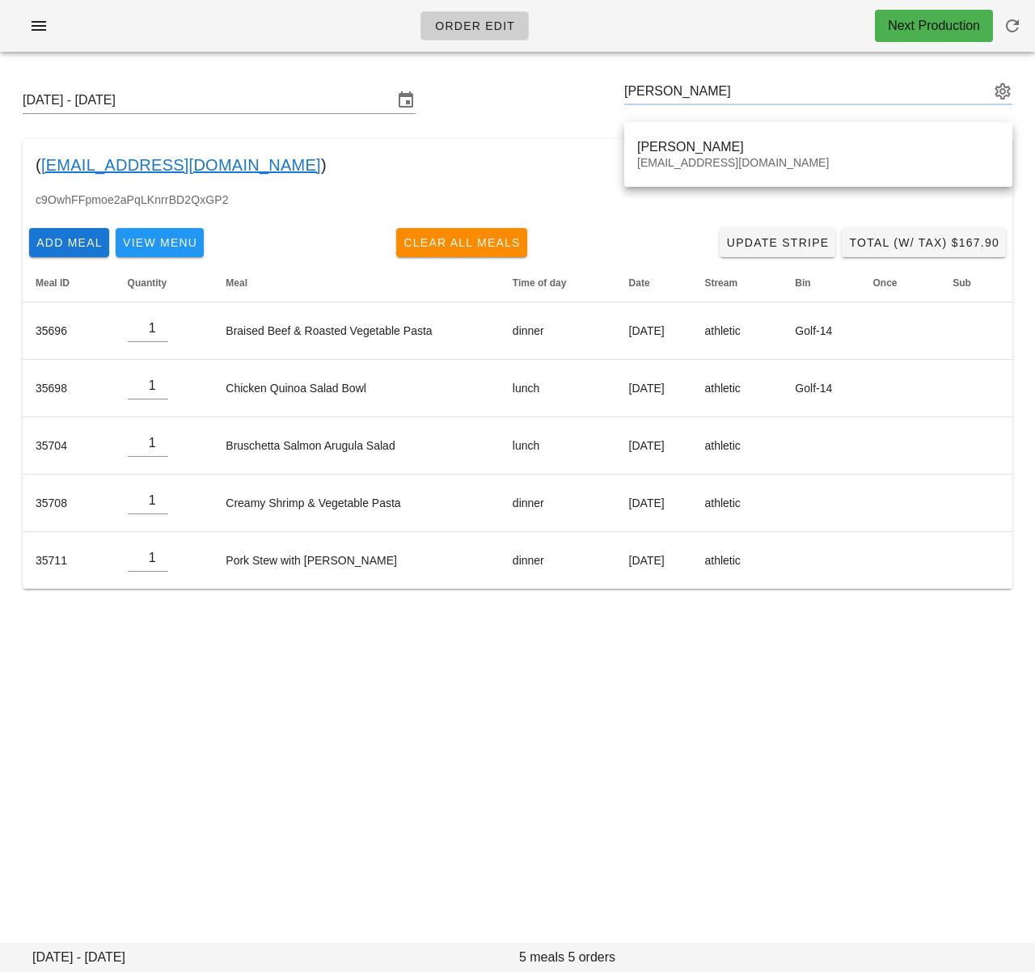
type input "[PERSON_NAME] ([EMAIL_ADDRESS][DOMAIN_NAME])"
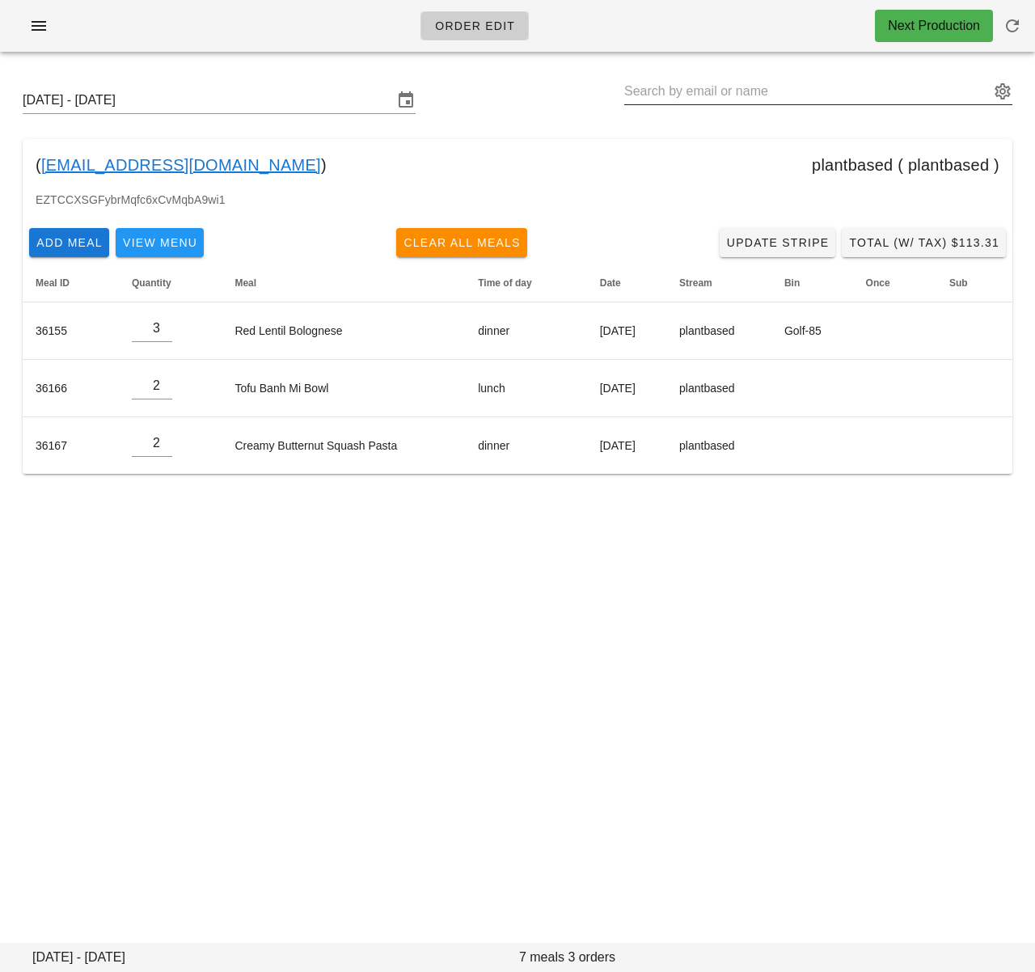
click at [671, 86] on input "text" at bounding box center [806, 91] width 365 height 26
paste input "[PERSON_NAME]"
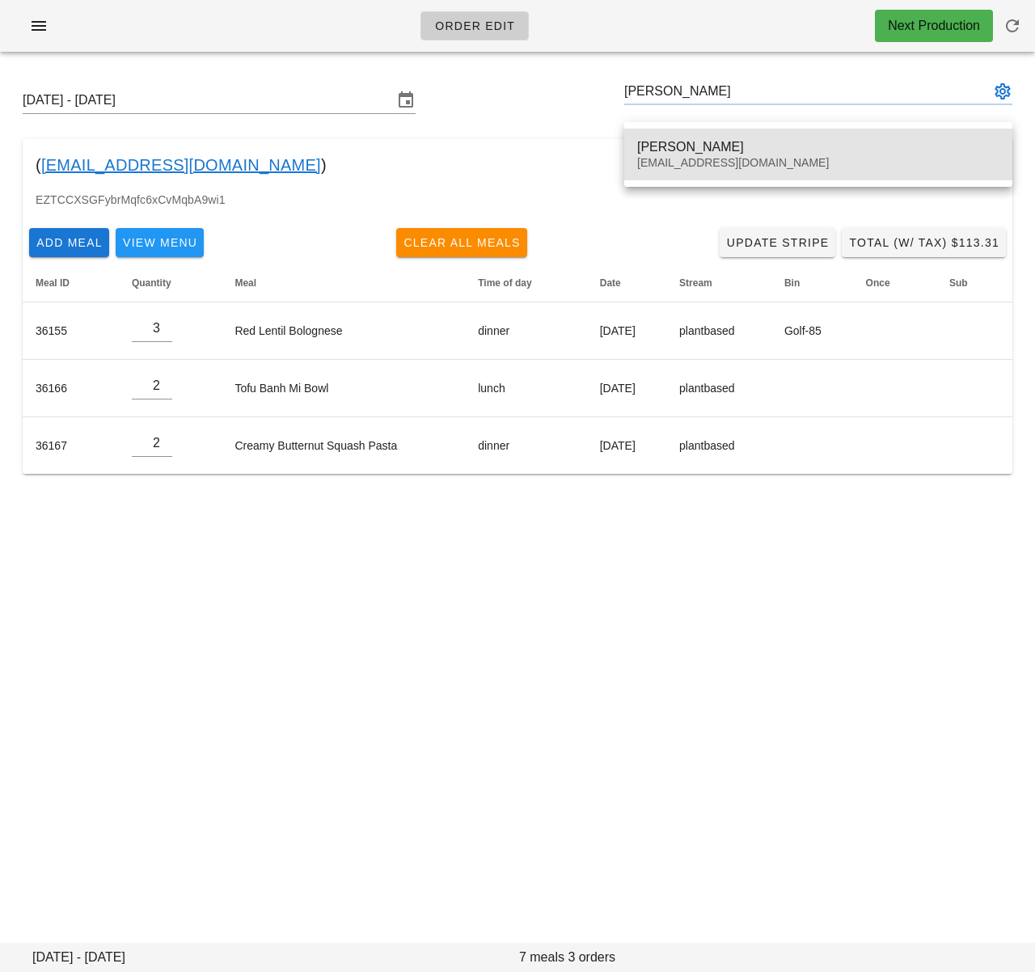
click at [699, 141] on div "[PERSON_NAME]" at bounding box center [818, 146] width 362 height 15
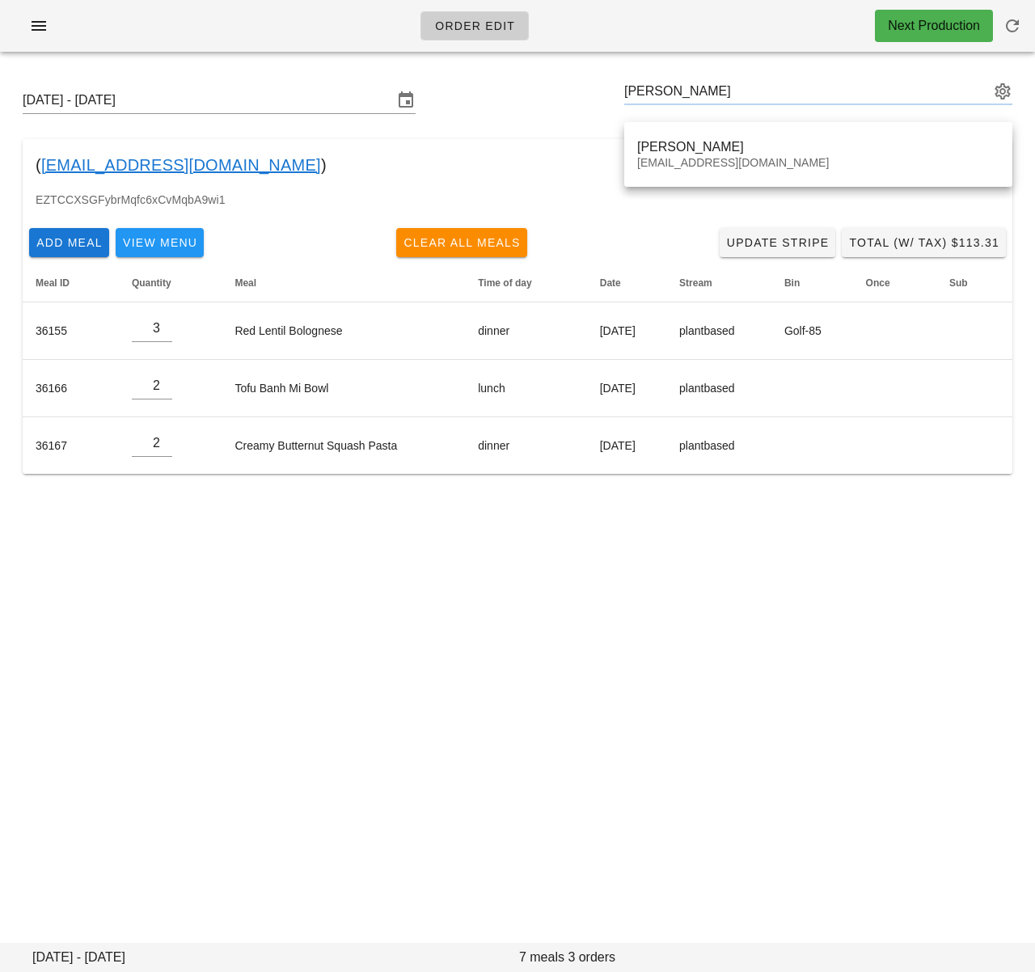
type input "[PERSON_NAME] ([EMAIL_ADDRESS][DOMAIN_NAME])"
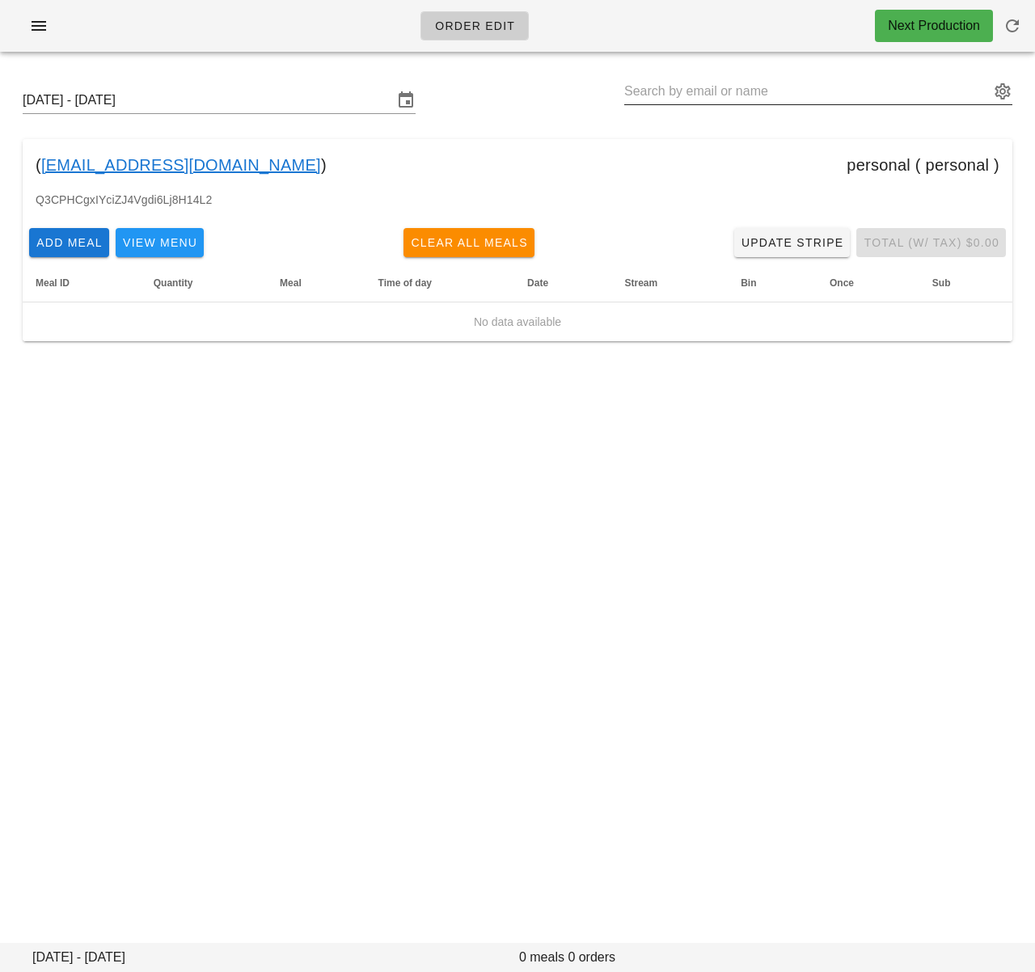
click at [760, 84] on input "text" at bounding box center [806, 91] width 365 height 26
paste input "[PERSON_NAME]"
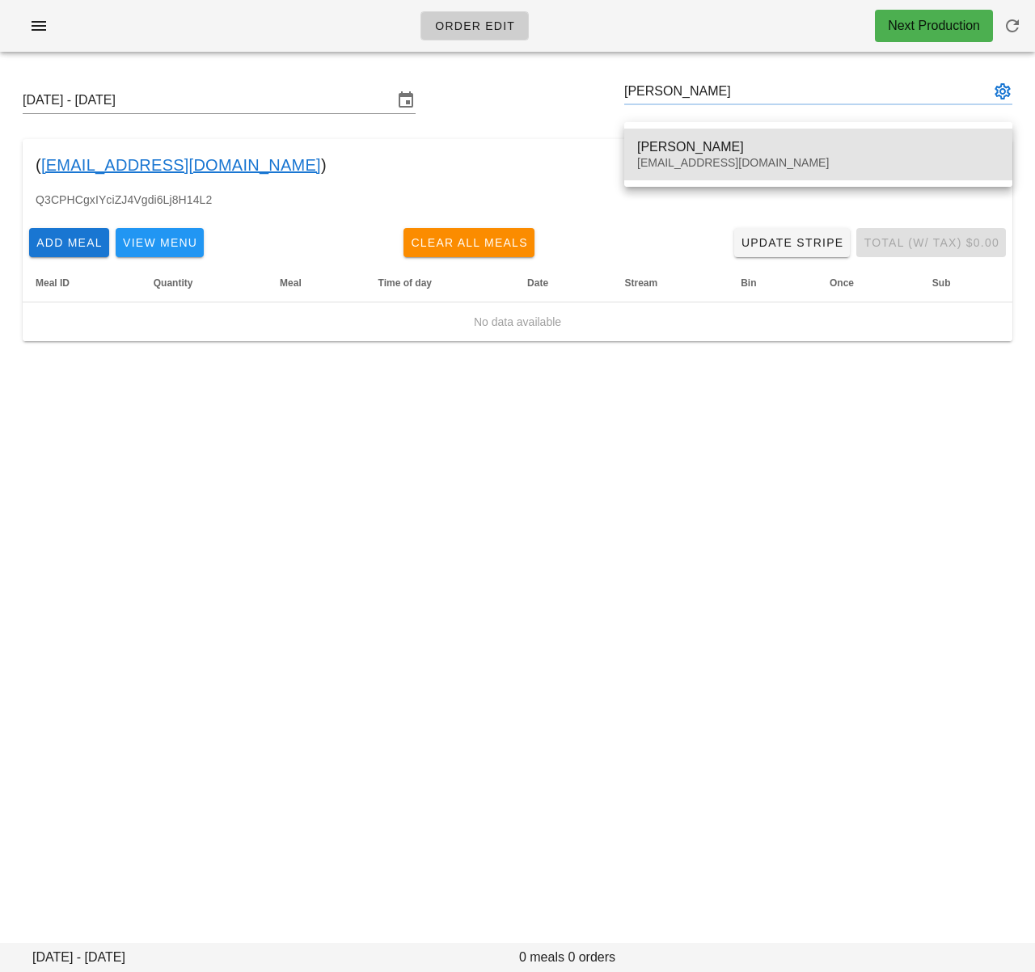
click at [698, 133] on div "[PERSON_NAME] [PERSON_NAME][EMAIL_ADDRESS][PERSON_NAME][DOMAIN_NAME]" at bounding box center [818, 154] width 362 height 50
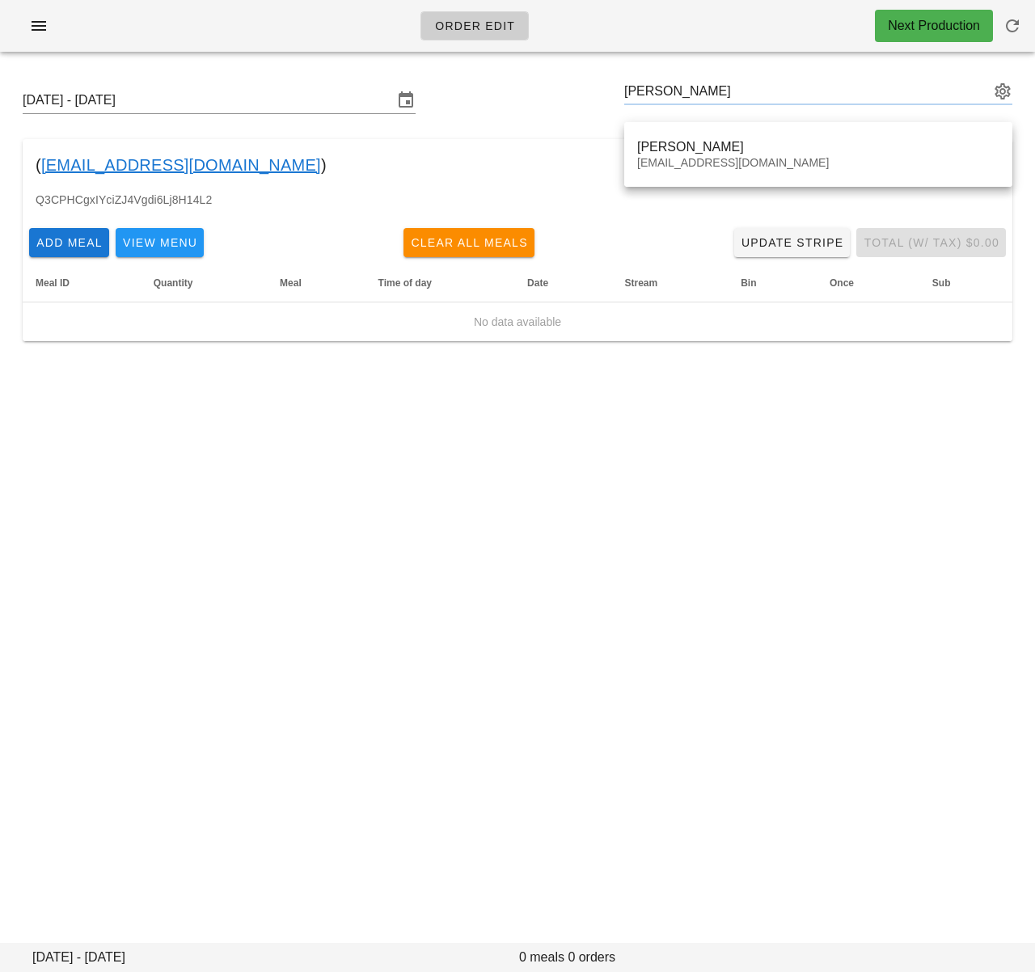
type input "[PERSON_NAME] ([PERSON_NAME][EMAIL_ADDRESS][PERSON_NAME][DOMAIN_NAME])"
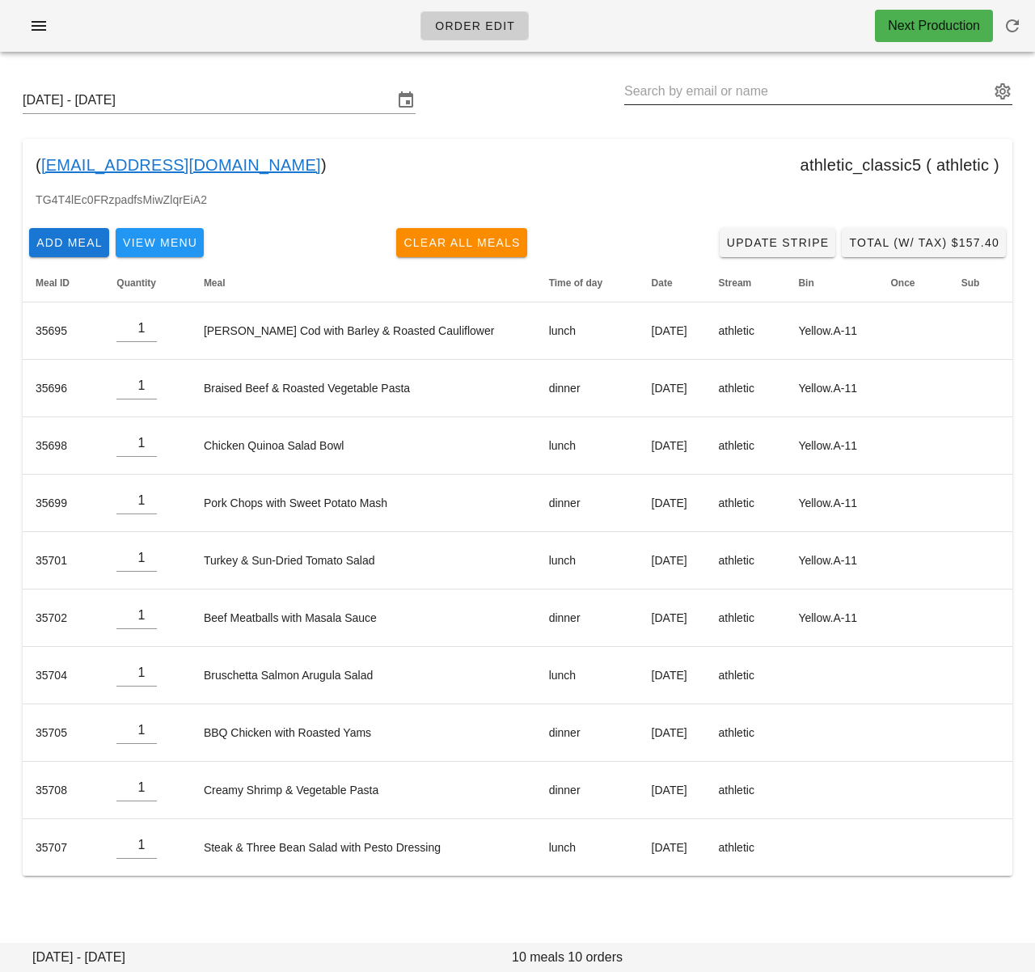
click at [736, 79] on input "text" at bounding box center [806, 91] width 365 height 26
paste input "[PERSON_NAME]"
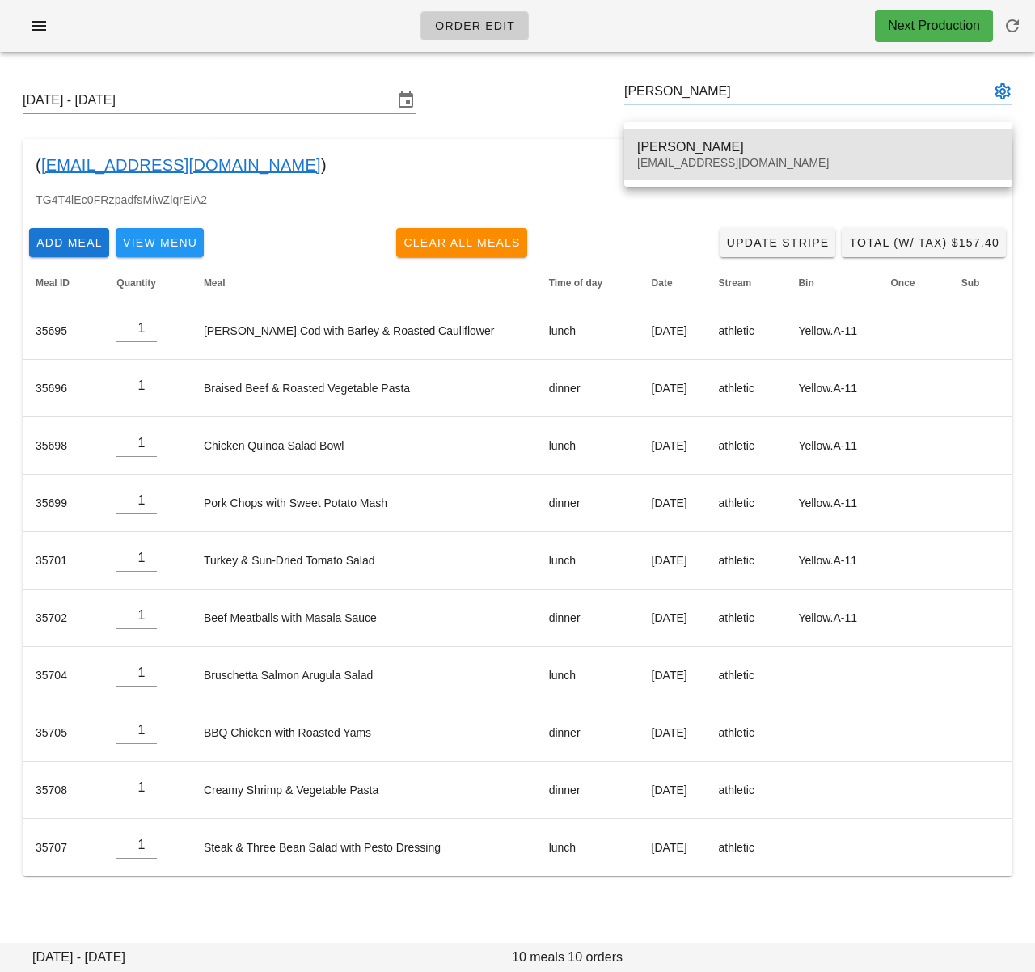
click at [710, 142] on div "[PERSON_NAME]" at bounding box center [818, 146] width 362 height 15
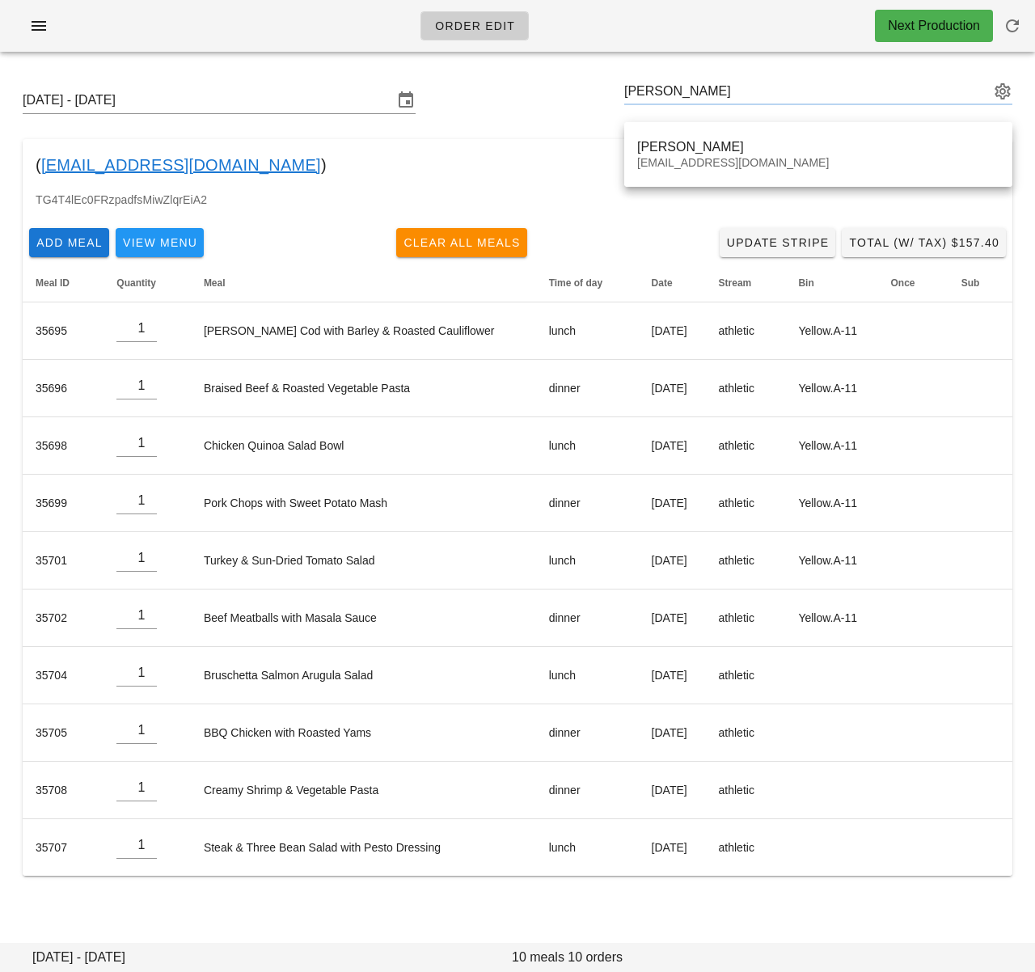
type input "[PERSON_NAME] ([EMAIL_ADDRESS][DOMAIN_NAME])"
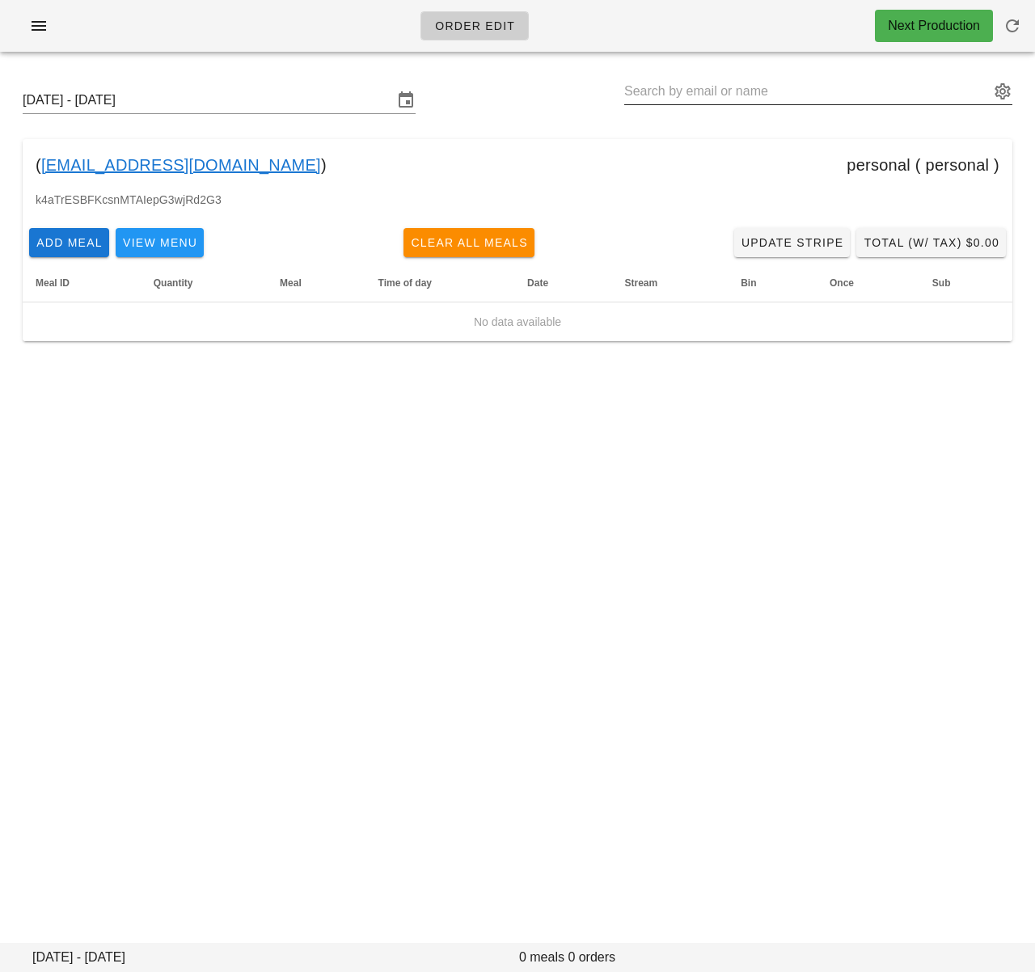
click at [760, 95] on input "text" at bounding box center [806, 91] width 365 height 26
paste input "[PERSON_NAME]"
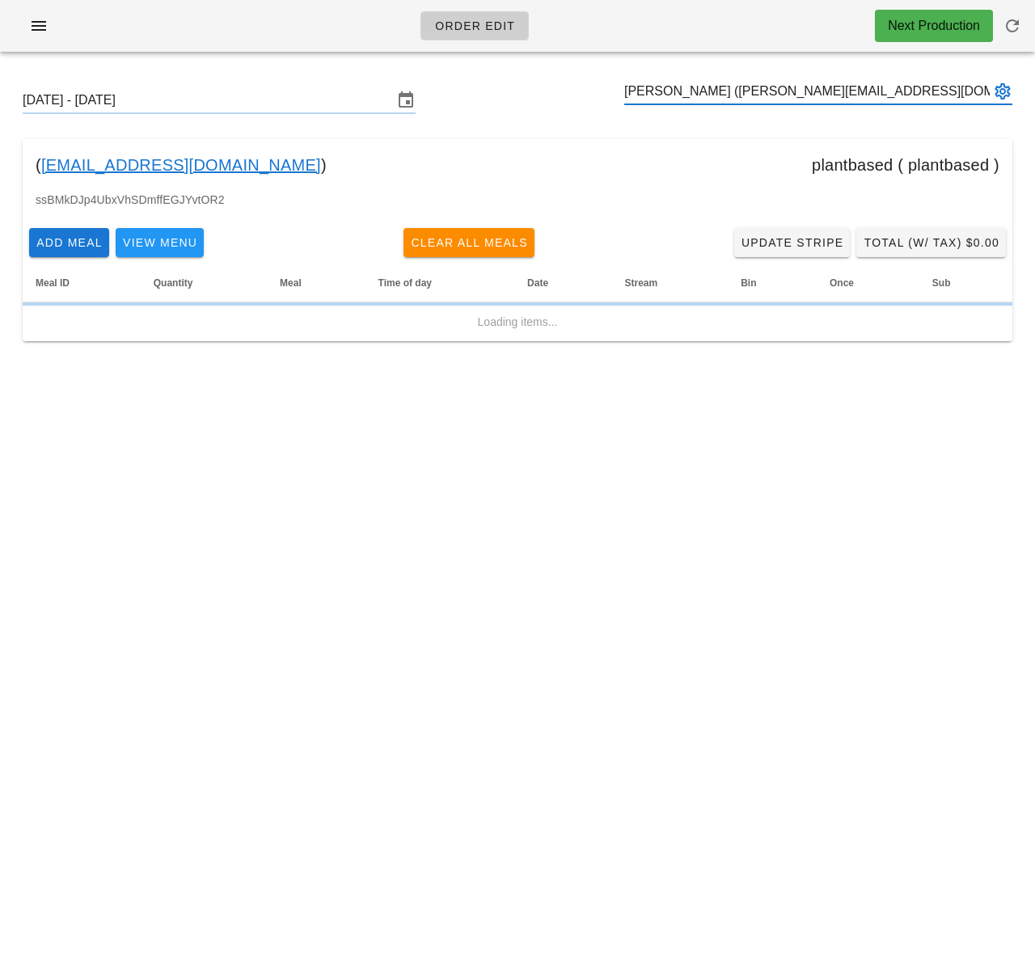
type input "[PERSON_NAME] ([PERSON_NAME][EMAIL_ADDRESS][DOMAIN_NAME])"
click at [712, 139] on div "( [EMAIL_ADDRESS][DOMAIN_NAME] ) plantbased ( plantbased )" at bounding box center [517, 165] width 989 height 52
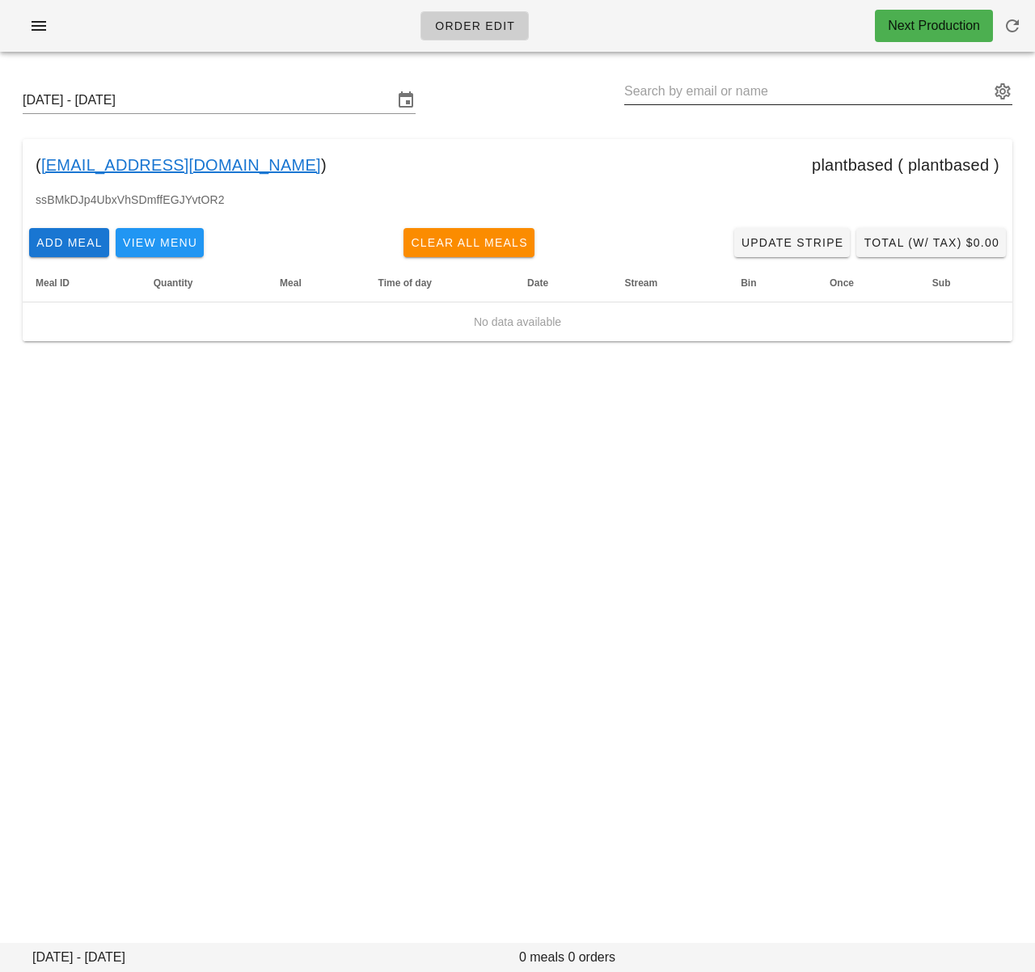
click at [732, 94] on input "text" at bounding box center [806, 91] width 365 height 26
paste input "[PERSON_NAME]"
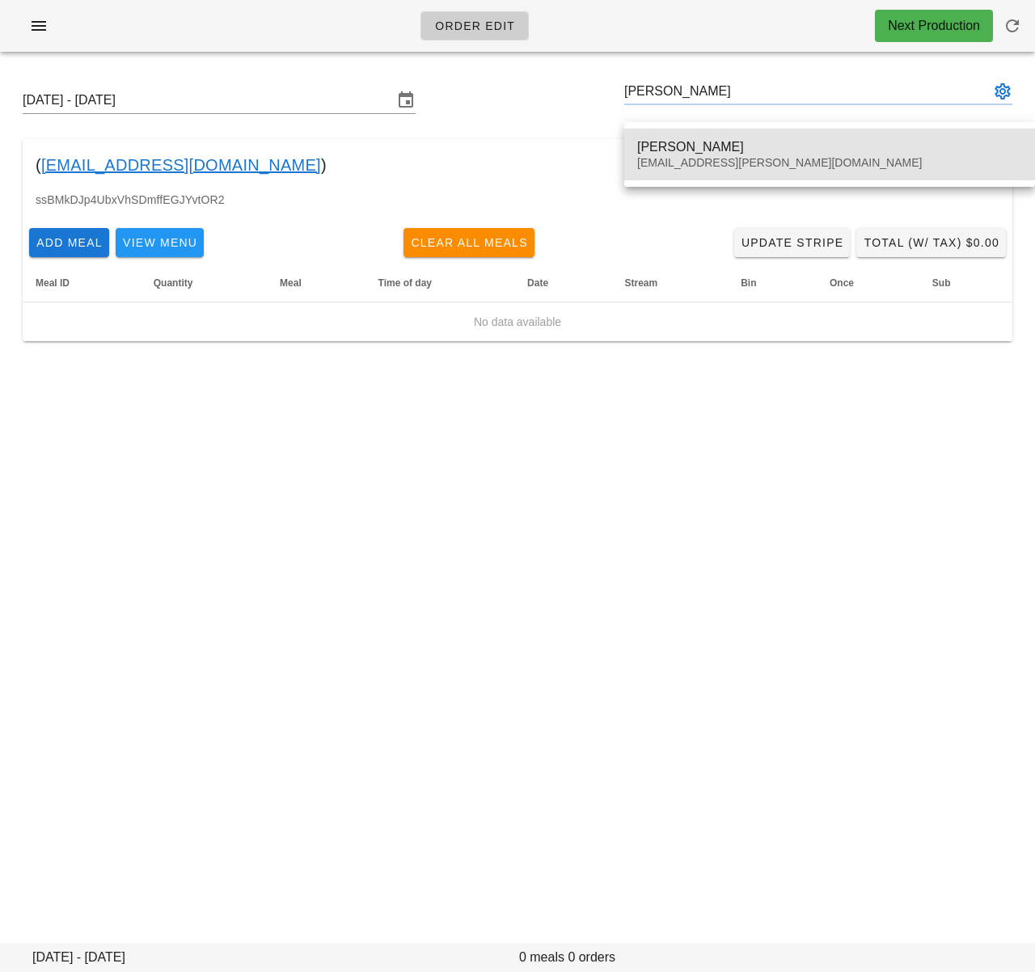
click at [698, 151] on div "[PERSON_NAME]" at bounding box center [829, 146] width 385 height 15
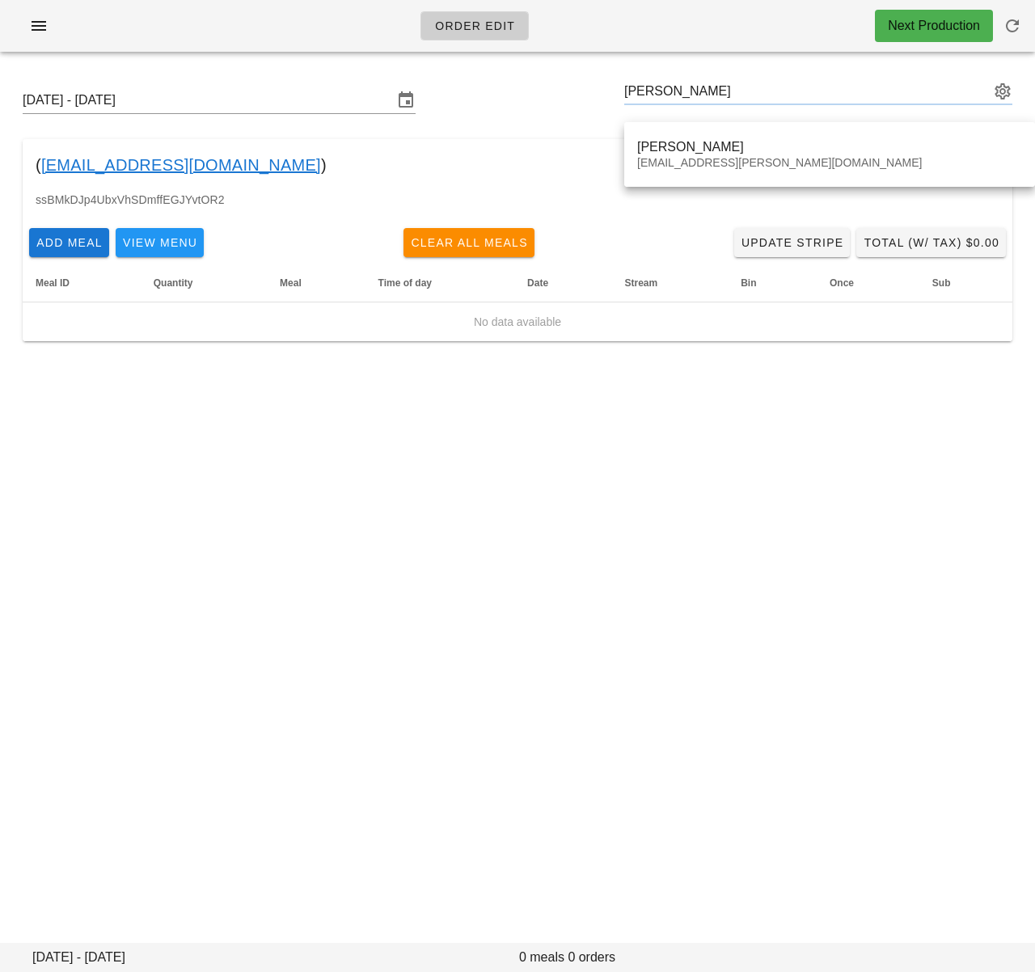
type input "[PERSON_NAME] ([EMAIL_ADDRESS][PERSON_NAME][DOMAIN_NAME])"
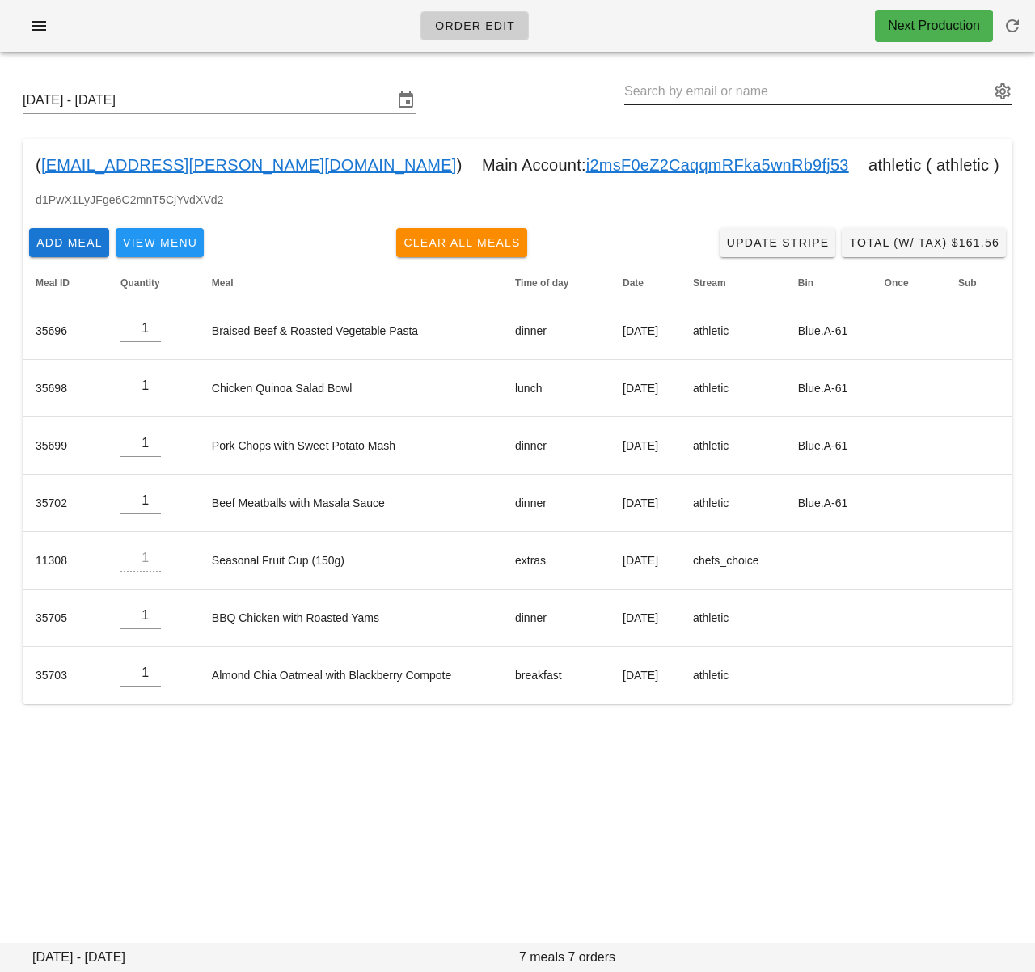
click at [755, 93] on input "text" at bounding box center [806, 91] width 365 height 26
paste input "[PERSON_NAME]"
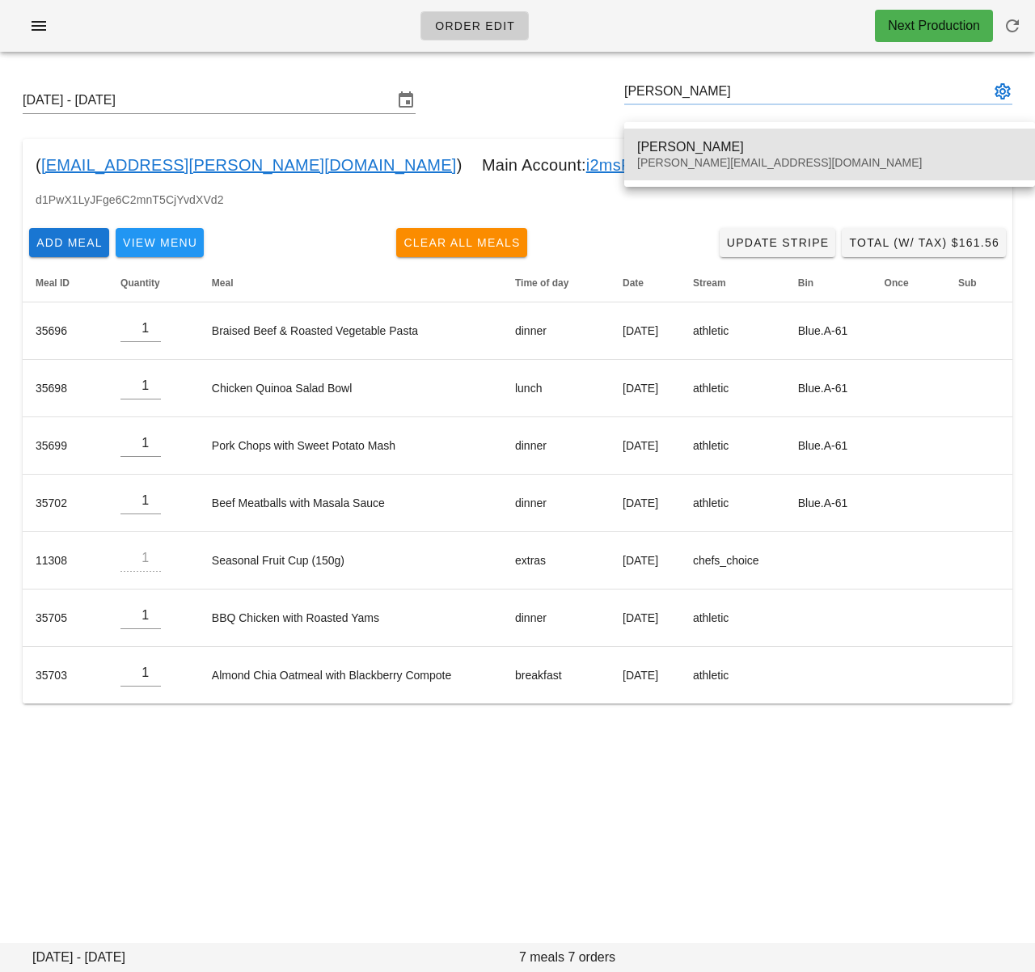
click at [728, 147] on div "[PERSON_NAME]" at bounding box center [829, 146] width 385 height 15
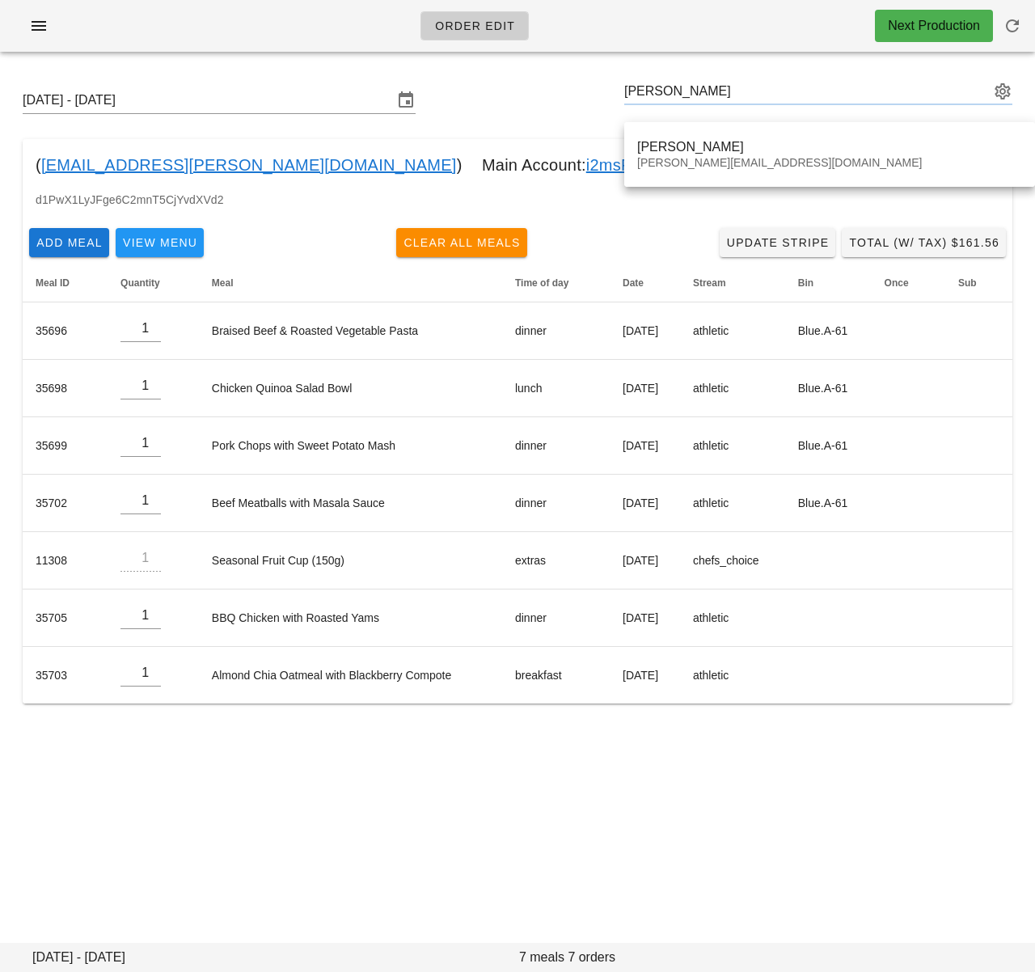
type input "[PERSON_NAME] ([PERSON_NAME][EMAIL_ADDRESS][DOMAIN_NAME])"
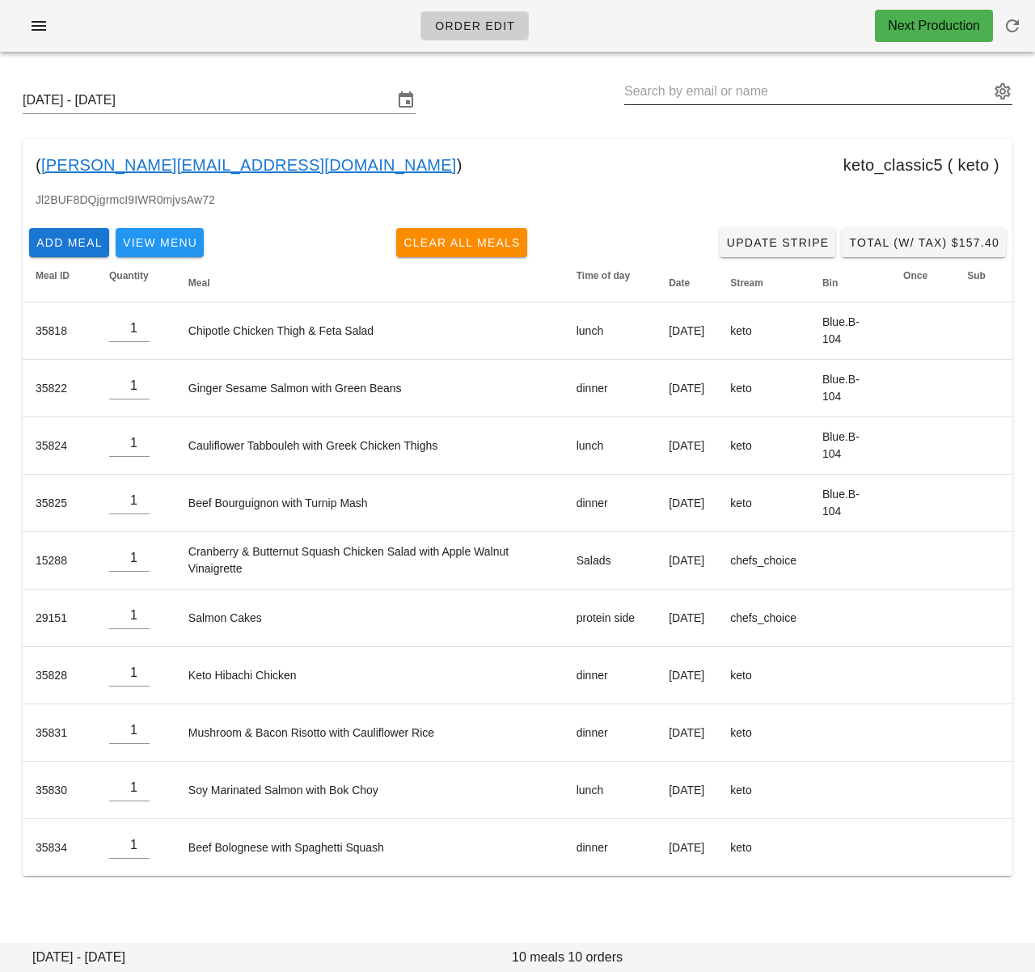
click at [677, 95] on input "text" at bounding box center [806, 91] width 365 height 26
paste input "[PERSON_NAME]"
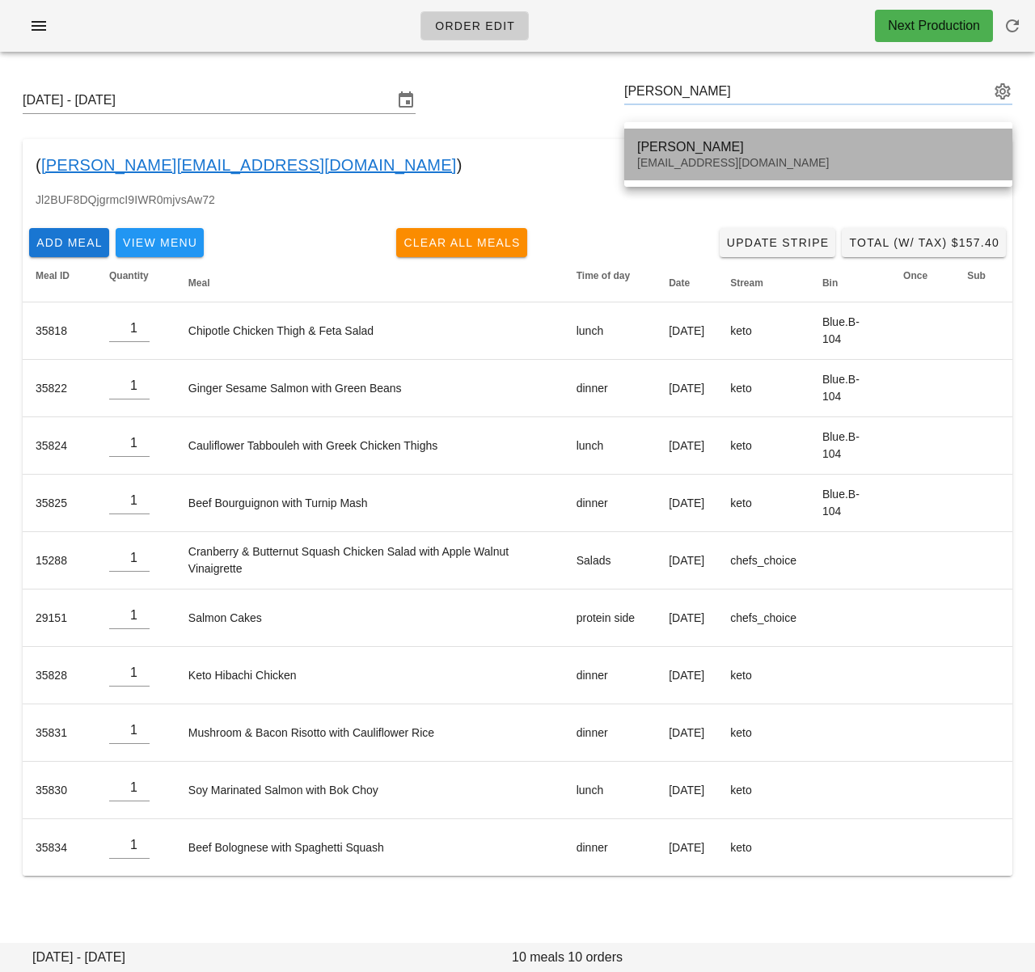
click at [684, 152] on div "[PERSON_NAME]" at bounding box center [818, 146] width 362 height 15
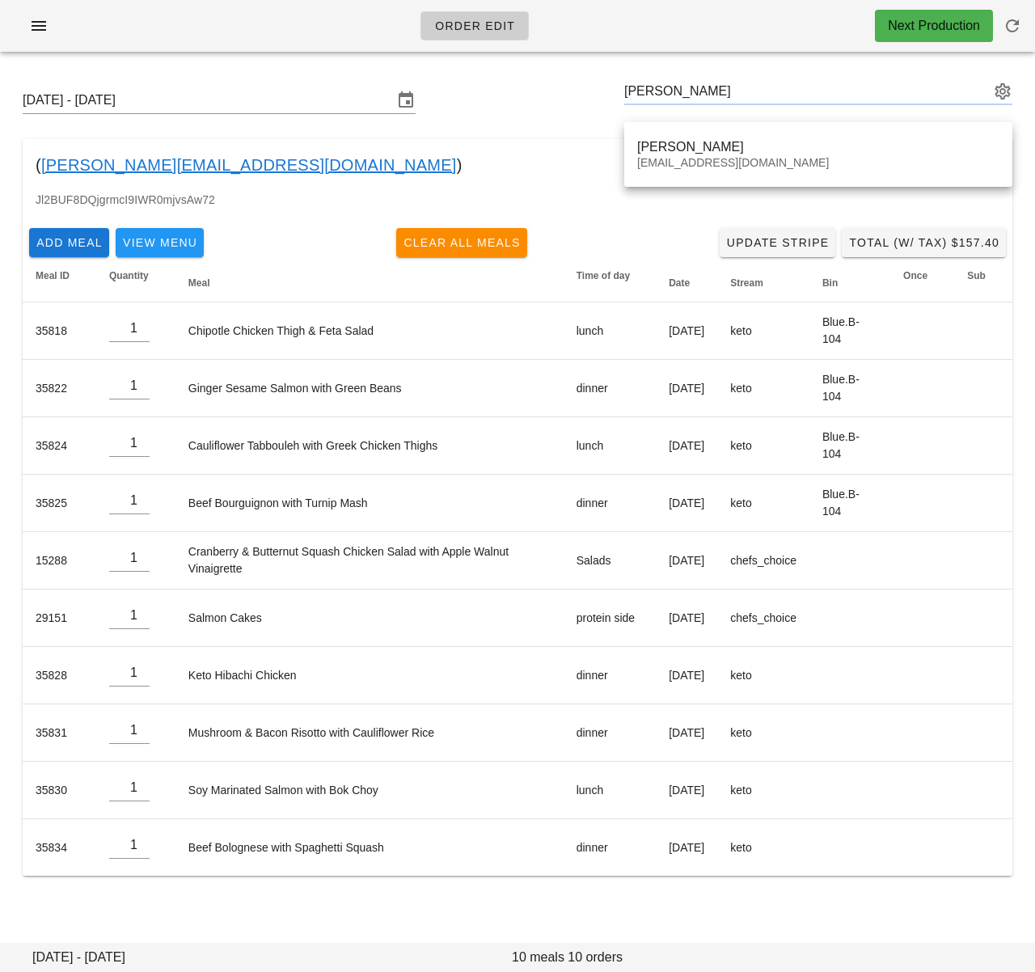
type input "[PERSON_NAME] ([EMAIL_ADDRESS][DOMAIN_NAME])"
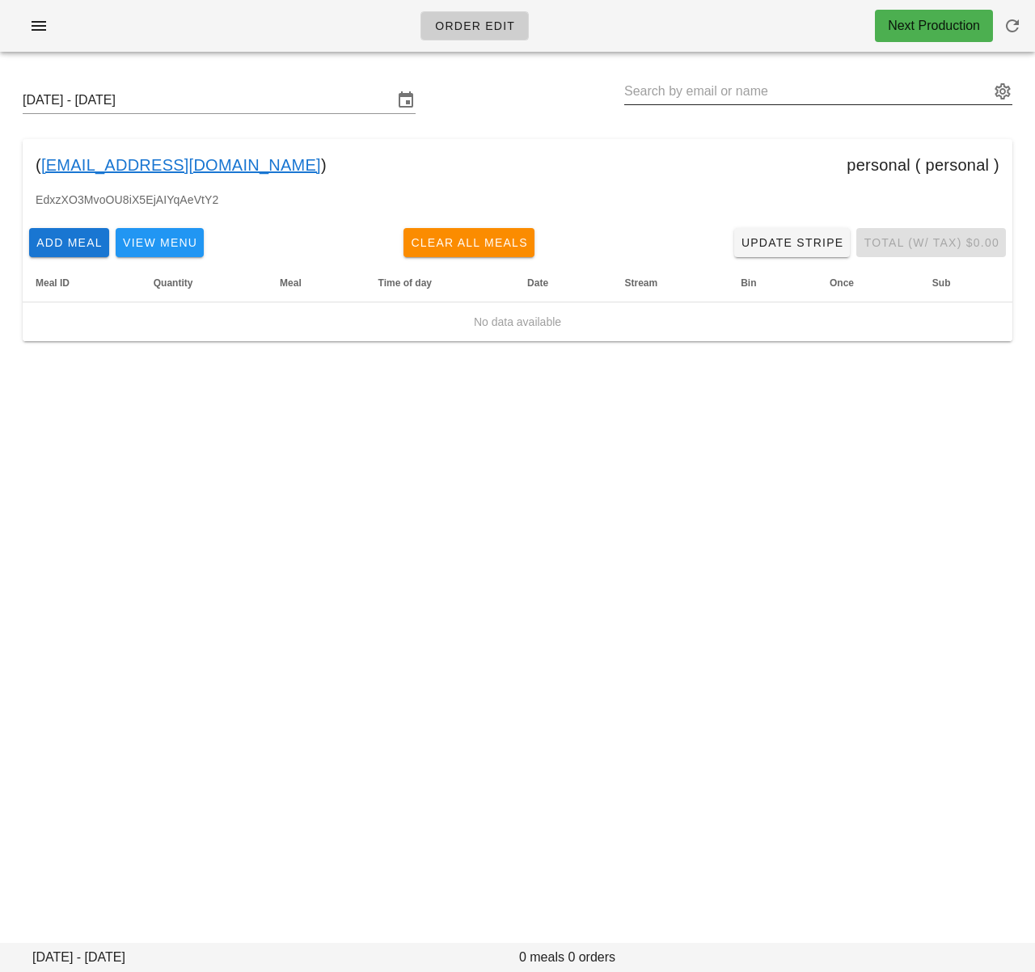
click at [666, 97] on input "text" at bounding box center [806, 91] width 365 height 26
paste input "[PERSON_NAME]"
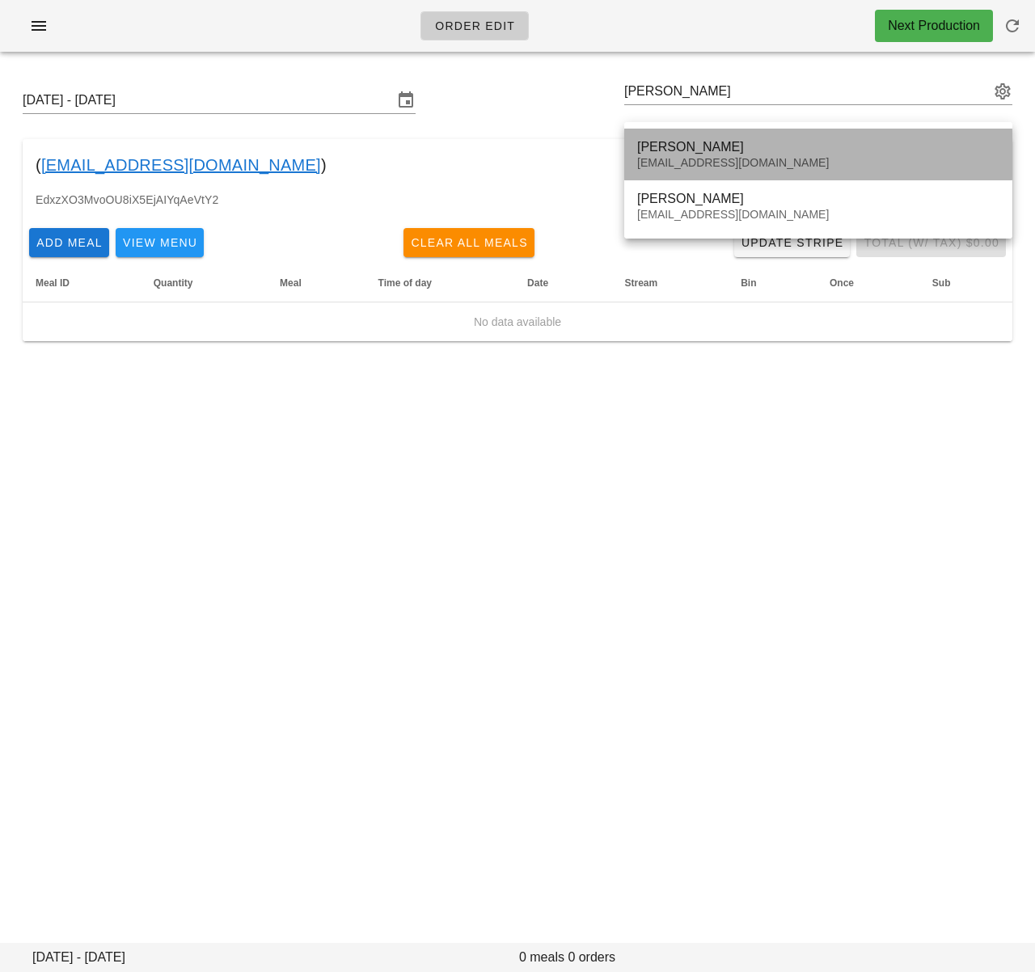
drag, startPoint x: 656, startPoint y: 135, endPoint x: 643, endPoint y: 140, distance: 13.1
click at [656, 135] on div "[PERSON_NAME] [EMAIL_ADDRESS][DOMAIN_NAME]" at bounding box center [818, 154] width 362 height 50
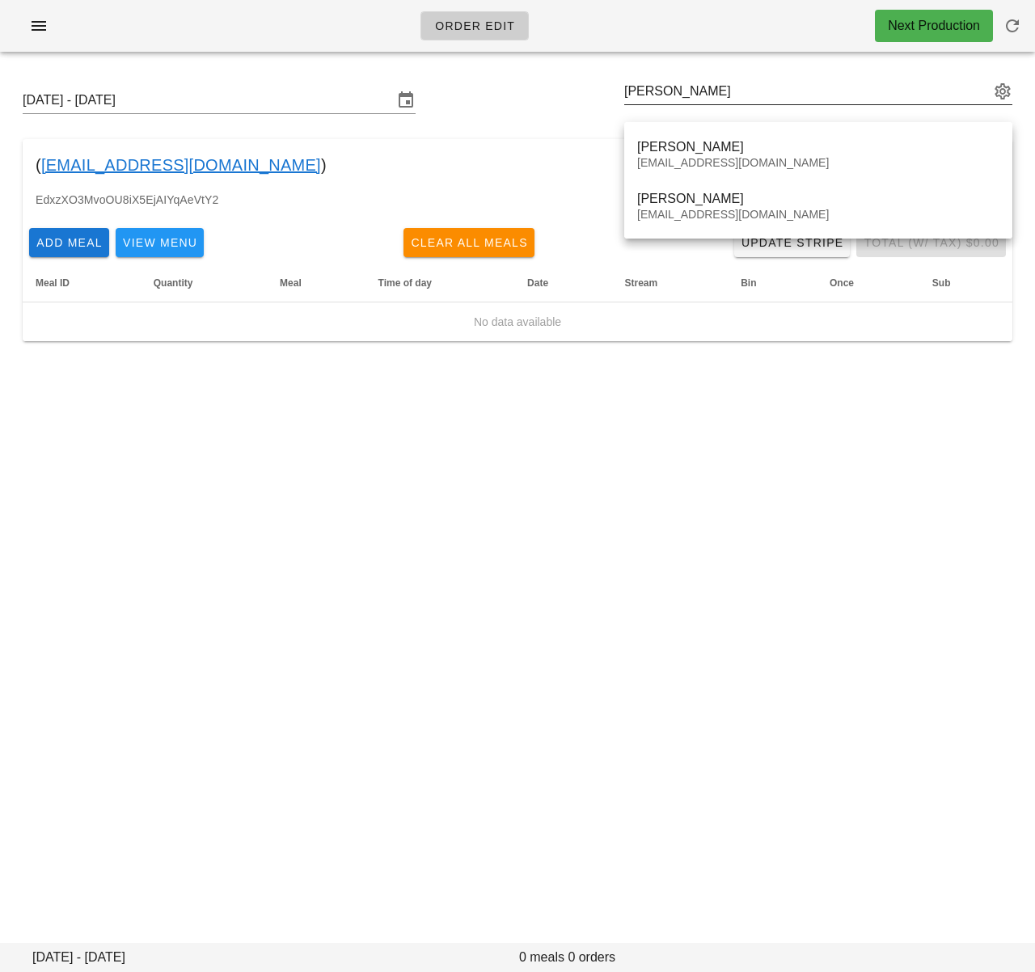
type input "[PERSON_NAME] ([EMAIL_ADDRESS][DOMAIN_NAME])"
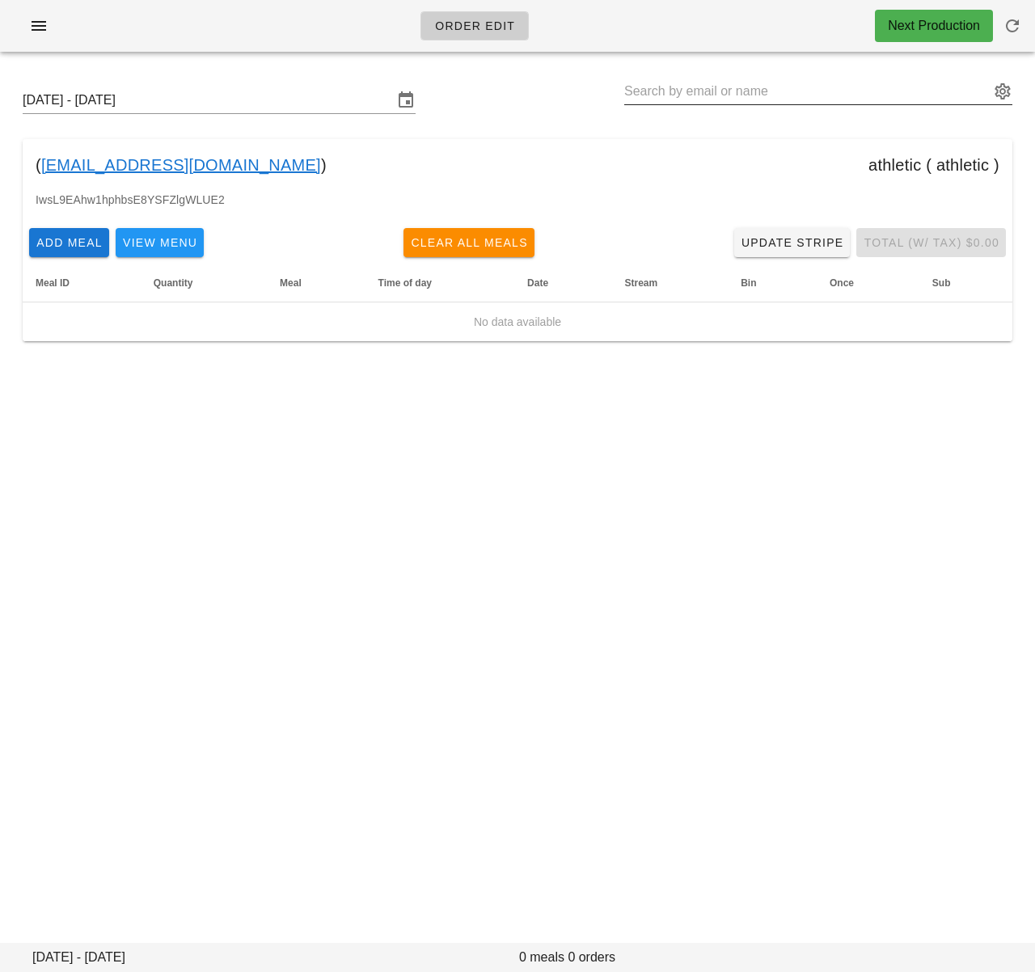
click at [635, 93] on input "text" at bounding box center [806, 91] width 365 height 26
paste input "[PERSON_NAME]"
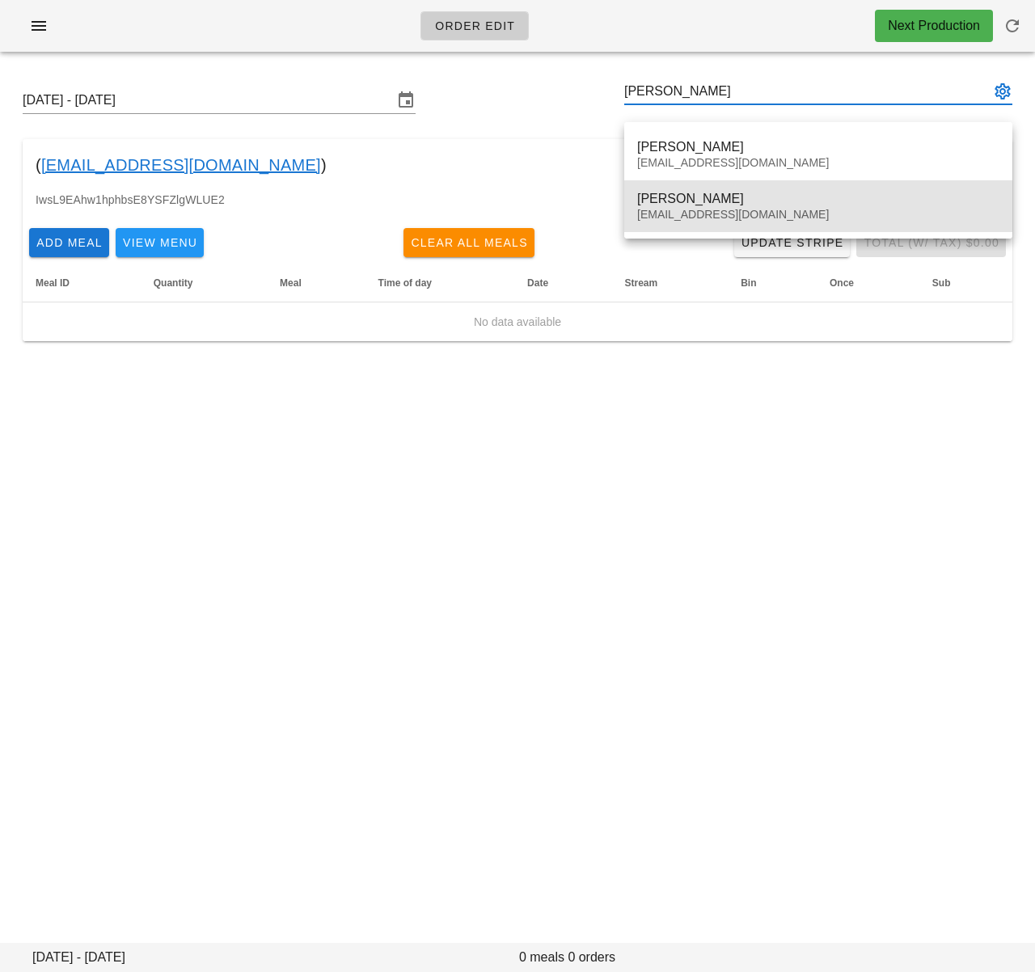
click at [660, 195] on div "[PERSON_NAME]" at bounding box center [818, 198] width 362 height 15
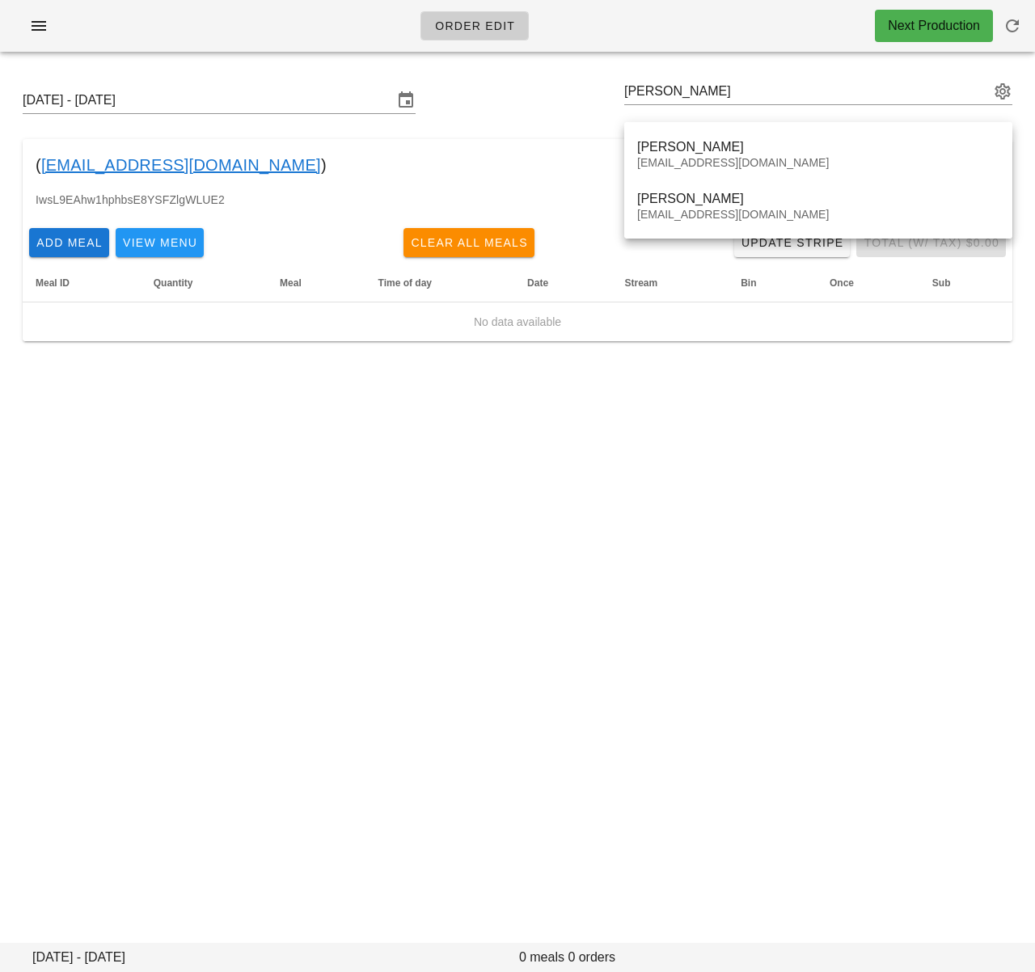
type input "[PERSON_NAME] ([EMAIL_ADDRESS][DOMAIN_NAME])"
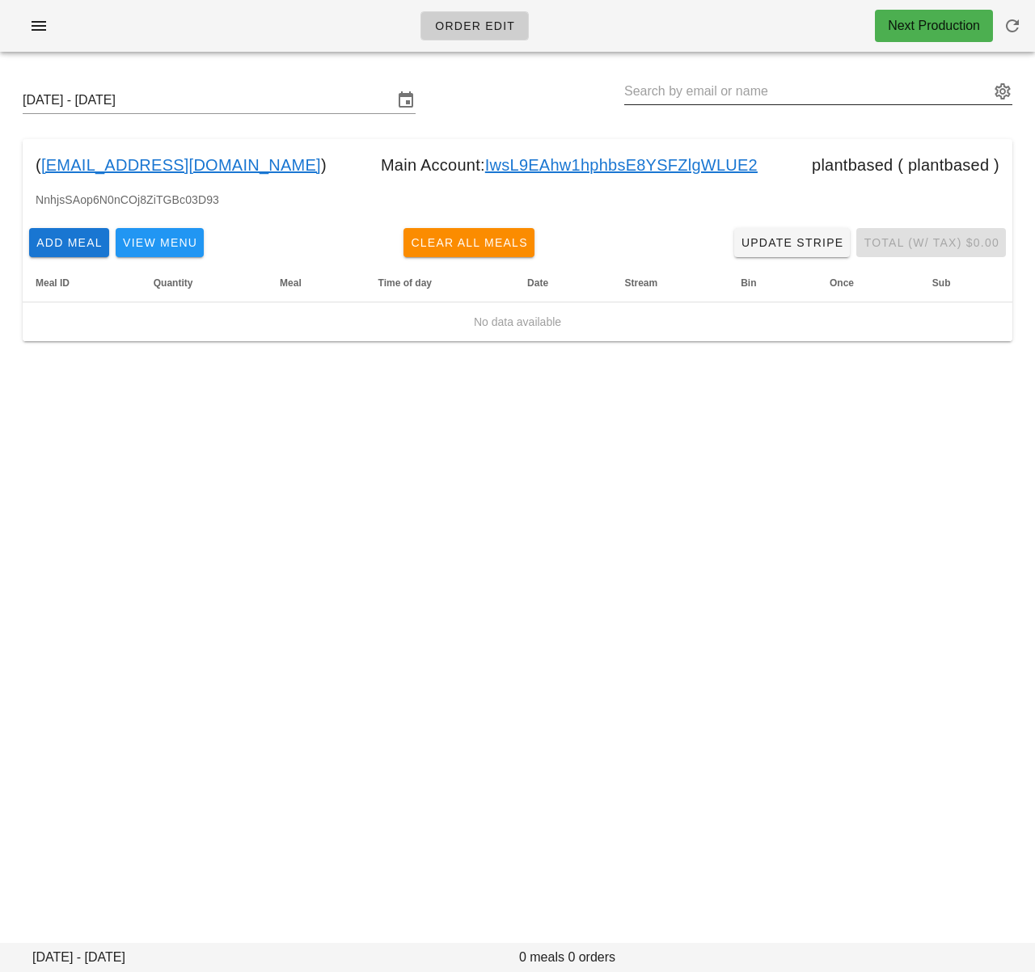
click at [670, 92] on input "text" at bounding box center [806, 91] width 365 height 26
paste input "Romax Benedict"
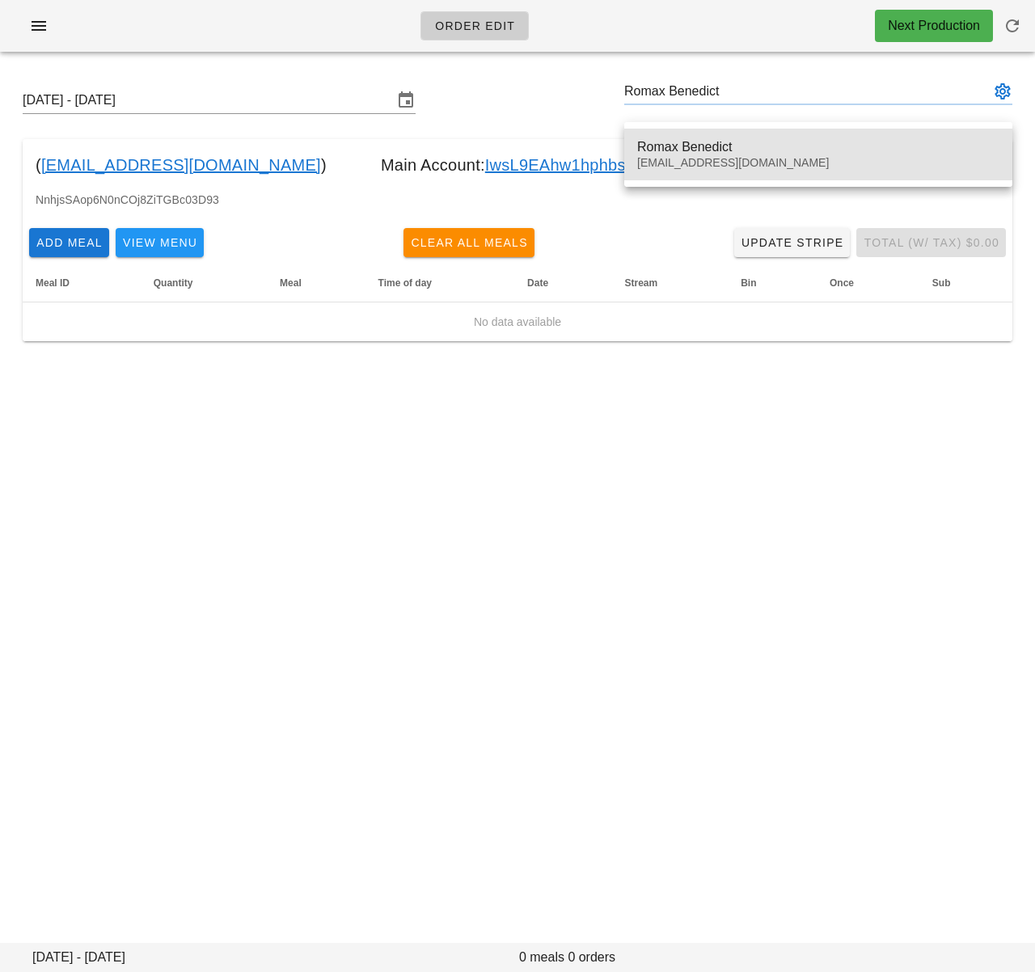
click at [672, 141] on div "Romax Benedict" at bounding box center [818, 146] width 362 height 15
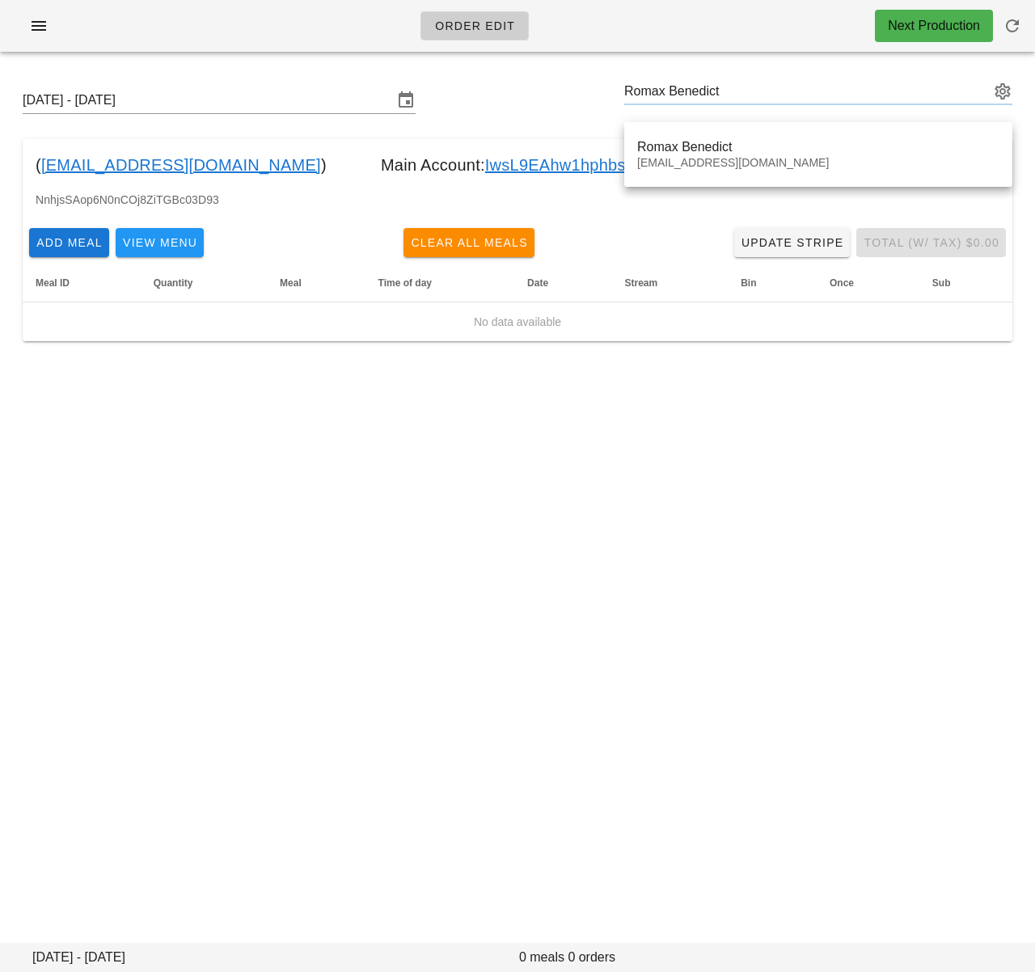
type input "Romax Benedict ([EMAIL_ADDRESS][DOMAIN_NAME])"
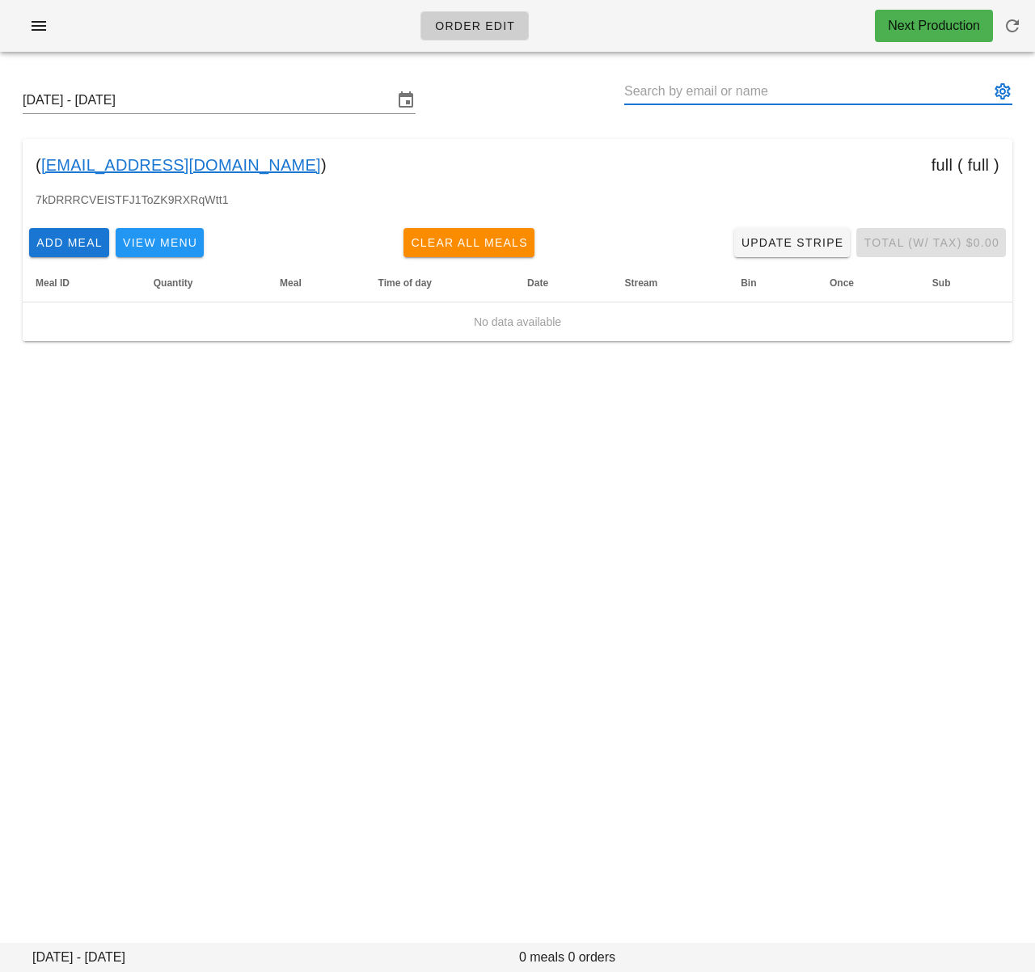
click at [719, 88] on input "text" at bounding box center [806, 91] width 365 height 26
paste input "[PERSON_NAME]"
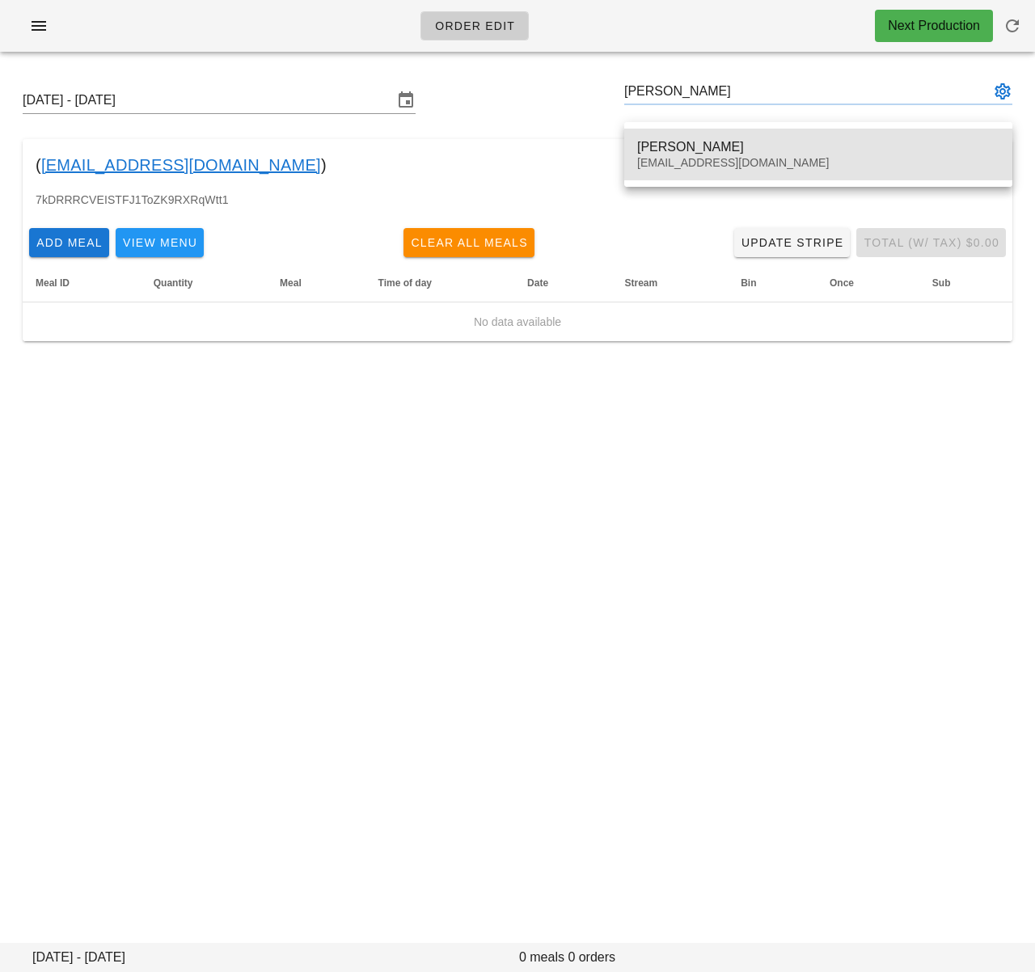
click at [690, 143] on div "[PERSON_NAME]" at bounding box center [818, 146] width 362 height 15
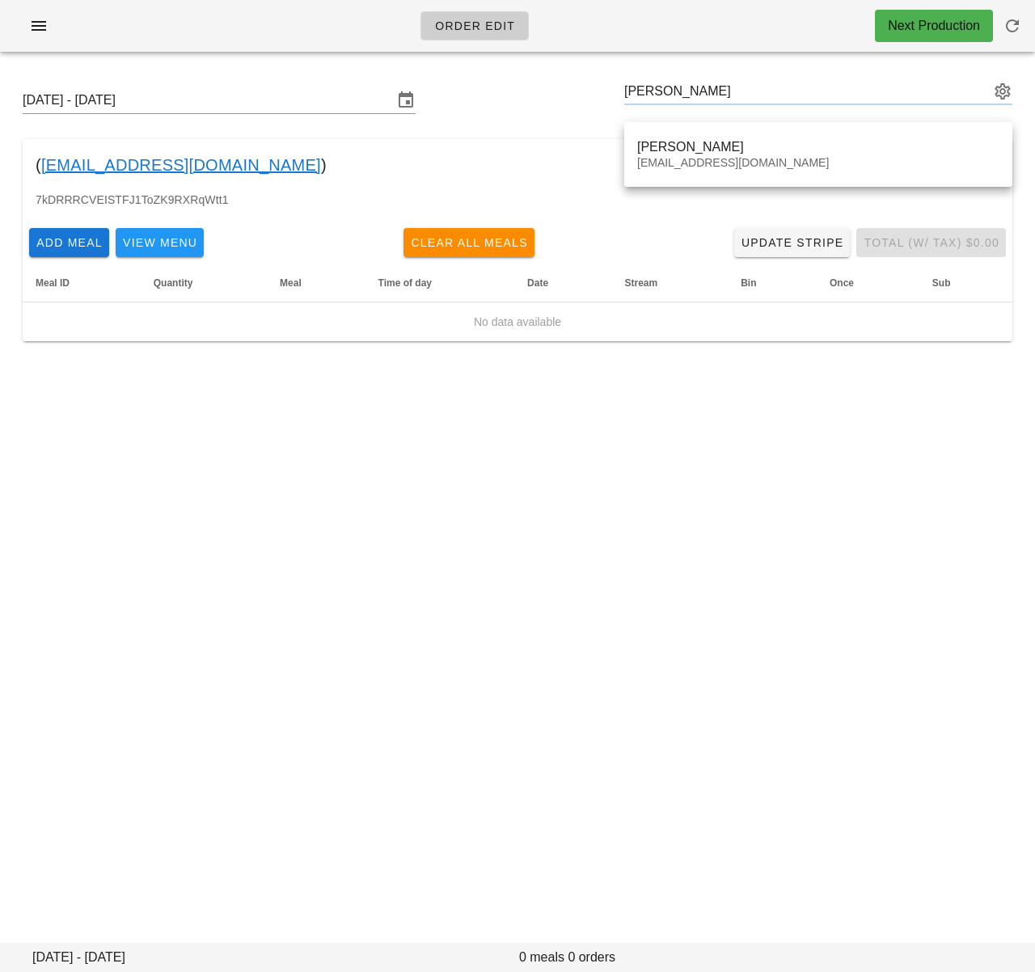
type input "[PERSON_NAME] ([EMAIL_ADDRESS][DOMAIN_NAME])"
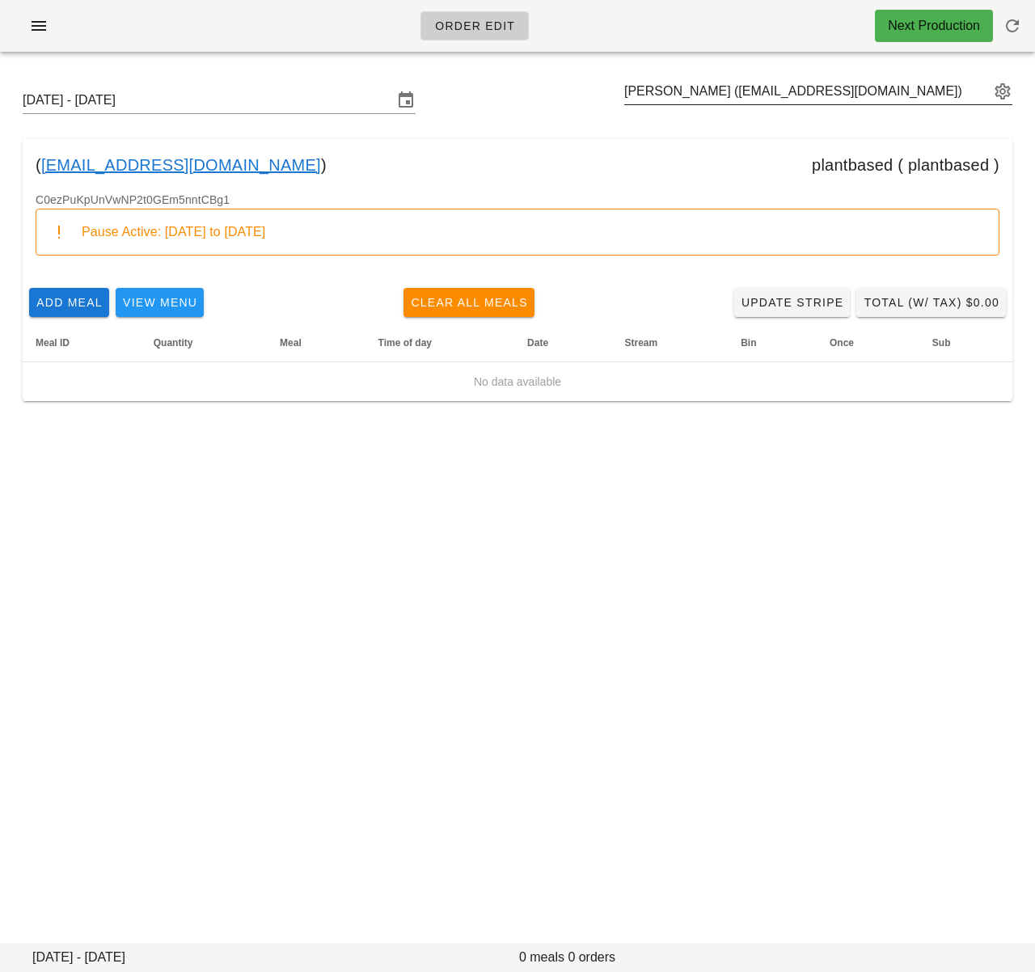
click at [750, 92] on input "[PERSON_NAME] ([EMAIL_ADDRESS][DOMAIN_NAME])" at bounding box center [806, 91] width 365 height 26
click at [750, 92] on input "text" at bounding box center [806, 91] width 365 height 26
paste input "[PERSON_NAME]"
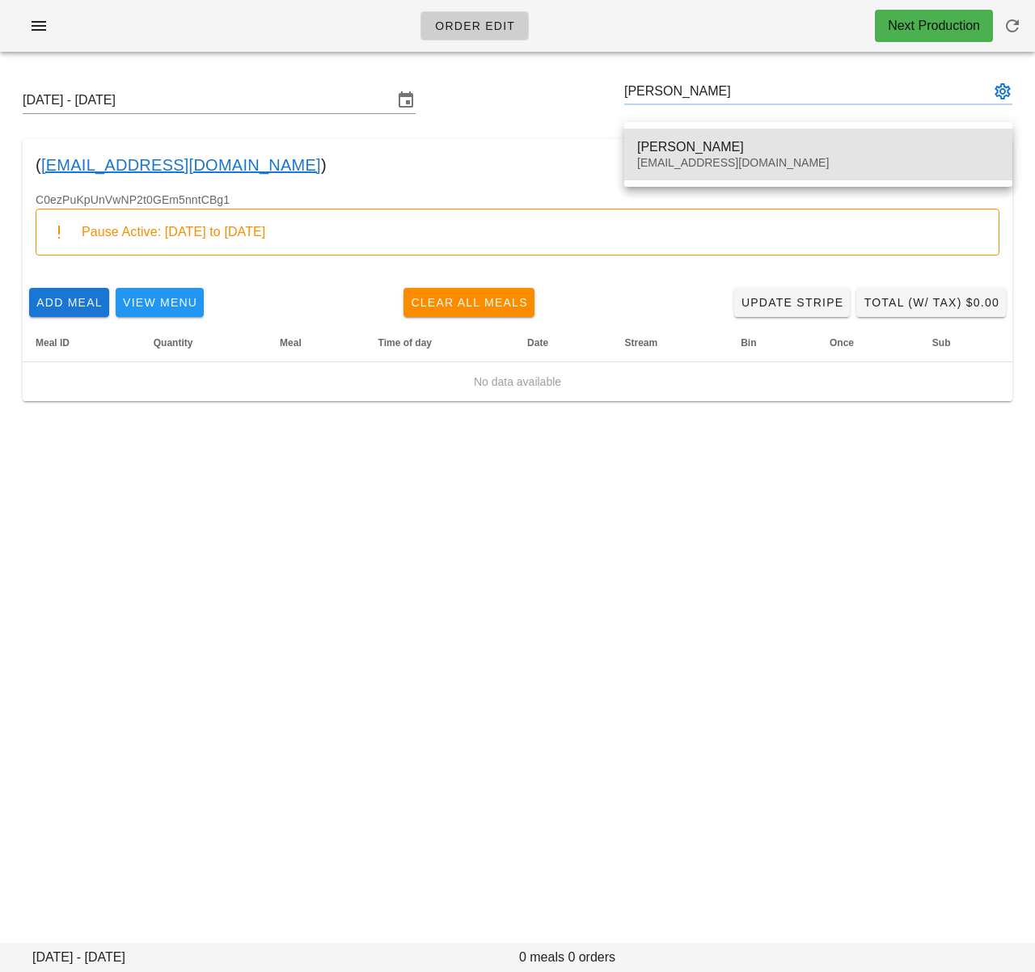
click at [681, 145] on div "[PERSON_NAME]" at bounding box center [818, 146] width 362 height 15
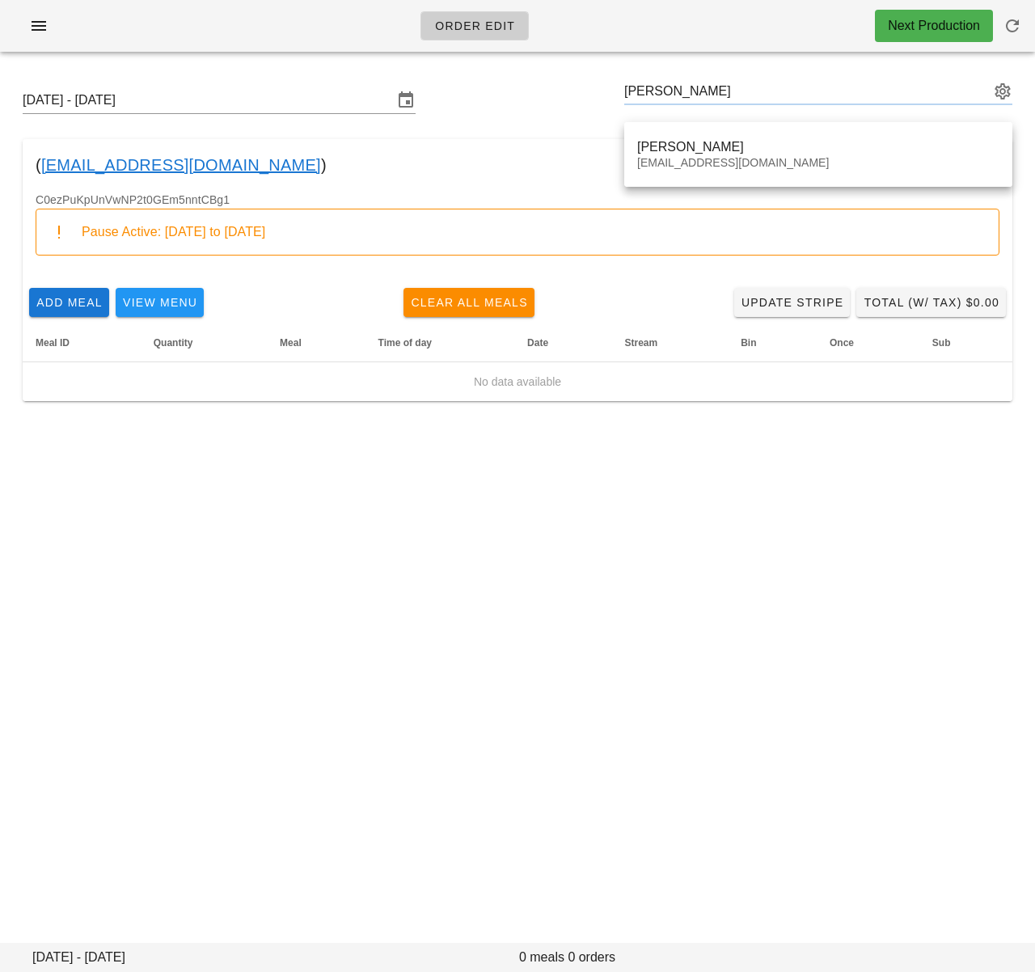
type input "[PERSON_NAME] ([EMAIL_ADDRESS][DOMAIN_NAME])"
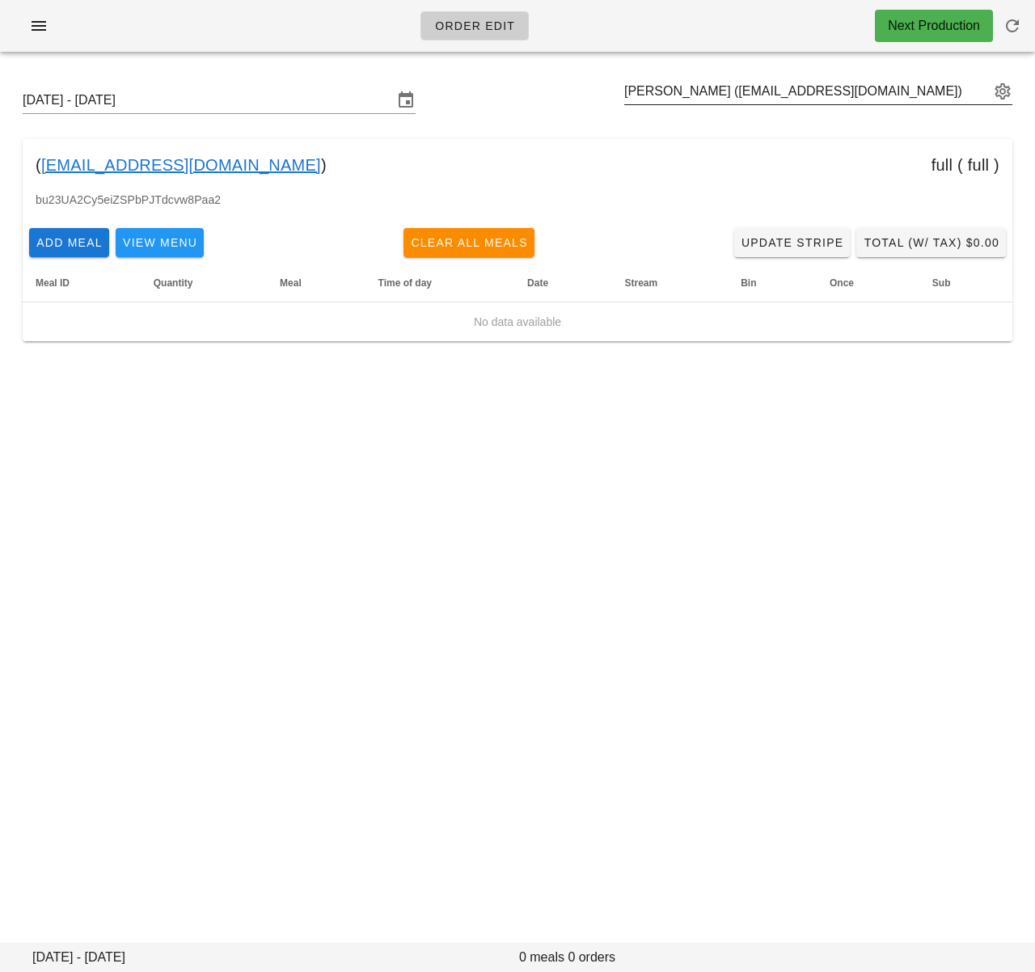
click at [672, 89] on input "[PERSON_NAME] ([EMAIL_ADDRESS][DOMAIN_NAME])" at bounding box center [806, 91] width 365 height 26
click at [672, 89] on input "text" at bounding box center [806, 91] width 365 height 26
paste input "[PERSON_NAME]"
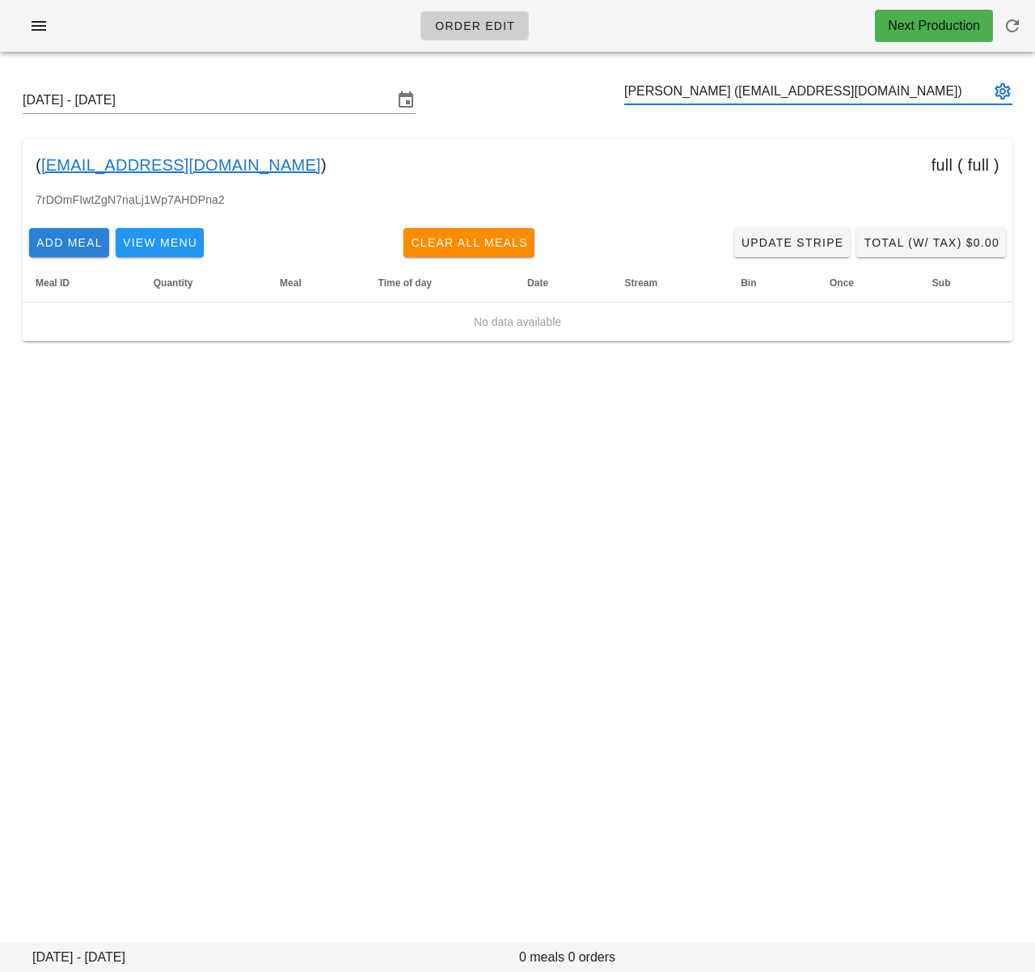
type input "[PERSON_NAME] ([EMAIL_ADDRESS][DOMAIN_NAME])"
click at [688, 94] on input "text" at bounding box center [806, 91] width 365 height 26
paste input "[PERSON_NAME]"
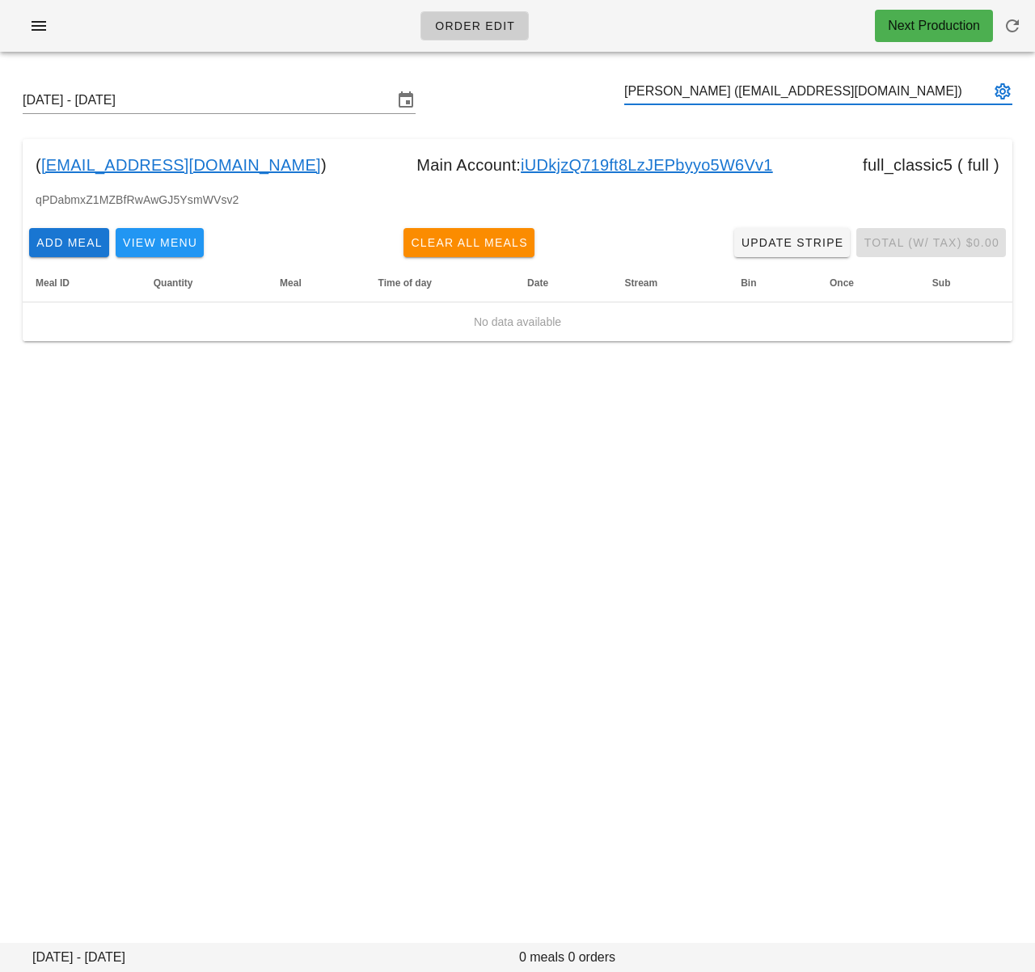
type input "[PERSON_NAME] ([EMAIL_ADDRESS][DOMAIN_NAME])"
click at [680, 88] on input "text" at bounding box center [806, 91] width 365 height 26
paste input "[PERSON_NAME]"
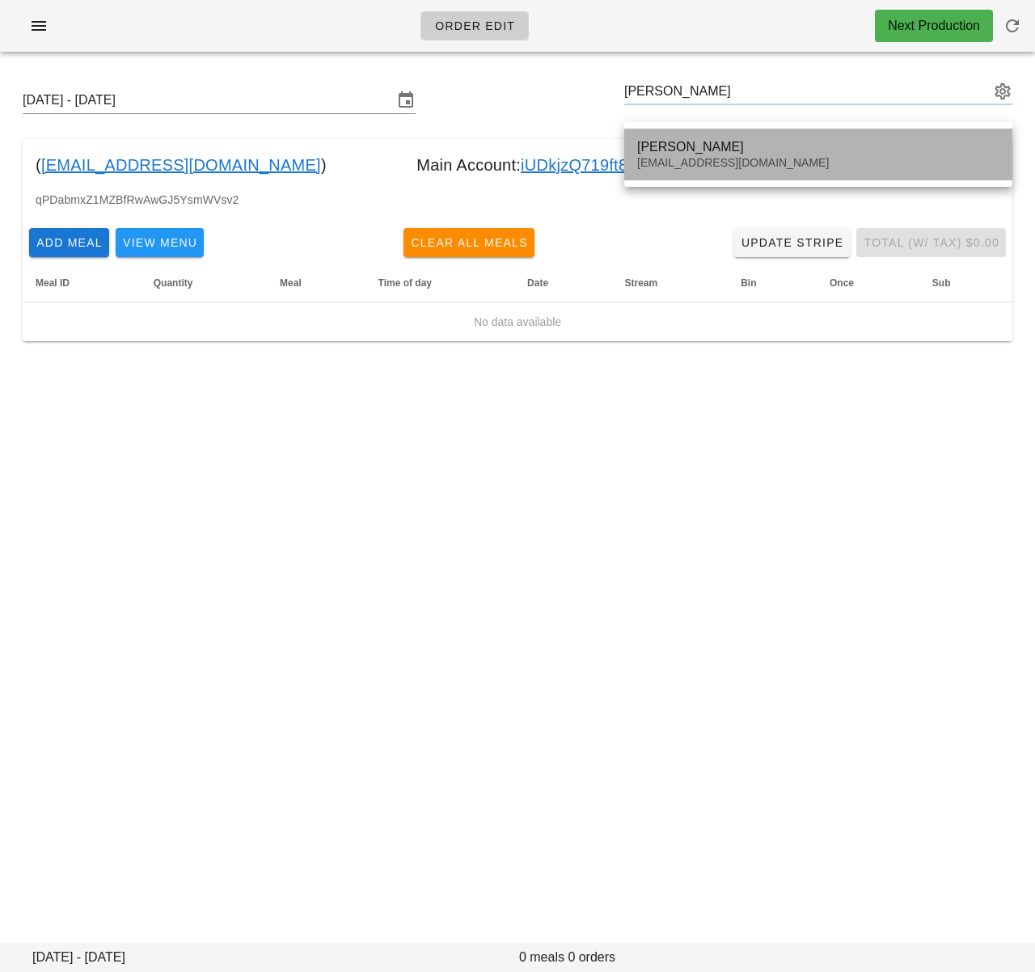
click at [680, 133] on div "[PERSON_NAME] [EMAIL_ADDRESS][DOMAIN_NAME]" at bounding box center [818, 154] width 362 height 50
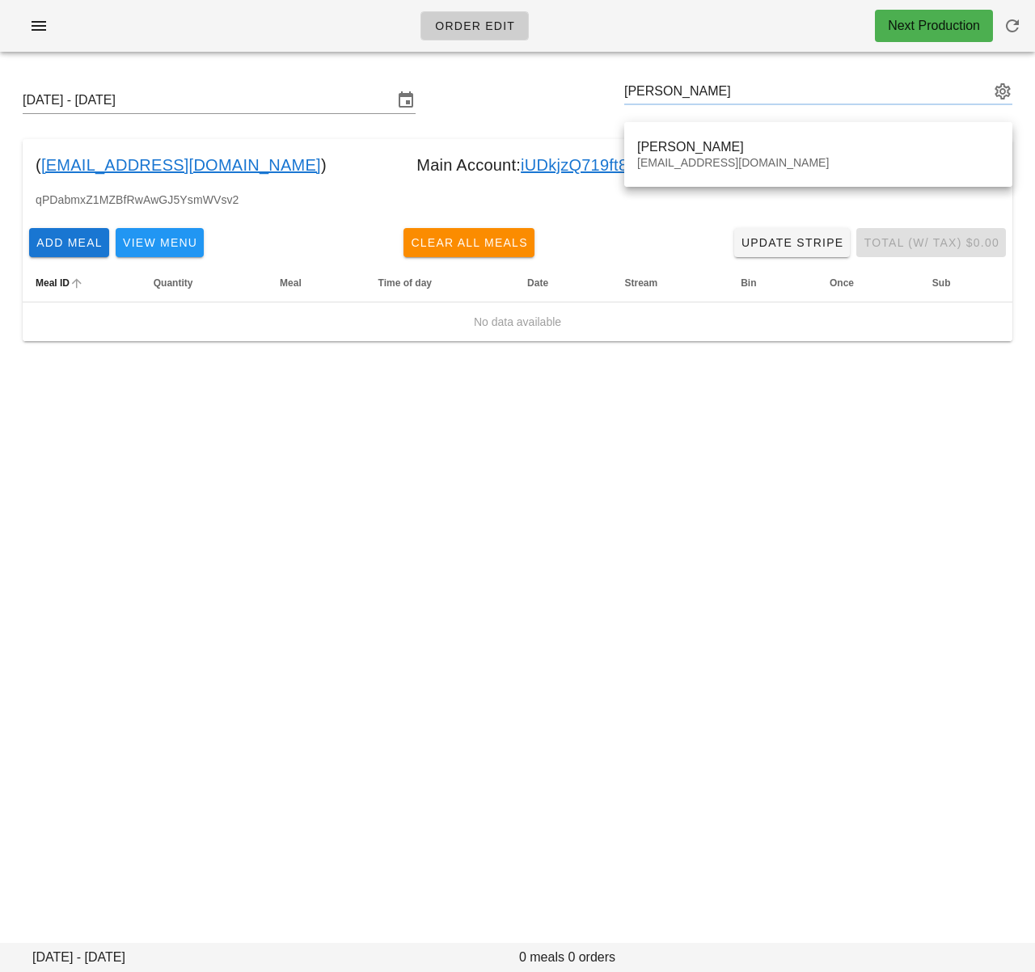
type input "[PERSON_NAME] ([EMAIL_ADDRESS][DOMAIN_NAME])"
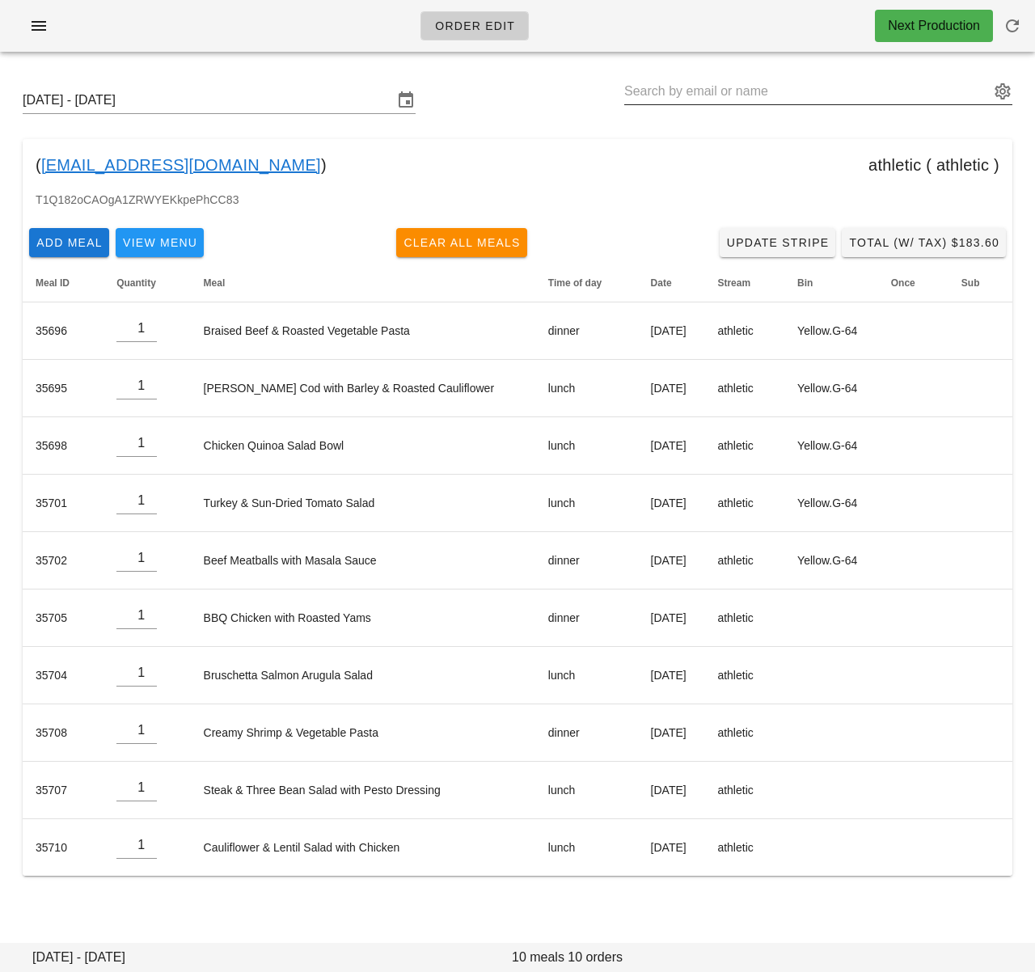
click at [735, 93] on input "text" at bounding box center [806, 91] width 365 height 26
click at [480, 102] on div "[DATE] - [DATE]" at bounding box center [517, 100] width 1015 height 52
drag, startPoint x: 251, startPoint y: 166, endPoint x: 44, endPoint y: 167, distance: 206.9
click at [41, 169] on div "( [EMAIL_ADDRESS][DOMAIN_NAME] ) athletic ( athletic )" at bounding box center [517, 165] width 989 height 52
copy div "[EMAIL_ADDRESS][DOMAIN_NAME] )"
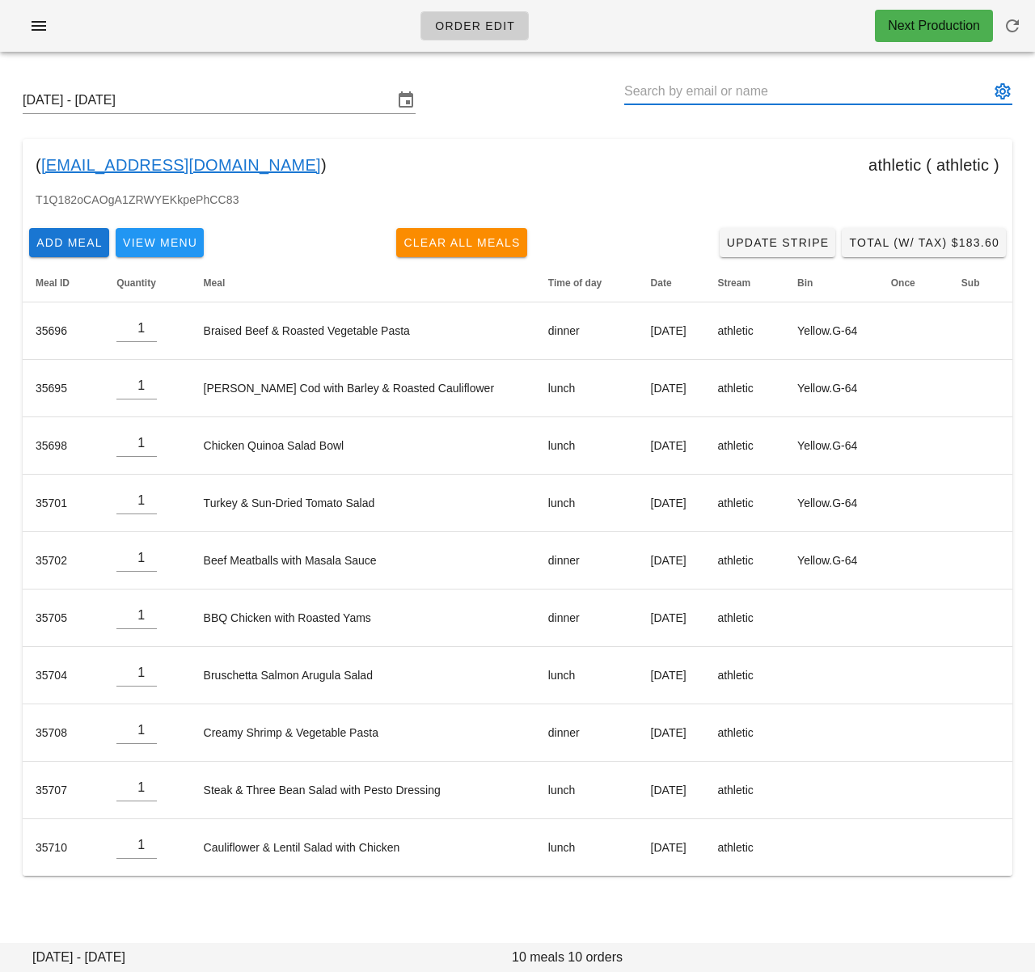
click at [753, 99] on input "text" at bounding box center [806, 91] width 365 height 26
paste input "[PERSON_NAME]"
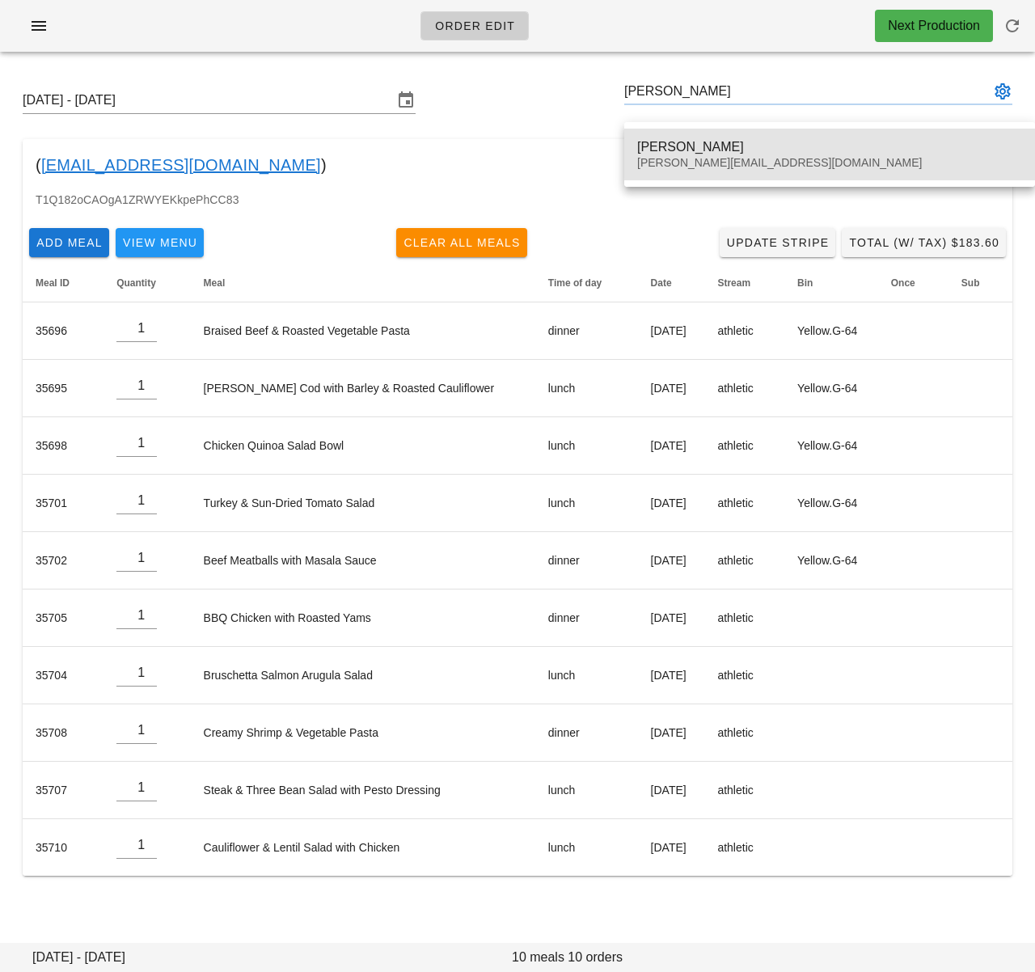
drag, startPoint x: 719, startPoint y: 141, endPoint x: 593, endPoint y: 158, distance: 127.1
click at [719, 141] on div "[PERSON_NAME]" at bounding box center [829, 146] width 385 height 15
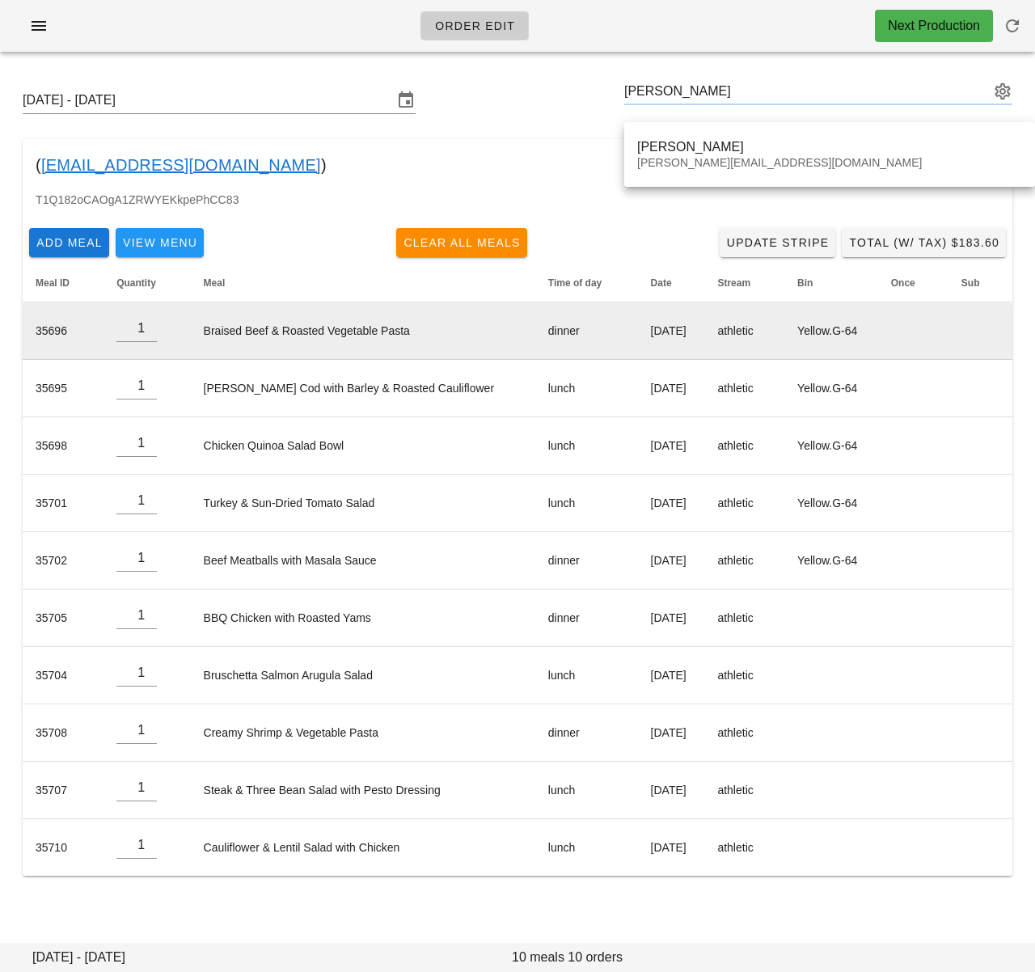
type input "[PERSON_NAME] ([PERSON_NAME][EMAIL_ADDRESS][DOMAIN_NAME])"
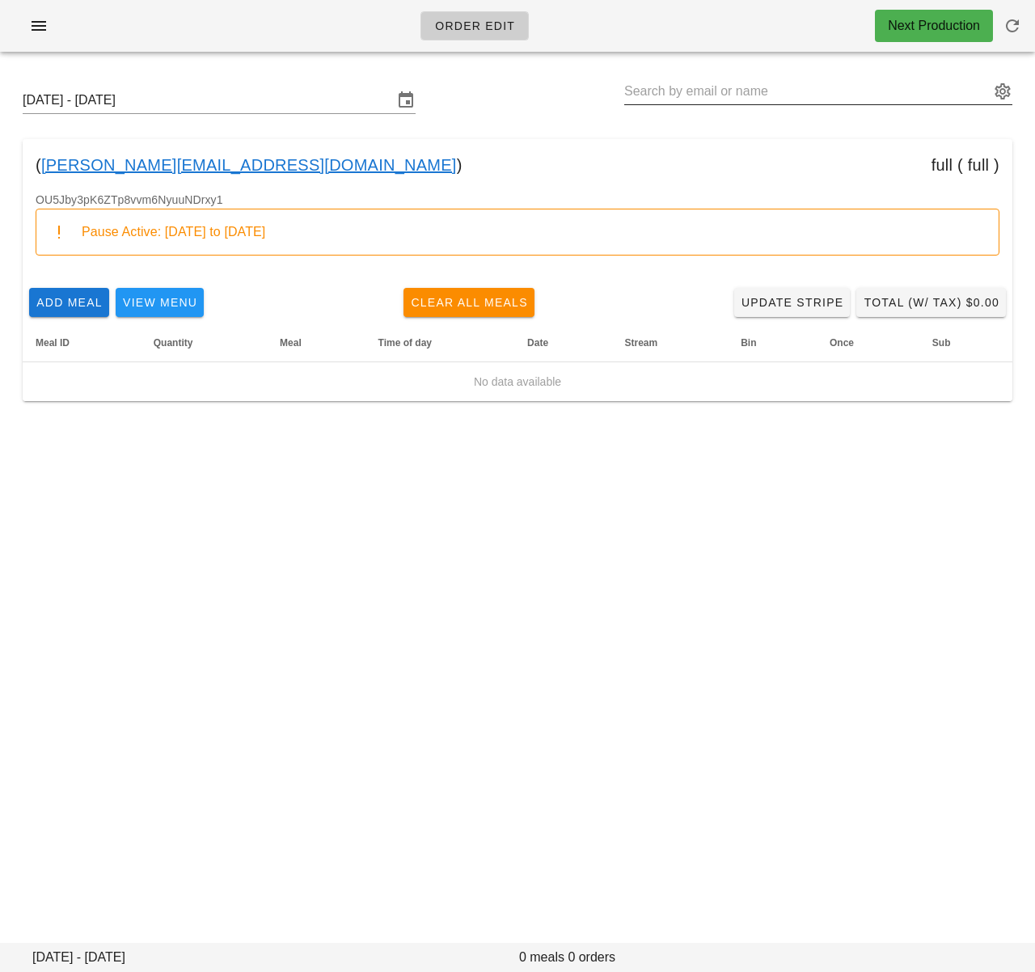
click at [660, 95] on input "text" at bounding box center [806, 91] width 365 height 26
paste input "[PERSON_NAME]"
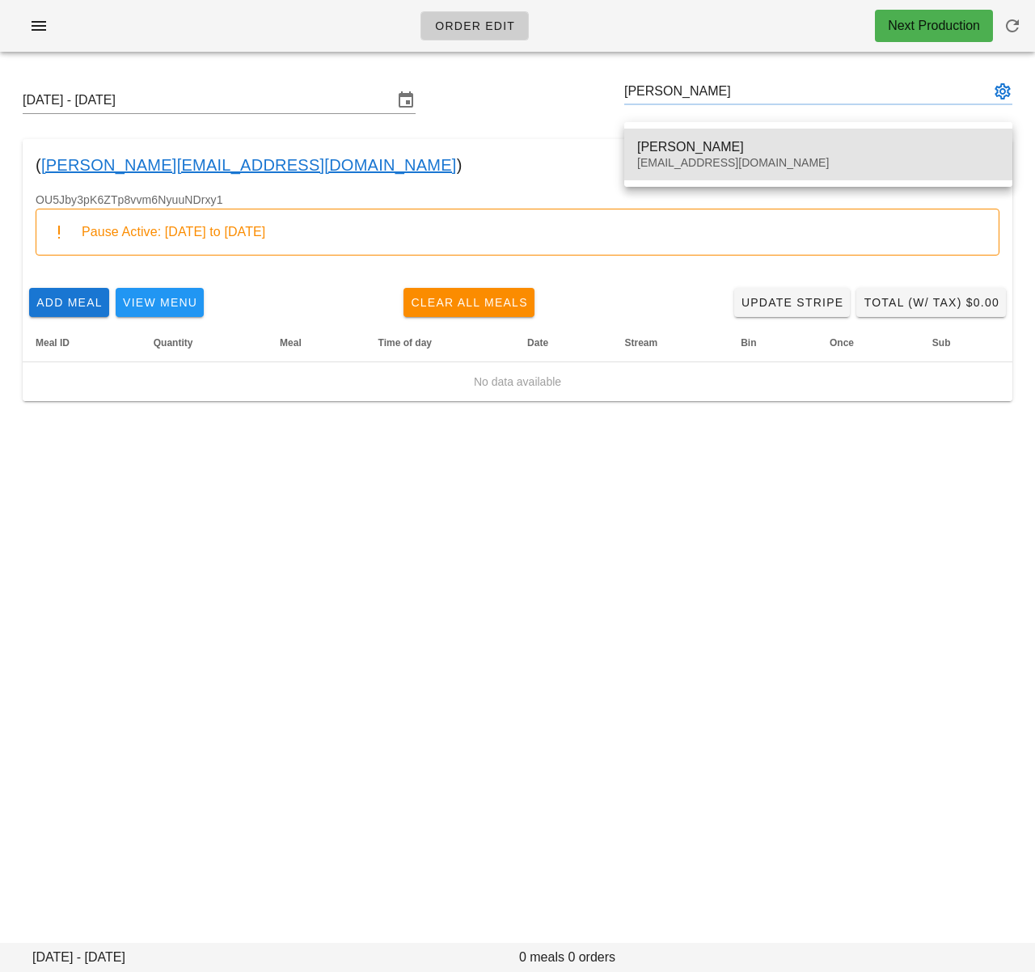
click at [680, 145] on div "[PERSON_NAME]" at bounding box center [818, 146] width 362 height 15
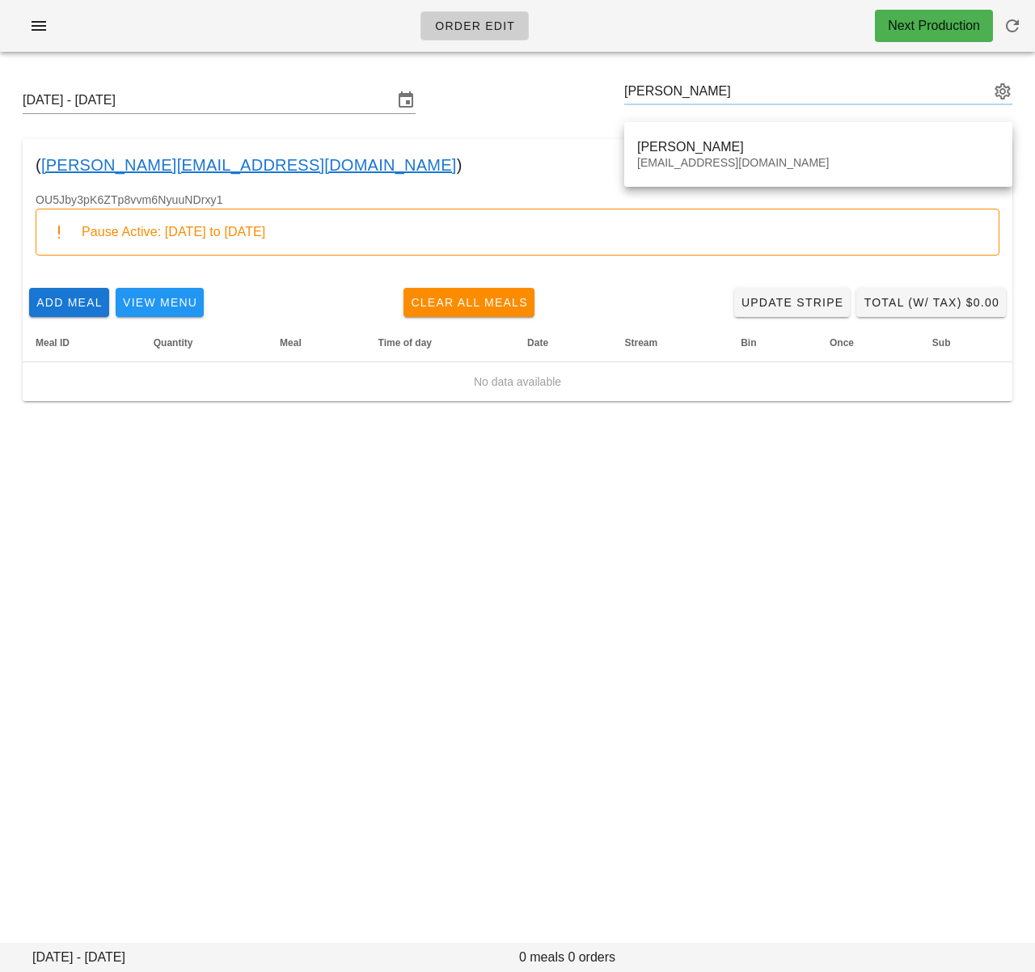
type input "[PERSON_NAME] ([EMAIL_ADDRESS][DOMAIN_NAME])"
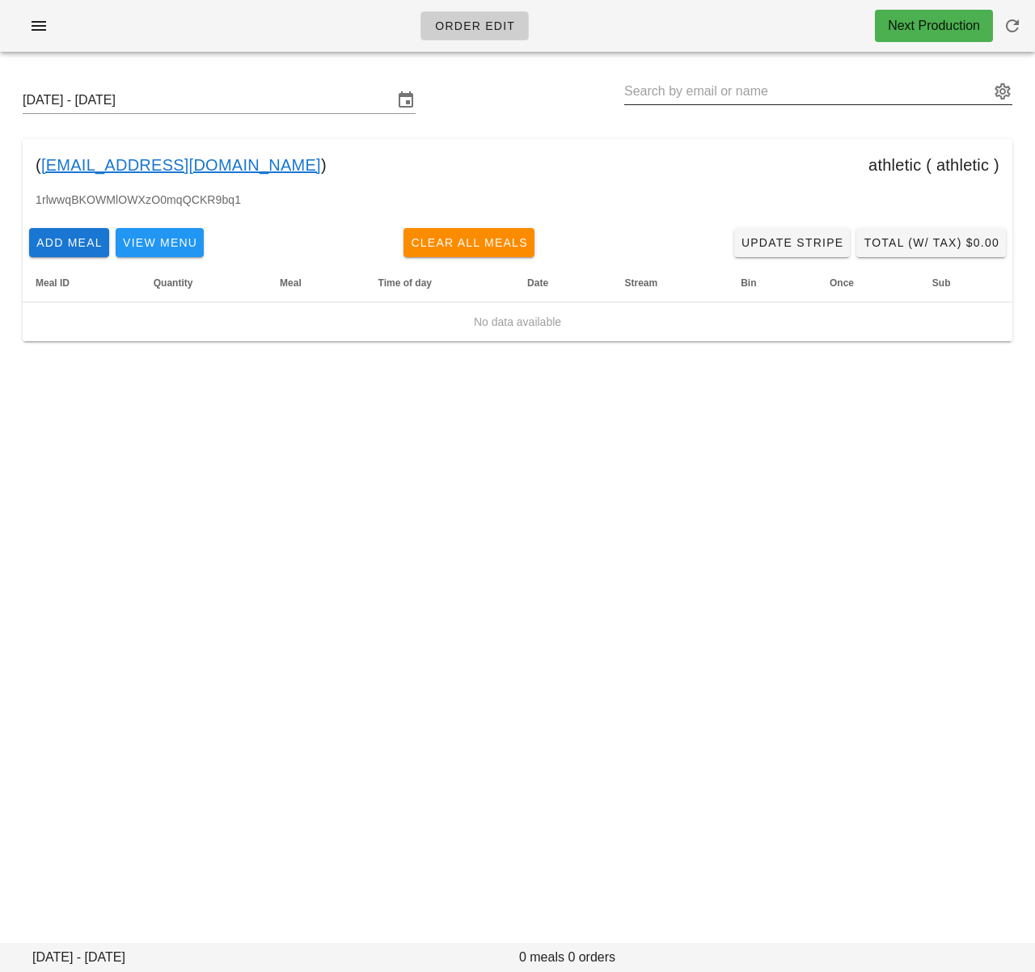
click at [705, 85] on input "text" at bounding box center [806, 91] width 365 height 26
paste input "[PERSON_NAME]"
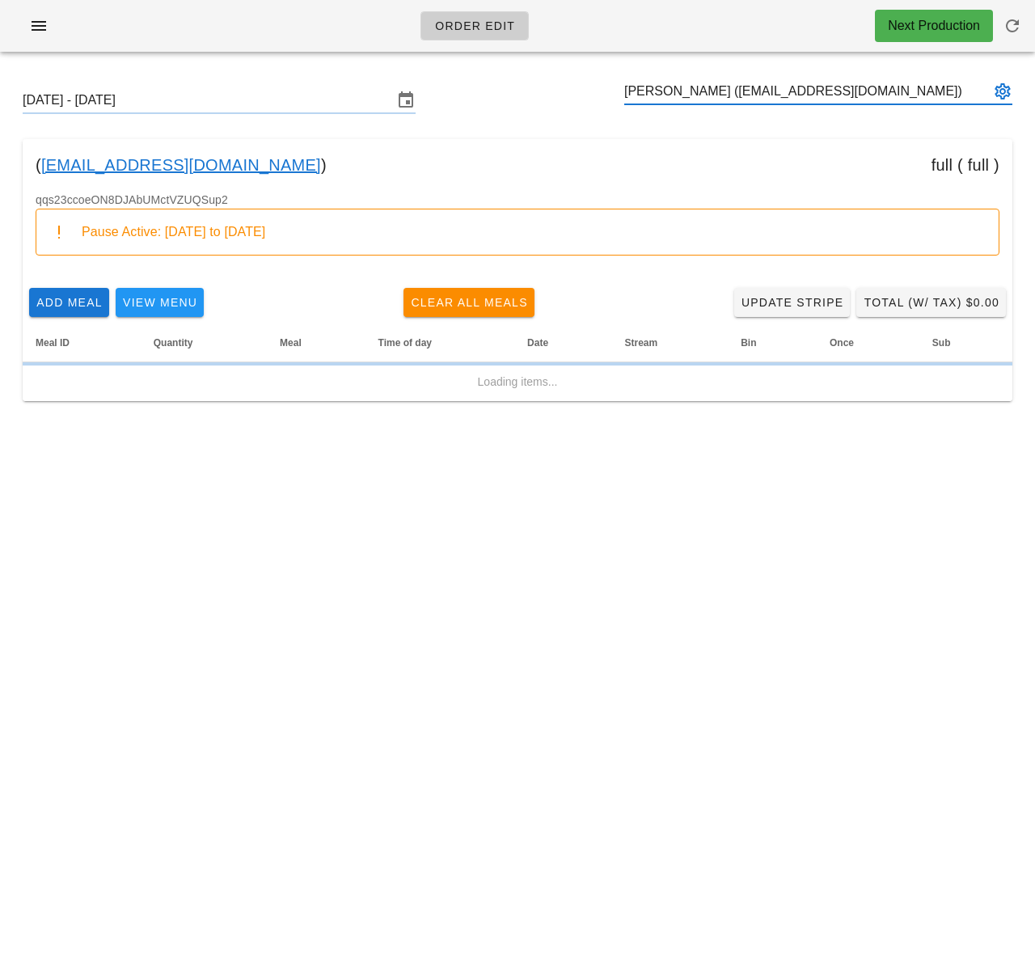
type input "[PERSON_NAME] ([EMAIL_ADDRESS][DOMAIN_NAME])"
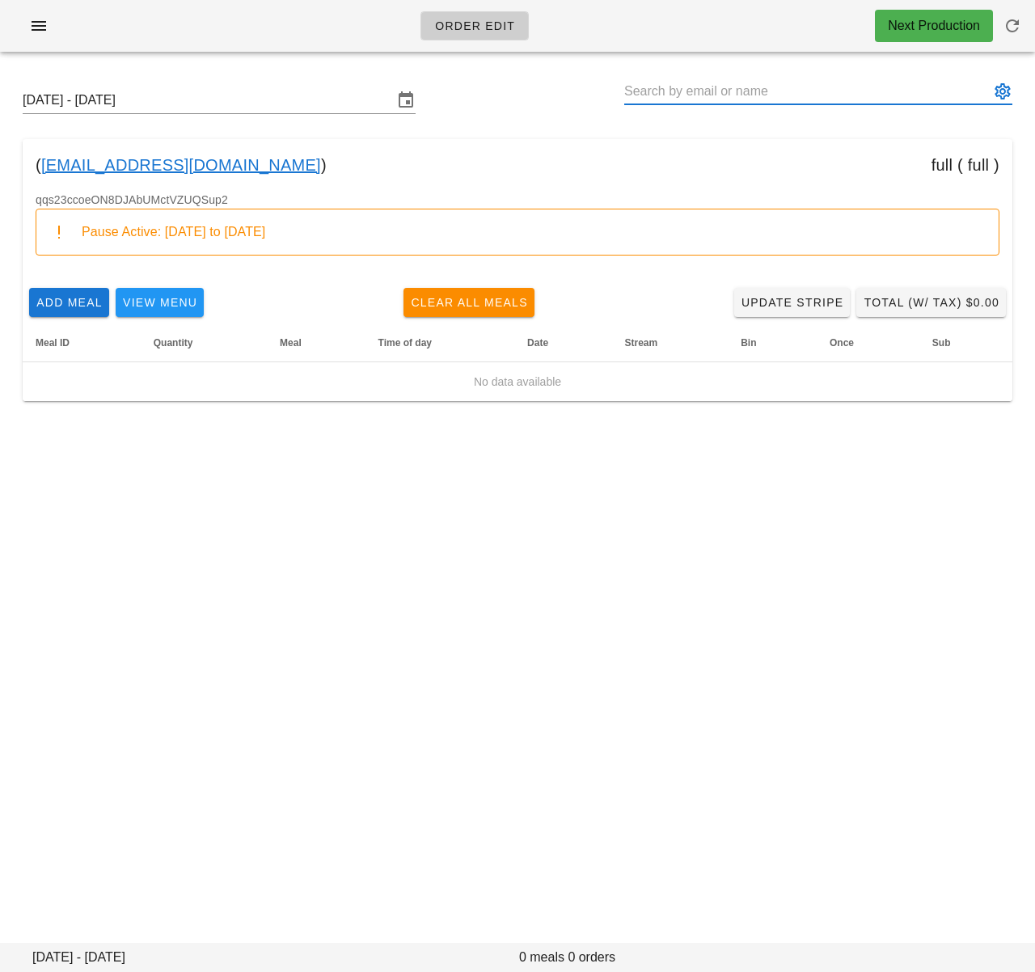
click at [654, 94] on input "text" at bounding box center [806, 91] width 365 height 26
paste input "[PERSON_NAME]"
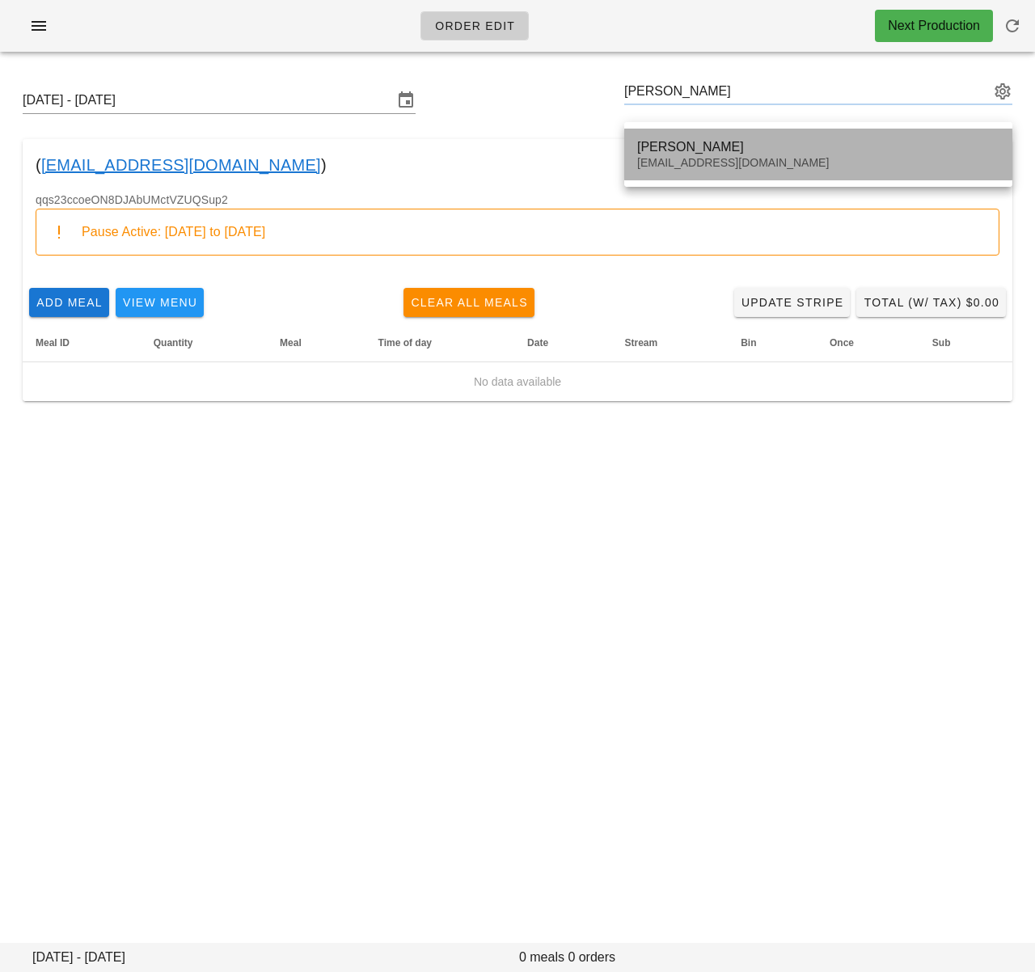
click at [664, 144] on div "[PERSON_NAME]" at bounding box center [818, 146] width 362 height 15
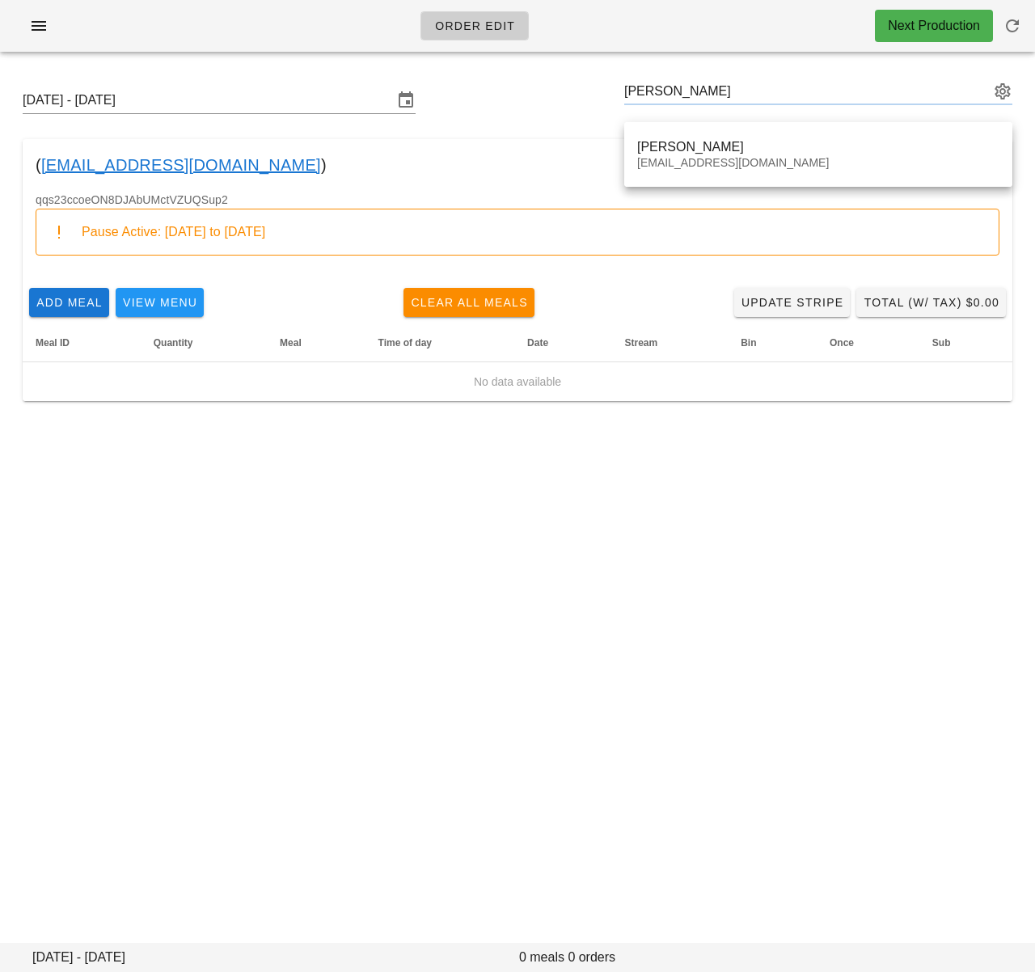
type input "[PERSON_NAME] ([EMAIL_ADDRESS][DOMAIN_NAME])"
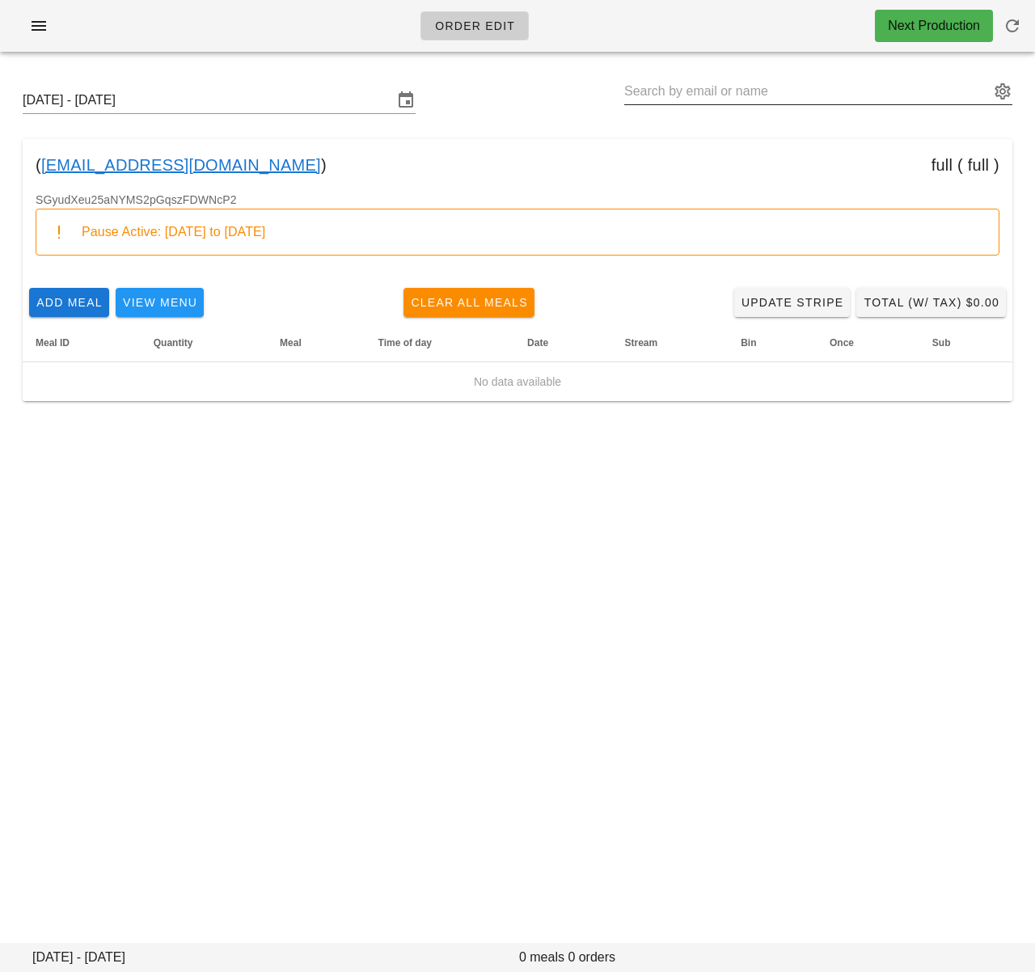
click at [656, 94] on input "text" at bounding box center [806, 91] width 365 height 26
paste input "[PERSON_NAME]"
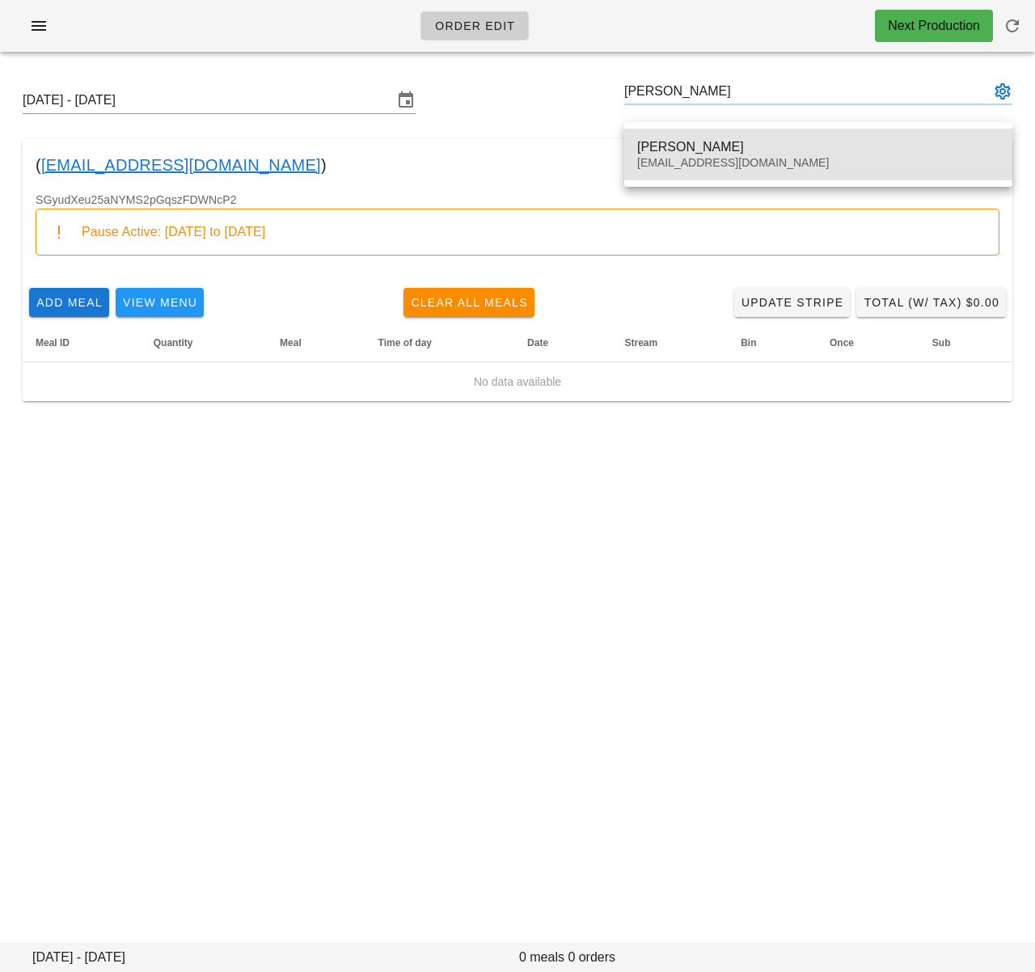
click at [656, 139] on div "[PERSON_NAME]" at bounding box center [818, 146] width 362 height 15
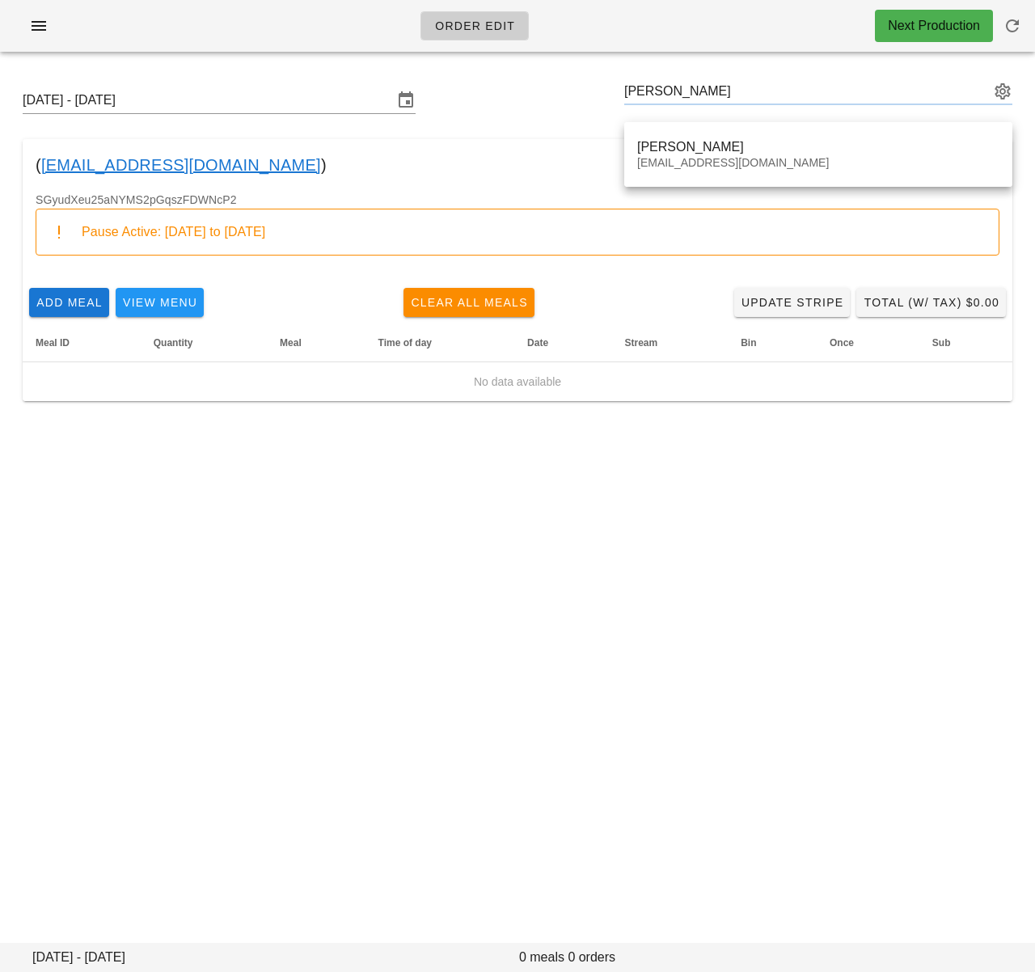
type input "[PERSON_NAME] ([EMAIL_ADDRESS][DOMAIN_NAME])"
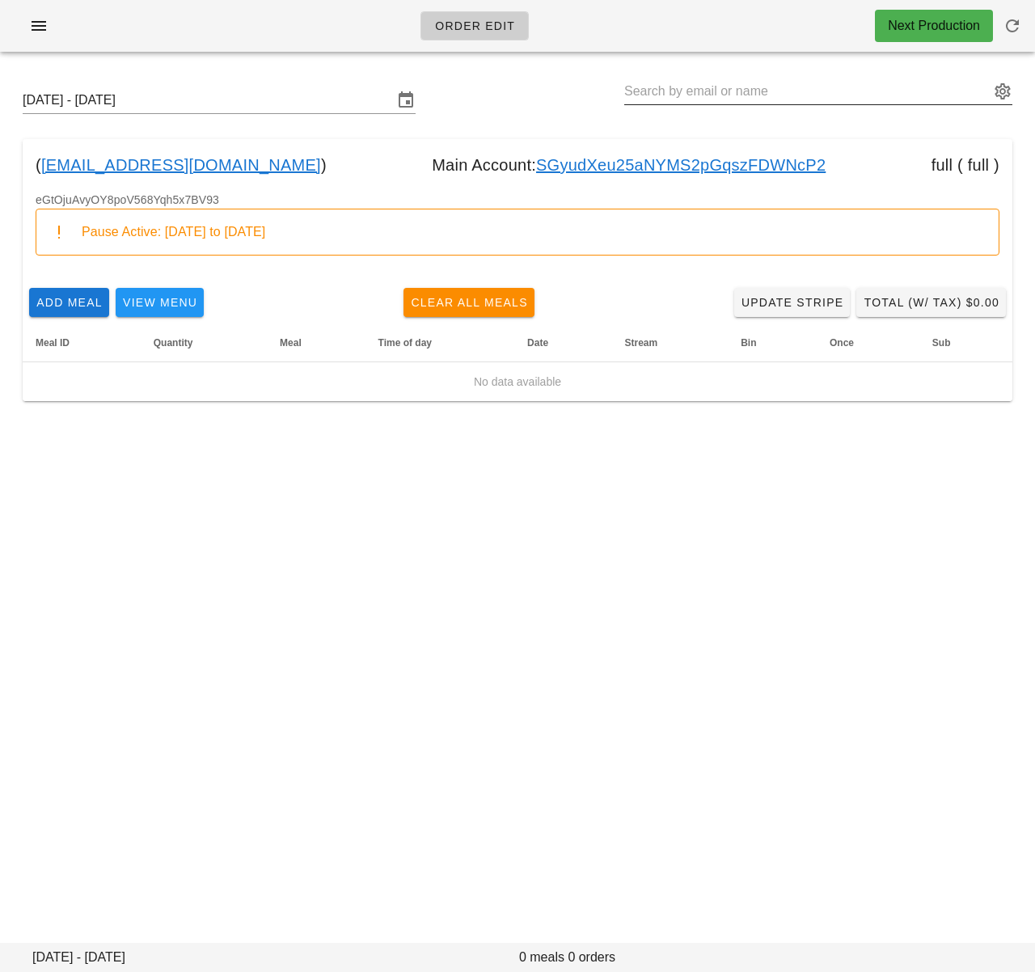
click at [672, 96] on input "text" at bounding box center [806, 91] width 365 height 26
paste input "[PERSON_NAME]"
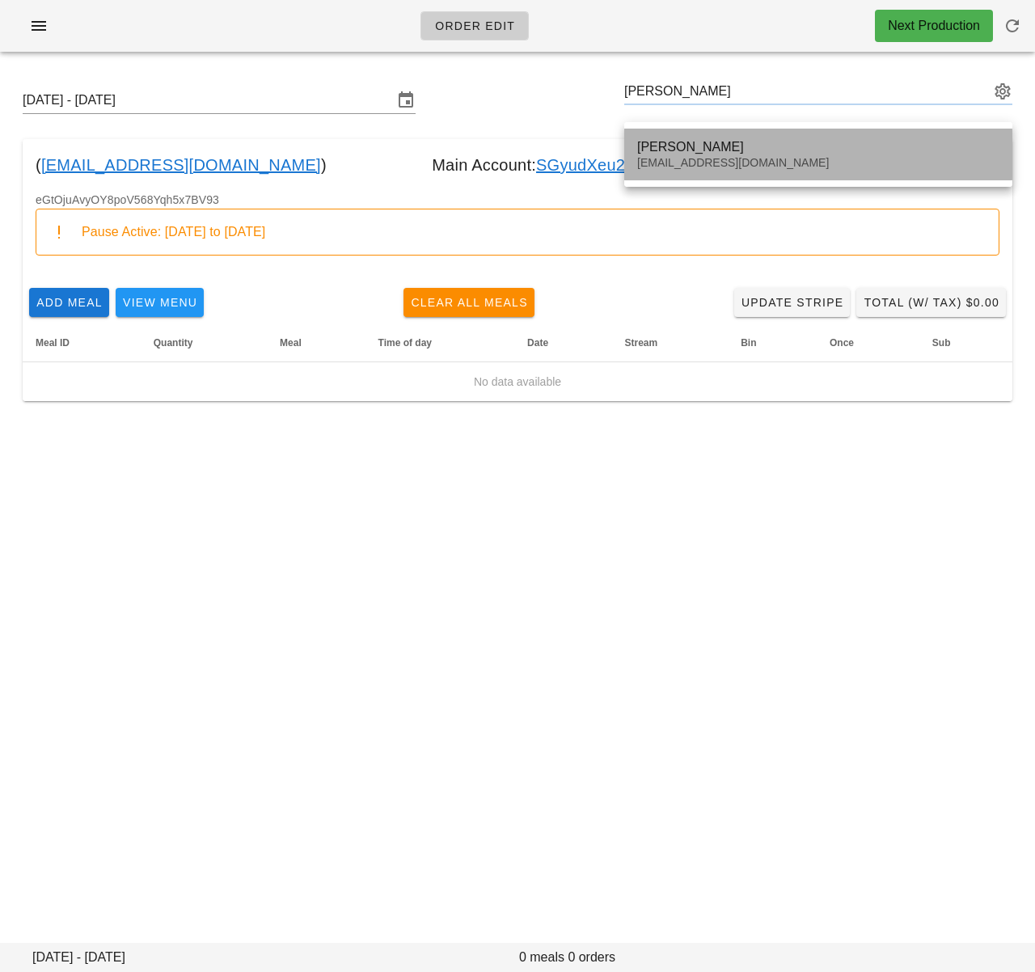
drag, startPoint x: 672, startPoint y: 149, endPoint x: 27, endPoint y: 232, distance: 649.6
click at [672, 149] on div "[PERSON_NAME]" at bounding box center [818, 146] width 362 height 15
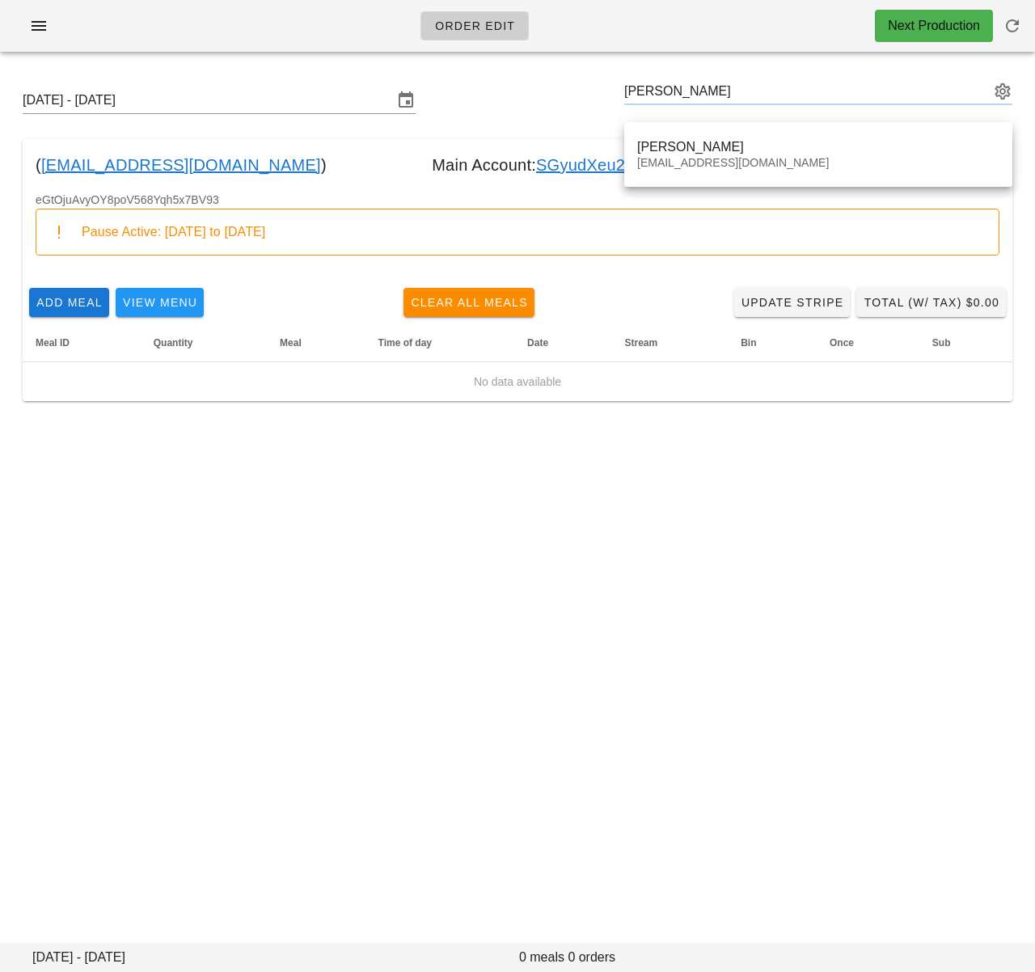
type input "[PERSON_NAME] ([EMAIL_ADDRESS][DOMAIN_NAME])"
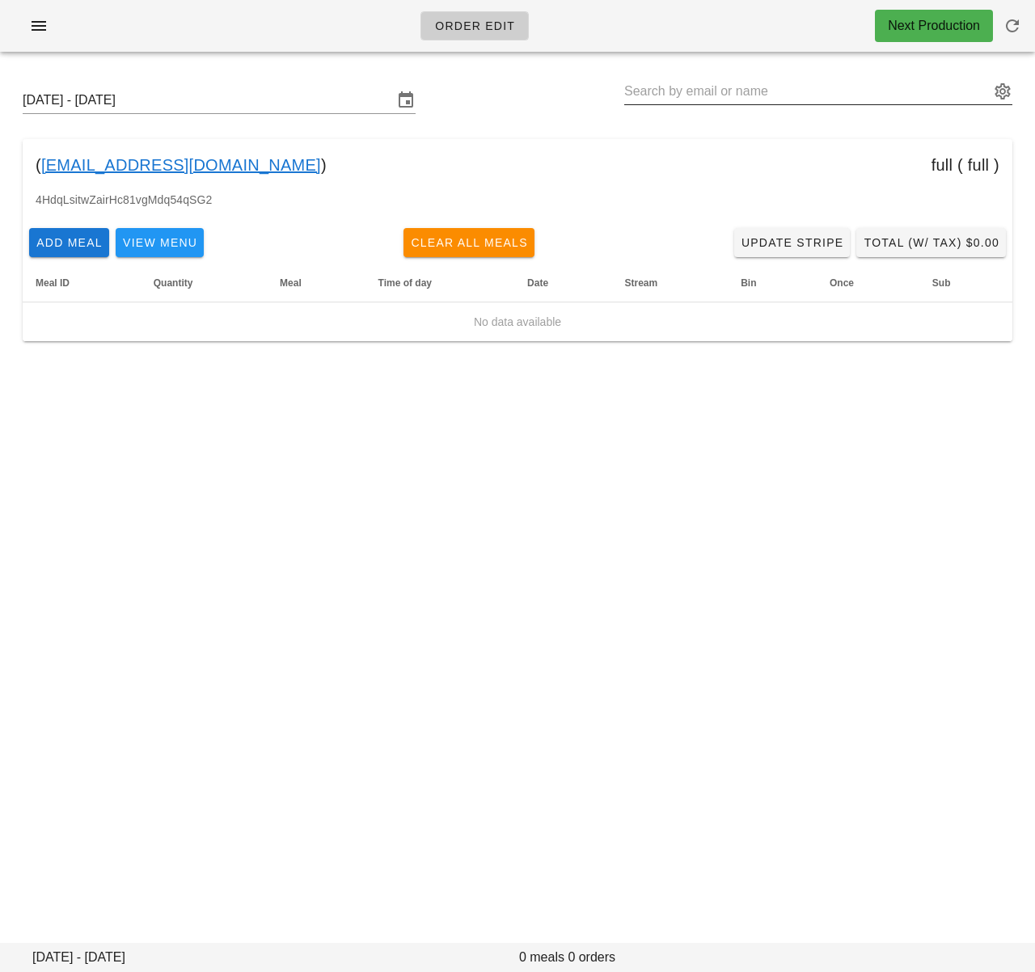
click at [702, 91] on input "text" at bounding box center [806, 91] width 365 height 26
paste input "[PERSON_NAME]"
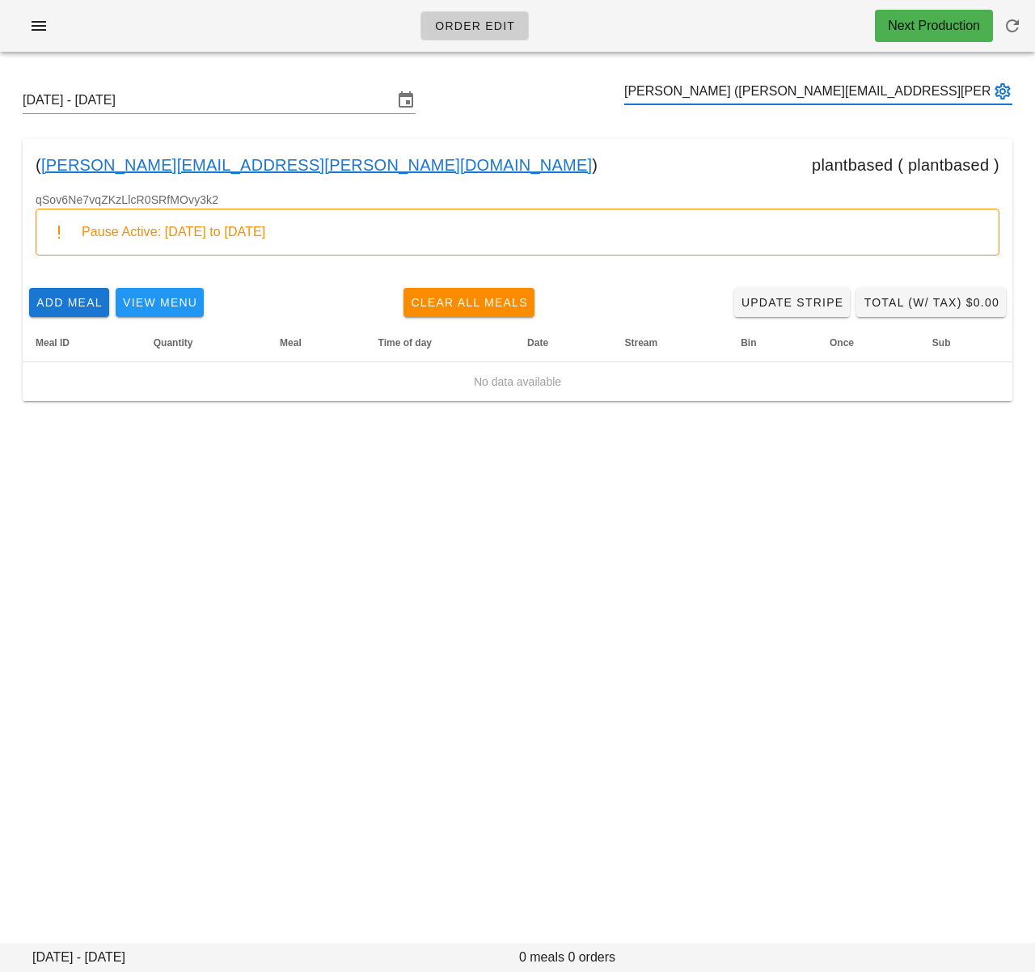
type input "[PERSON_NAME] ([PERSON_NAME][EMAIL_ADDRESS][PERSON_NAME][DOMAIN_NAME])"
paste input "[PERSON_NAME]"
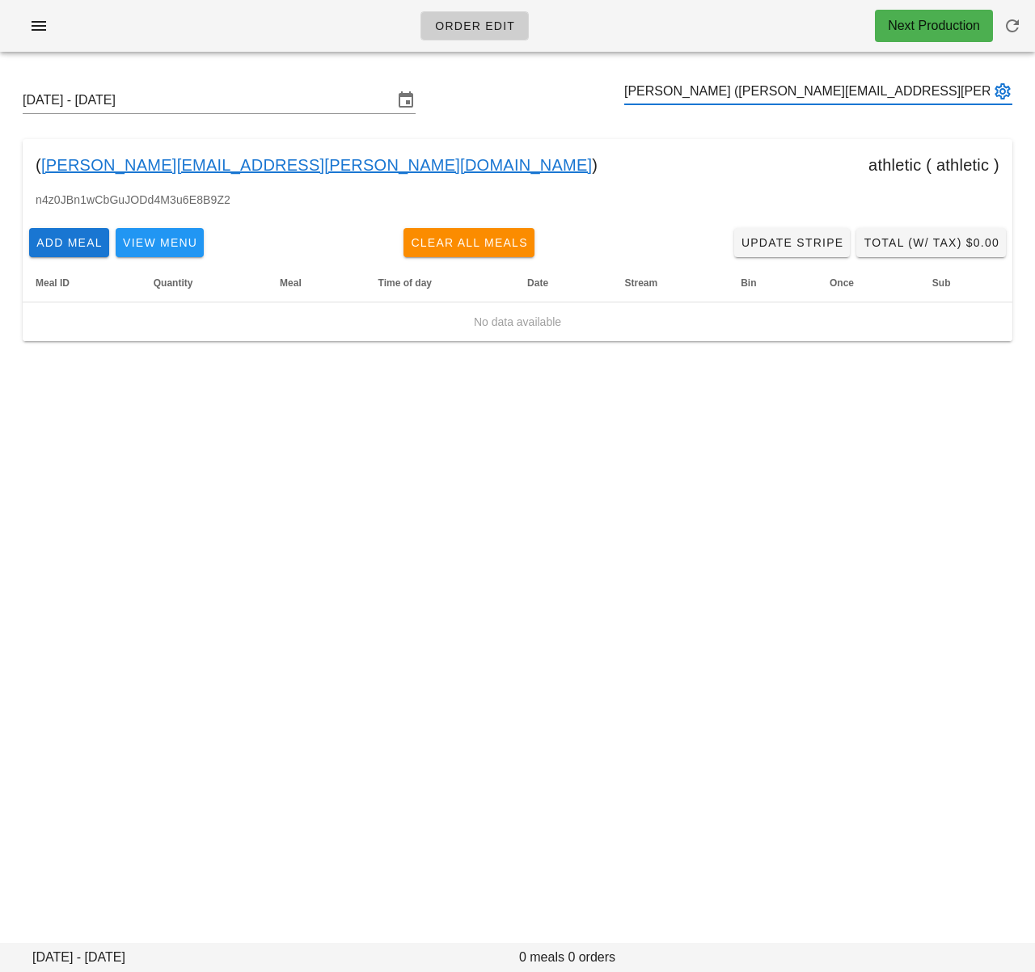
type input "[PERSON_NAME] ([PERSON_NAME][EMAIL_ADDRESS][PERSON_NAME][DOMAIN_NAME])"
paste input "[PERSON_NAME]"
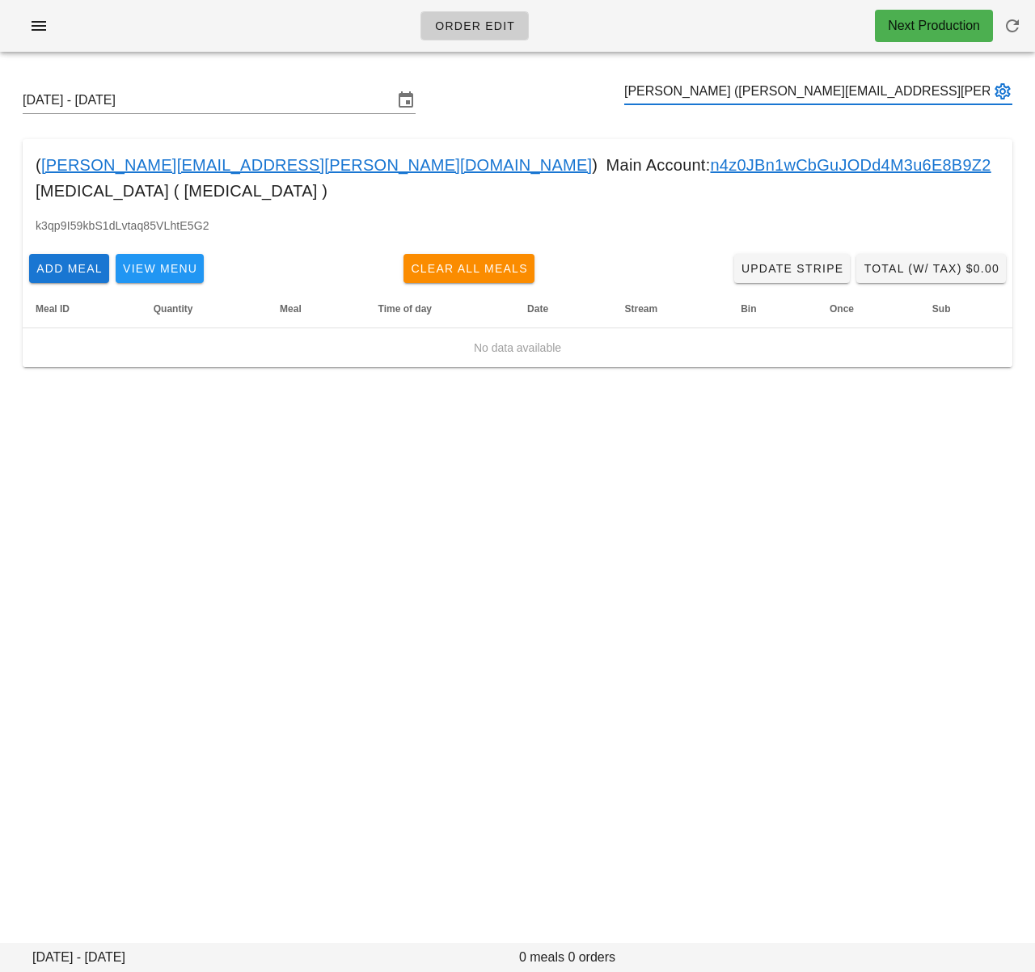
type input "[PERSON_NAME] ([PERSON_NAME][EMAIL_ADDRESS][PERSON_NAME][DOMAIN_NAME])"
